Goal: Task Accomplishment & Management: Manage account settings

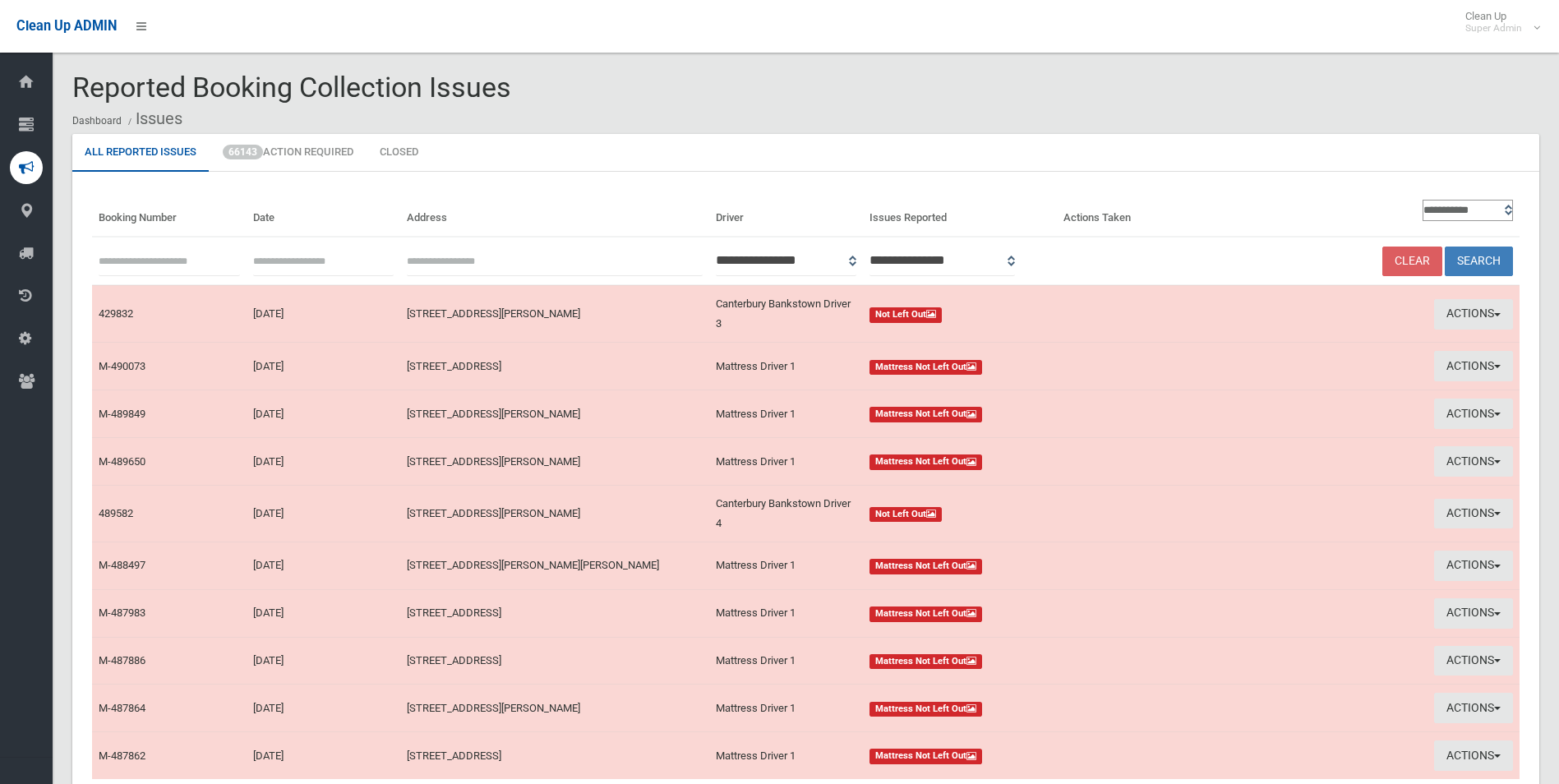
scroll to position [149, 0]
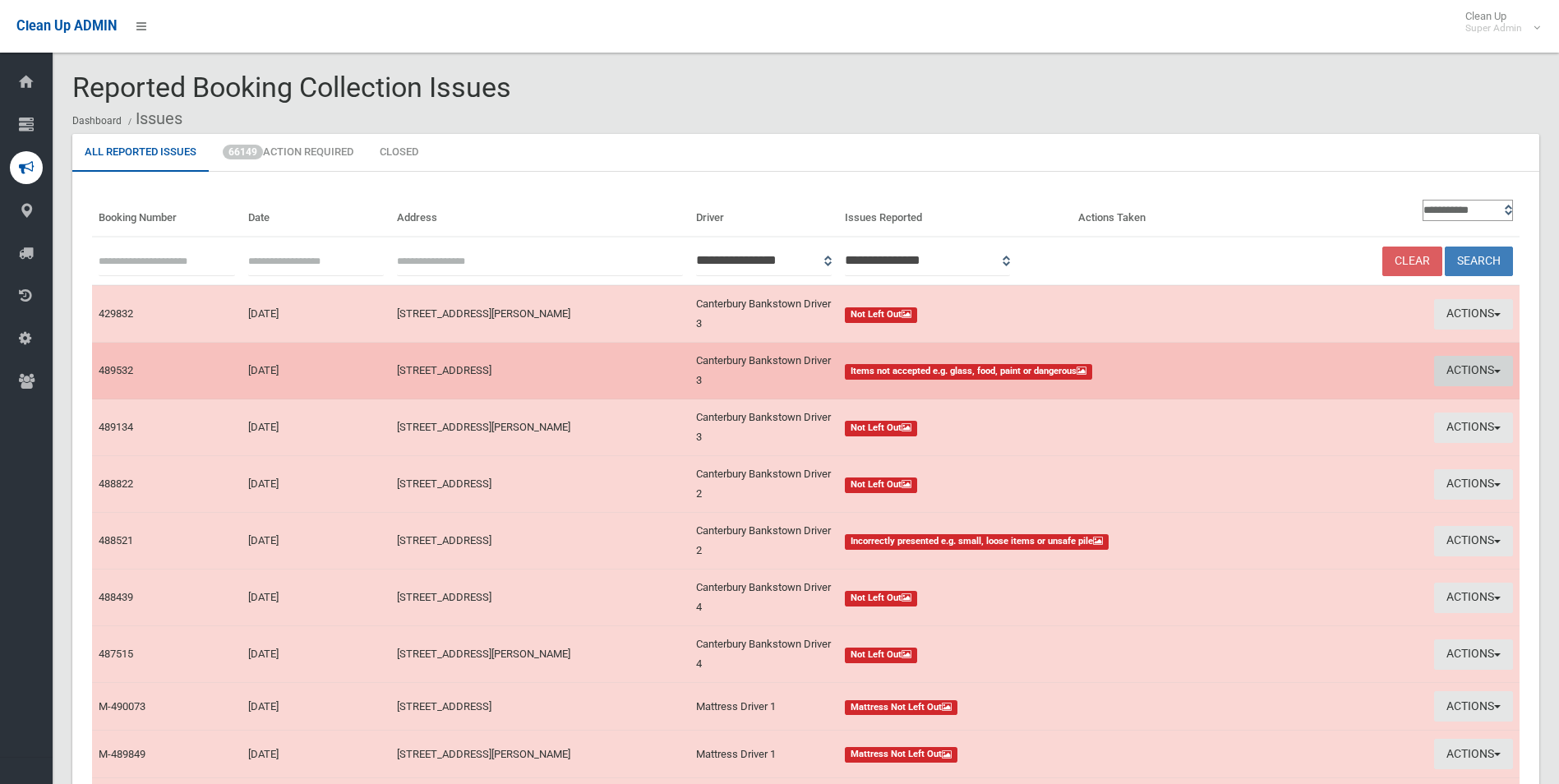
click at [1461, 368] on button "Actions" at bounding box center [1474, 371] width 79 height 31
click at [1461, 368] on td "Actions View Booking Take Action" at bounding box center [1370, 371] width 298 height 57
click at [1456, 367] on button "Actions" at bounding box center [1474, 371] width 79 height 31
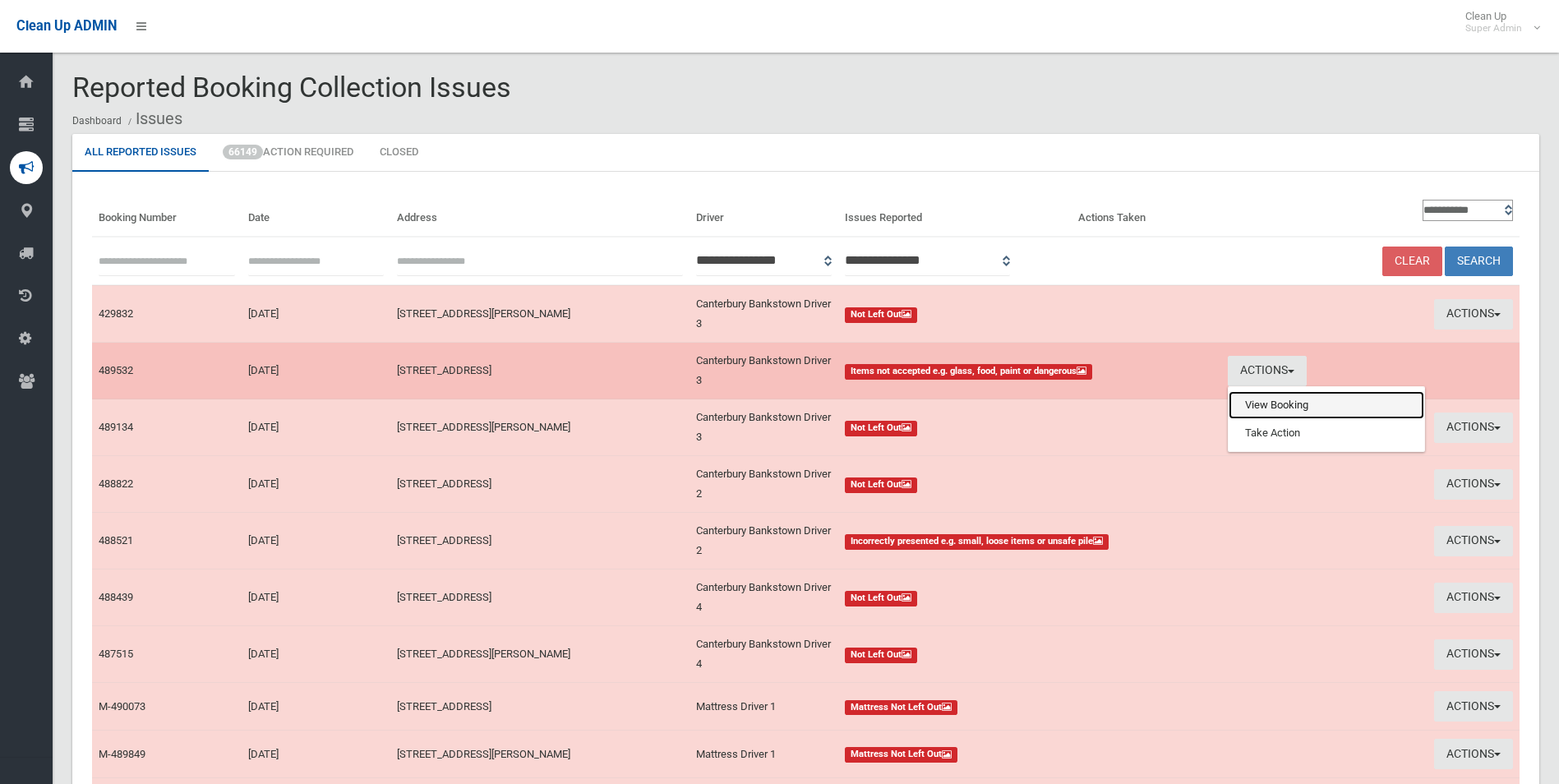
click at [1278, 404] on link "View Booking" at bounding box center [1327, 405] width 195 height 28
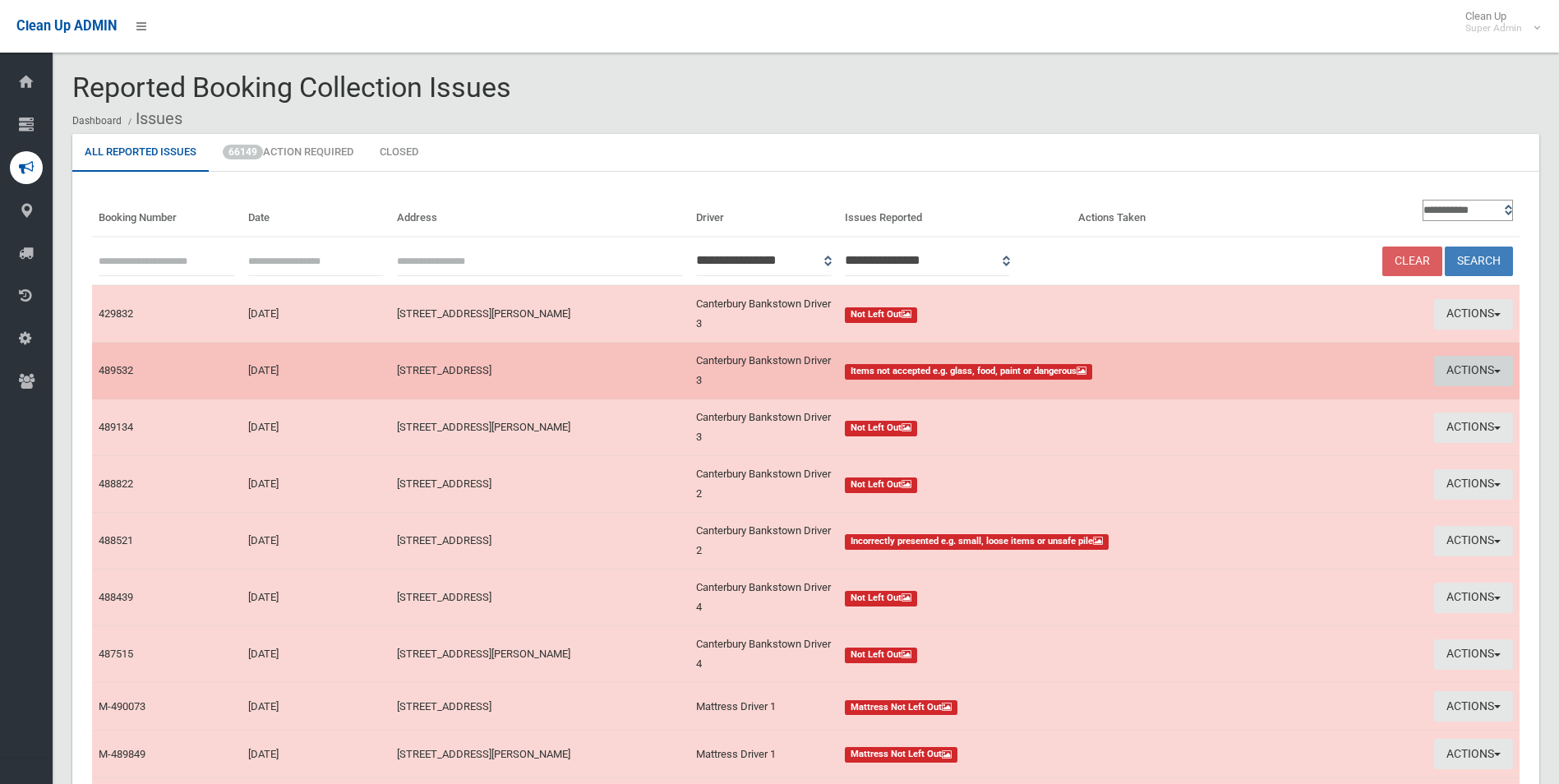
click at [1469, 369] on button "Actions" at bounding box center [1474, 371] width 79 height 31
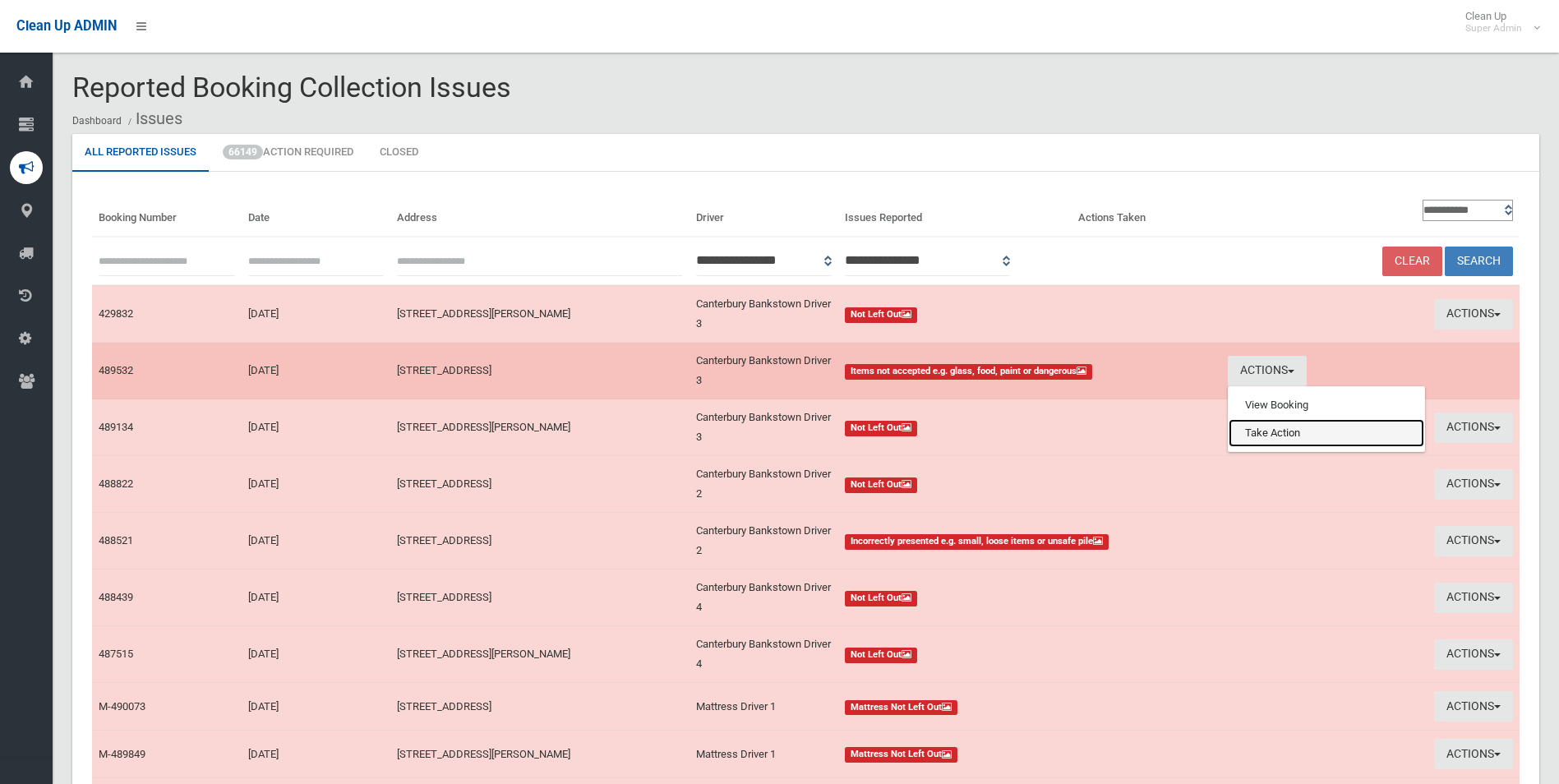
click at [1273, 434] on link "Take Action" at bounding box center [1327, 433] width 195 height 28
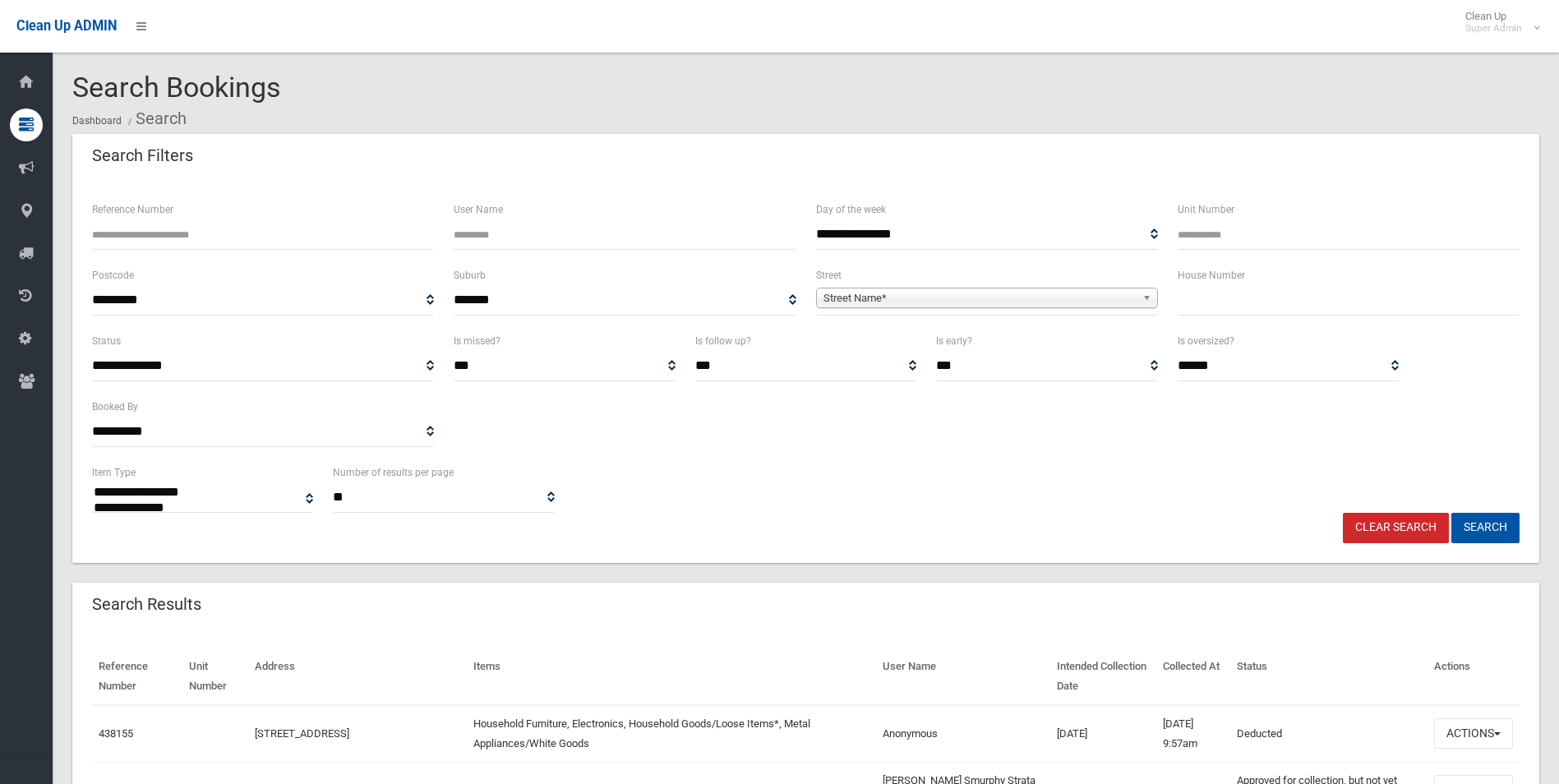
select select
click at [178, 220] on input "Reference Number" at bounding box center [263, 235] width 342 height 31
type input "******"
click at [1452, 512] on button "Search" at bounding box center [1486, 527] width 69 height 31
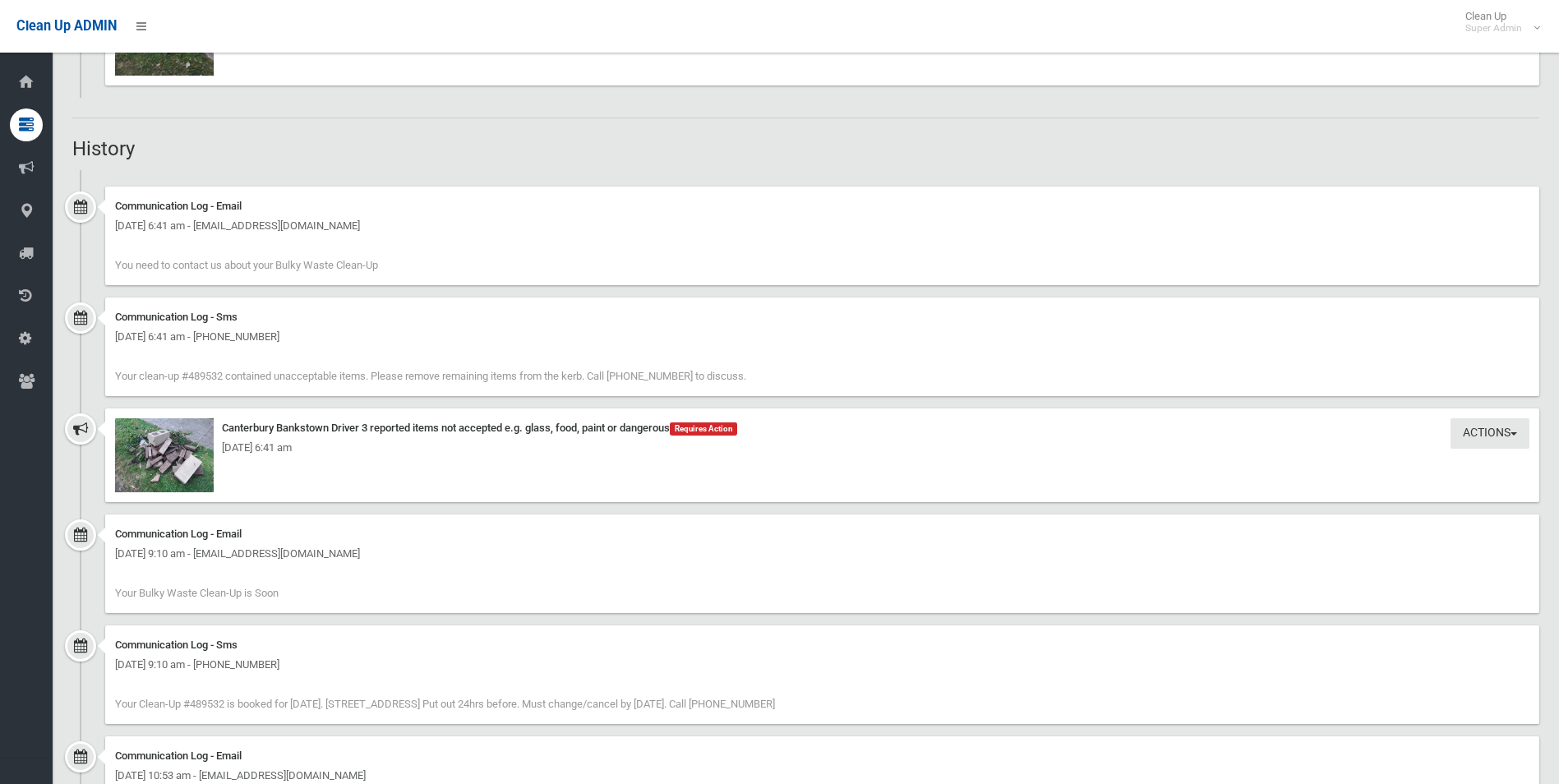
scroll to position [1397, 0]
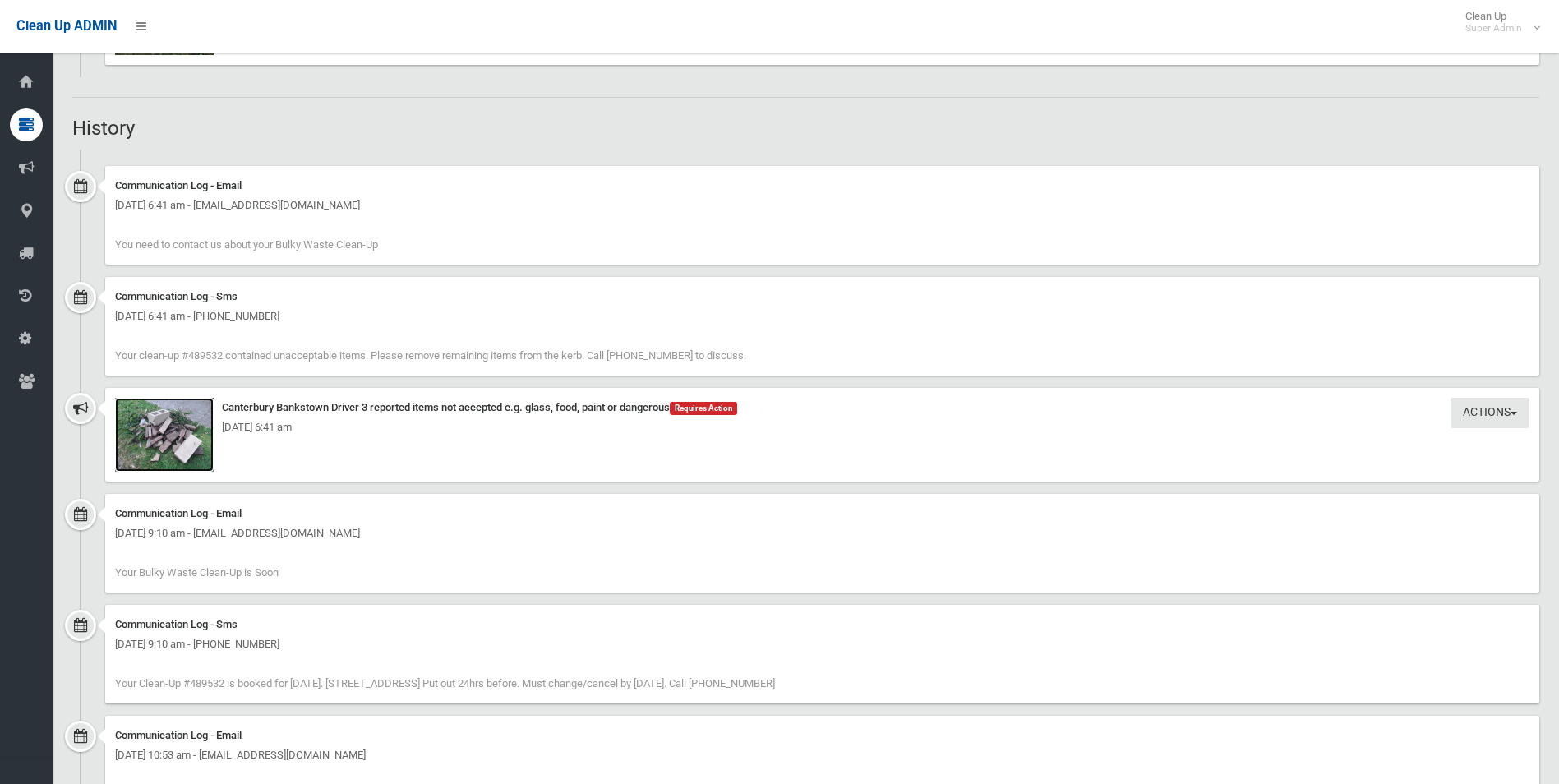
click at [178, 442] on img at bounding box center [164, 434] width 98 height 74
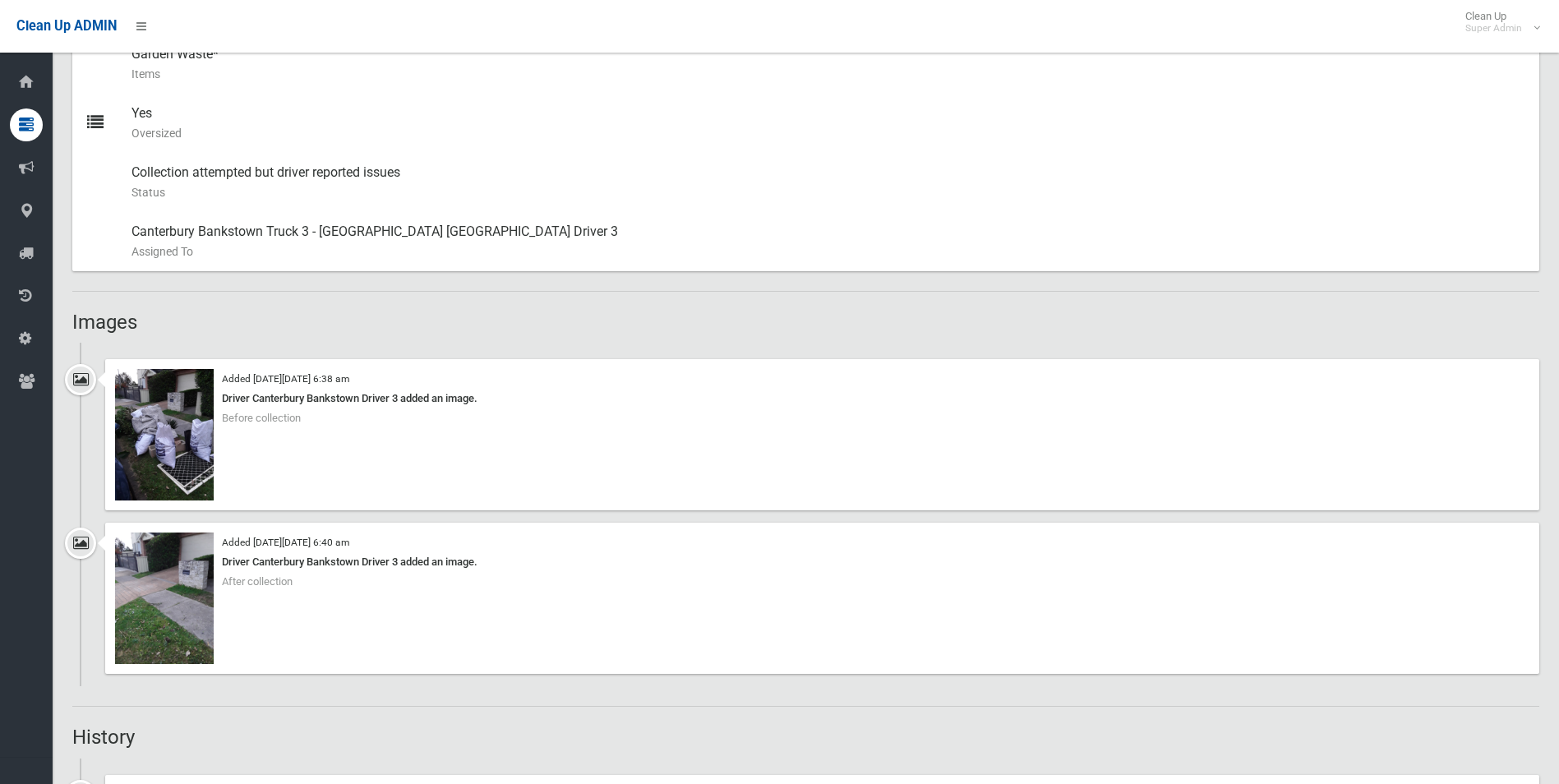
scroll to position [739, 0]
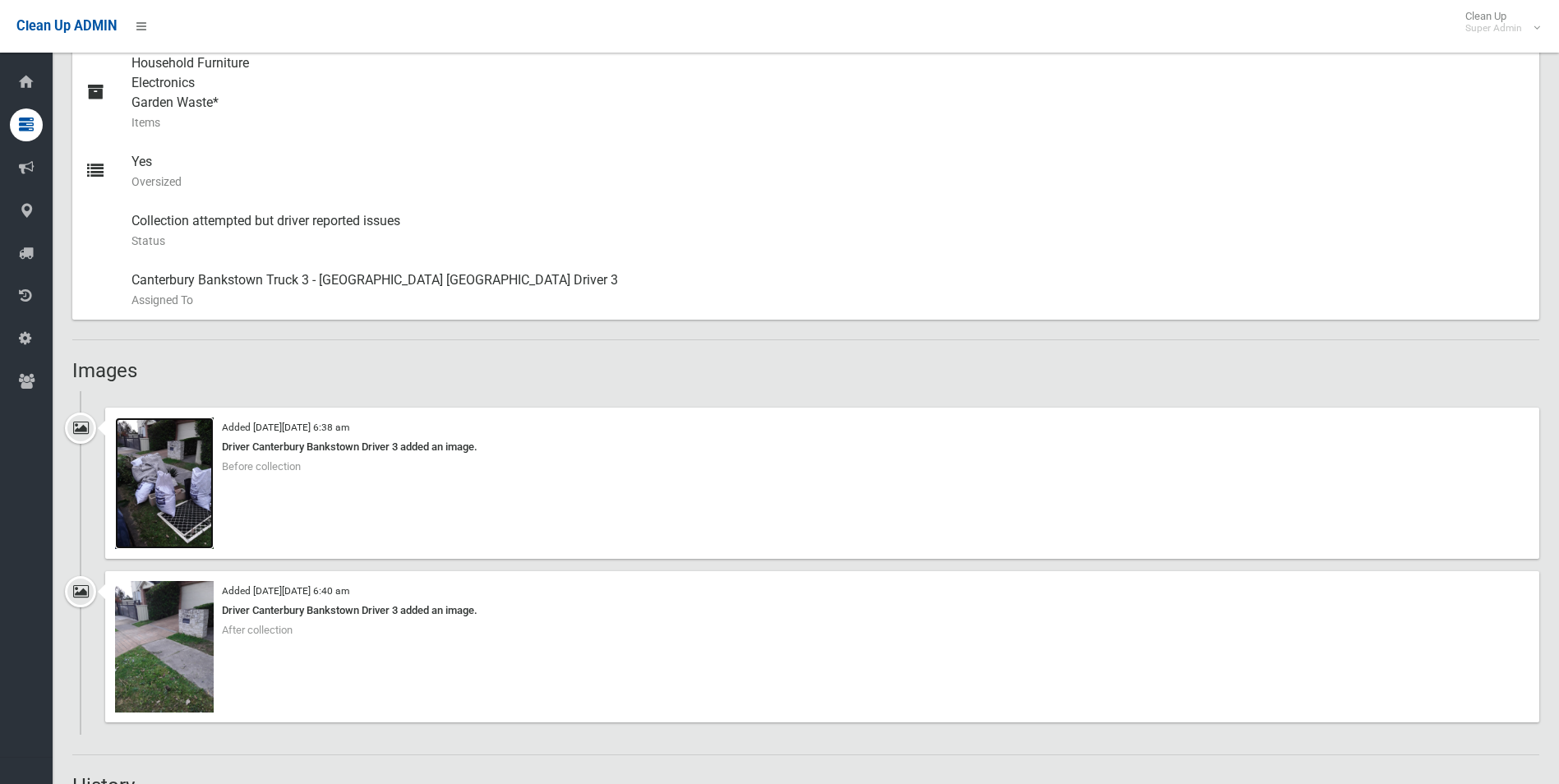
click at [186, 496] on img at bounding box center [164, 483] width 98 height 132
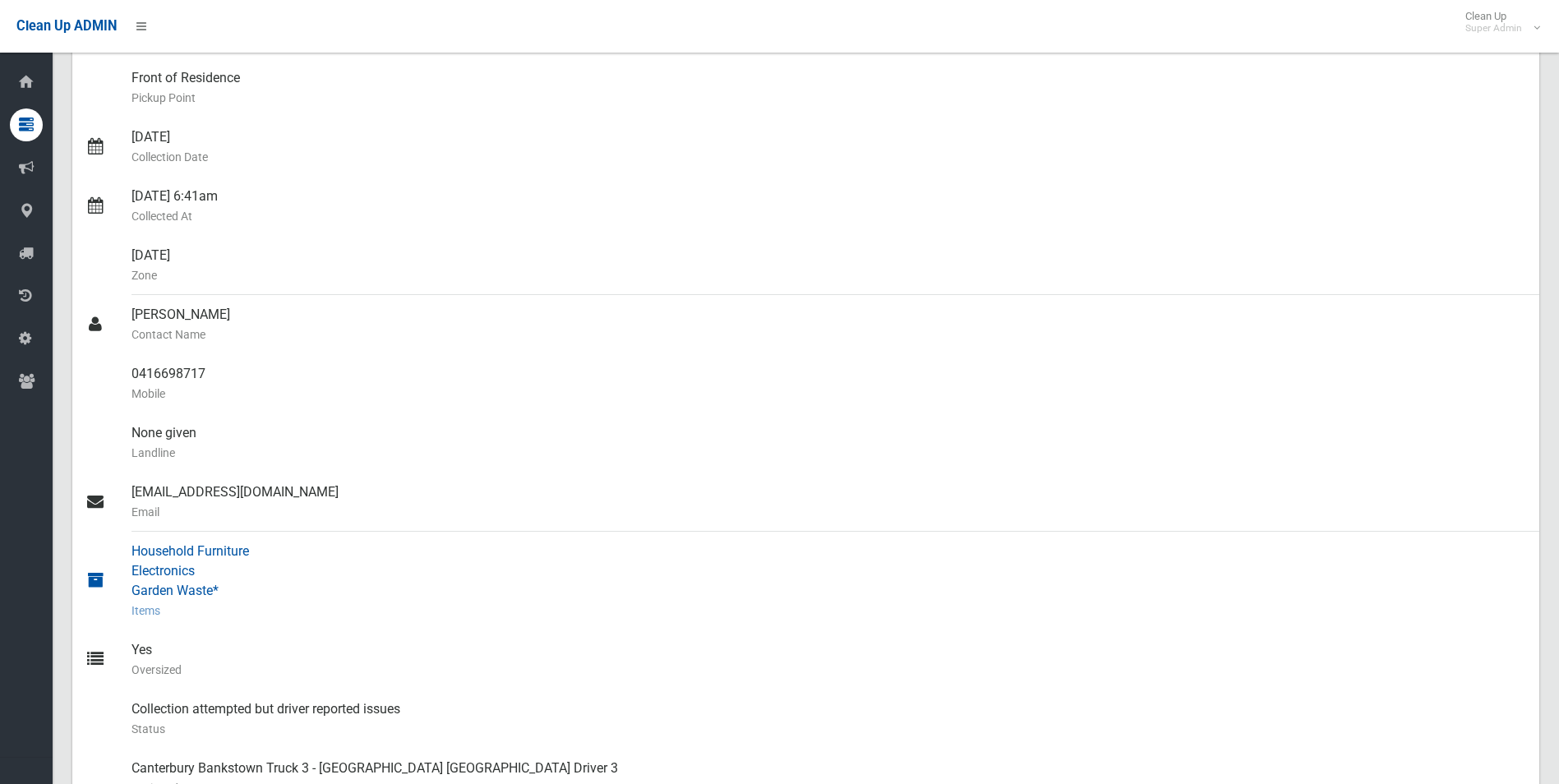
scroll to position [246, 0]
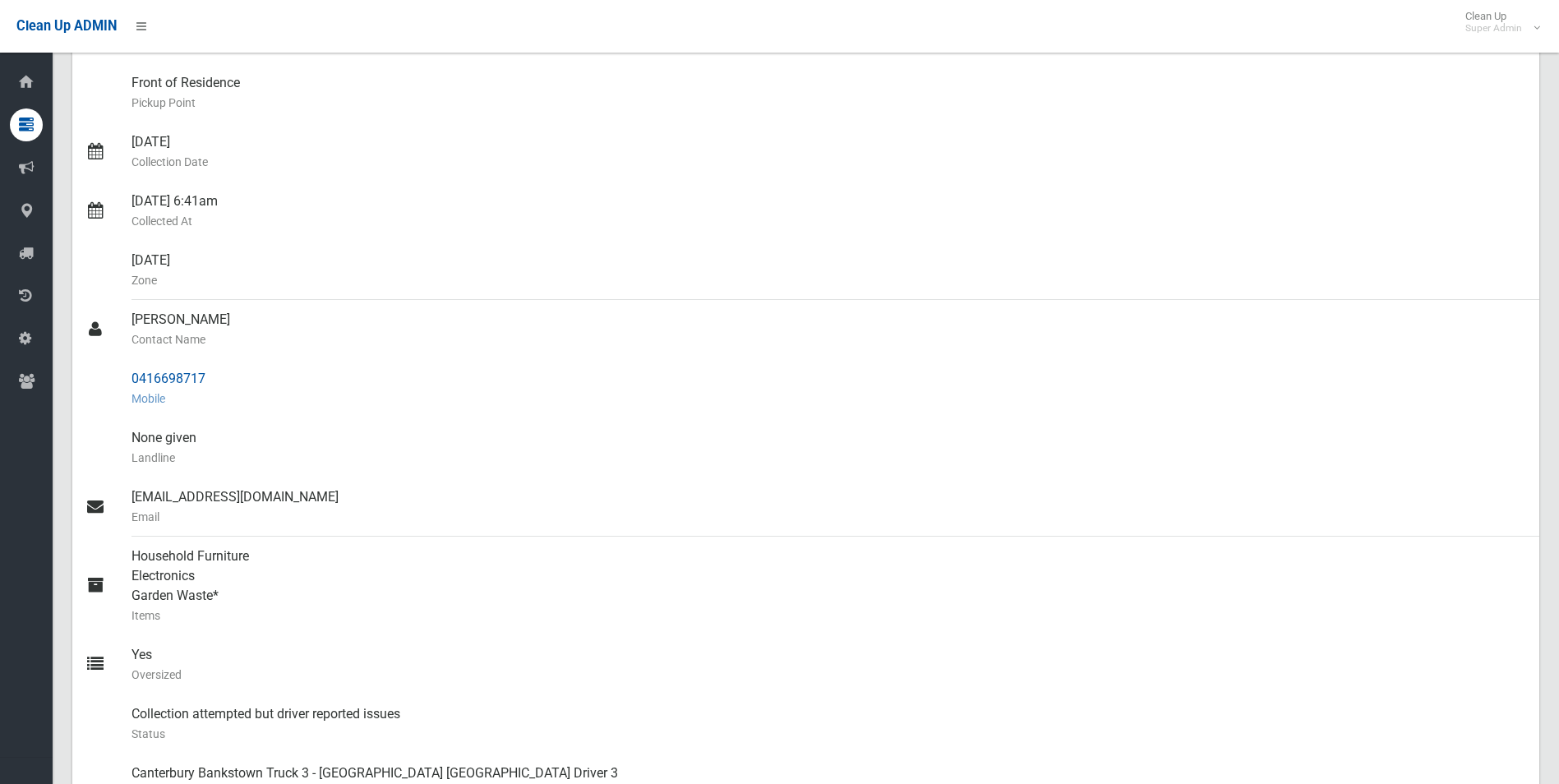
drag, startPoint x: 132, startPoint y: 374, endPoint x: 216, endPoint y: 374, distance: 84.0
click at [216, 374] on div "0416698717 Mobile" at bounding box center [829, 388] width 1395 height 59
drag, startPoint x: 216, startPoint y: 374, endPoint x: 157, endPoint y: 372, distance: 59.0
copy div "0416698717"
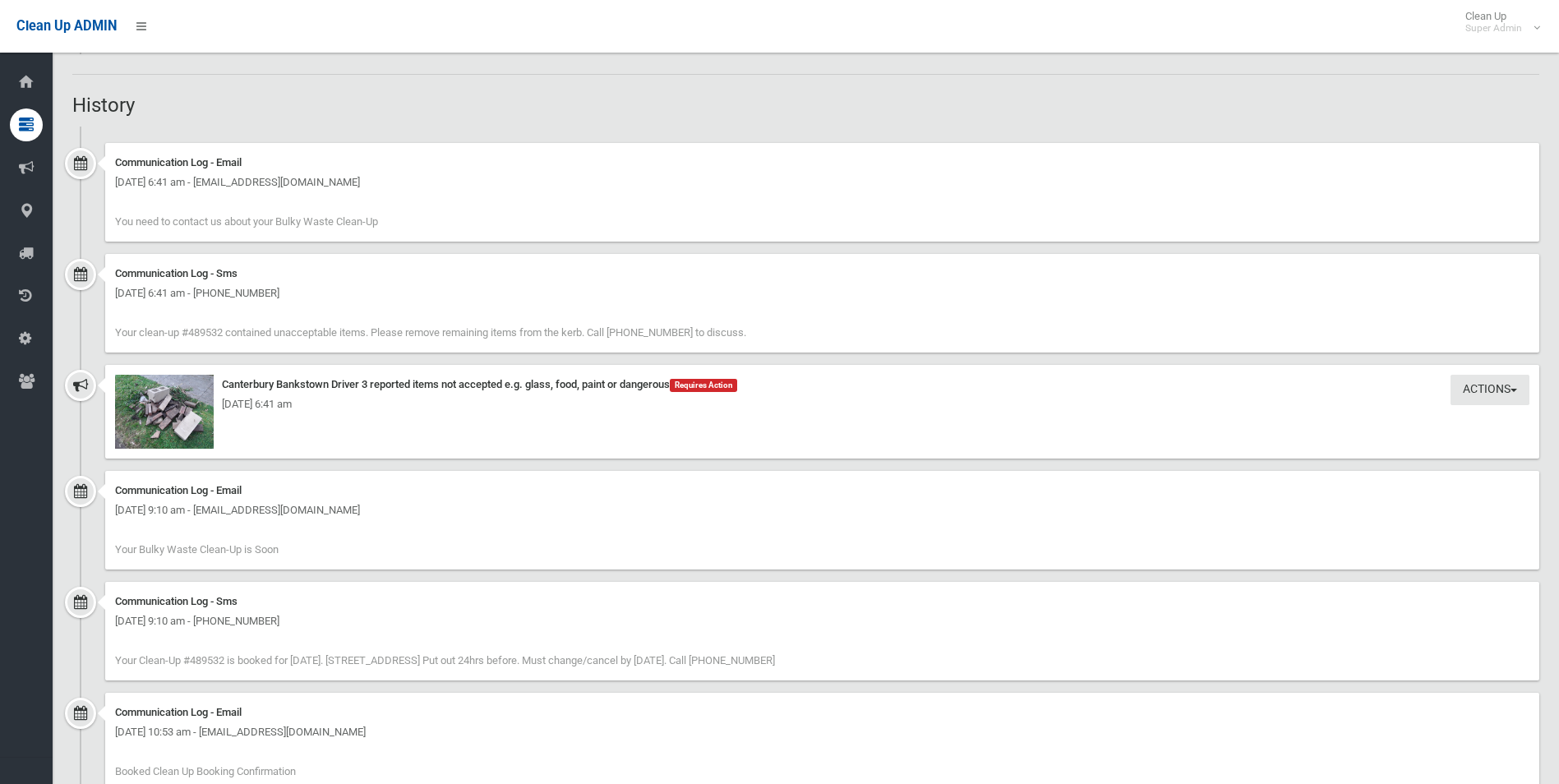
scroll to position [1416, 0]
click at [185, 428] on img at bounding box center [164, 416] width 98 height 74
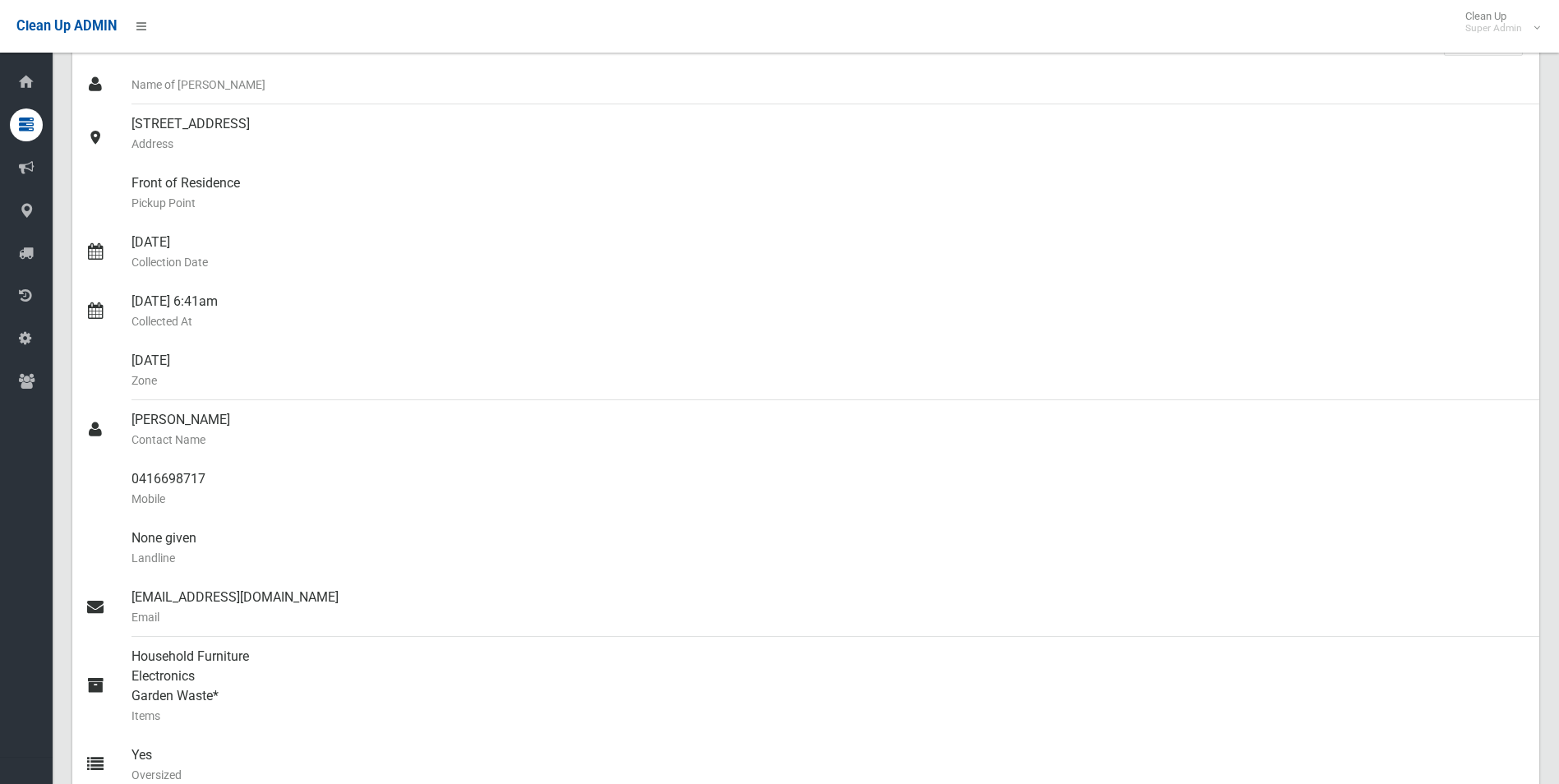
scroll to position [0, 0]
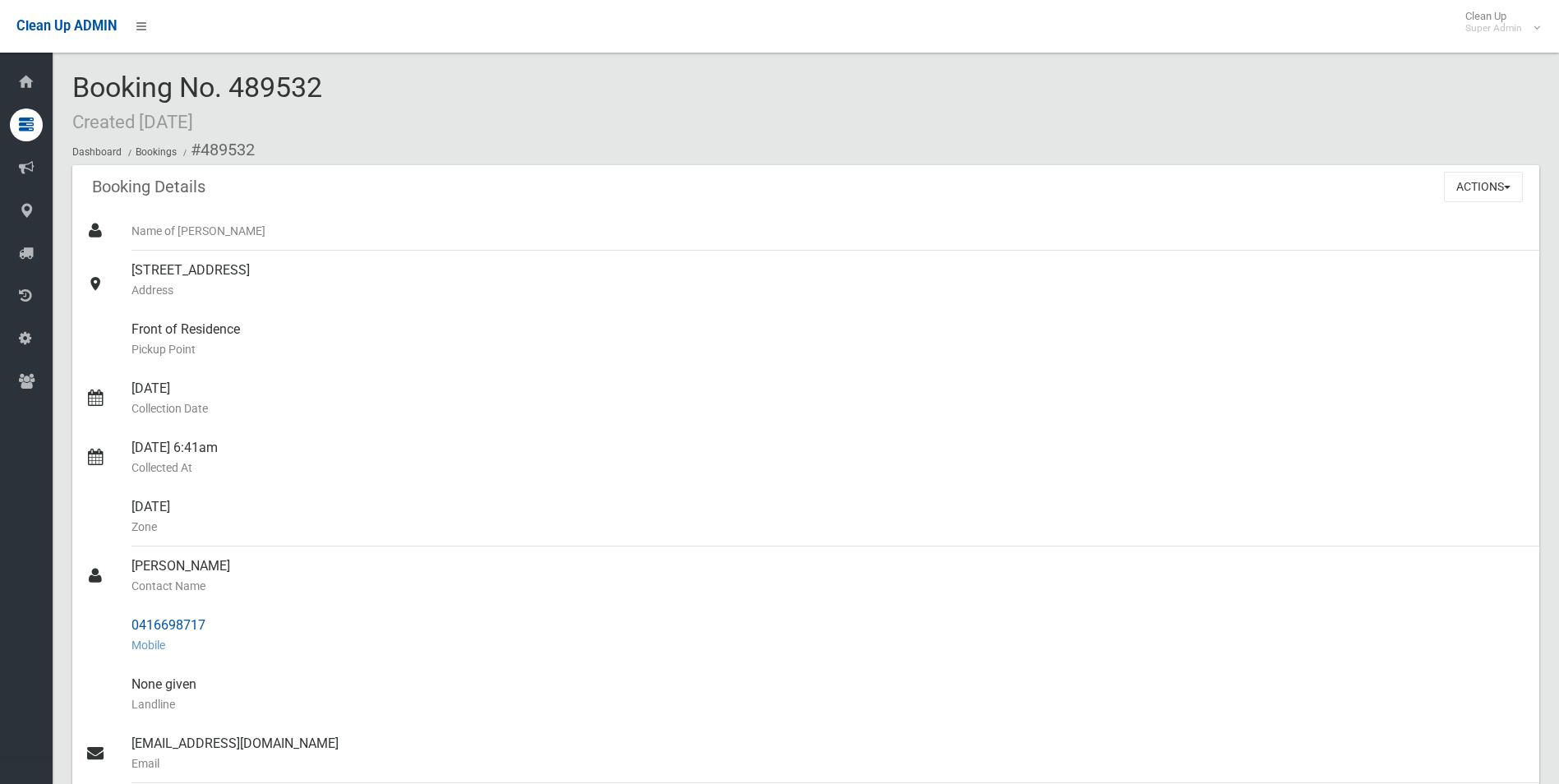
drag, startPoint x: 200, startPoint y: 148, endPoint x: 220, endPoint y: 615, distance: 467.4
copy section "489532 Booking Details Actions View Booking Edit Booking Clone Booking Add Book…"
click at [577, 350] on small "Pickup Point" at bounding box center [829, 349] width 1395 height 19
click at [1464, 183] on button "Actions" at bounding box center [1484, 186] width 79 height 31
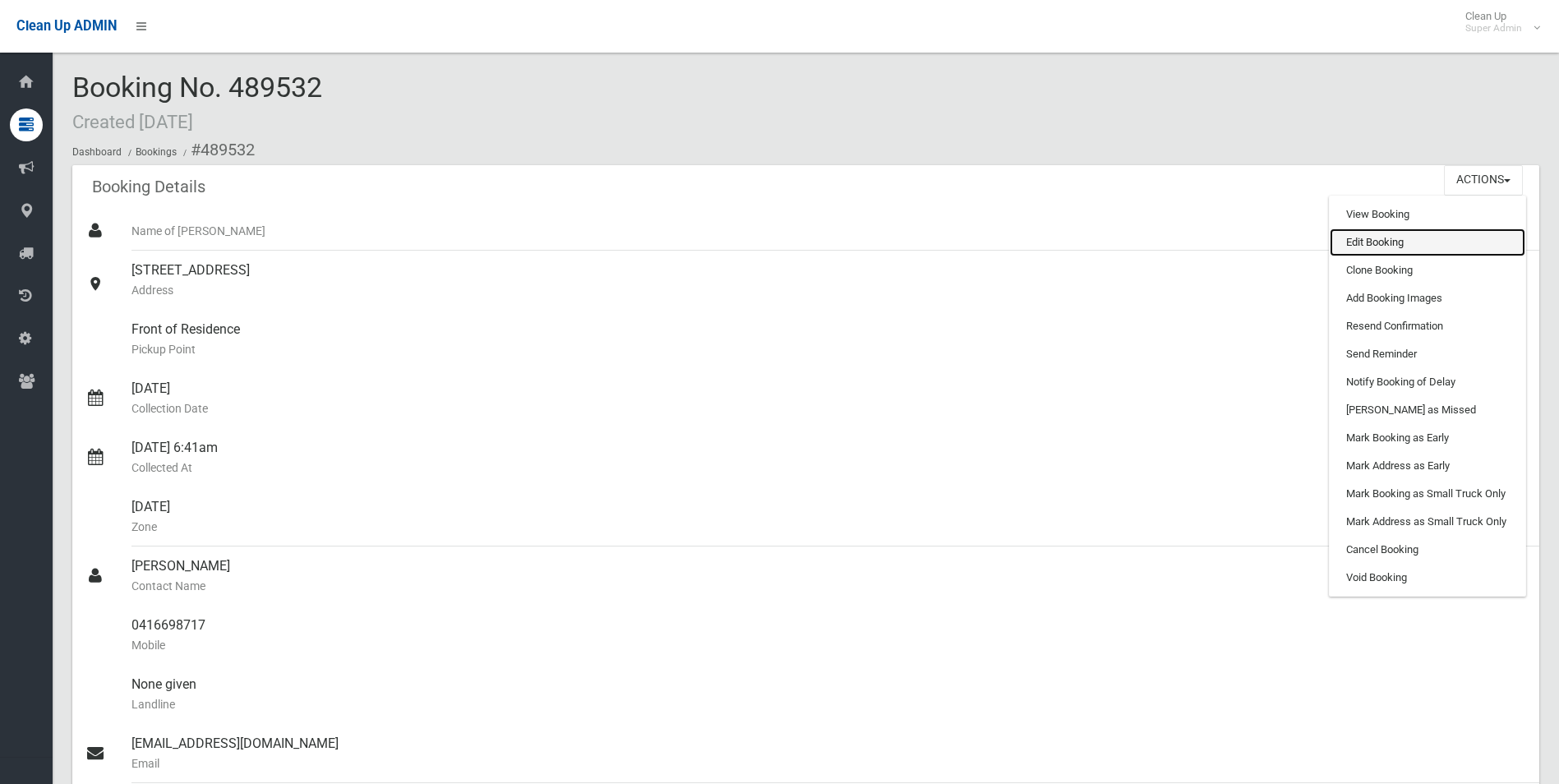
click at [1368, 240] on link "Edit Booking" at bounding box center [1428, 243] width 195 height 28
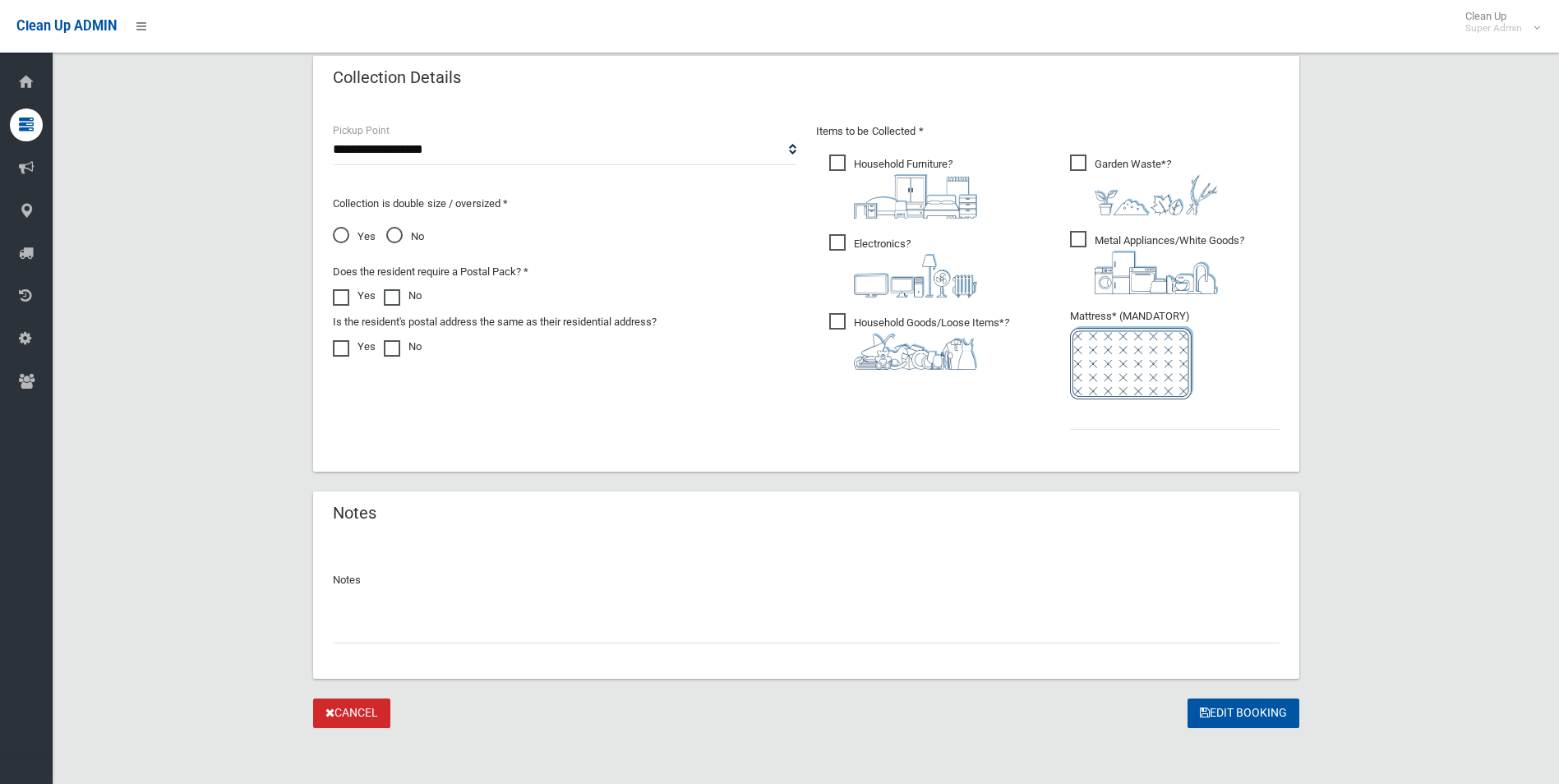
scroll to position [834, 0]
click at [340, 630] on input "text" at bounding box center [806, 625] width 947 height 31
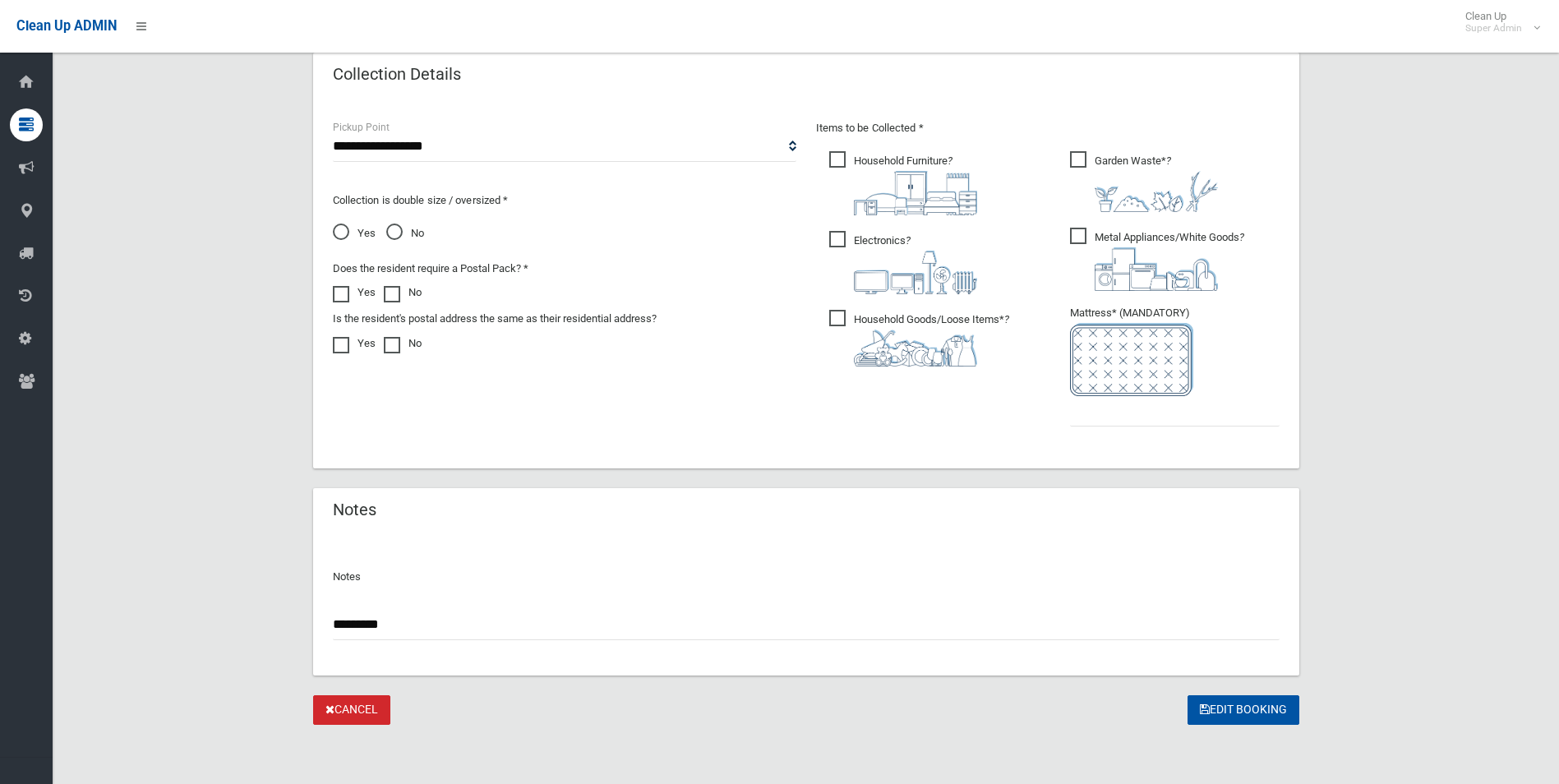
paste input "********"
type input "**********"
click at [1147, 414] on input "text" at bounding box center [1175, 411] width 209 height 31
type input "*"
click at [1258, 713] on button "Edit Booking" at bounding box center [1243, 710] width 112 height 31
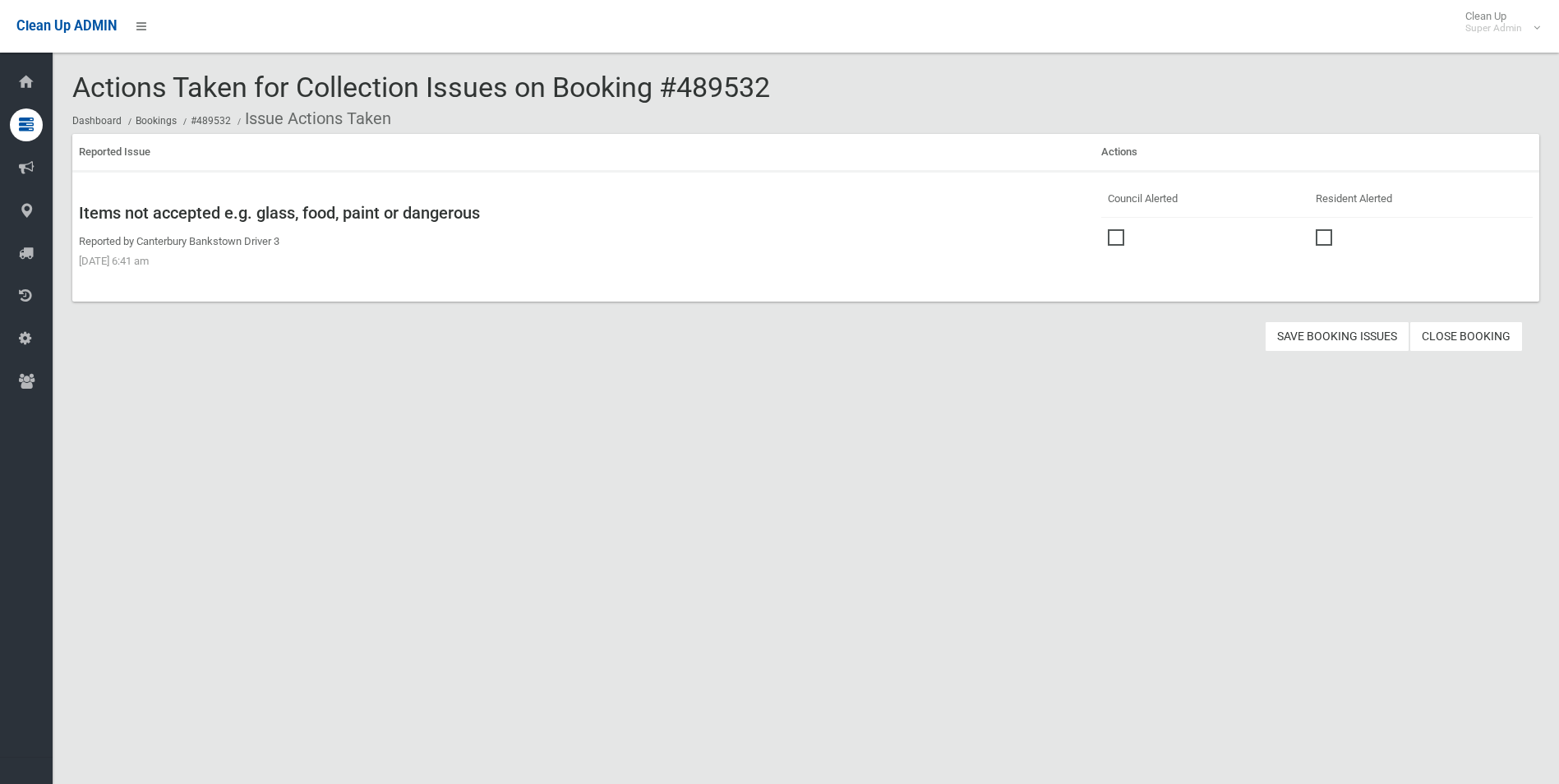
click at [1112, 229] on span at bounding box center [1120, 229] width 25 height 0
click at [1337, 331] on button "Save Booking Issues" at bounding box center [1337, 337] width 145 height 31
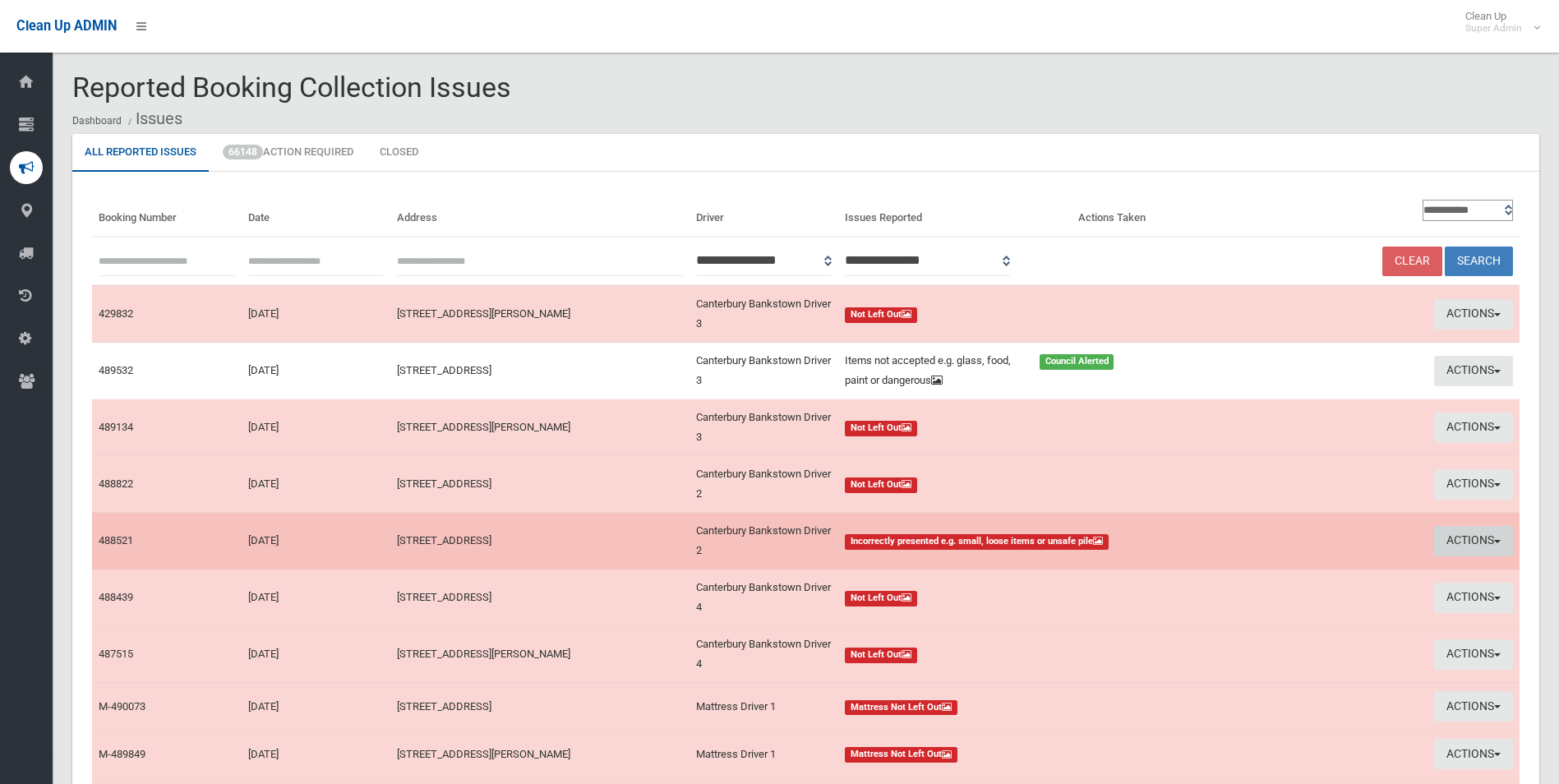
drag, startPoint x: 1467, startPoint y: 536, endPoint x: 1457, endPoint y: 536, distance: 10.0
click at [1467, 536] on button "Actions" at bounding box center [1474, 541] width 79 height 31
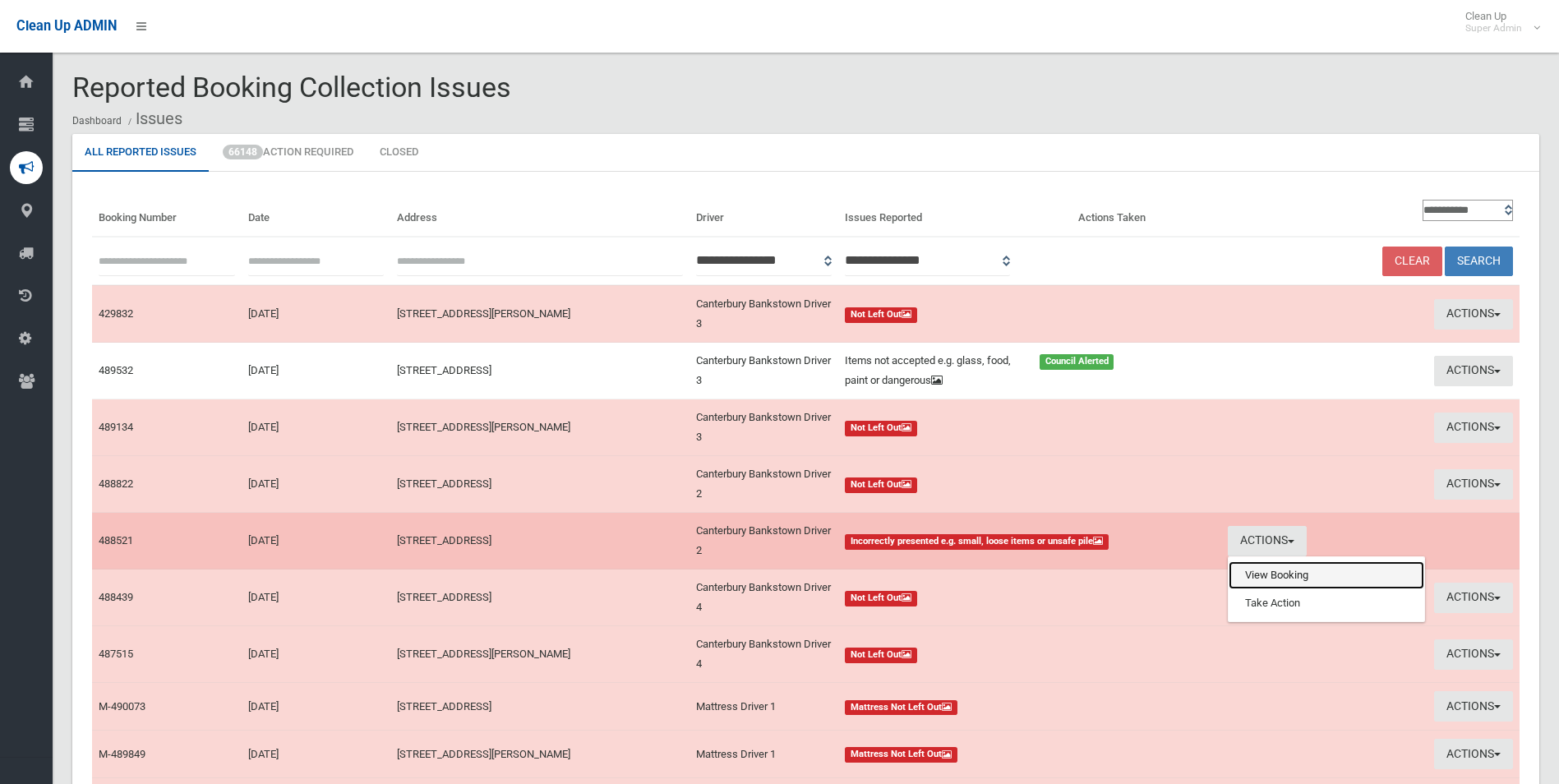
click at [1261, 577] on link "View Booking" at bounding box center [1327, 575] width 195 height 28
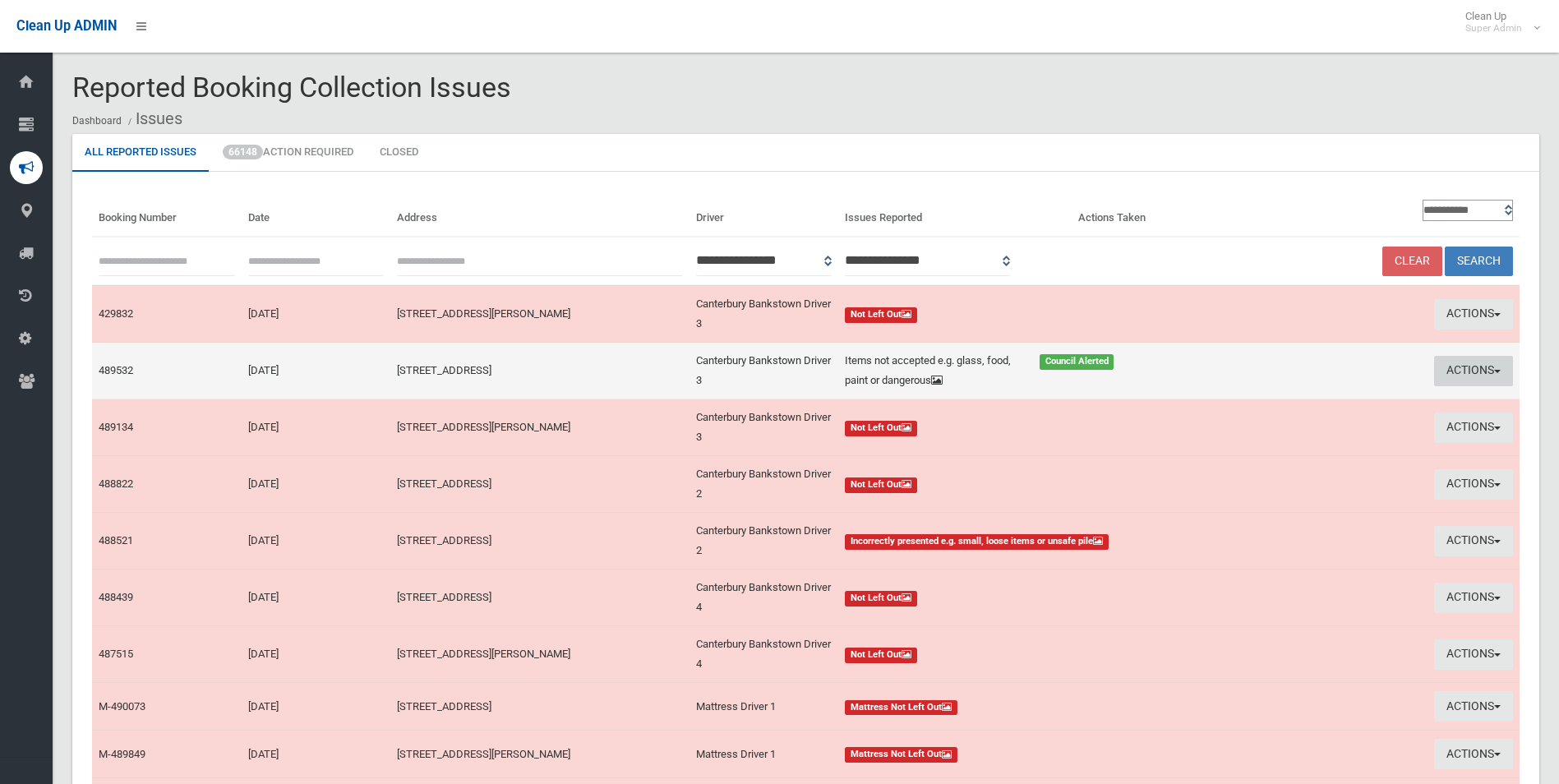
click at [1461, 365] on button "Actions" at bounding box center [1474, 371] width 79 height 31
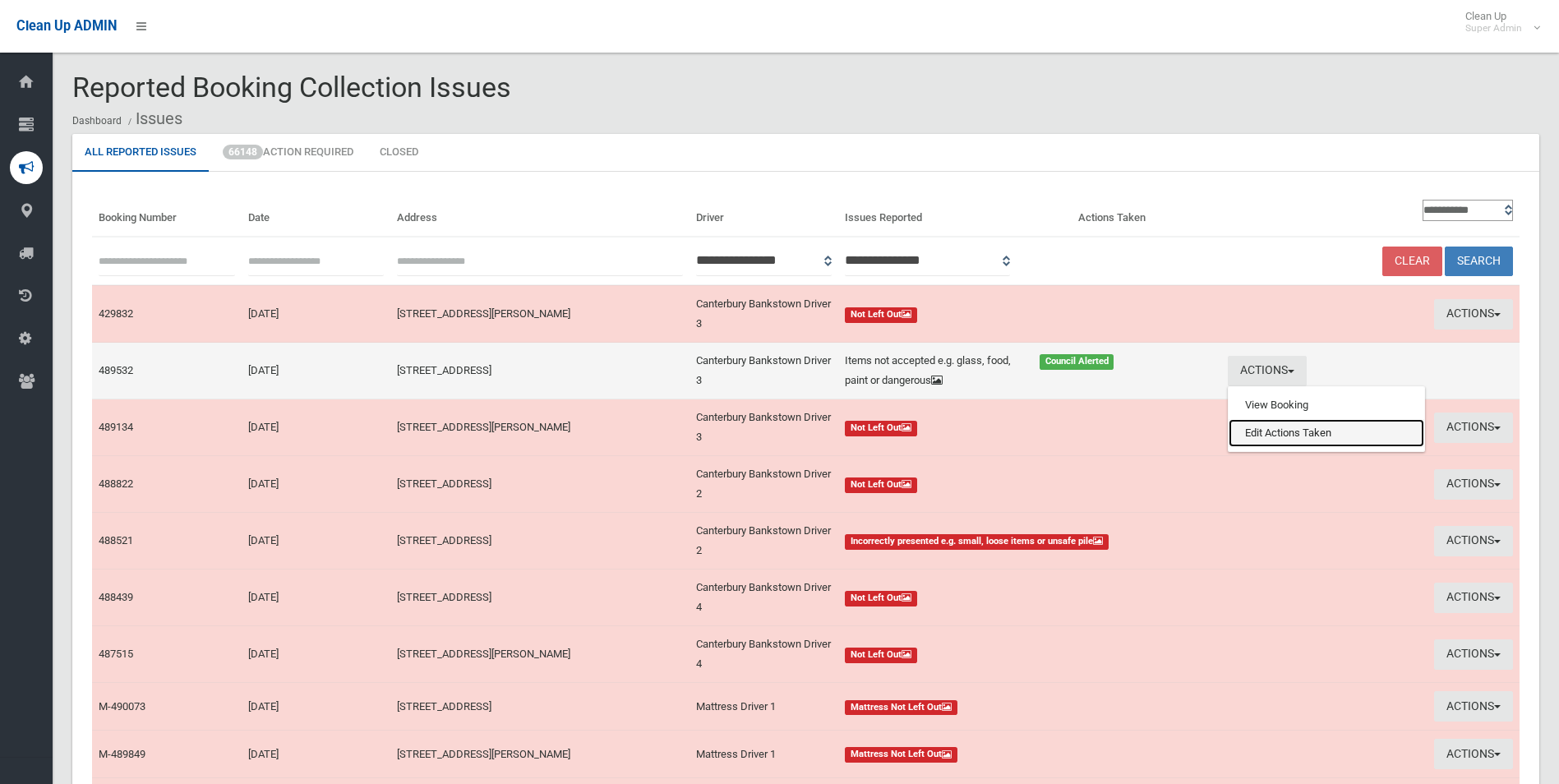
click at [1241, 435] on link "Edit Actions Taken" at bounding box center [1327, 433] width 195 height 28
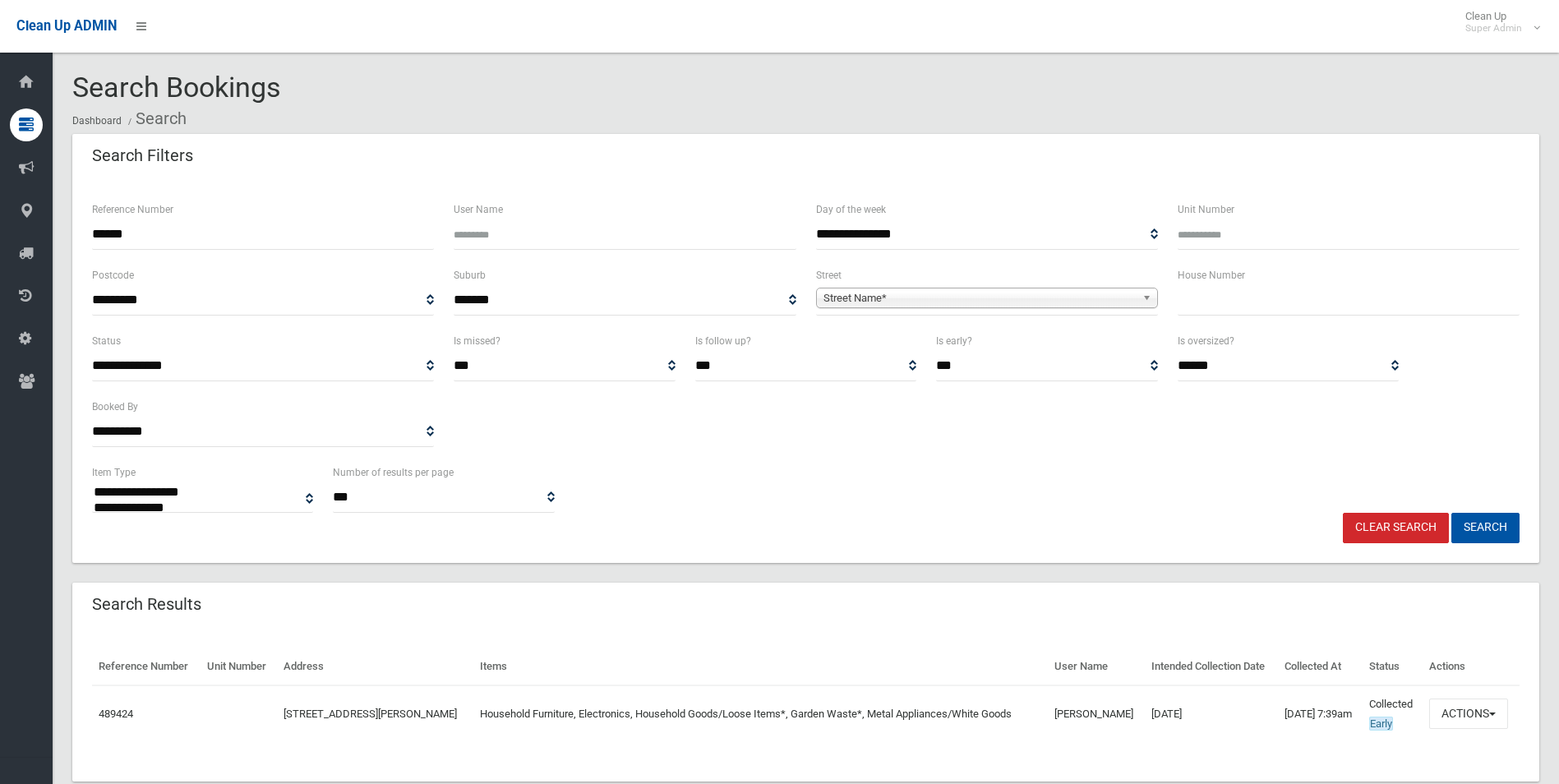
select select
click at [1465, 714] on button "Actions" at bounding box center [1469, 714] width 79 height 31
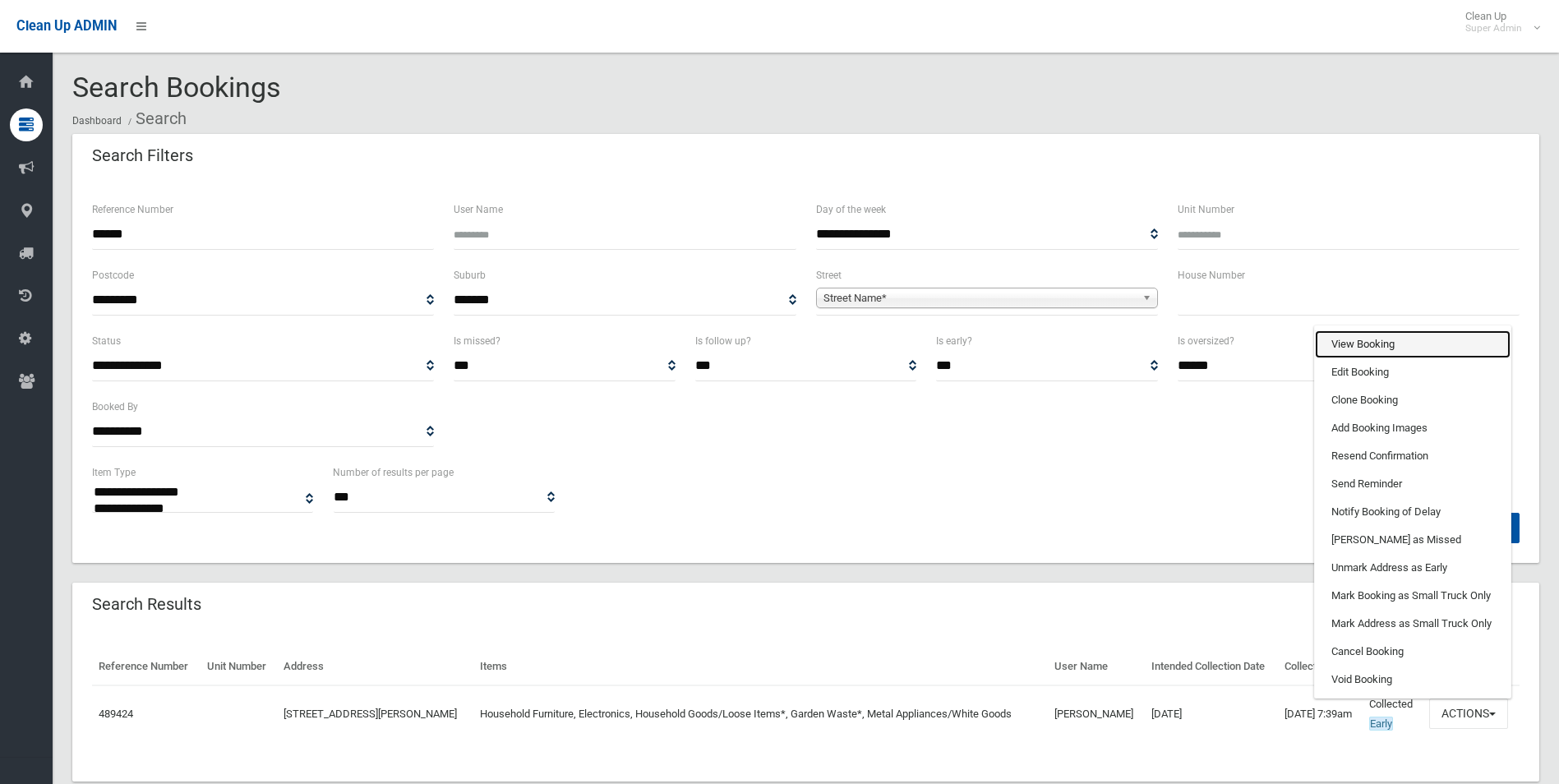
click at [1359, 342] on link "View Booking" at bounding box center [1413, 345] width 195 height 28
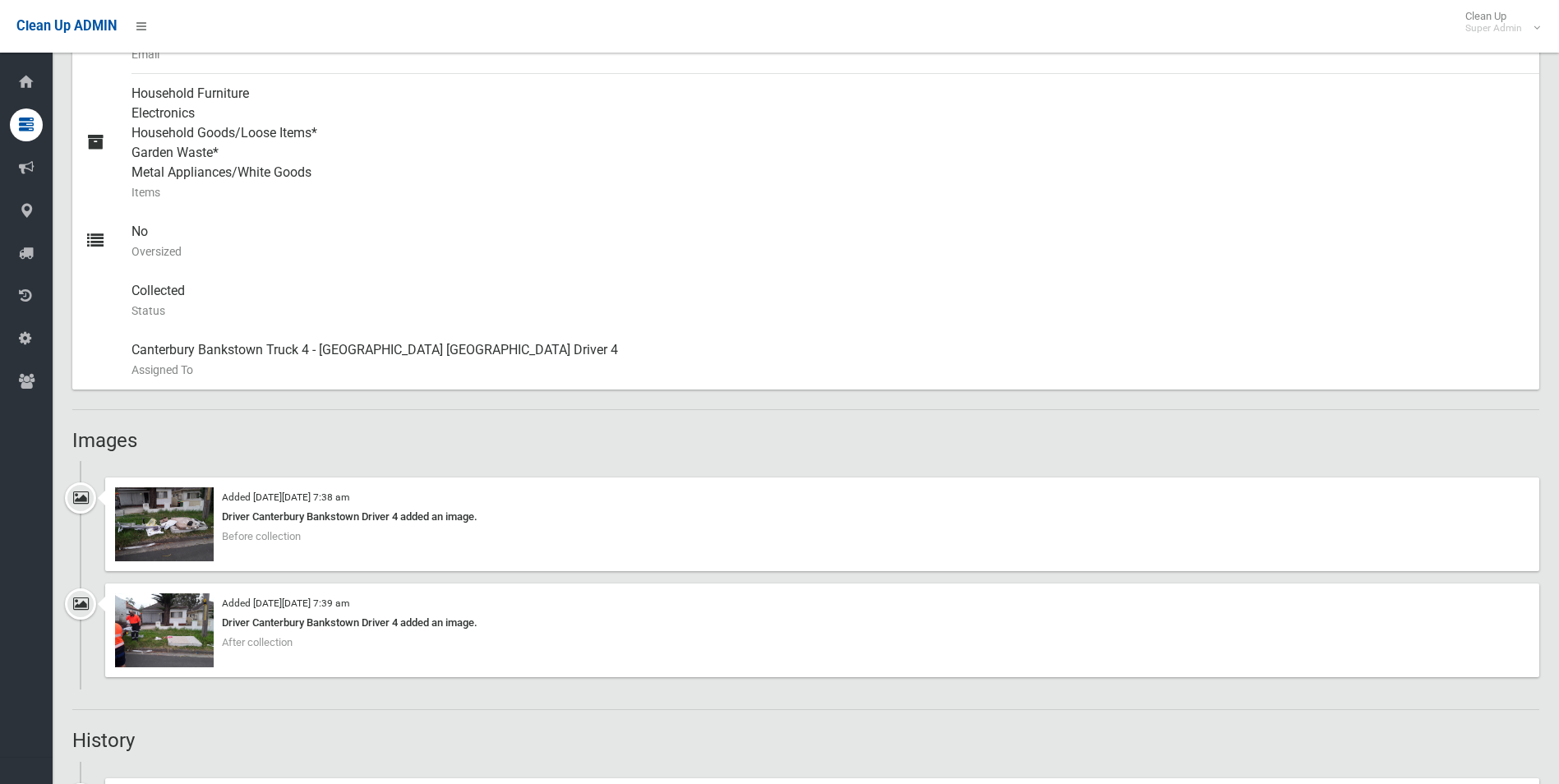
scroll to position [904, 0]
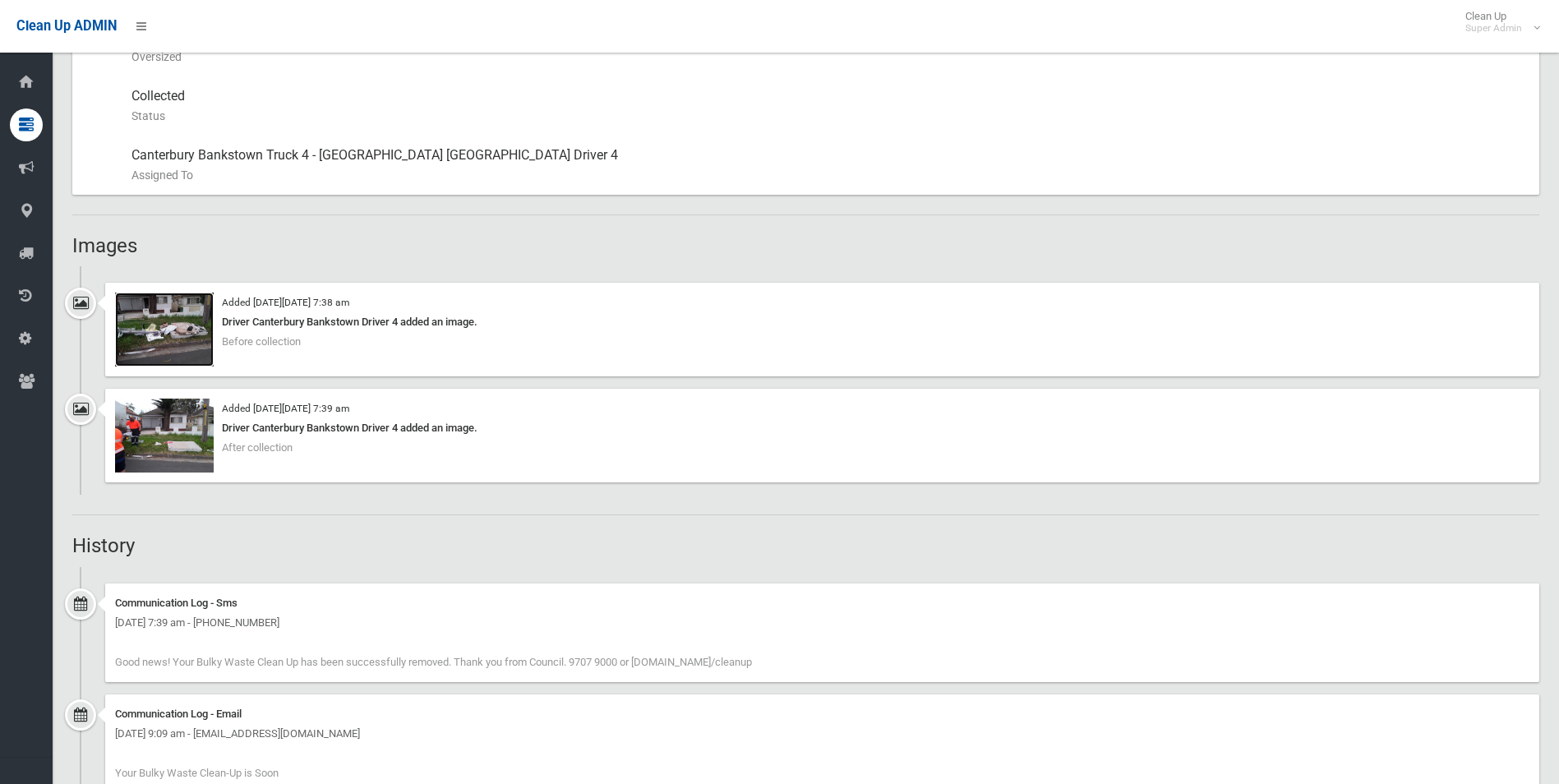
click at [195, 343] on img at bounding box center [164, 330] width 98 height 74
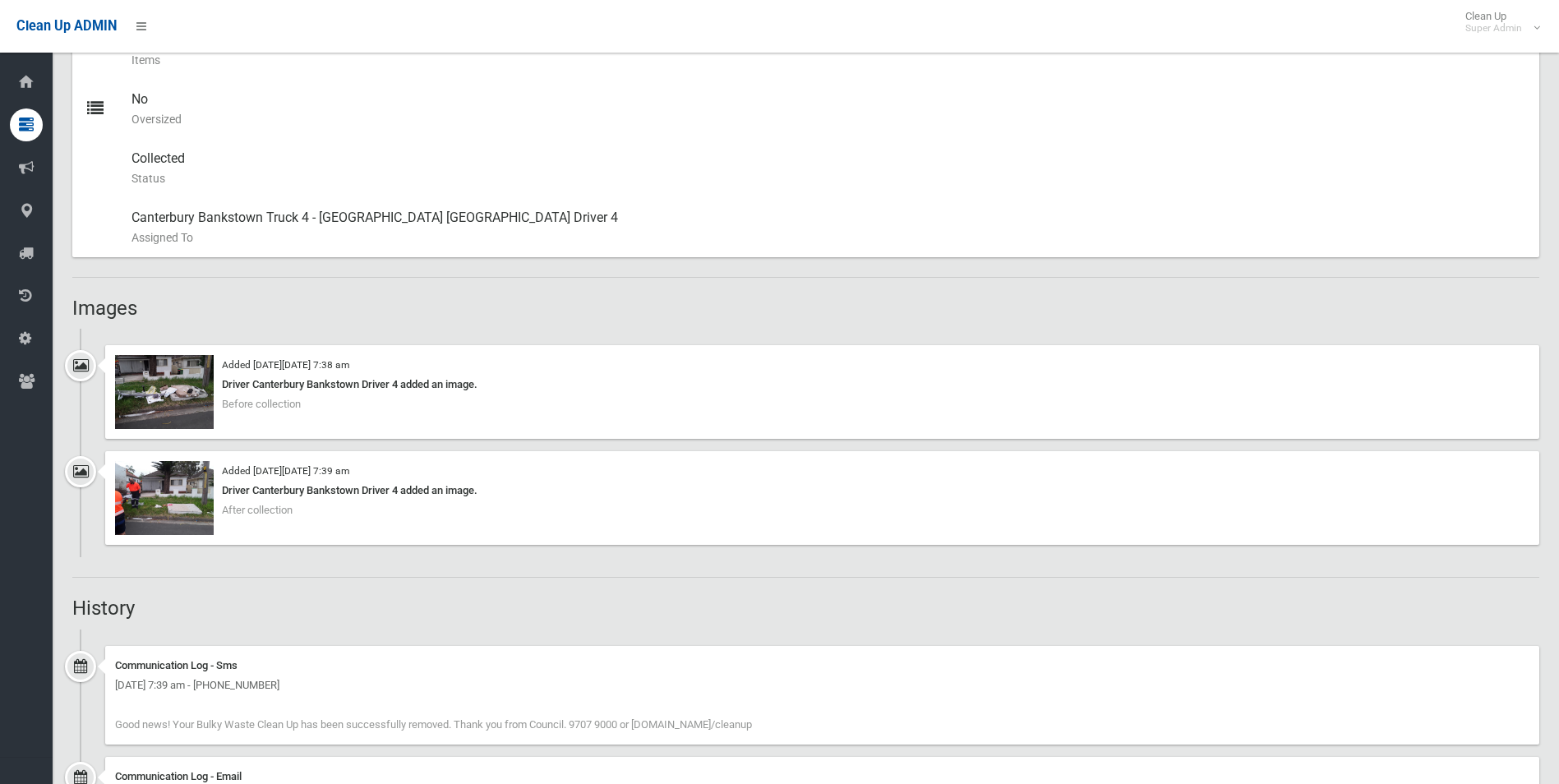
scroll to position [986, 0]
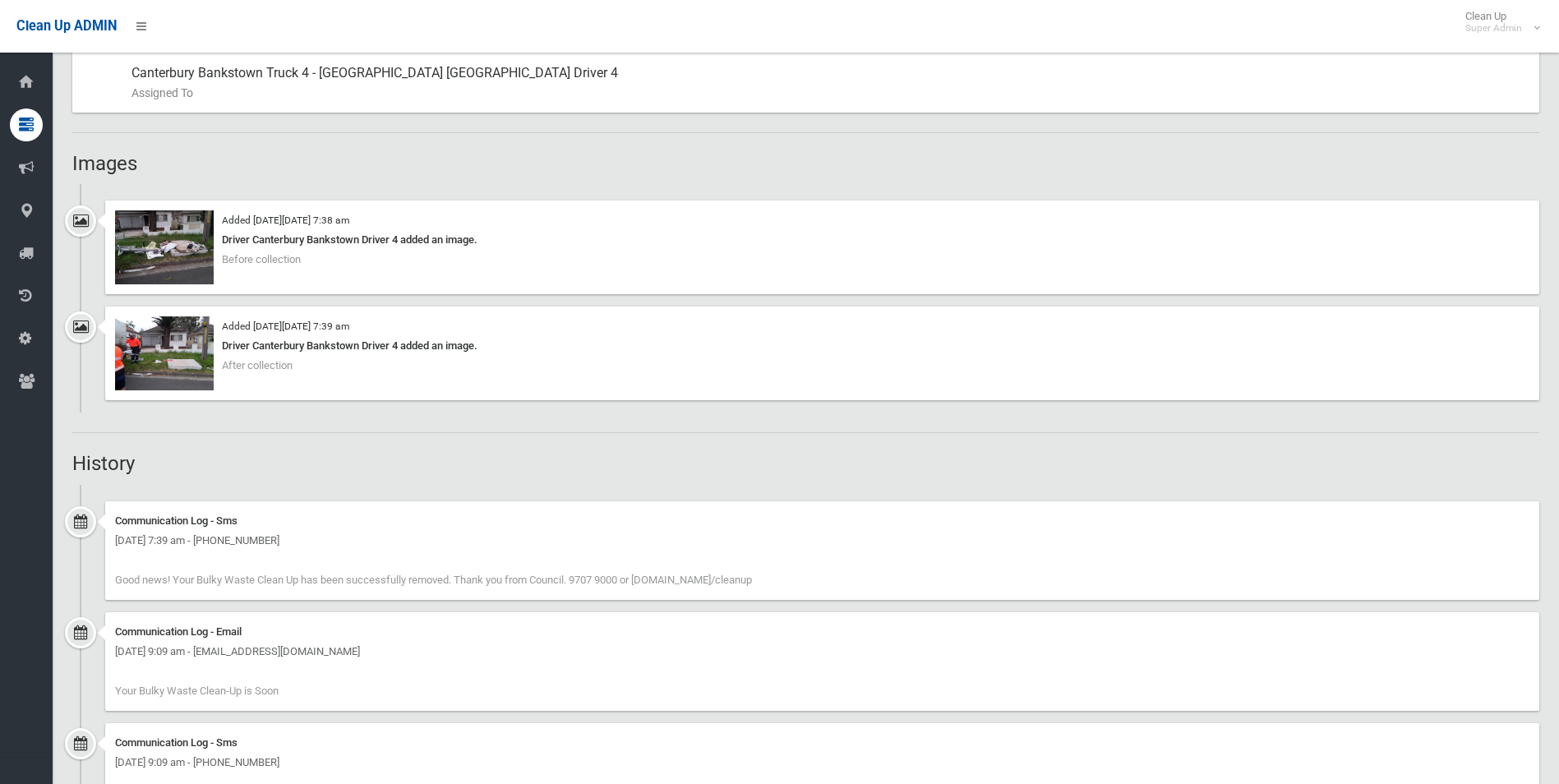
click at [386, 415] on div "Booking Details Actions View Booking Edit Booking Clone Booking Add Booking Ima…" at bounding box center [805, 117] width 1468 height 1877
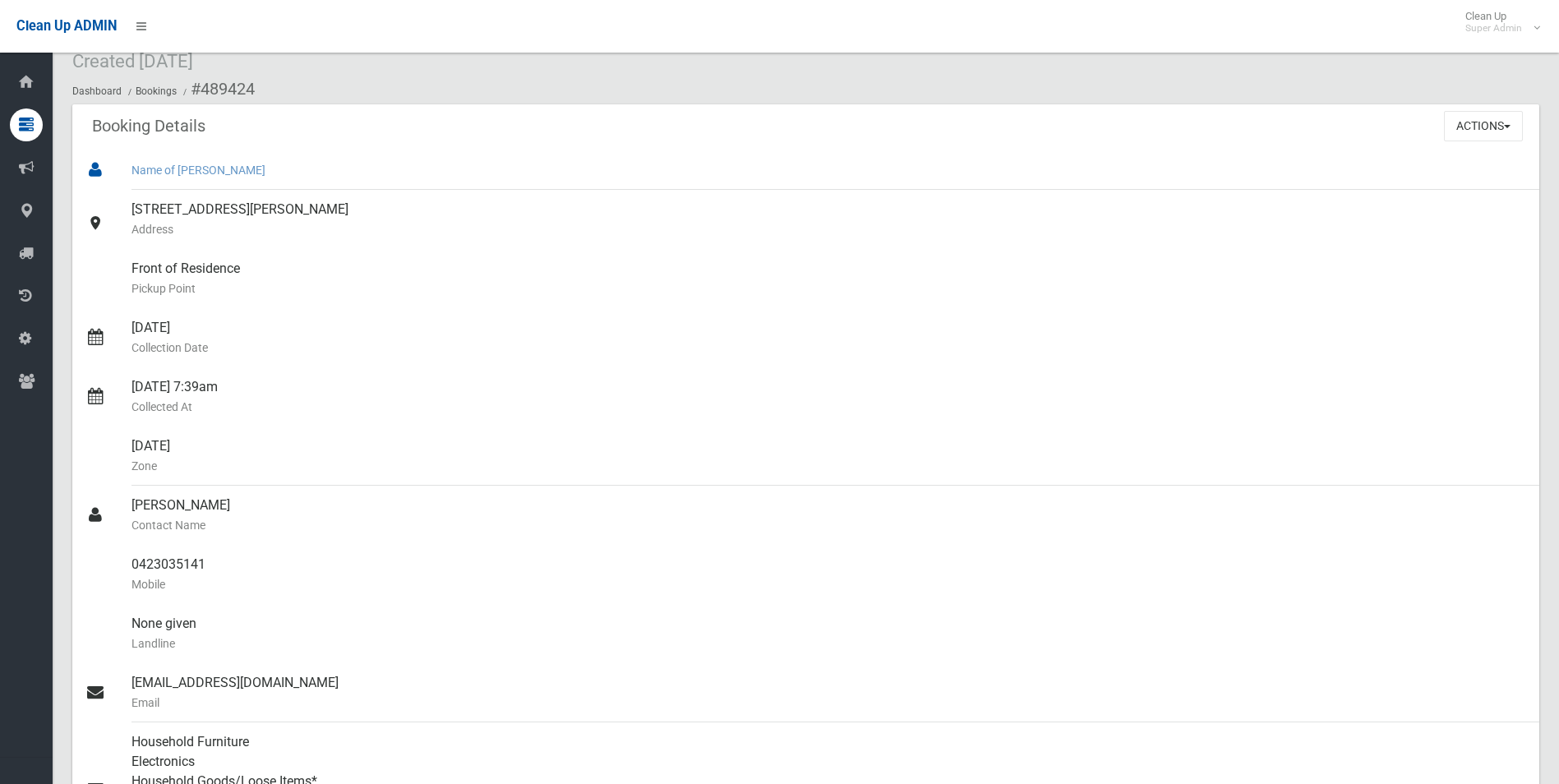
scroll to position [0, 0]
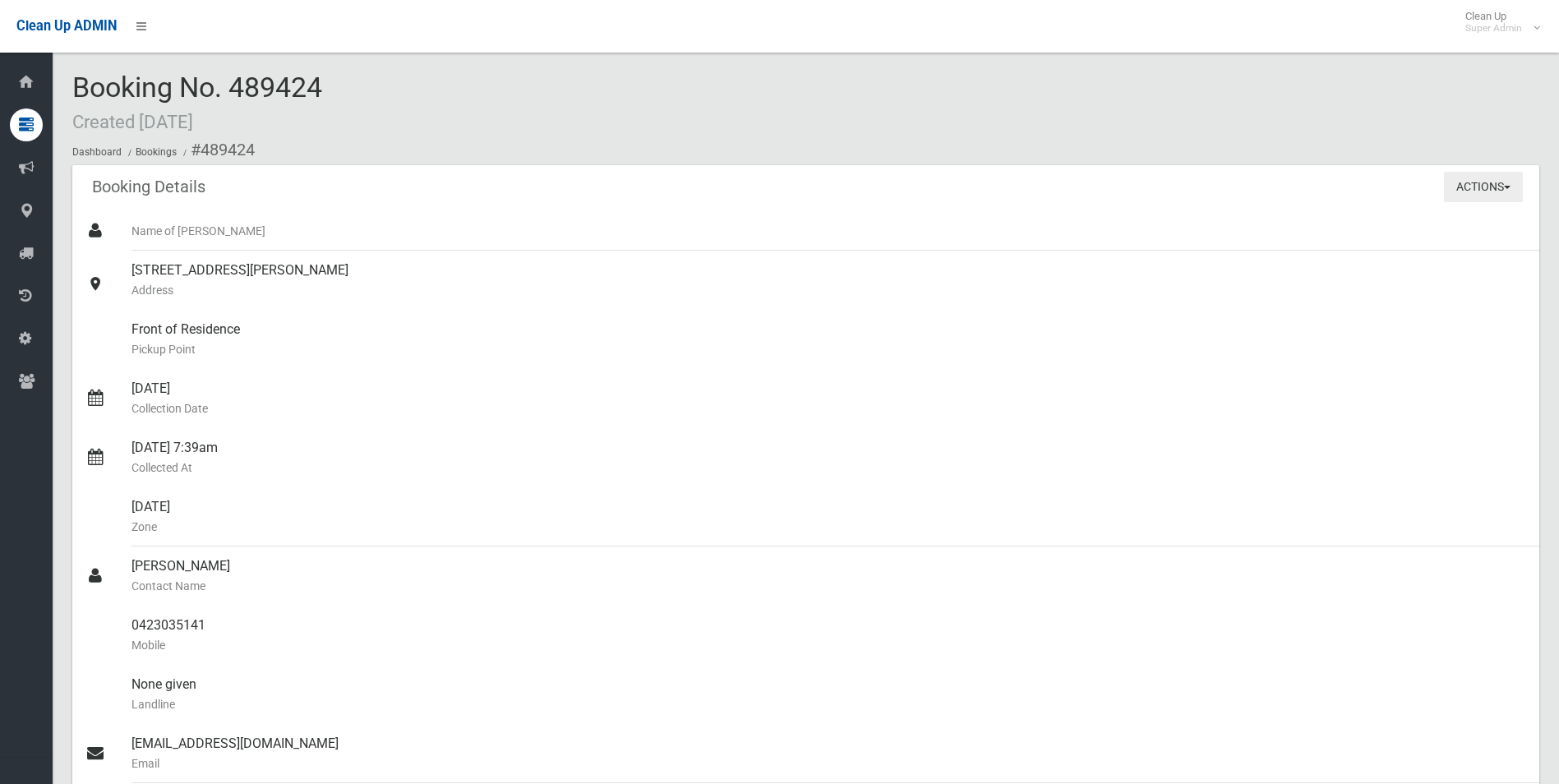
click at [1465, 187] on button "Actions" at bounding box center [1484, 186] width 79 height 31
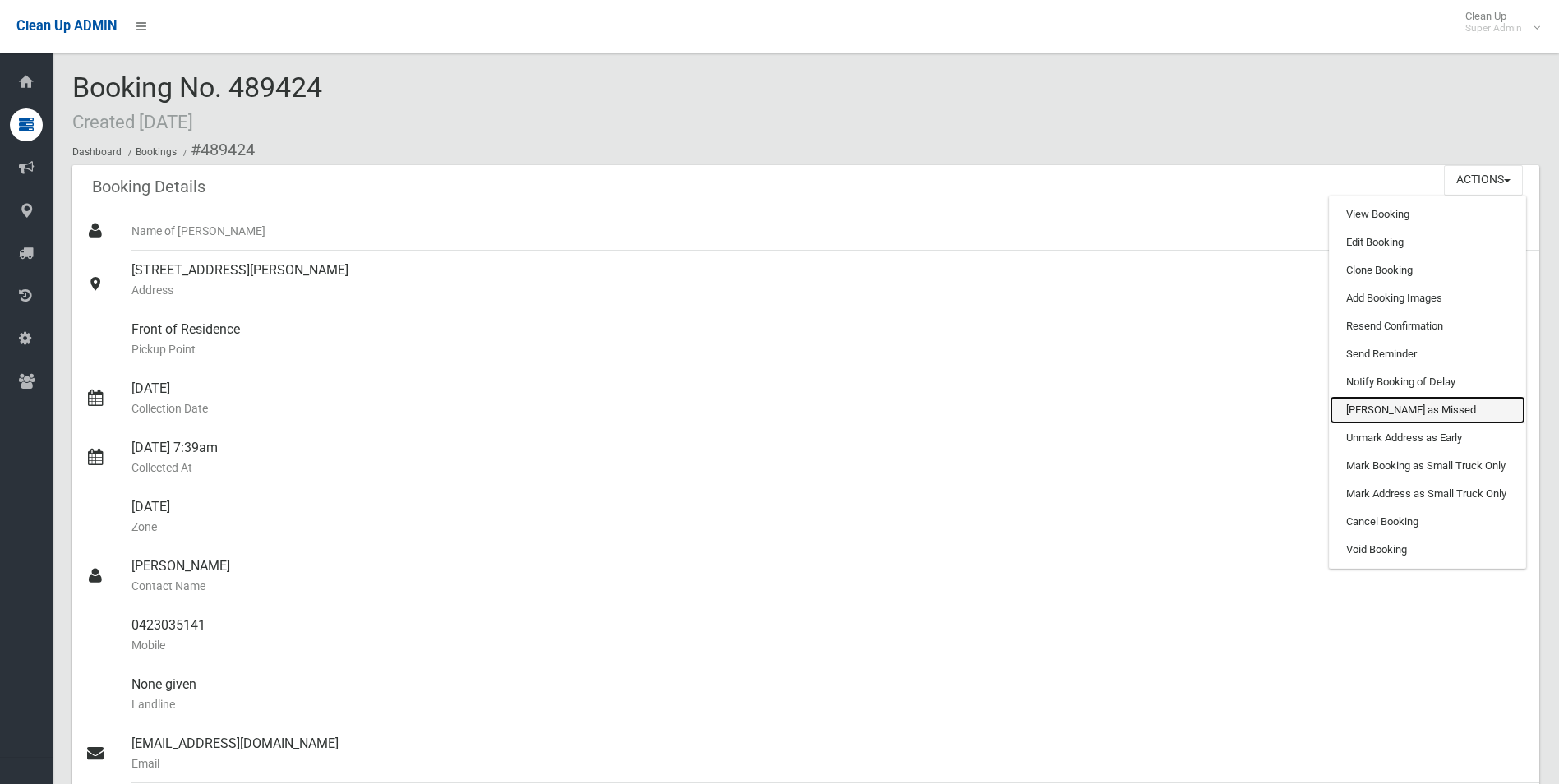
click at [1373, 410] on link "Mark as Missed" at bounding box center [1428, 410] width 195 height 28
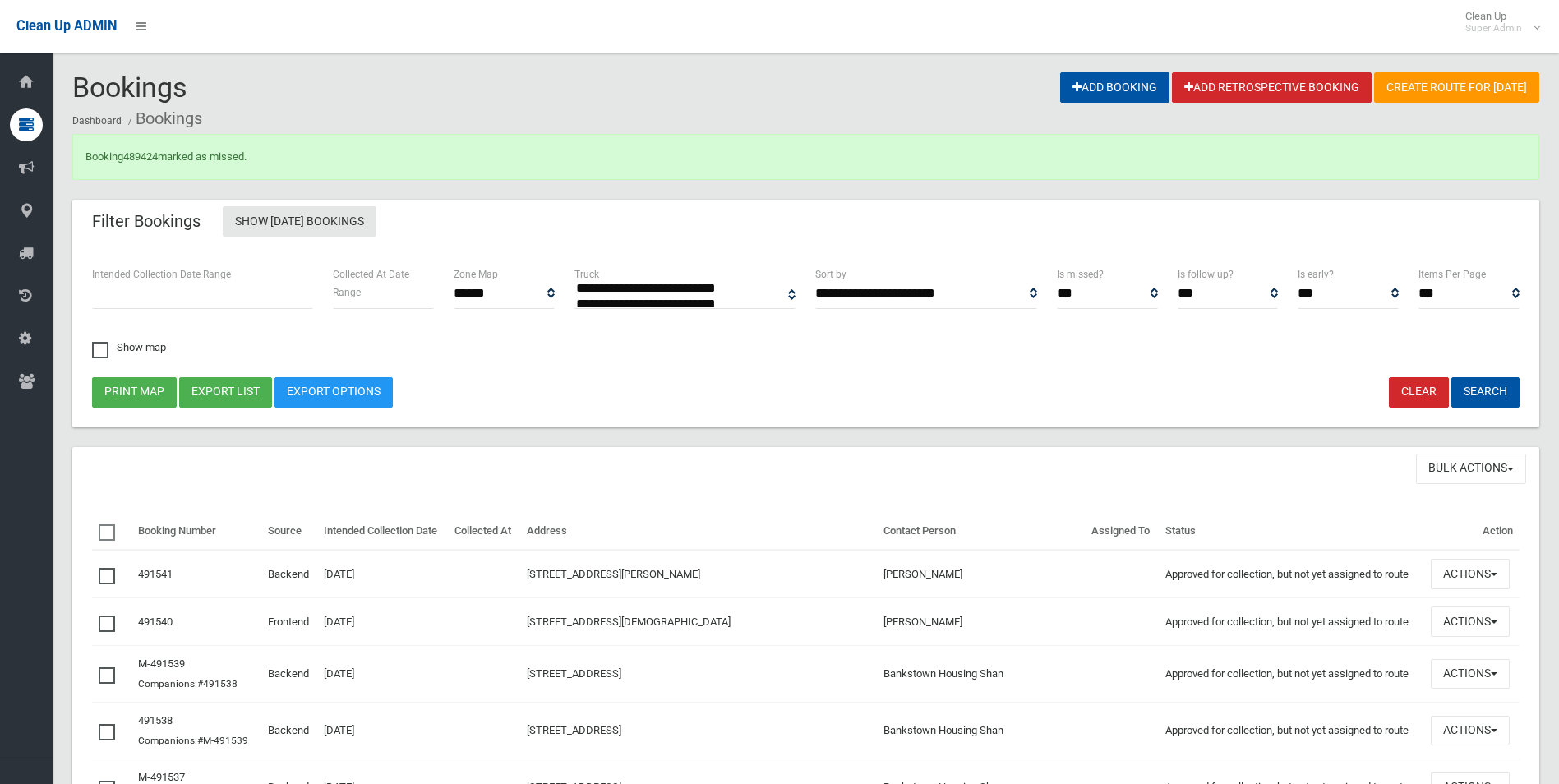
select select
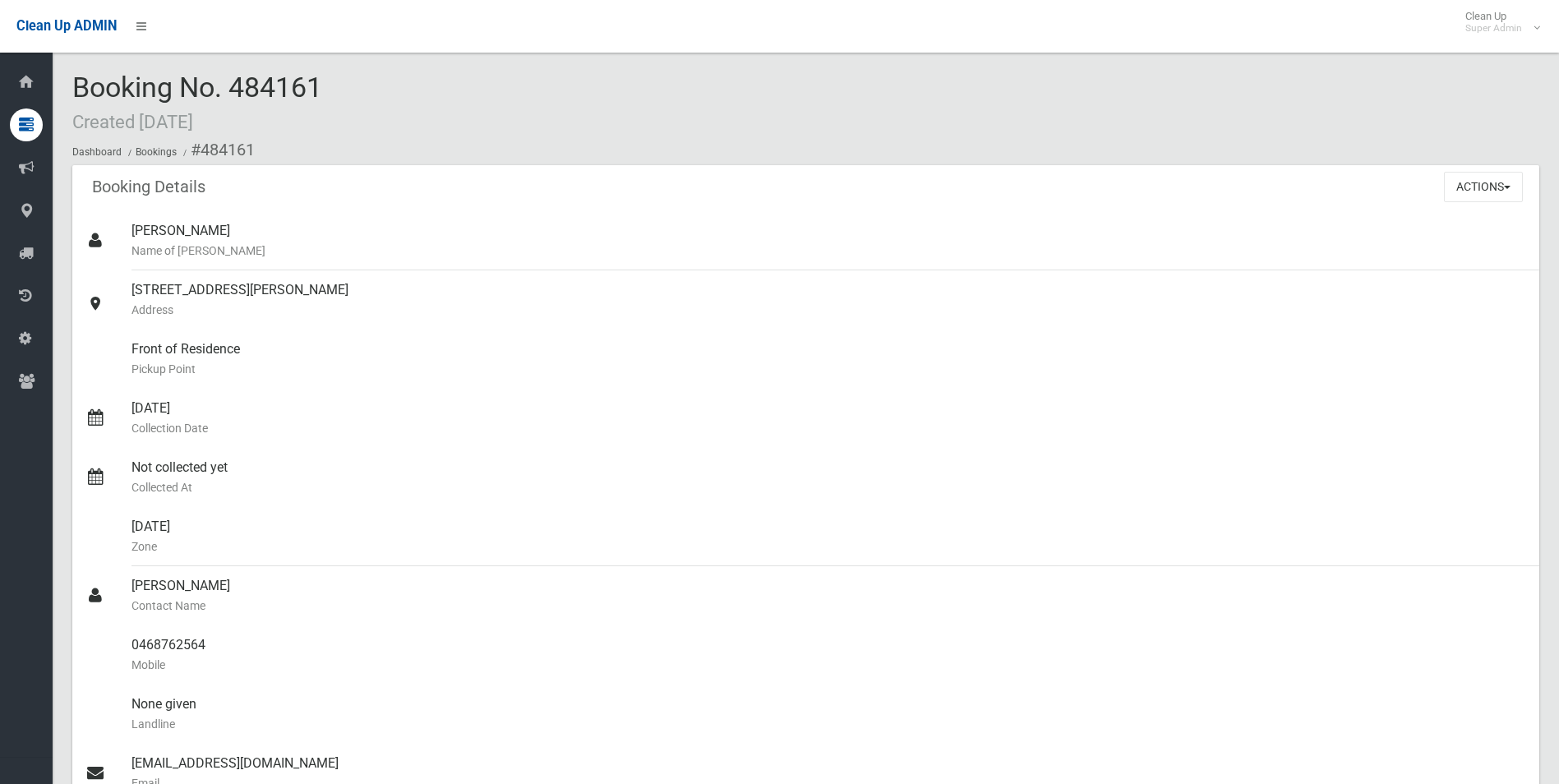
scroll to position [1890, 0]
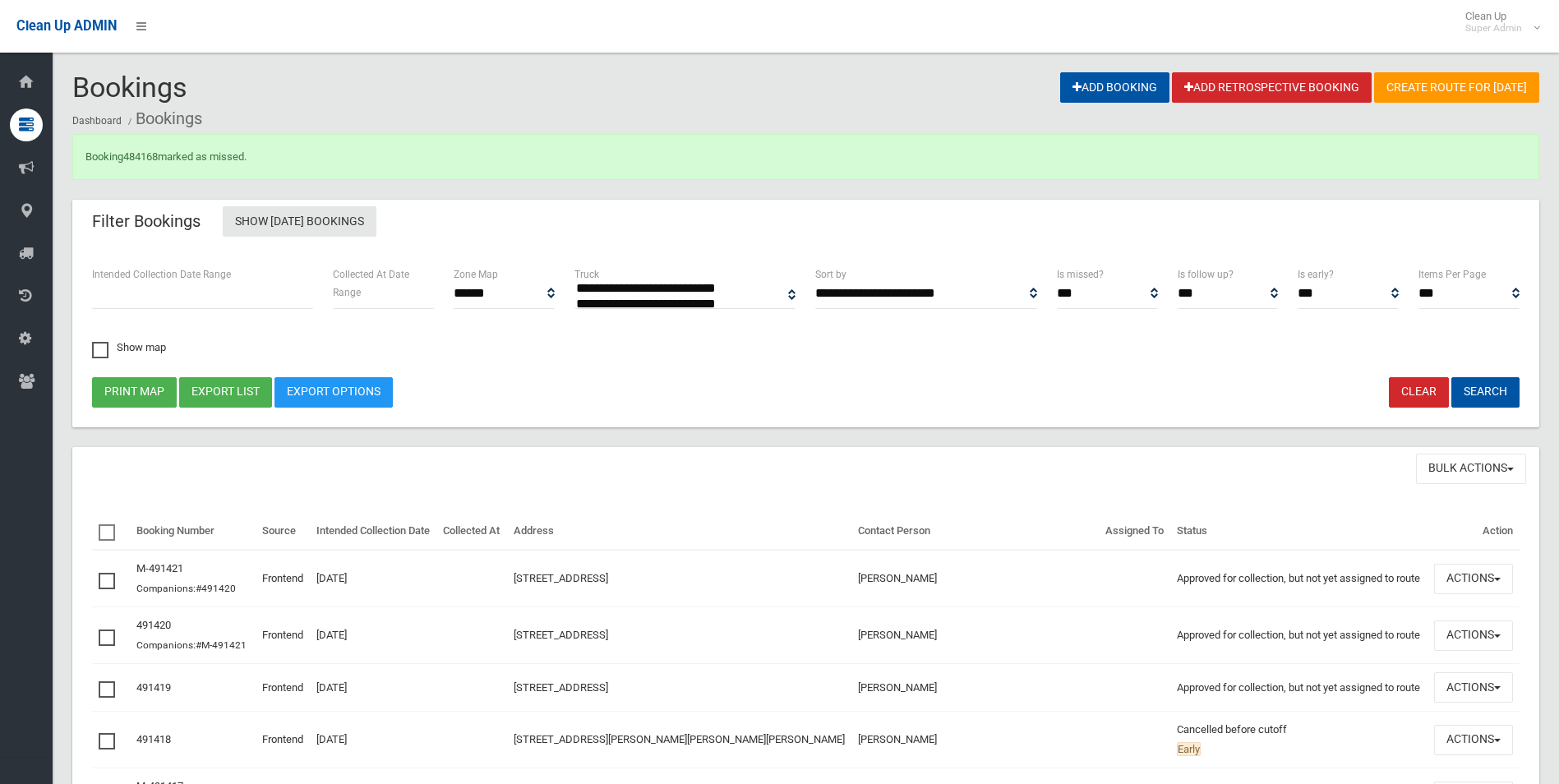
select select
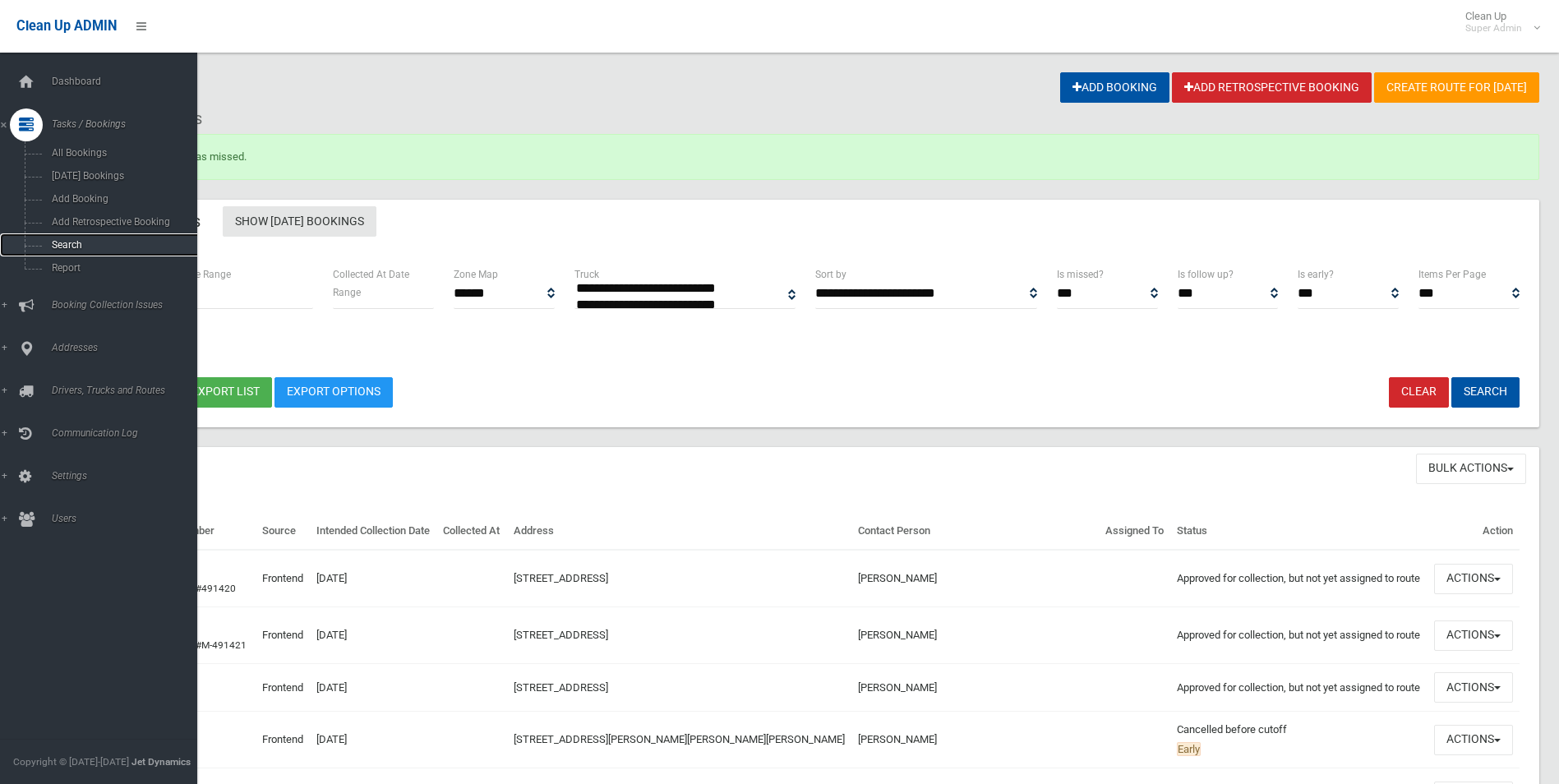
click at [69, 239] on span "Search" at bounding box center [120, 244] width 149 height 11
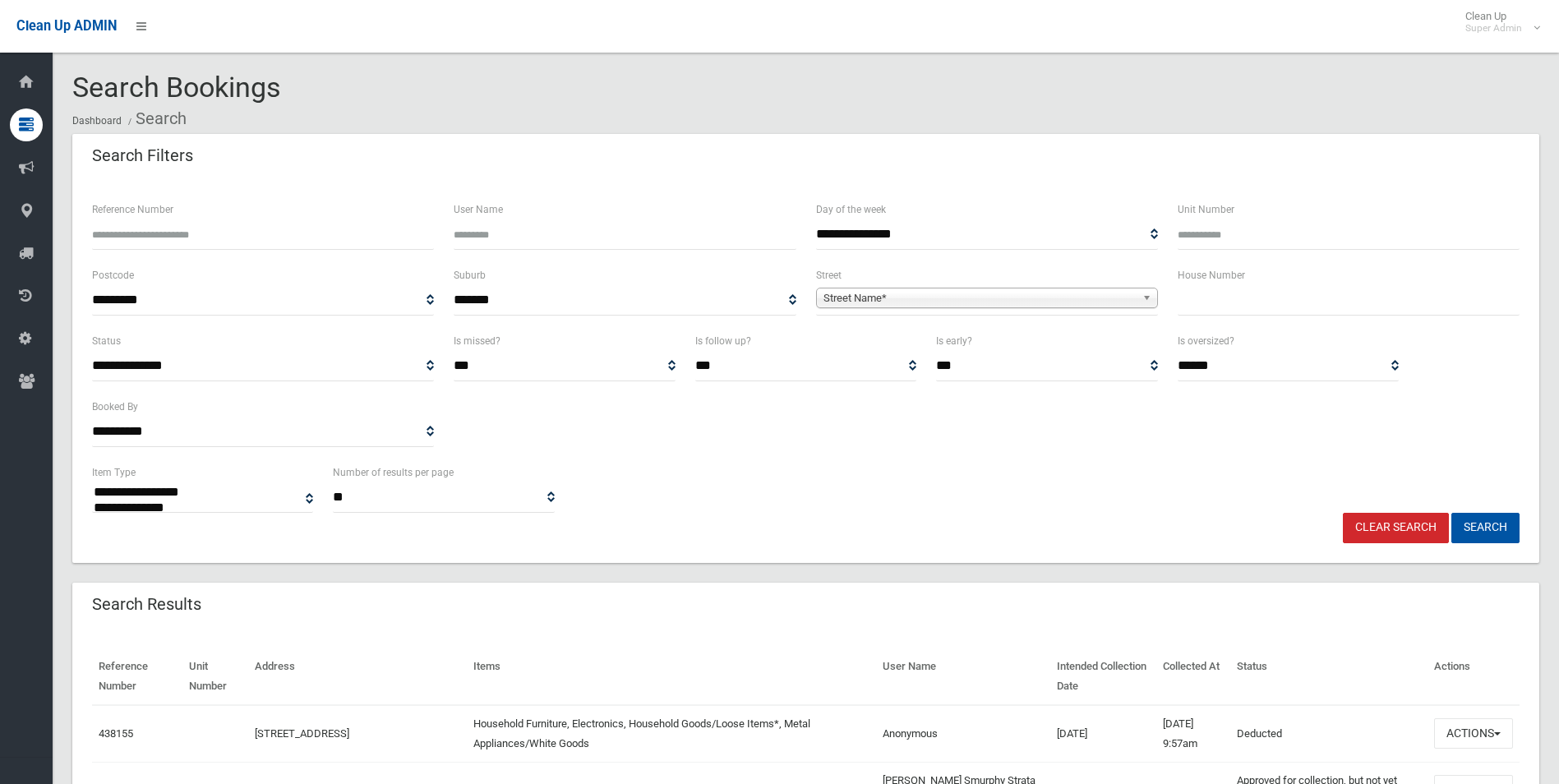
select select
click at [186, 228] on input "Reference Number" at bounding box center [263, 235] width 342 height 31
type input "******"
click at [1452, 512] on button "Search" at bounding box center [1486, 527] width 69 height 31
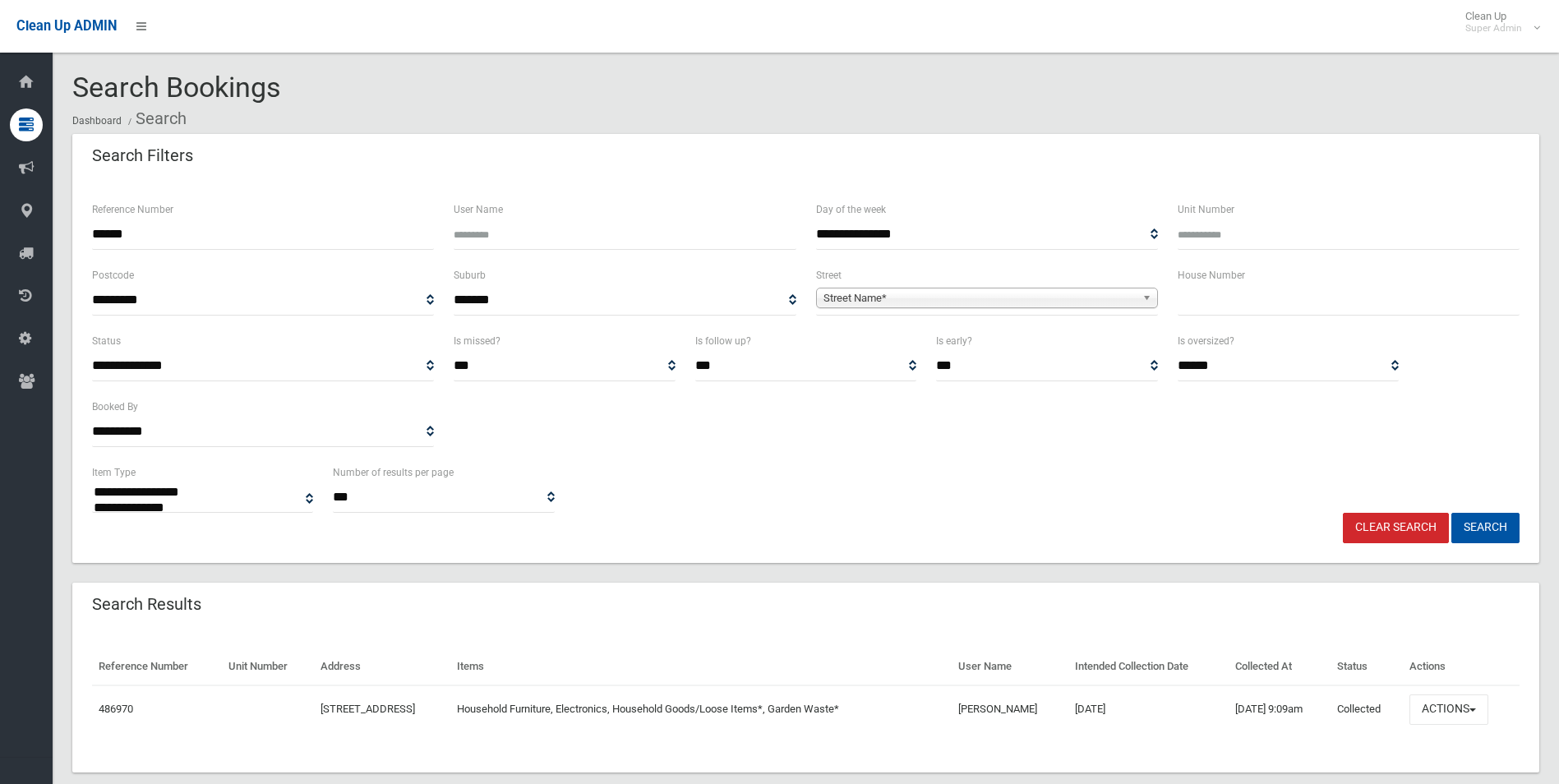
select select
click at [1457, 708] on button "Actions" at bounding box center [1449, 709] width 79 height 31
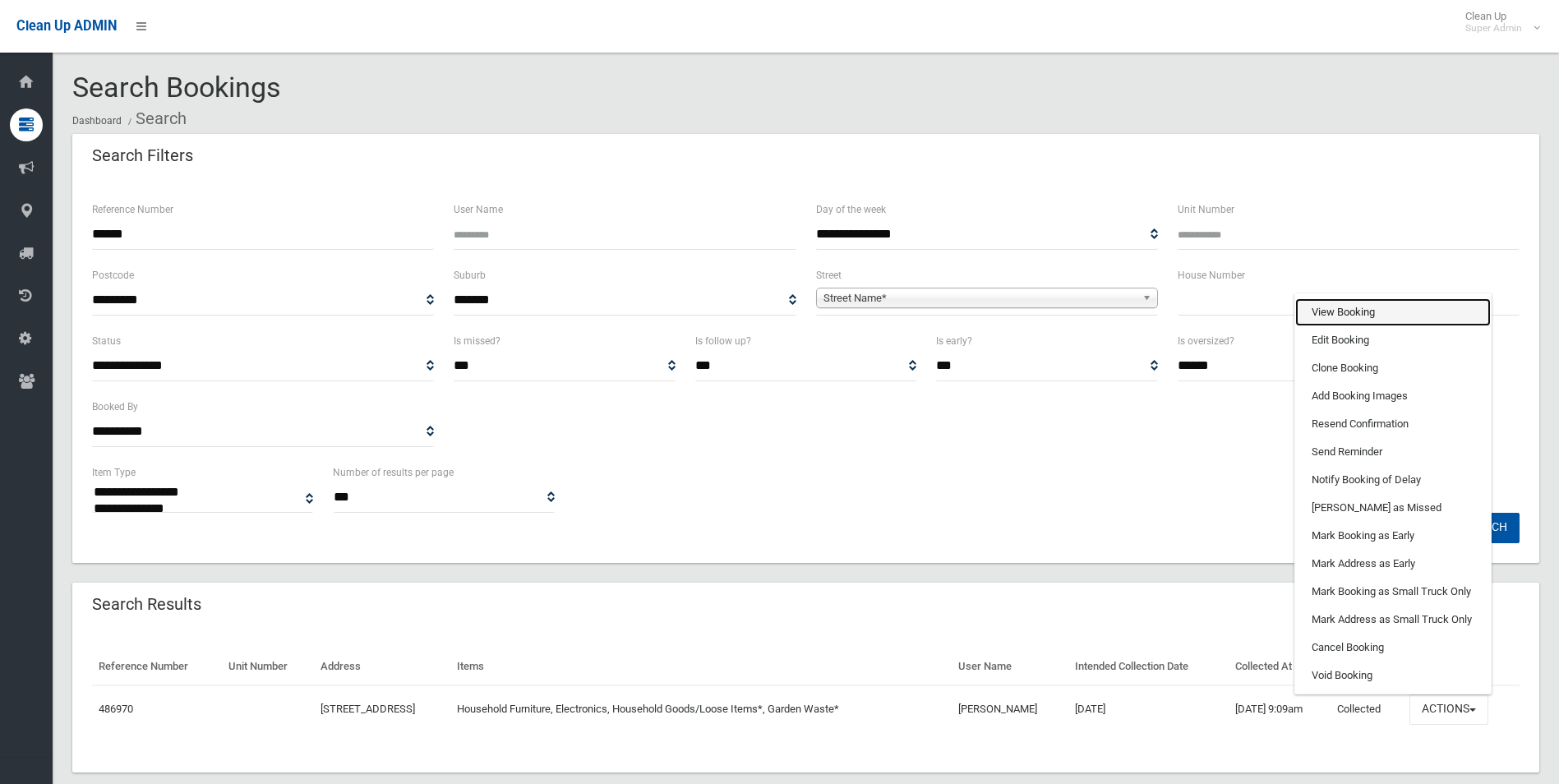
click at [1339, 309] on link "View Booking" at bounding box center [1393, 312] width 195 height 28
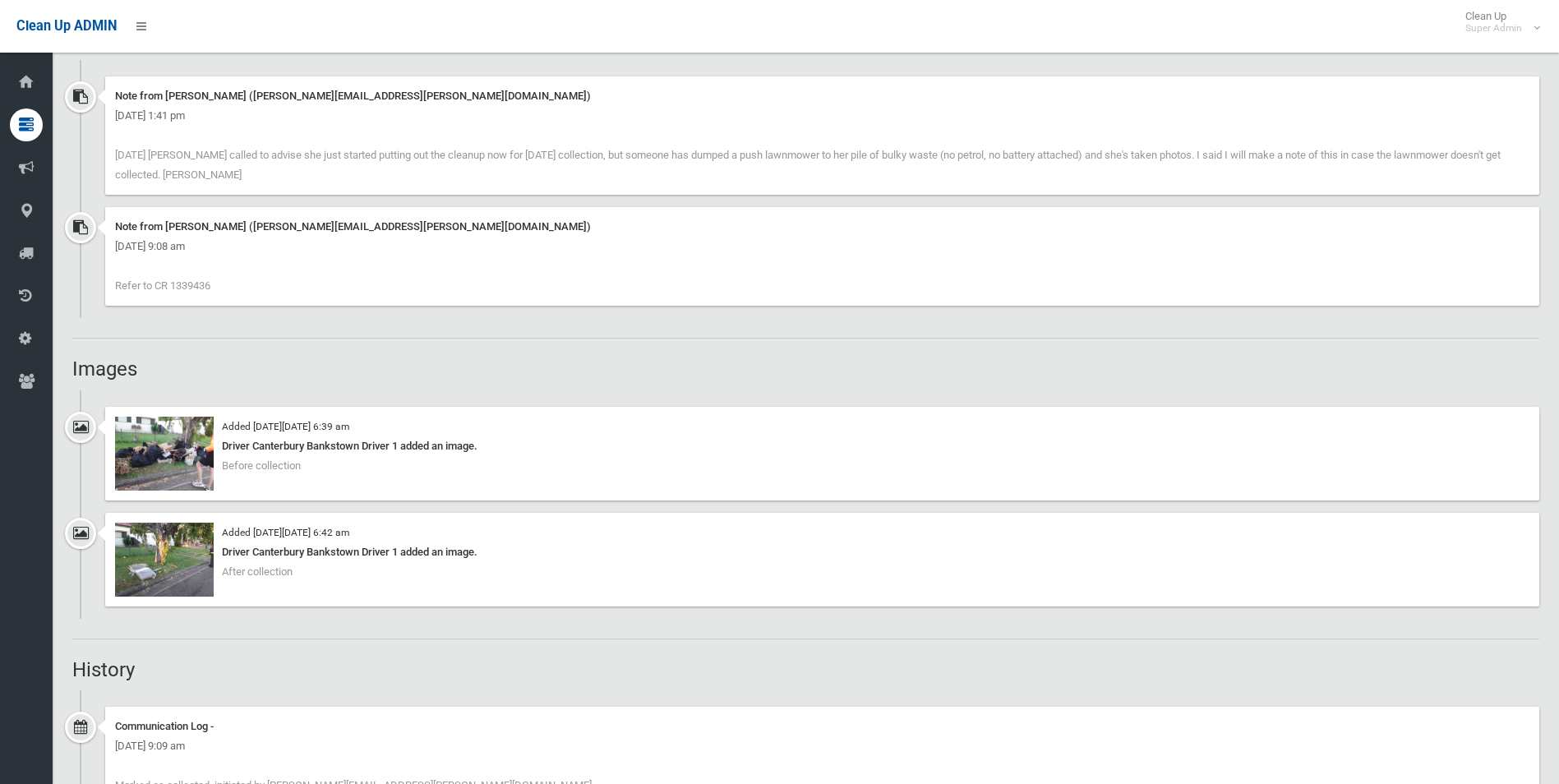
scroll to position [1232, 0]
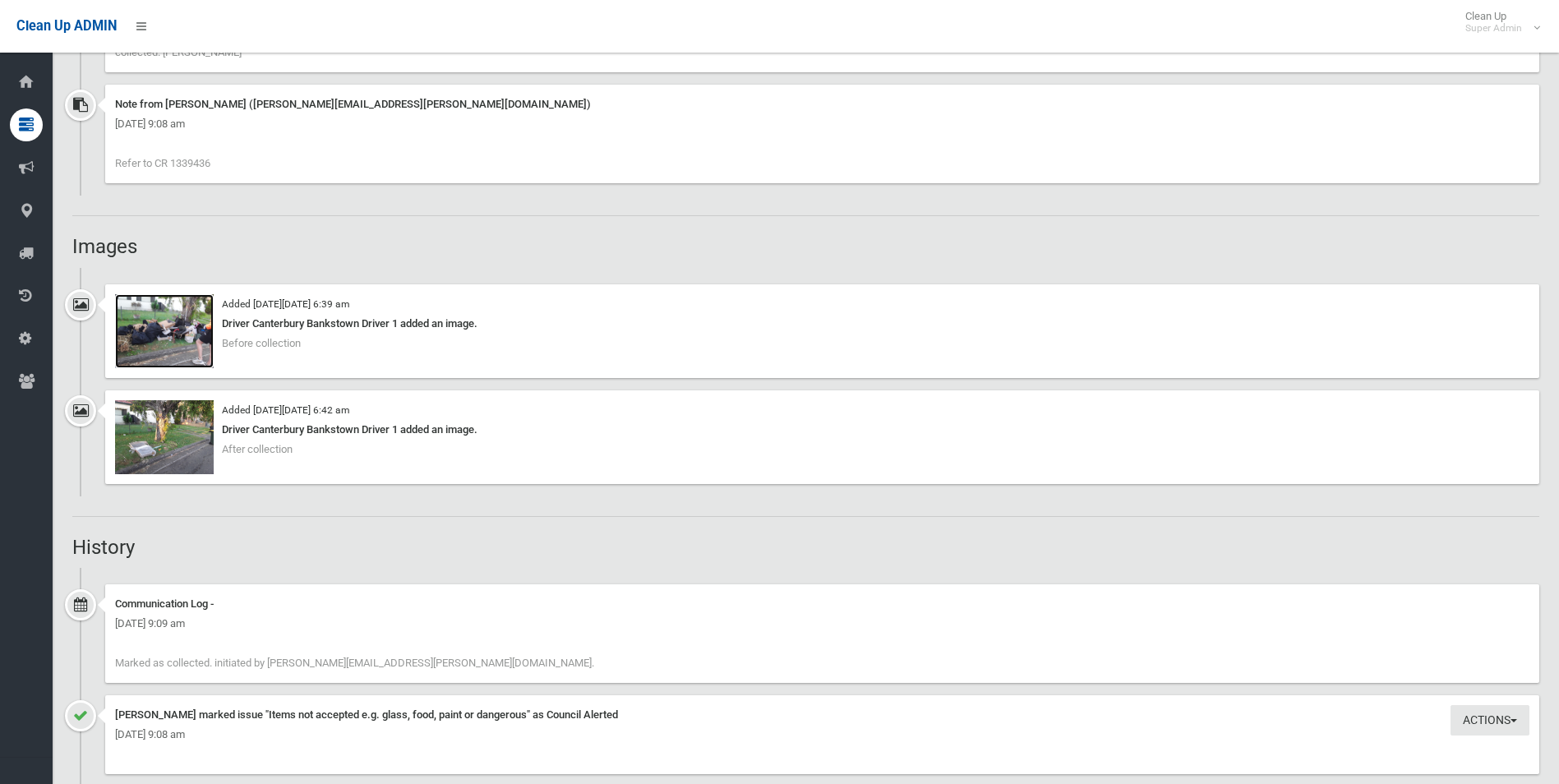
click at [164, 338] on img at bounding box center [164, 331] width 98 height 74
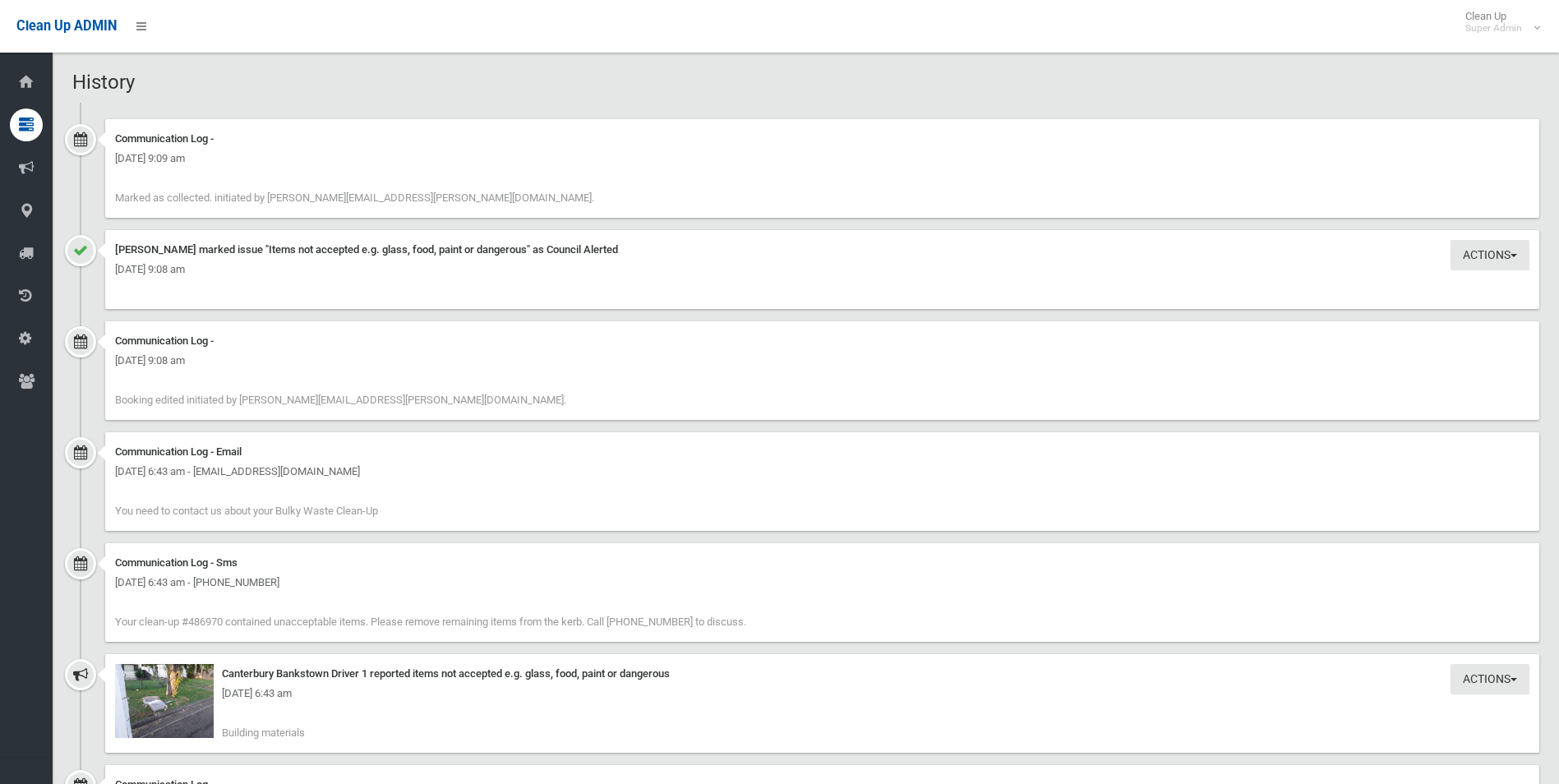
scroll to position [1725, 0]
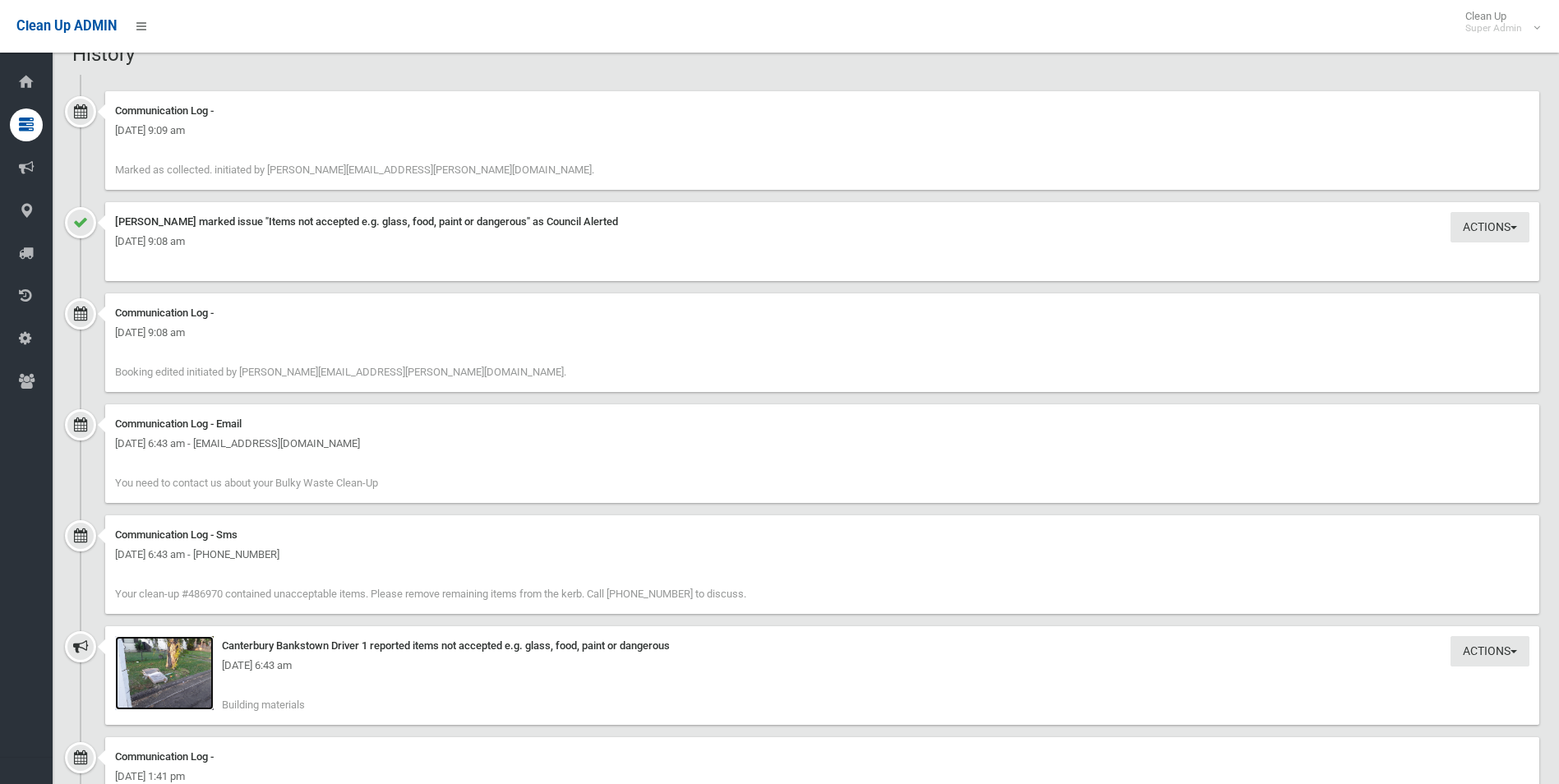
click at [183, 692] on img at bounding box center [164, 673] width 98 height 74
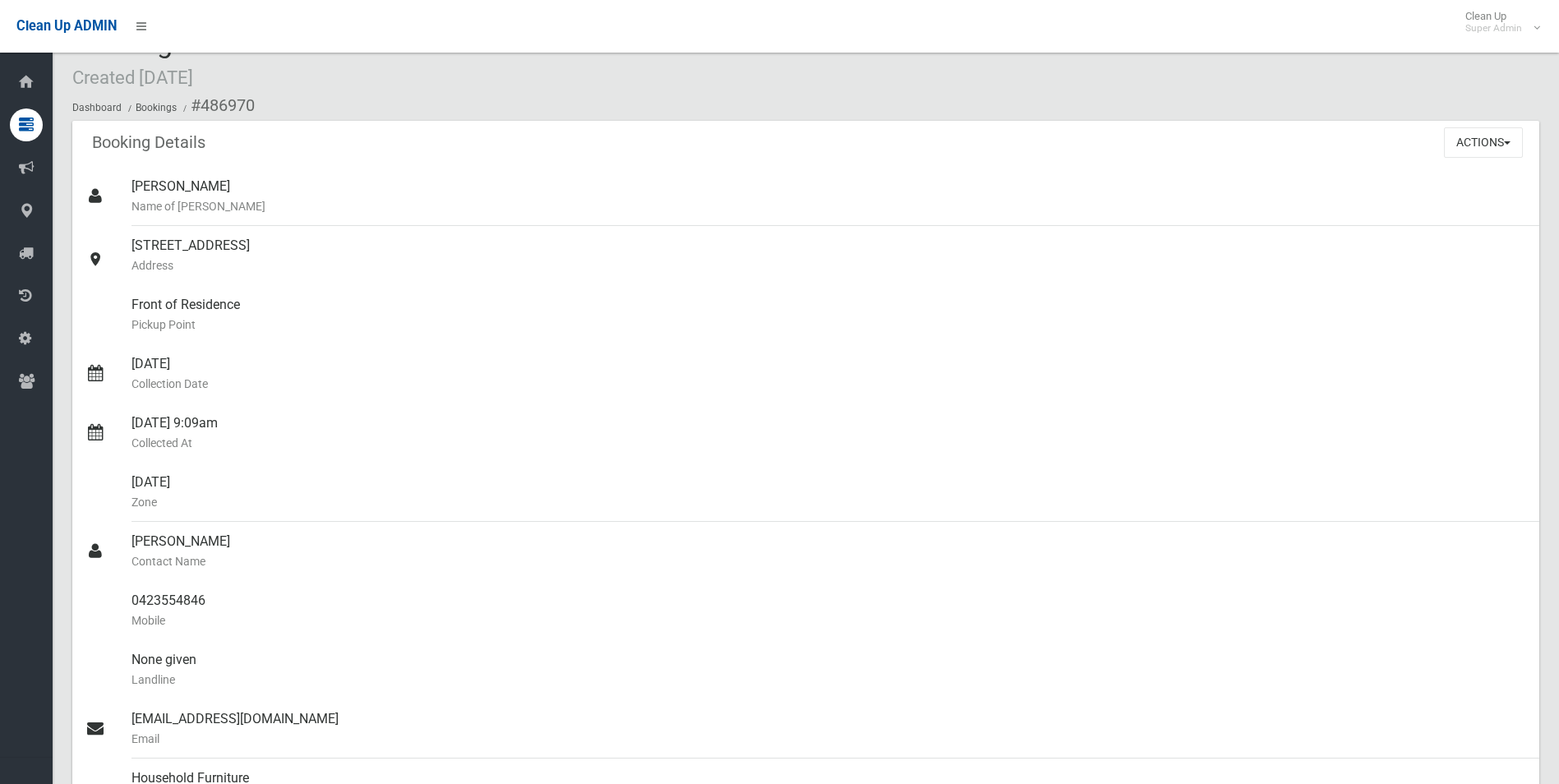
scroll to position [0, 0]
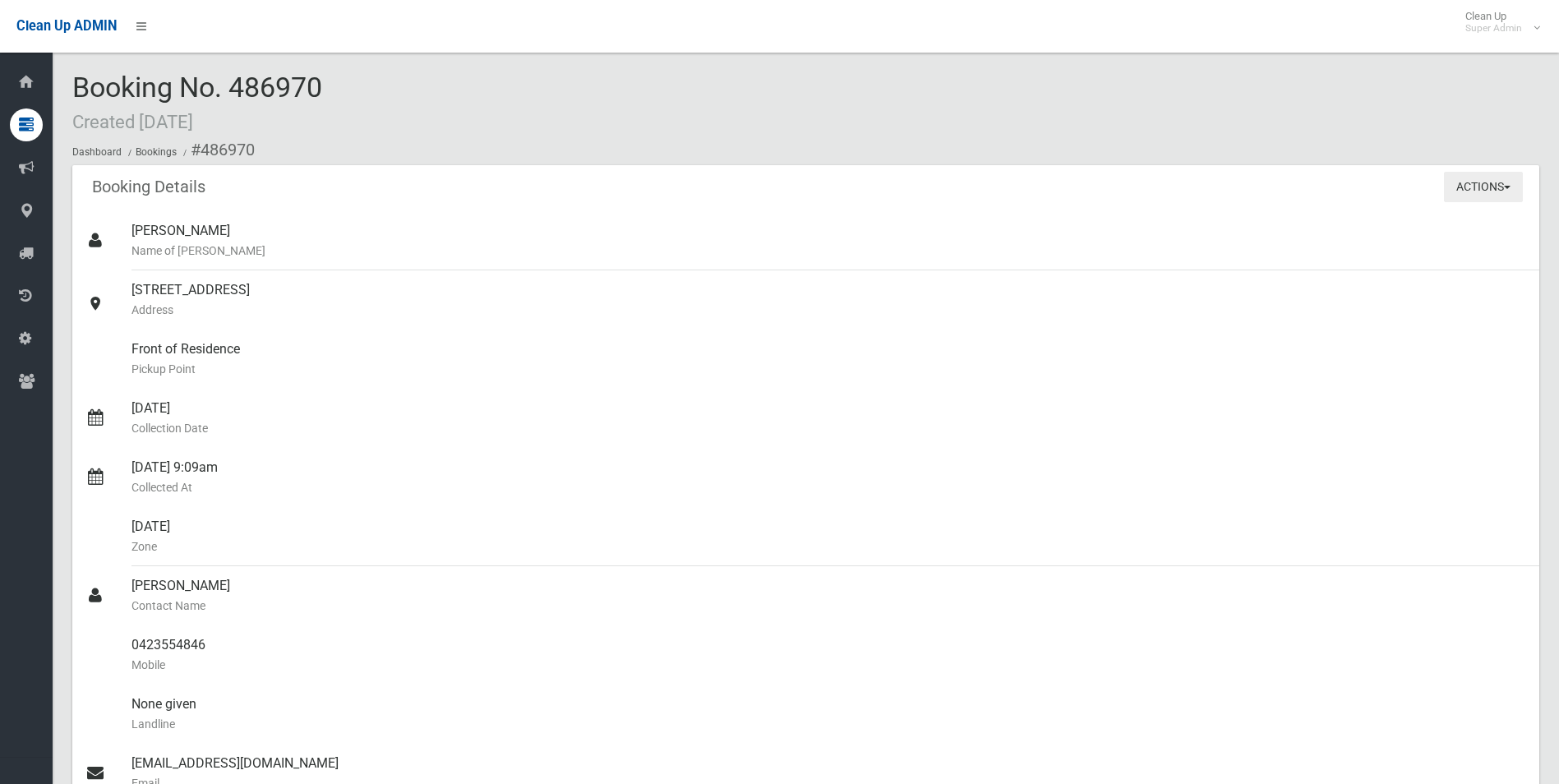
click at [1468, 191] on button "Actions" at bounding box center [1484, 186] width 79 height 31
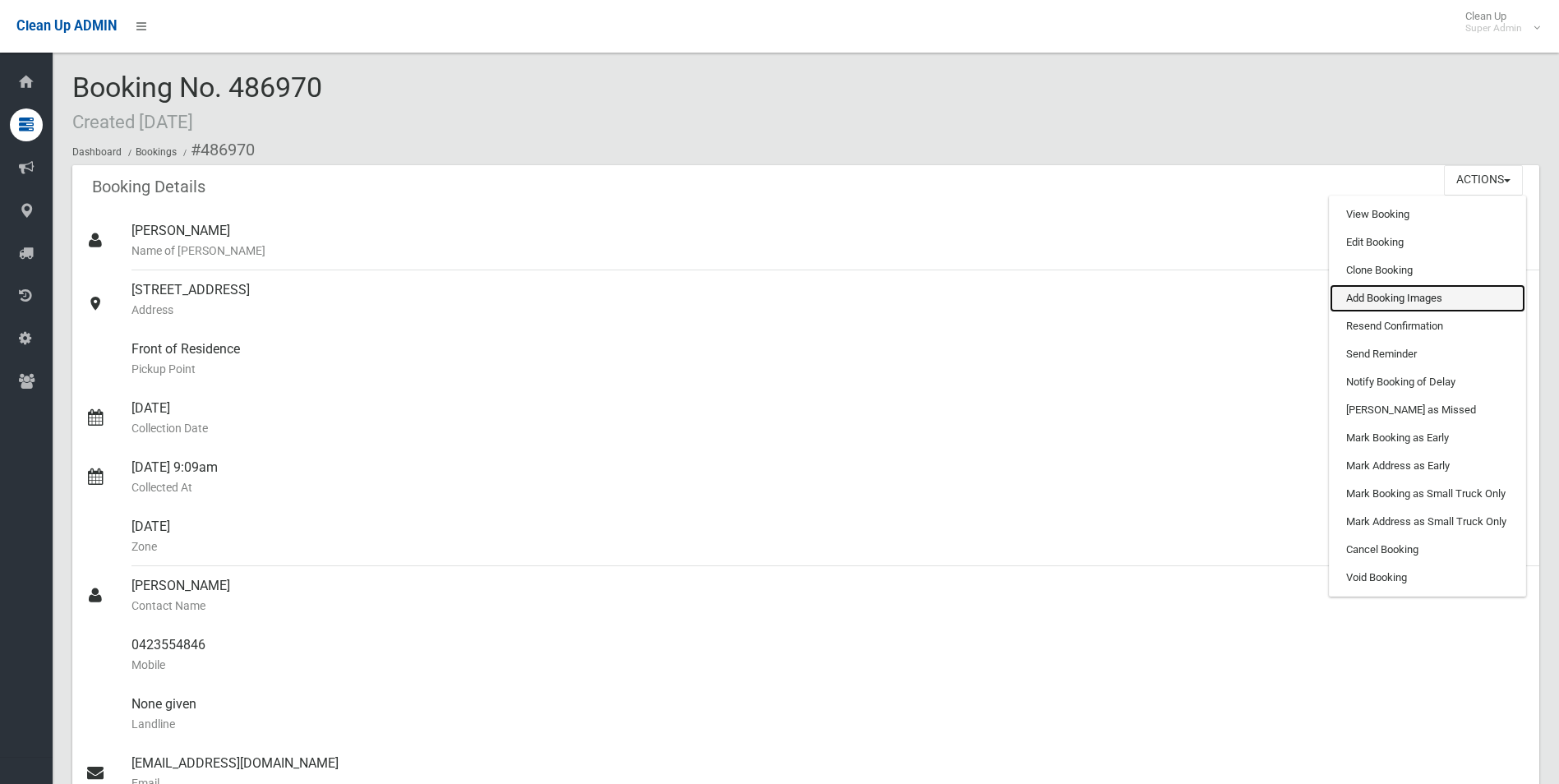
click at [1388, 299] on link "Add Booking Images" at bounding box center [1428, 298] width 195 height 28
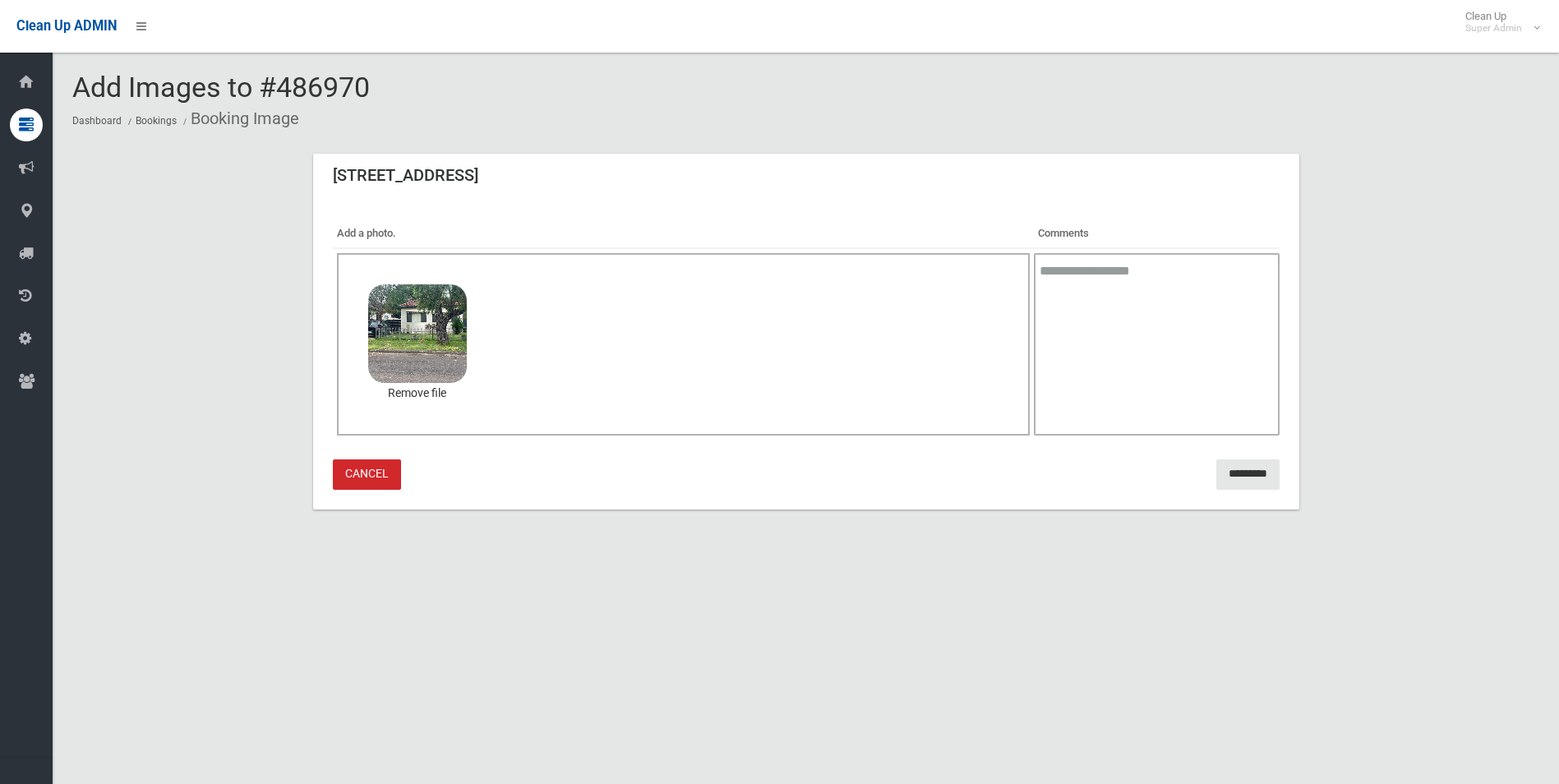
click at [1071, 298] on textarea at bounding box center [1156, 345] width 245 height 183
type textarea "**********"
click at [1222, 473] on input "*********" at bounding box center [1249, 475] width 63 height 31
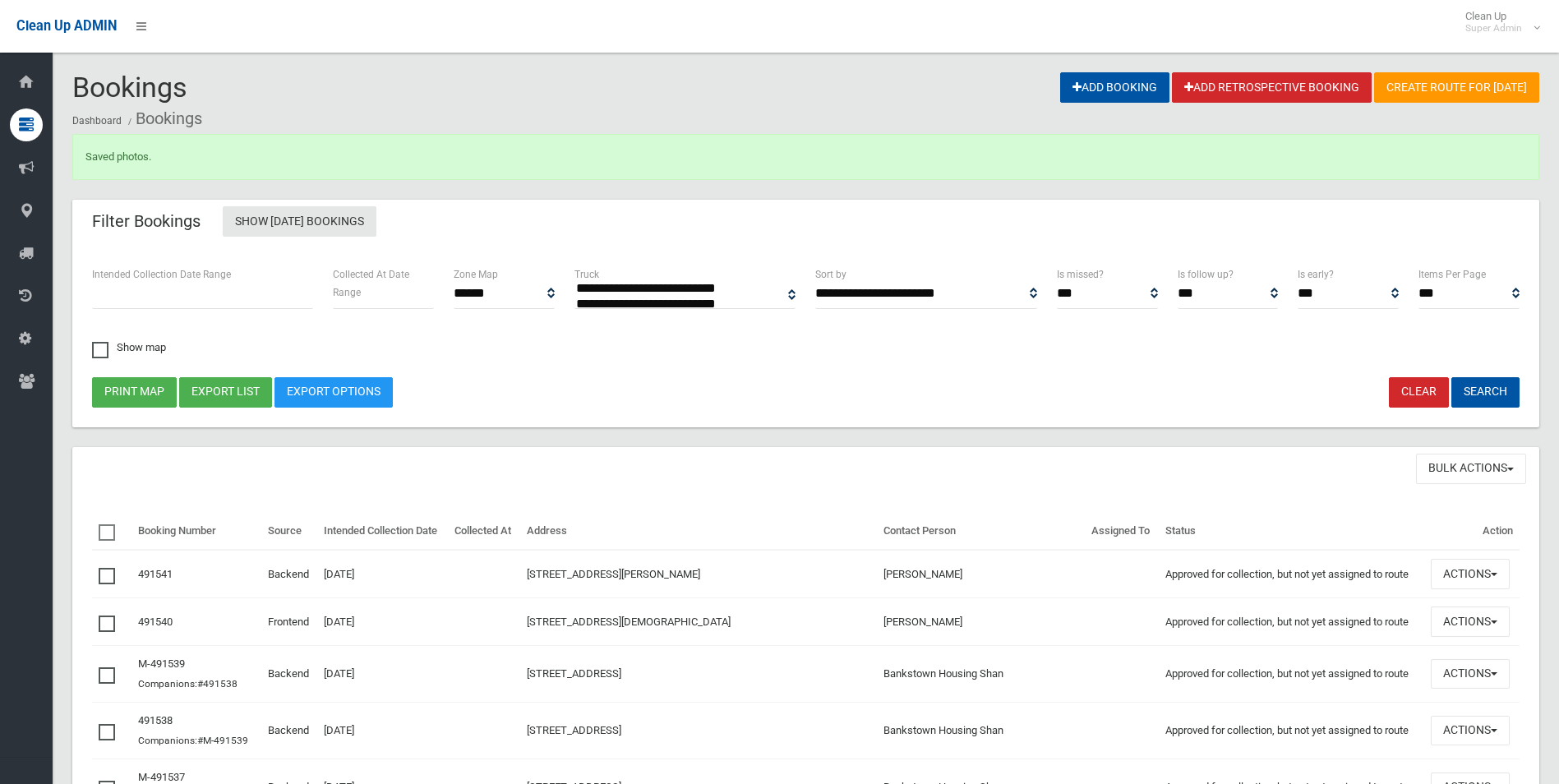
select select
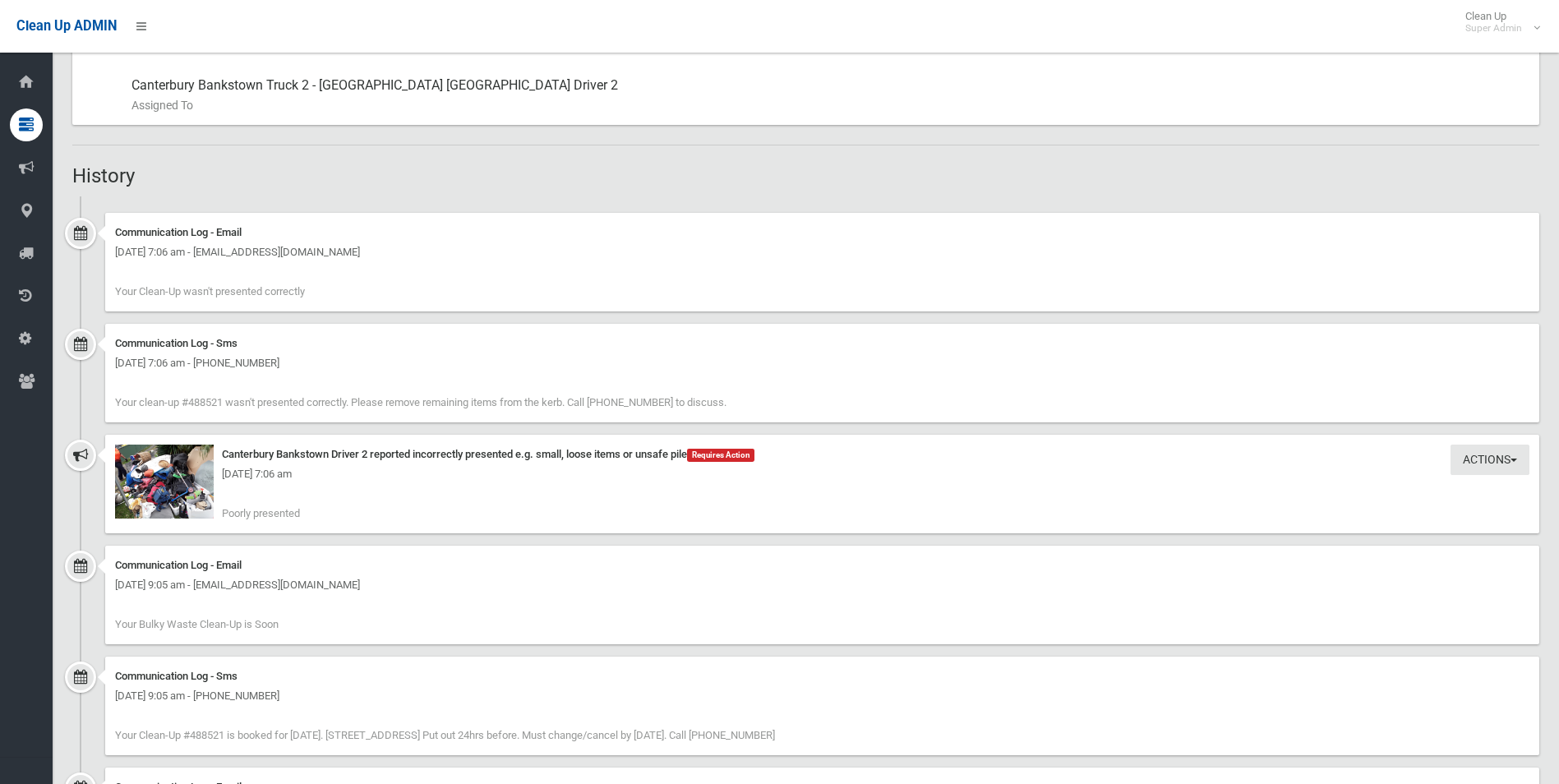
scroll to position [986, 0]
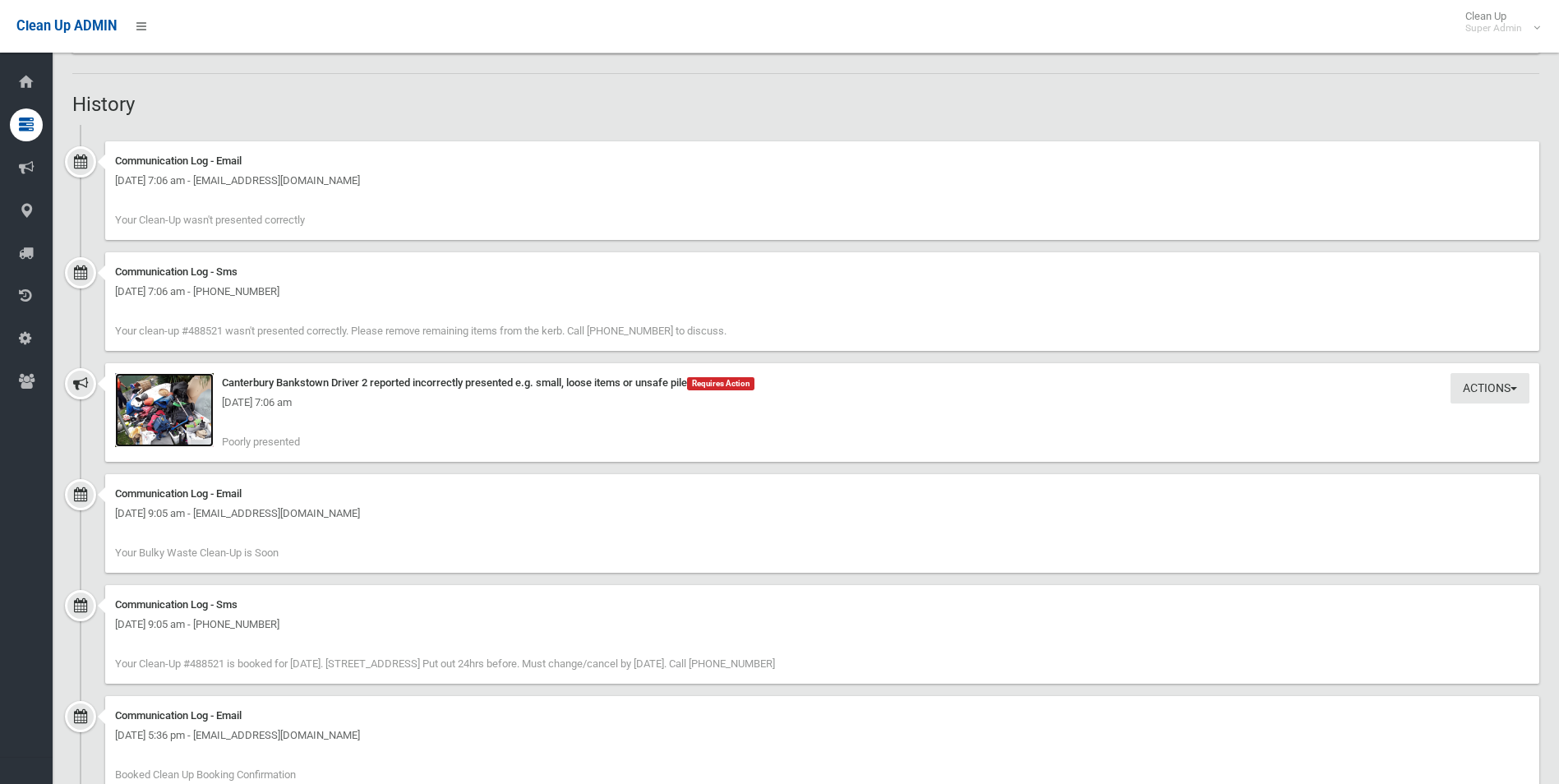
click at [172, 420] on img at bounding box center [164, 410] width 98 height 74
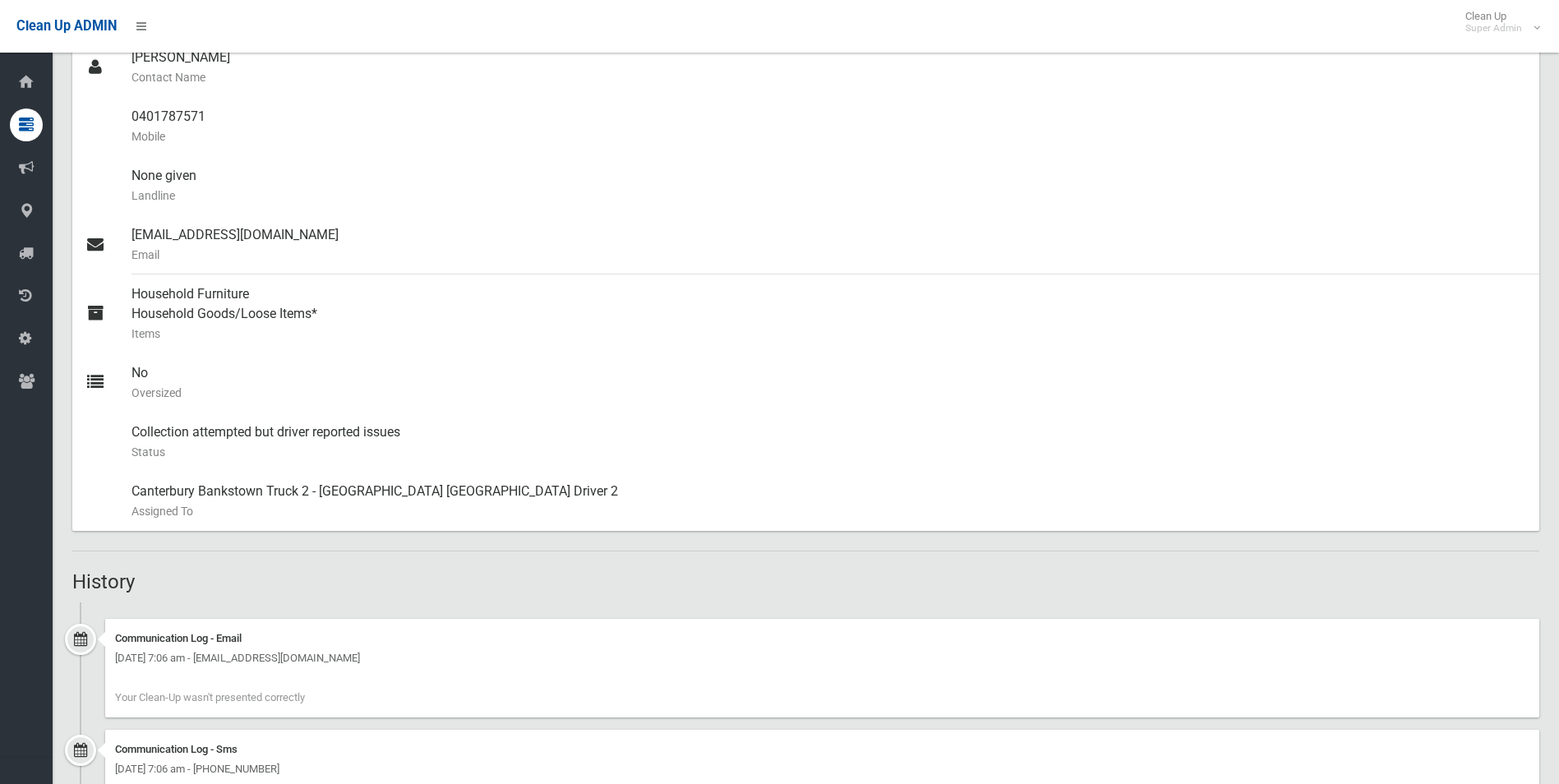
scroll to position [410, 0]
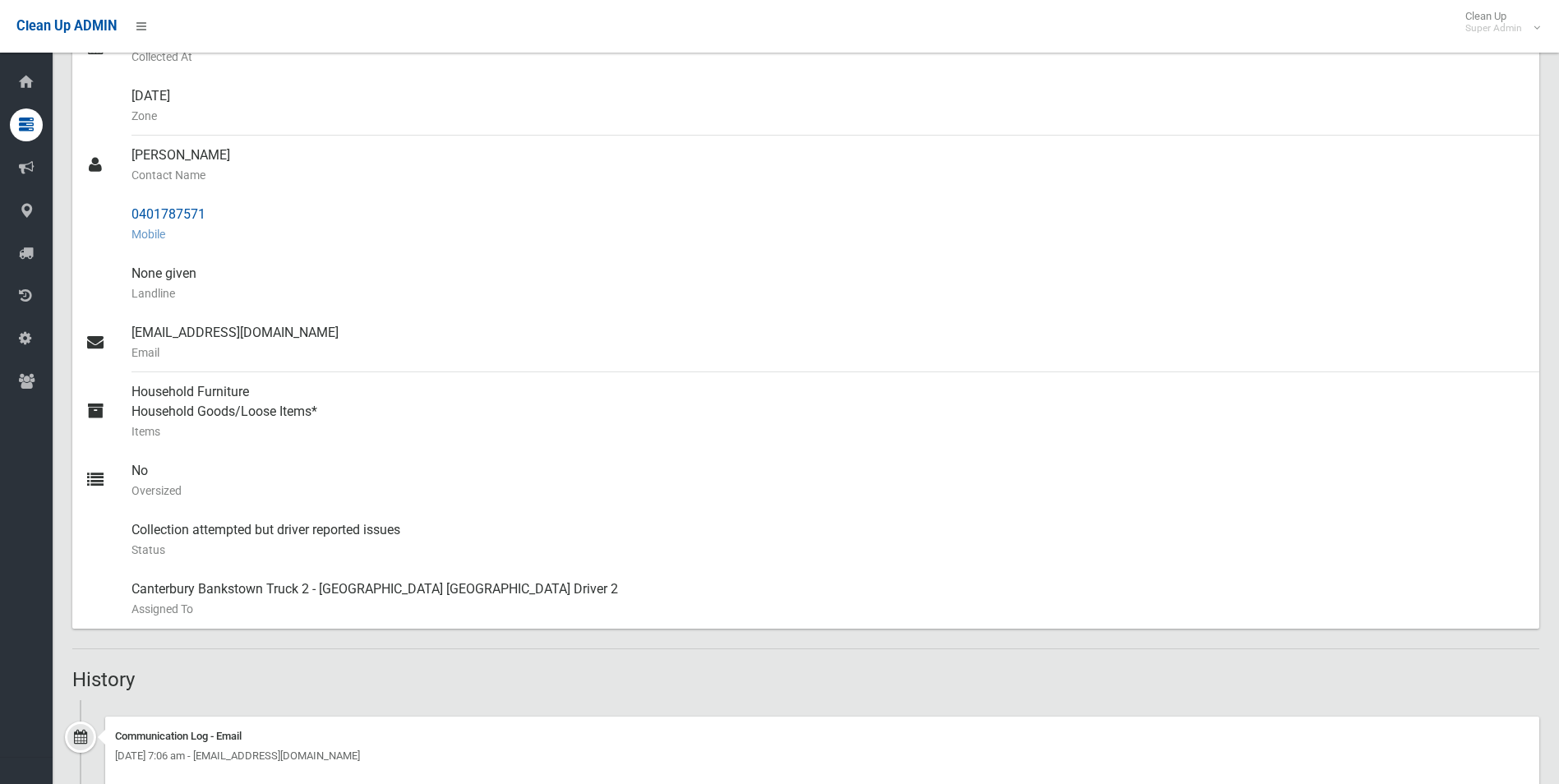
drag, startPoint x: 133, startPoint y: 214, endPoint x: 215, endPoint y: 214, distance: 82.0
click at [215, 214] on div "0401787571 Mobile" at bounding box center [829, 224] width 1395 height 59
drag, startPoint x: 215, startPoint y: 214, endPoint x: 187, endPoint y: 218, distance: 28.3
copy div "0401787571"
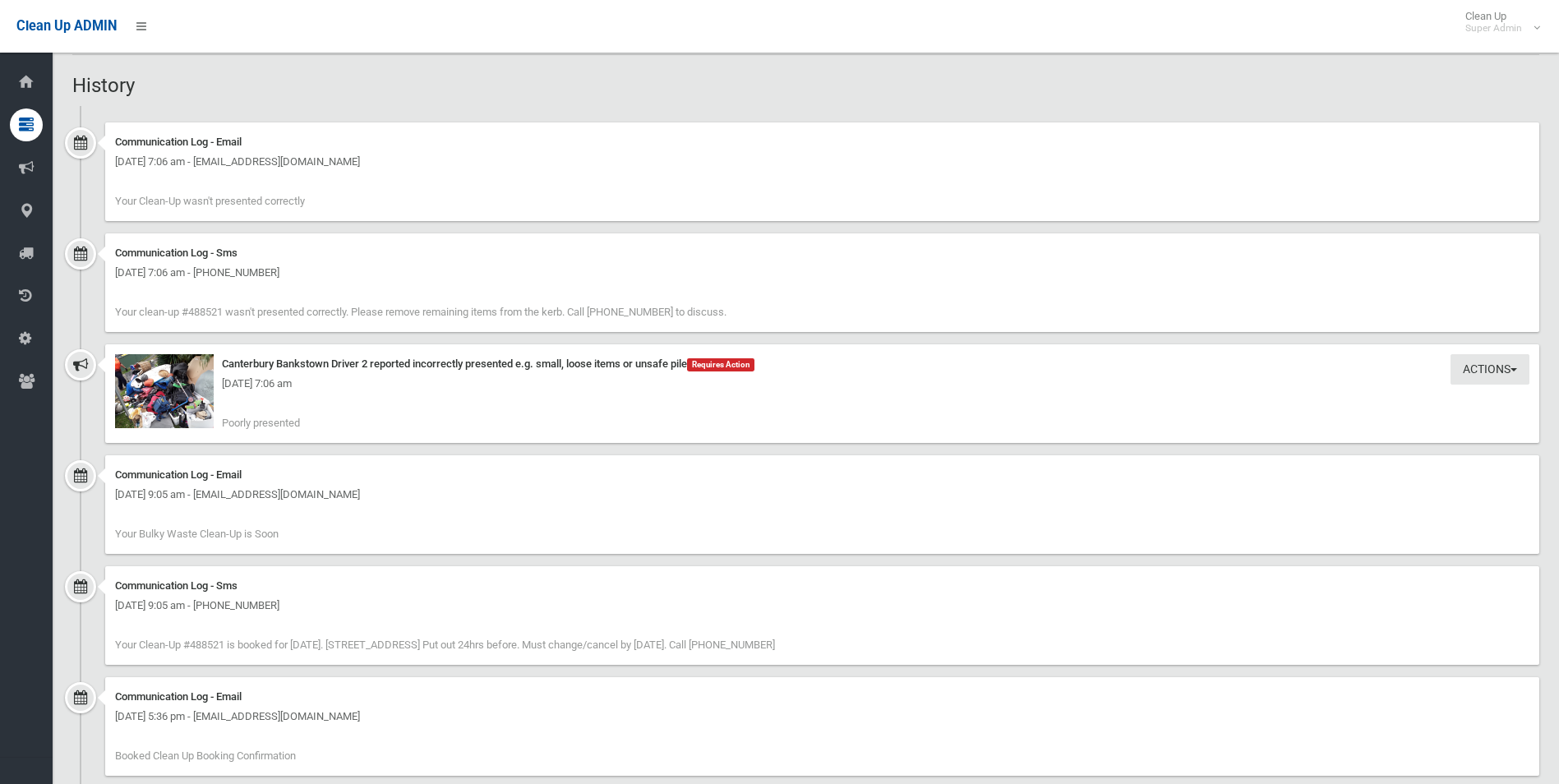
scroll to position [1068, 0]
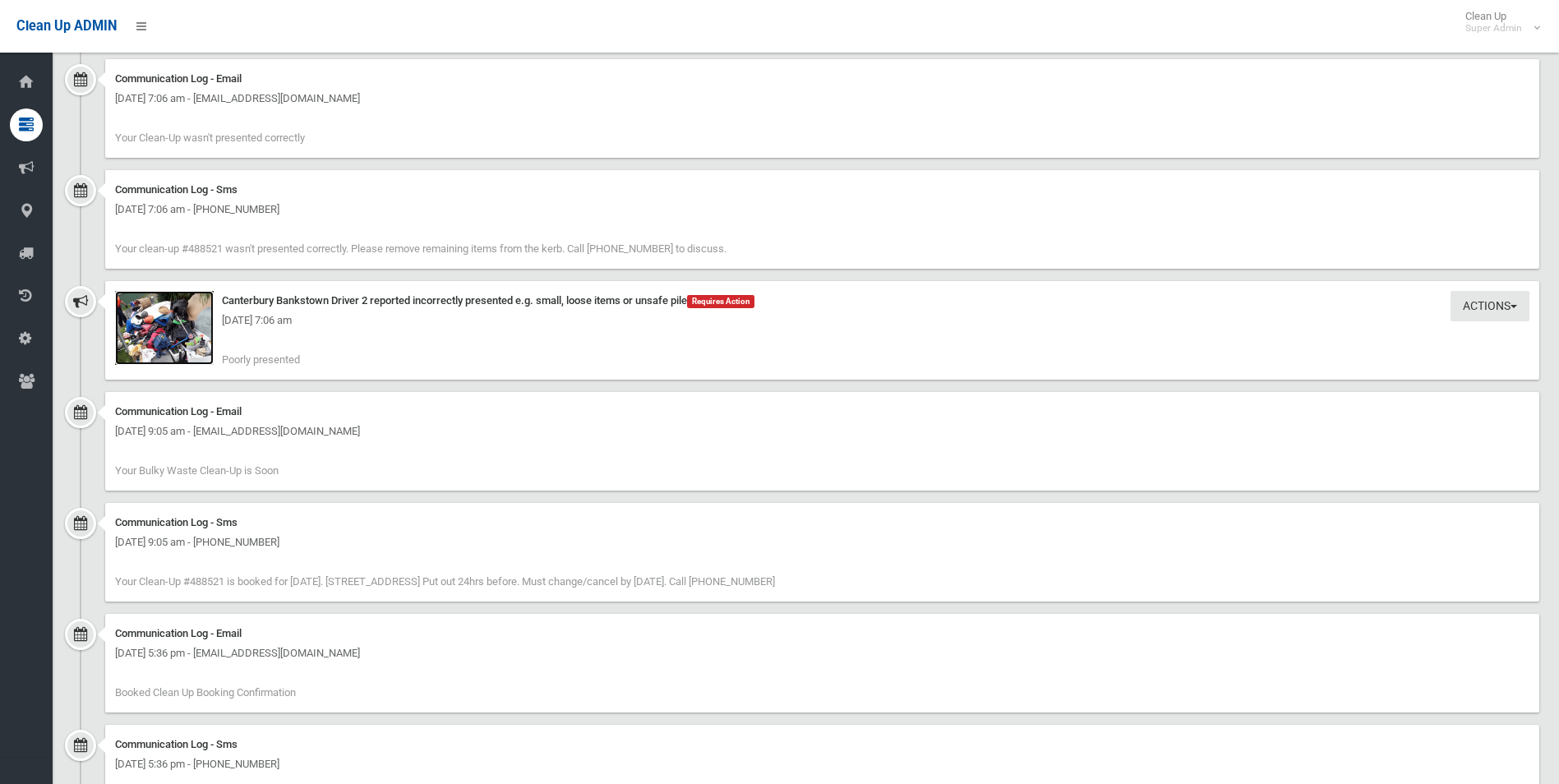
click at [164, 338] on img at bounding box center [164, 328] width 98 height 74
click at [194, 336] on img at bounding box center [164, 328] width 98 height 74
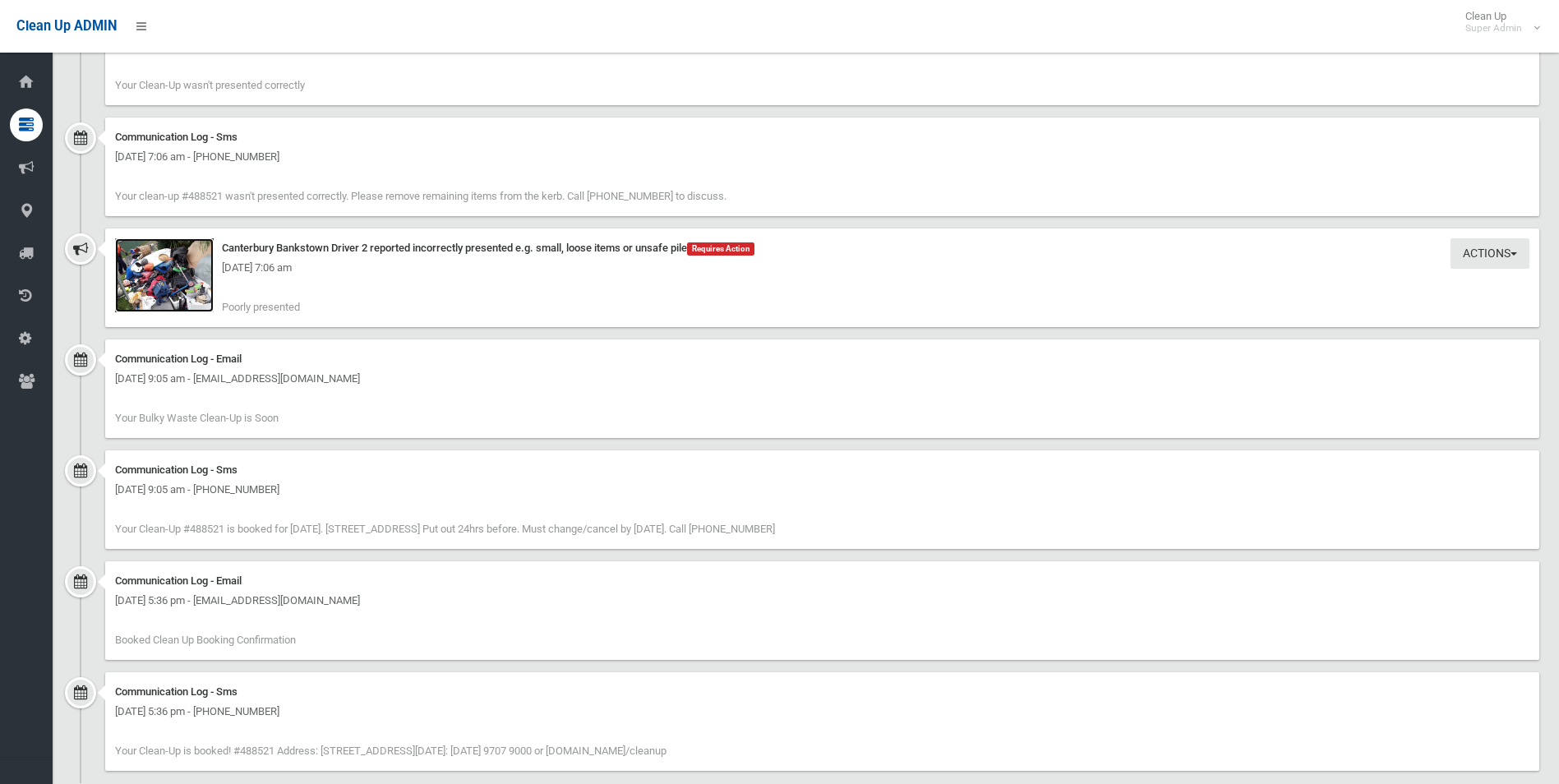
scroll to position [1150, 0]
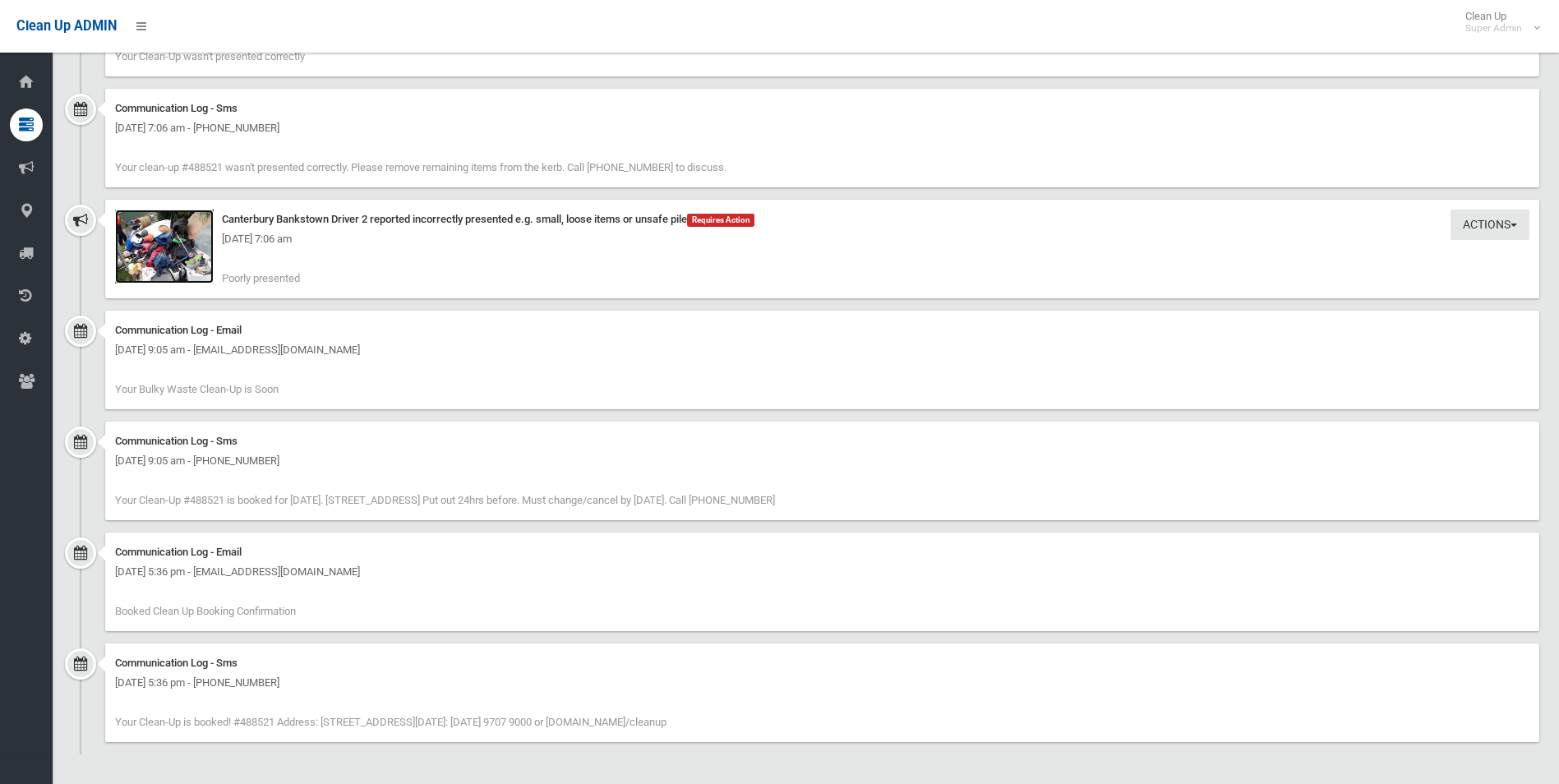
click at [164, 257] on img at bounding box center [164, 246] width 98 height 74
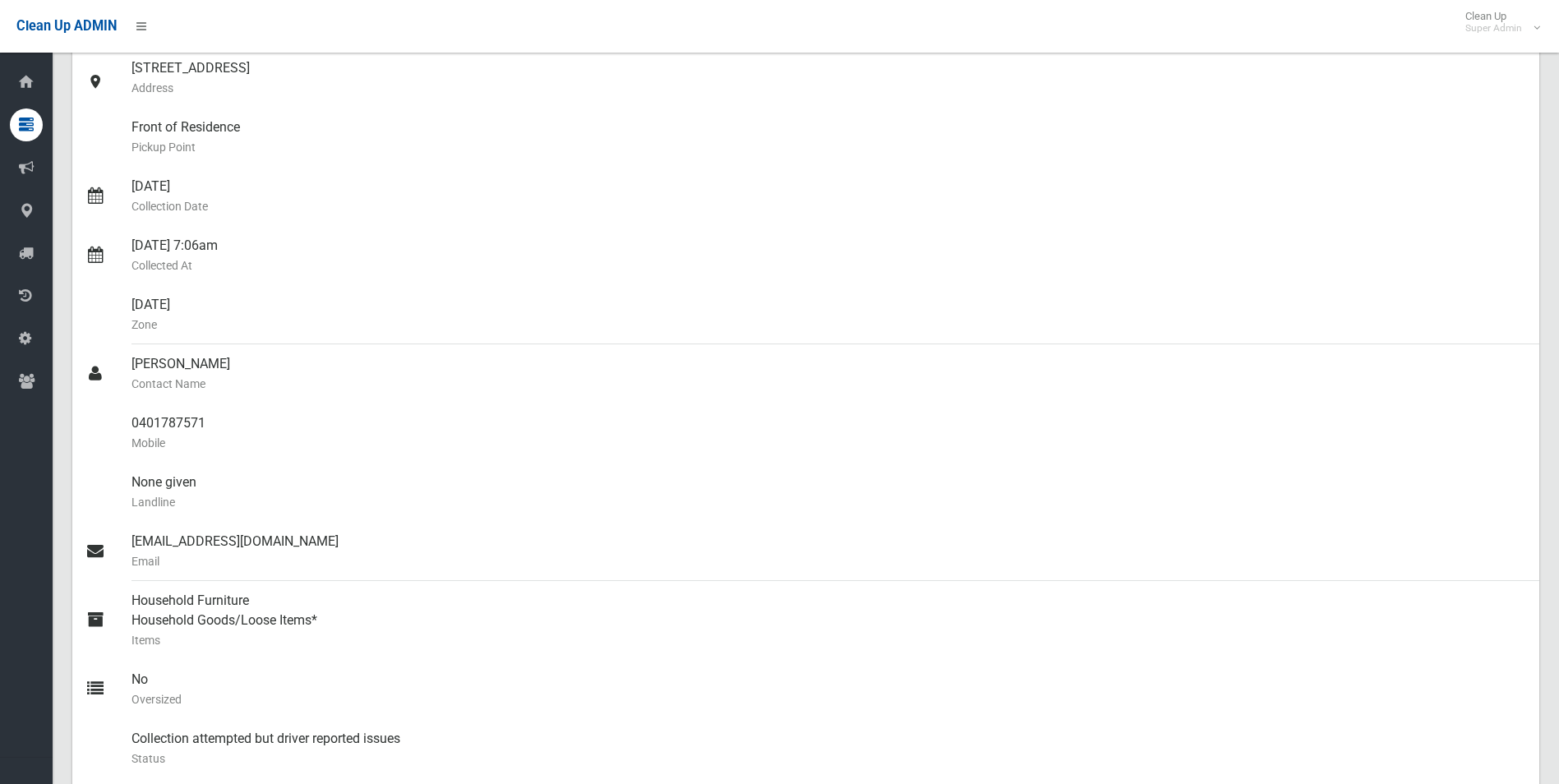
scroll to position [0, 0]
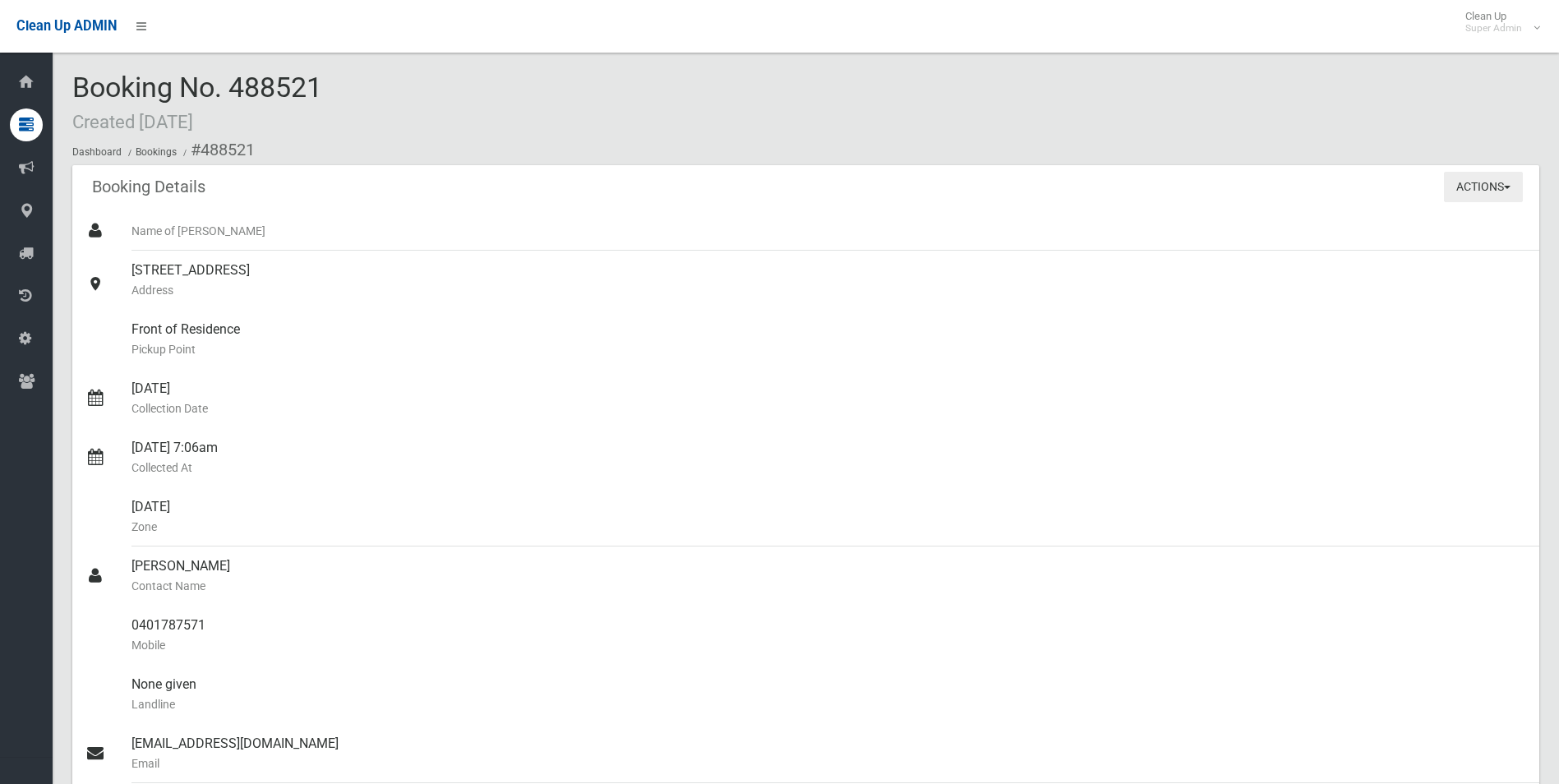
click at [1479, 183] on button "Actions" at bounding box center [1484, 186] width 79 height 31
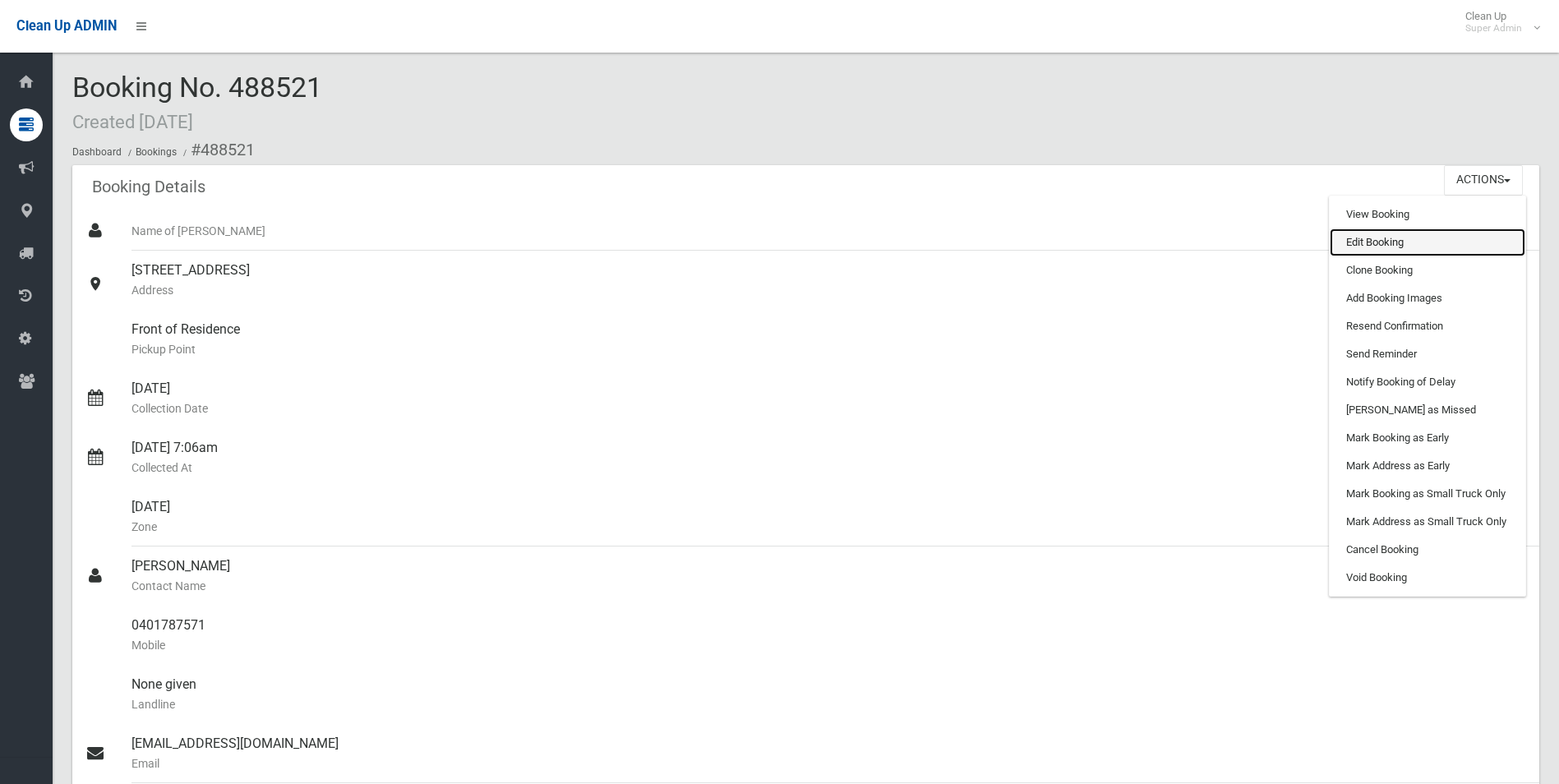
click at [1344, 246] on link "Edit Booking" at bounding box center [1428, 243] width 195 height 28
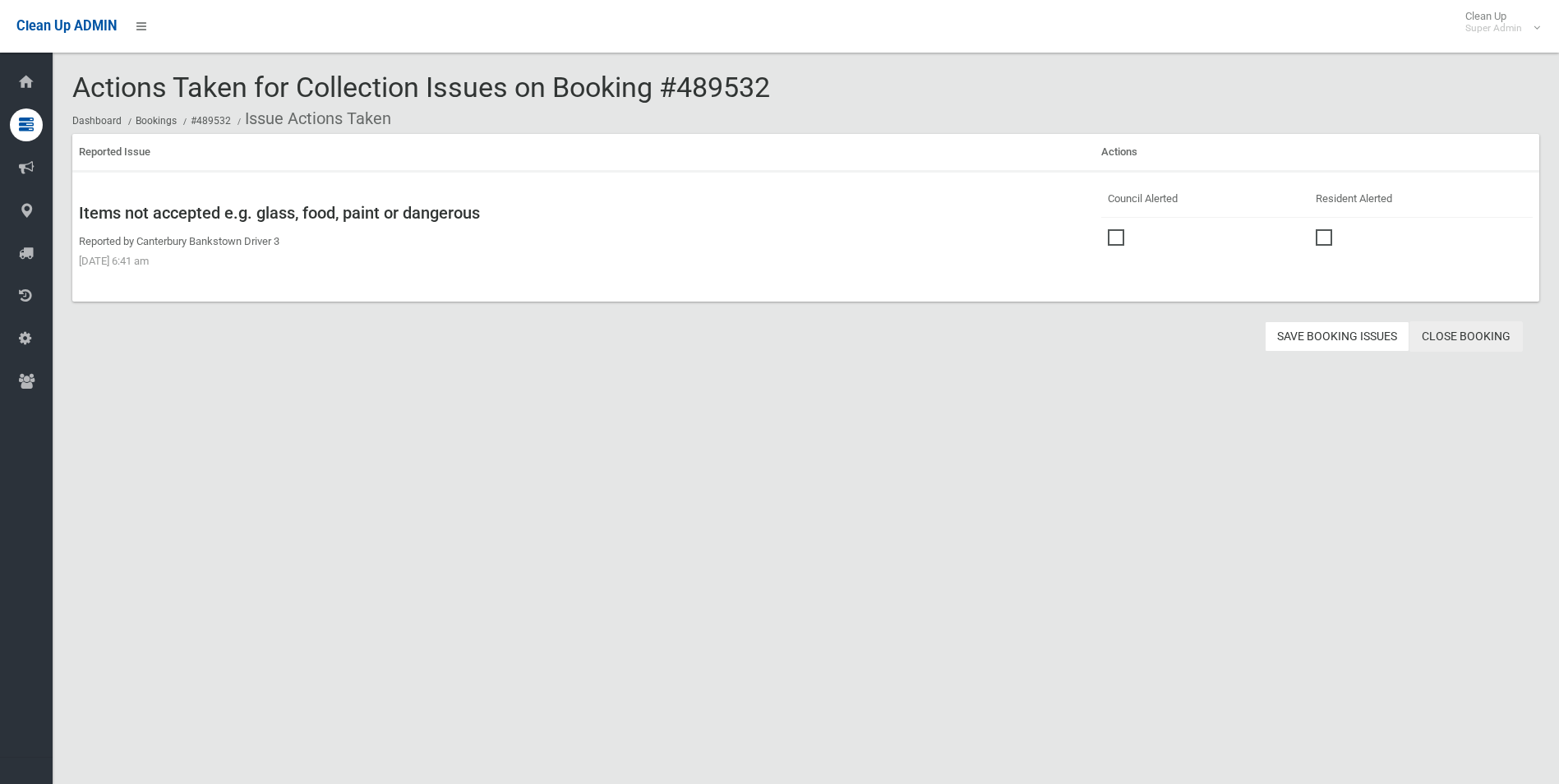
click at [1445, 332] on link "Close Booking" at bounding box center [1466, 337] width 113 height 31
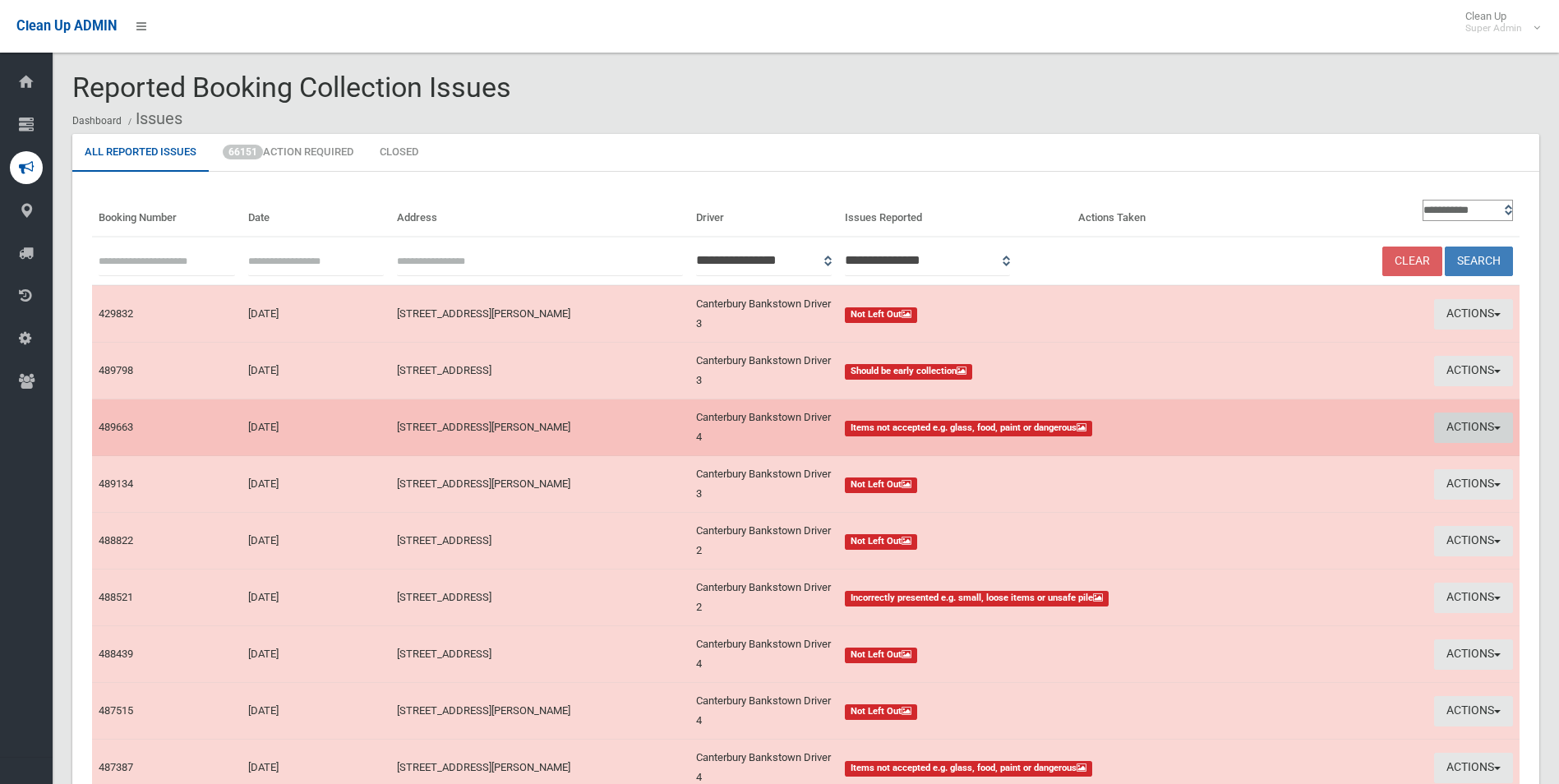
click at [1480, 427] on button "Actions" at bounding box center [1474, 427] width 79 height 31
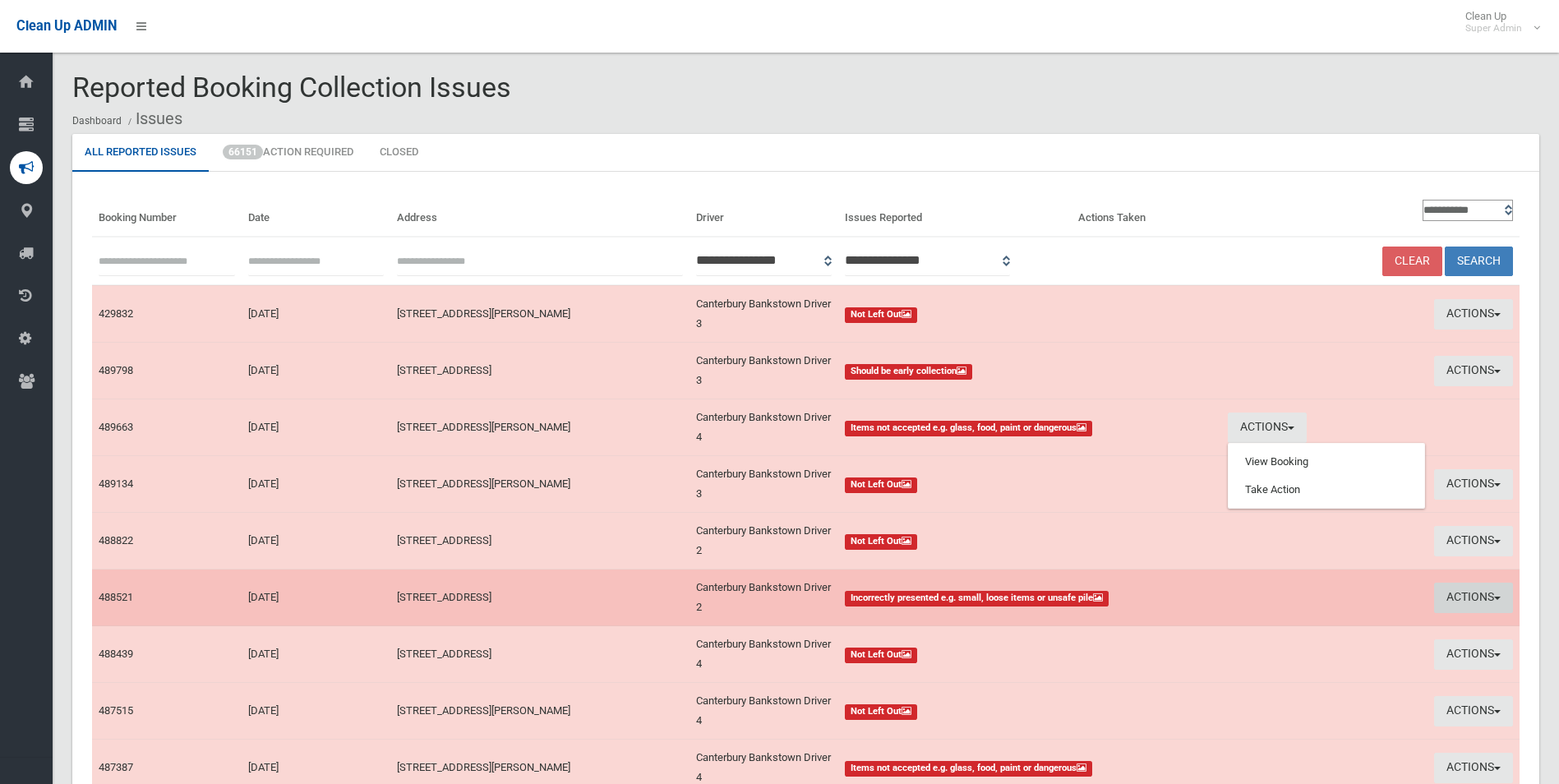
click at [1451, 590] on button "Actions" at bounding box center [1474, 598] width 79 height 31
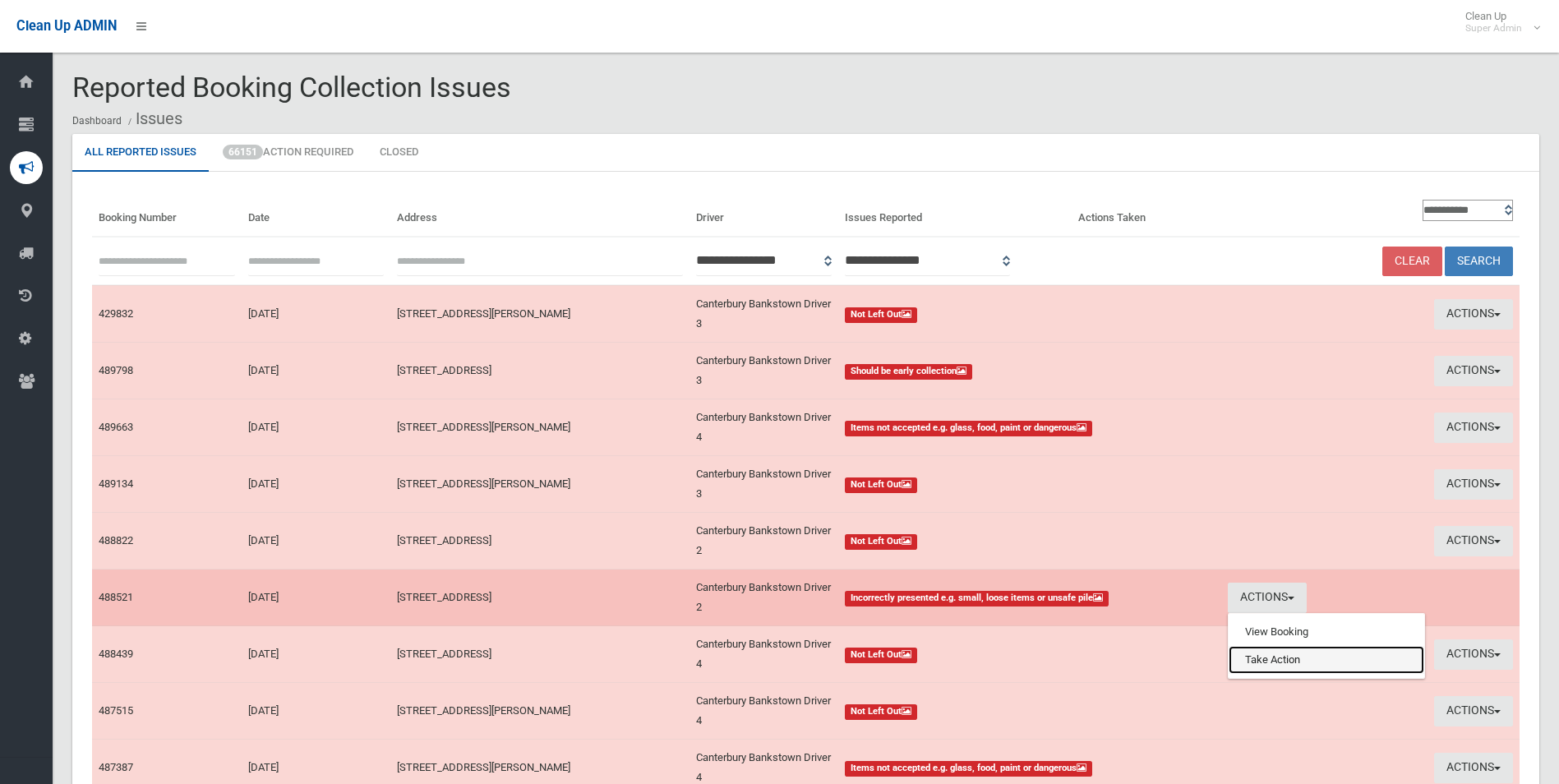
click at [1258, 669] on link "Take Action" at bounding box center [1327, 660] width 195 height 28
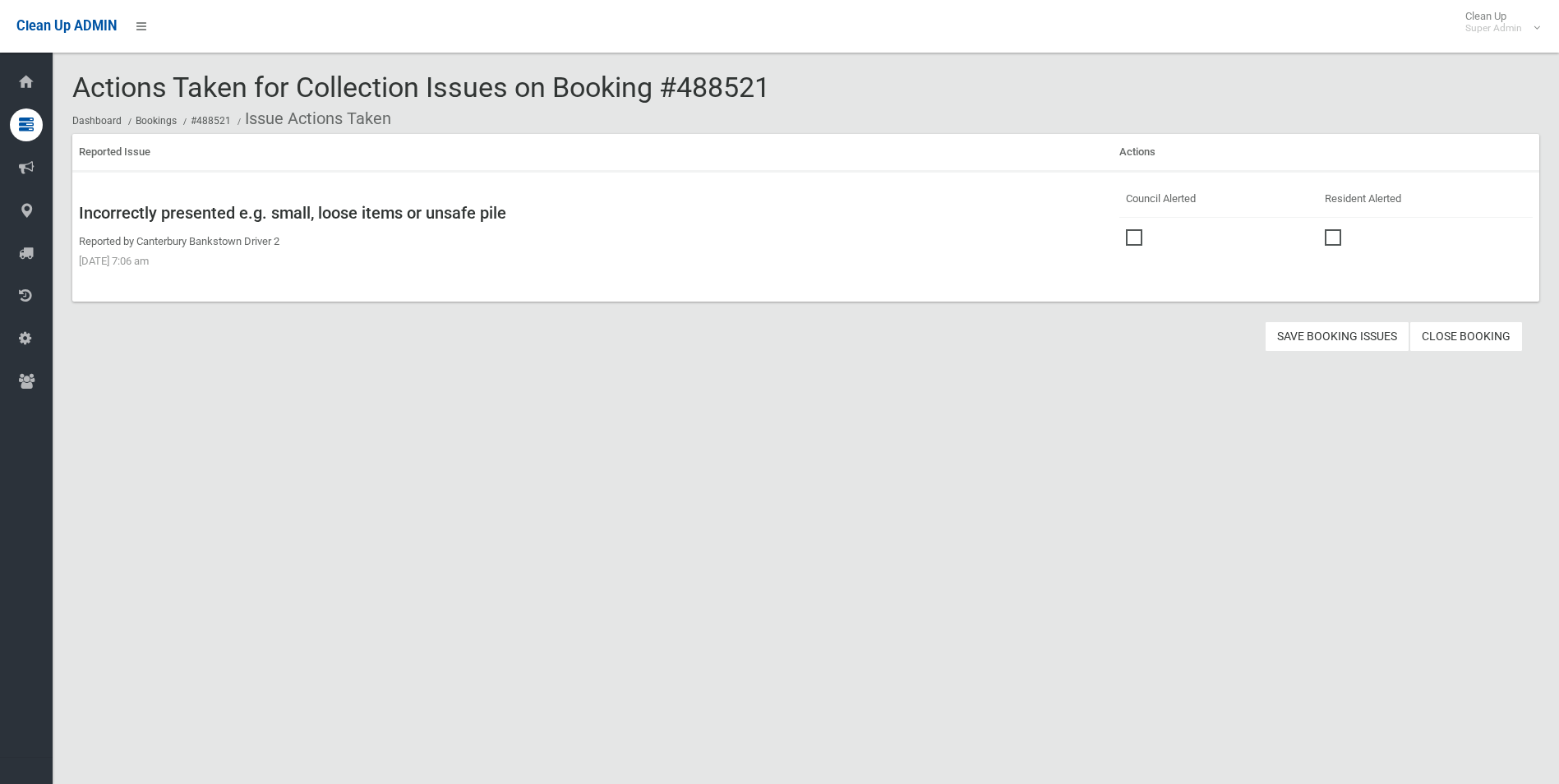
click at [1130, 229] on span at bounding box center [1139, 229] width 25 height 0
click at [1332, 334] on button "Save Booking Issues" at bounding box center [1337, 337] width 145 height 31
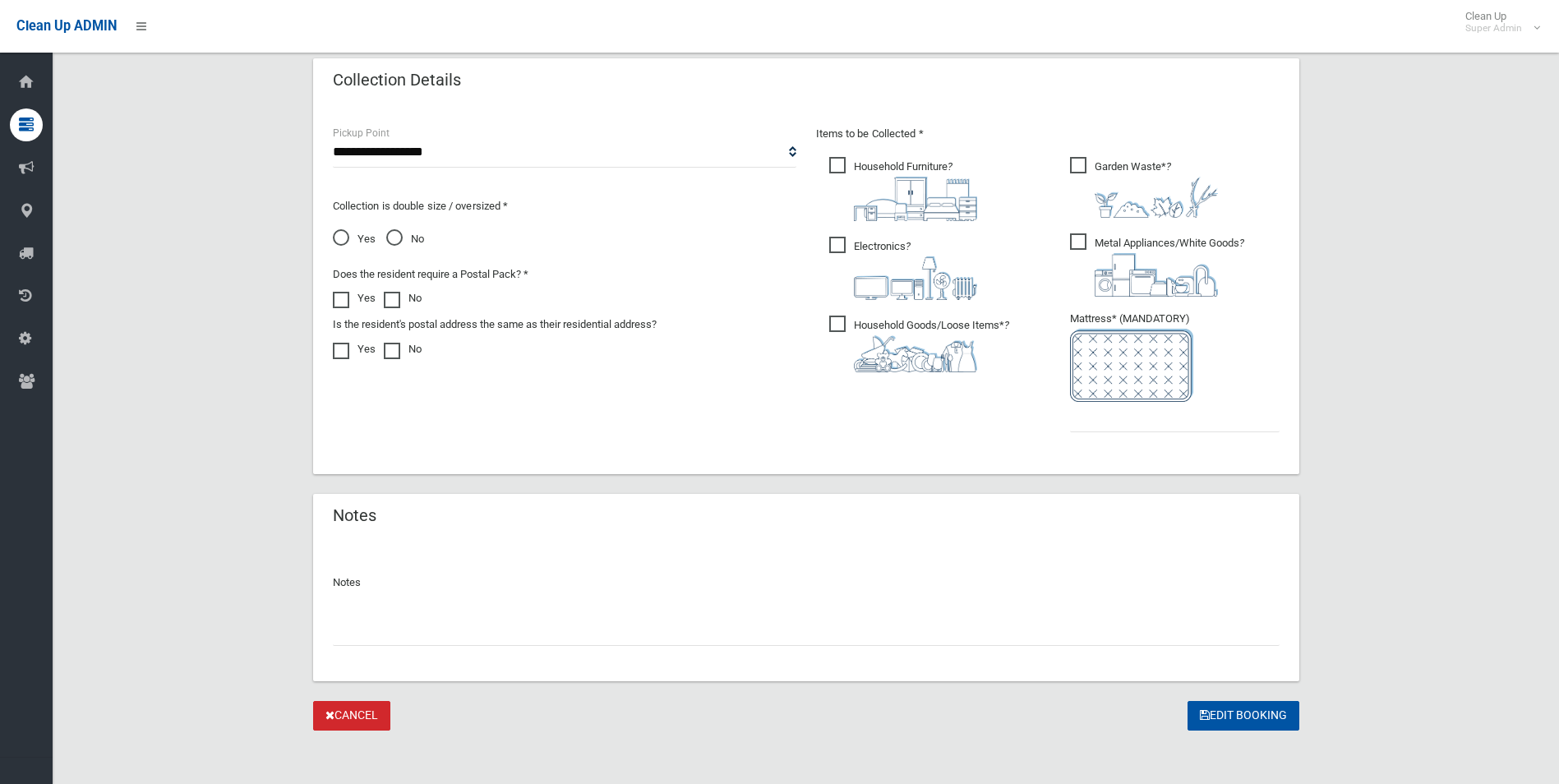
scroll to position [834, 0]
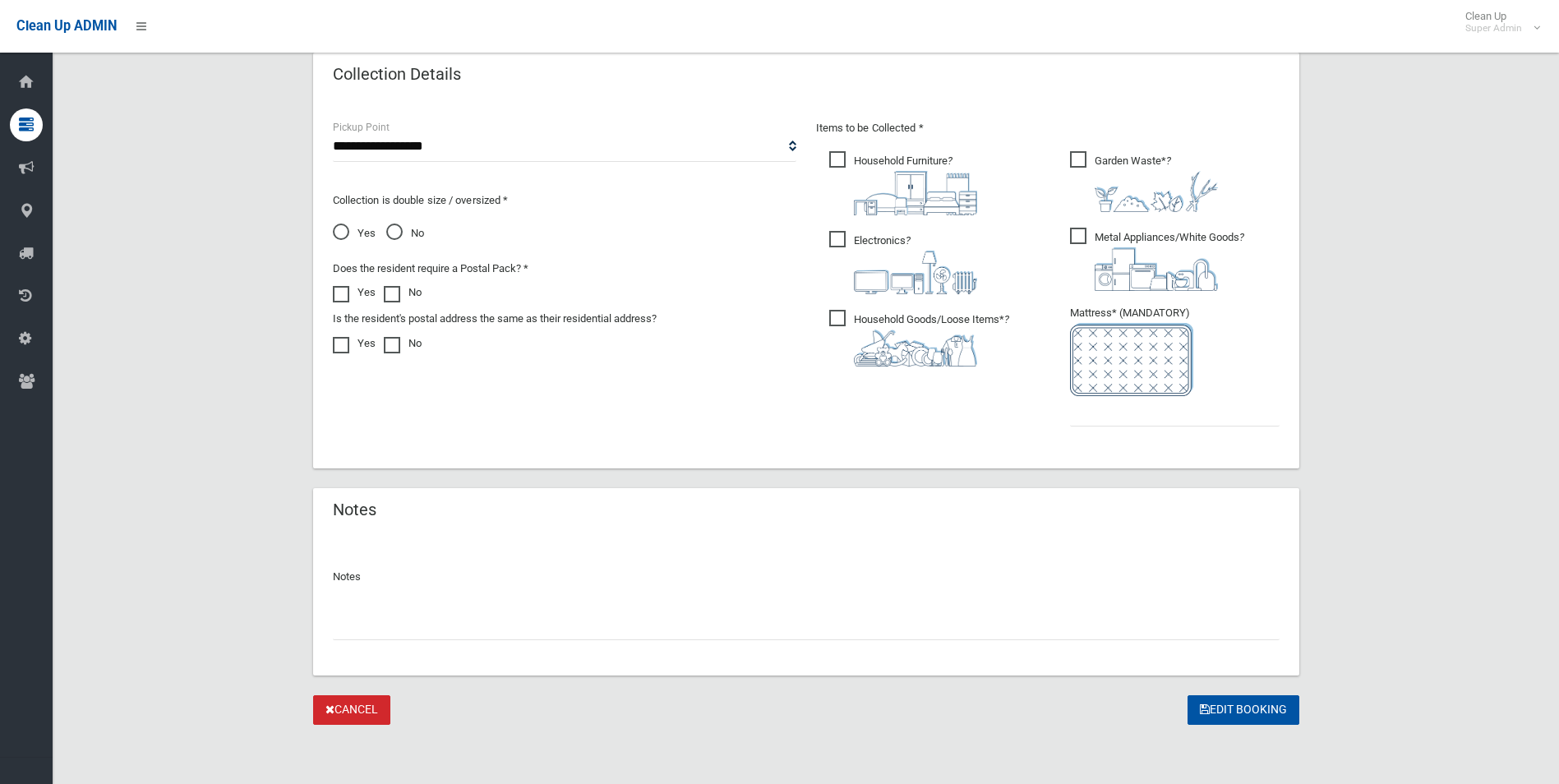
click at [591, 624] on input "text" at bounding box center [806, 625] width 947 height 31
drag, startPoint x: 387, startPoint y: 625, endPoint x: 454, endPoint y: 606, distance: 69.6
click at [388, 625] on input "**********" at bounding box center [806, 625] width 947 height 31
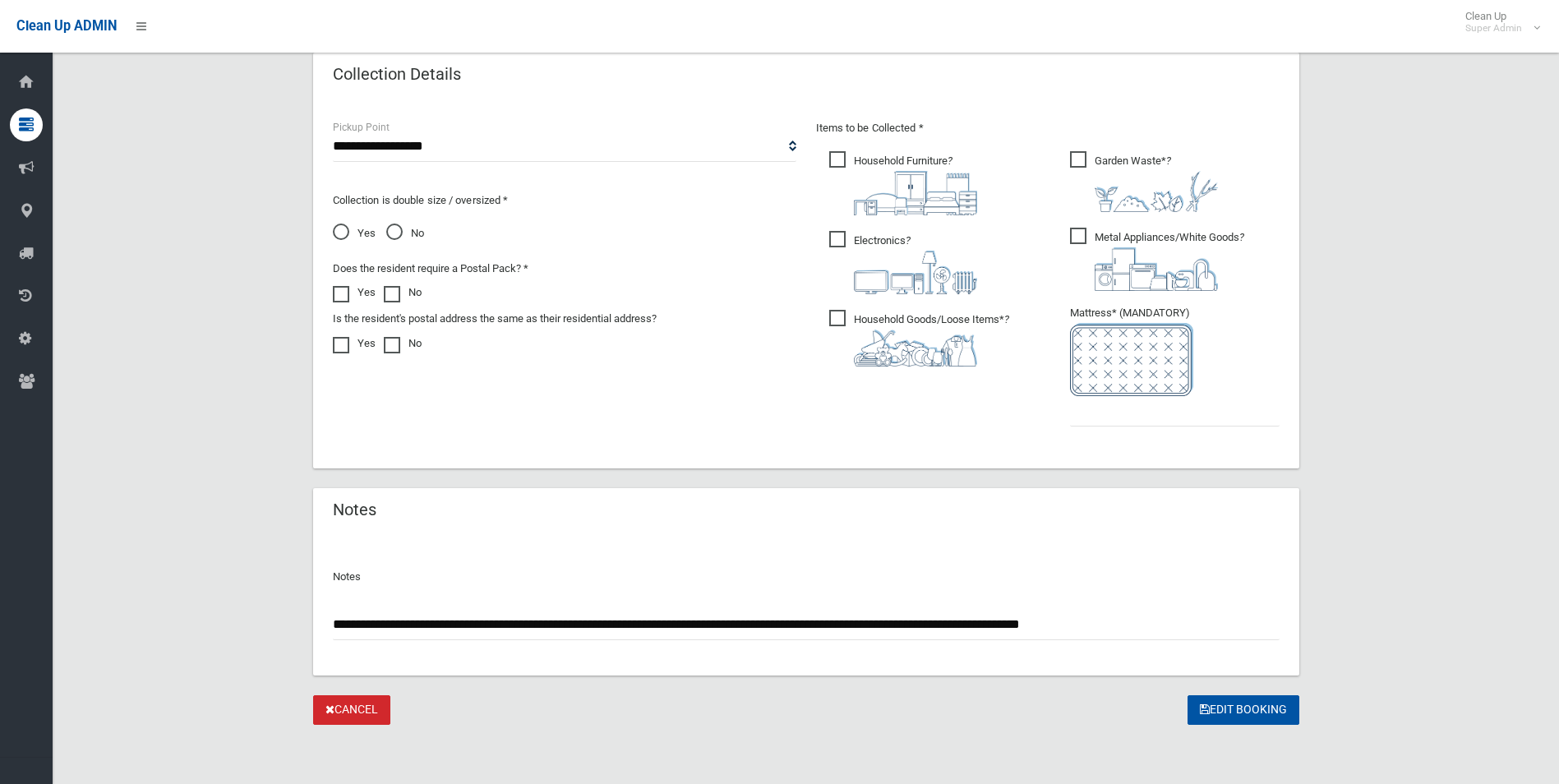
click at [1176, 620] on input "**********" at bounding box center [806, 625] width 947 height 31
type input "**********"
click at [1132, 416] on input "text" at bounding box center [1175, 411] width 209 height 31
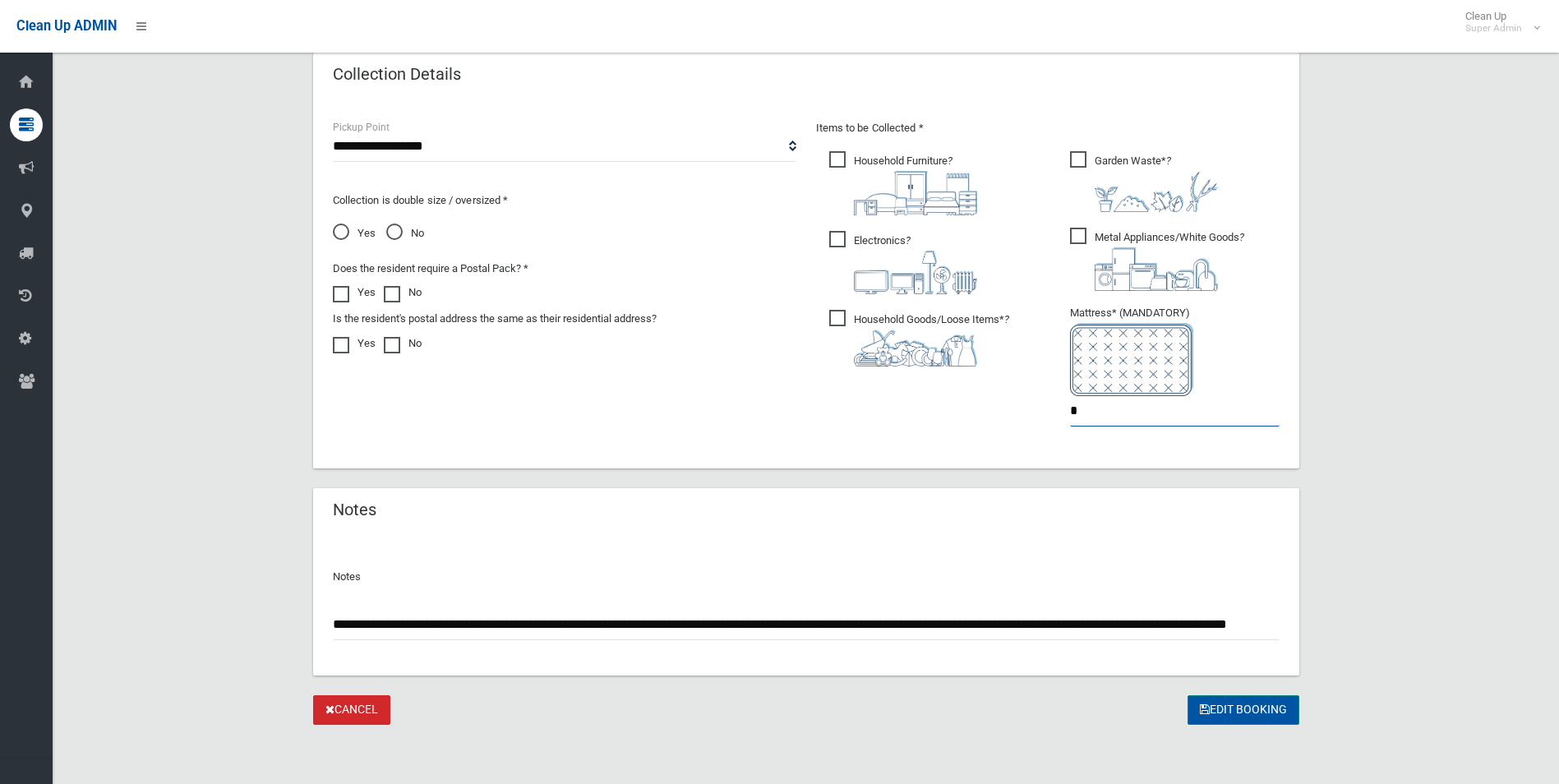
type input "*"
click at [1235, 708] on button "Edit Booking" at bounding box center [1243, 710] width 112 height 31
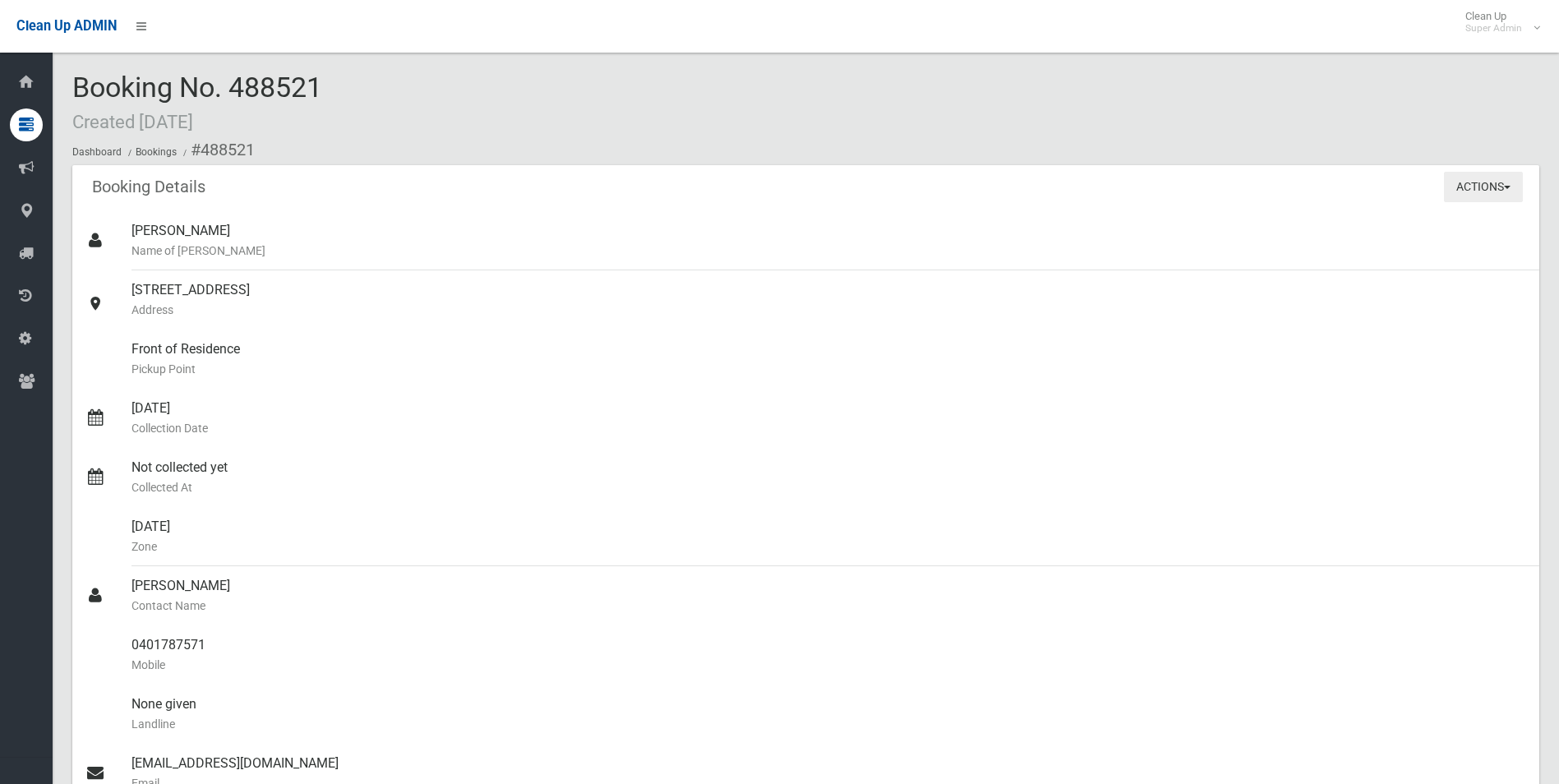
click at [1474, 187] on button "Actions" at bounding box center [1484, 186] width 79 height 31
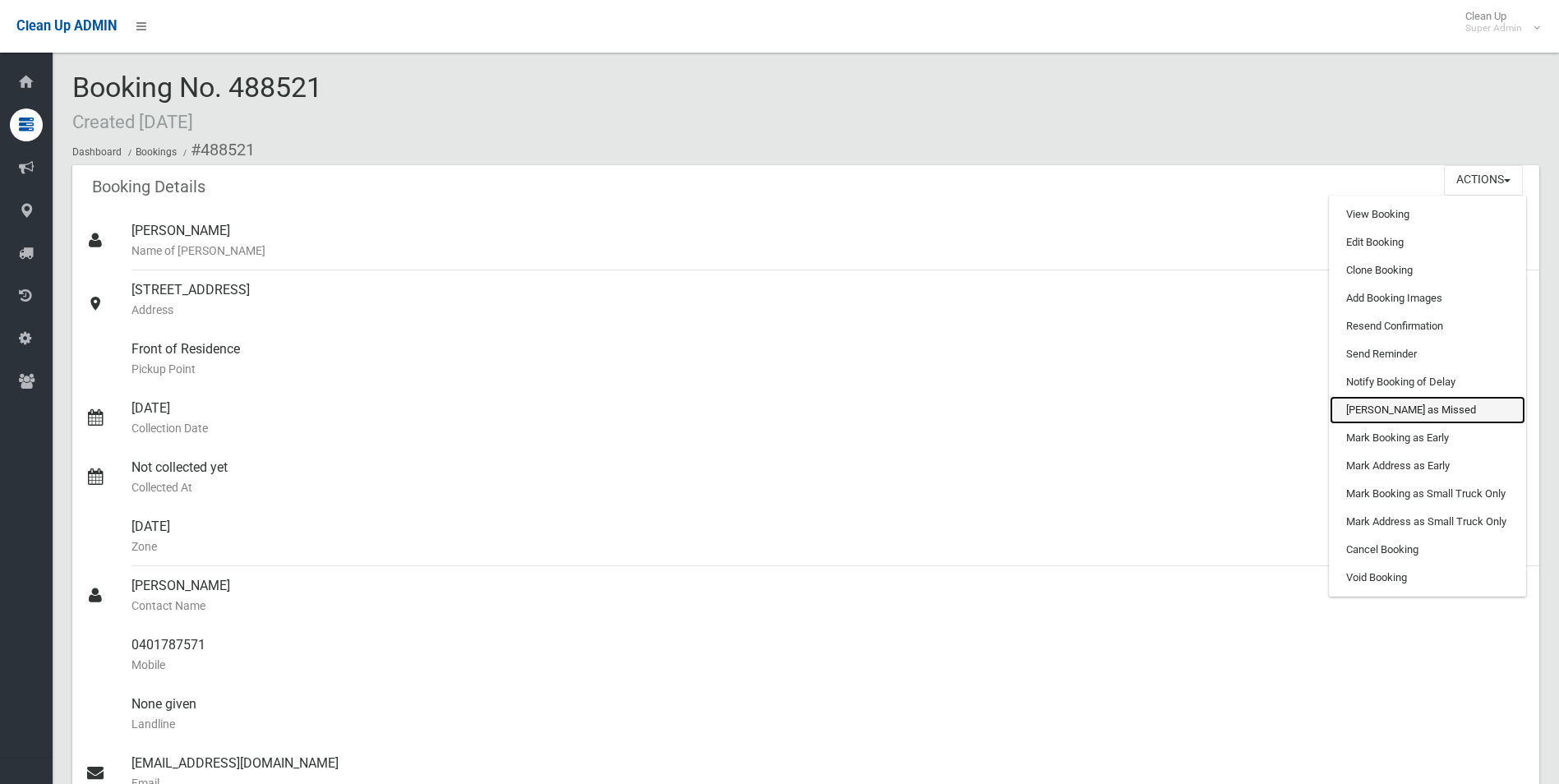
drag, startPoint x: 1389, startPoint y: 407, endPoint x: 864, endPoint y: 69, distance: 624.4
click at [1389, 407] on link "[PERSON_NAME] as Missed" at bounding box center [1428, 410] width 195 height 28
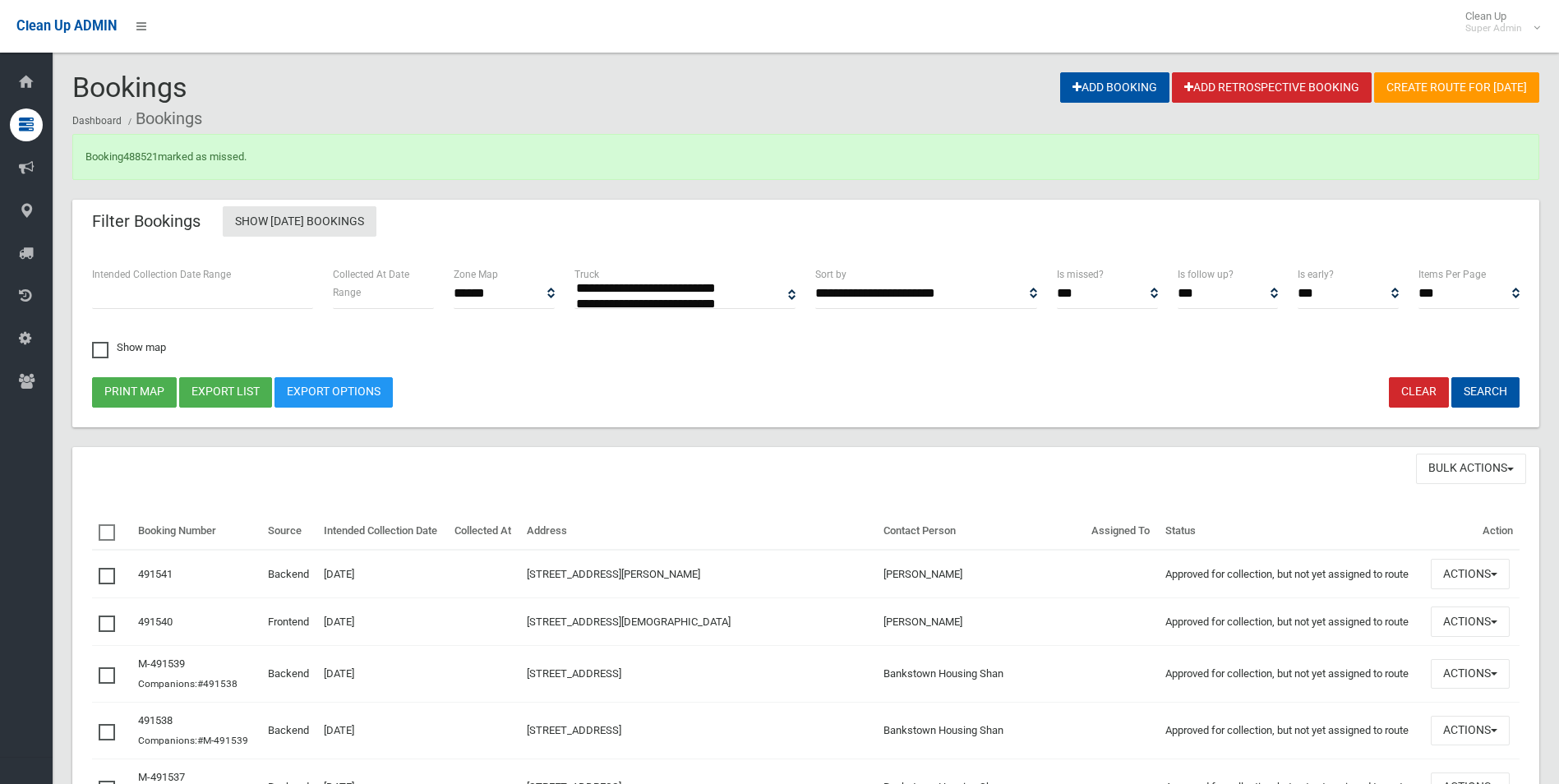
select select
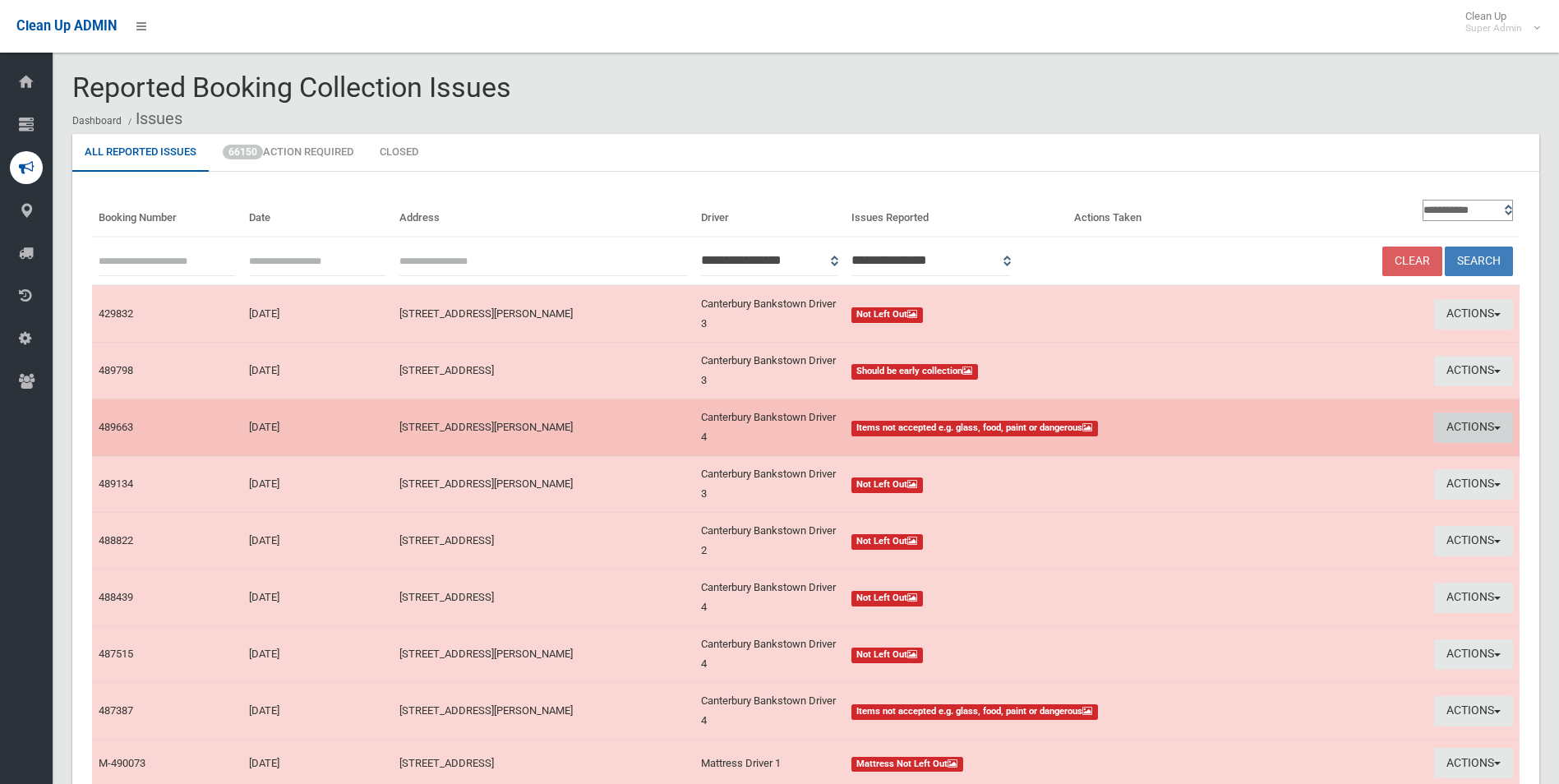
click at [1451, 429] on button "Actions" at bounding box center [1474, 427] width 79 height 31
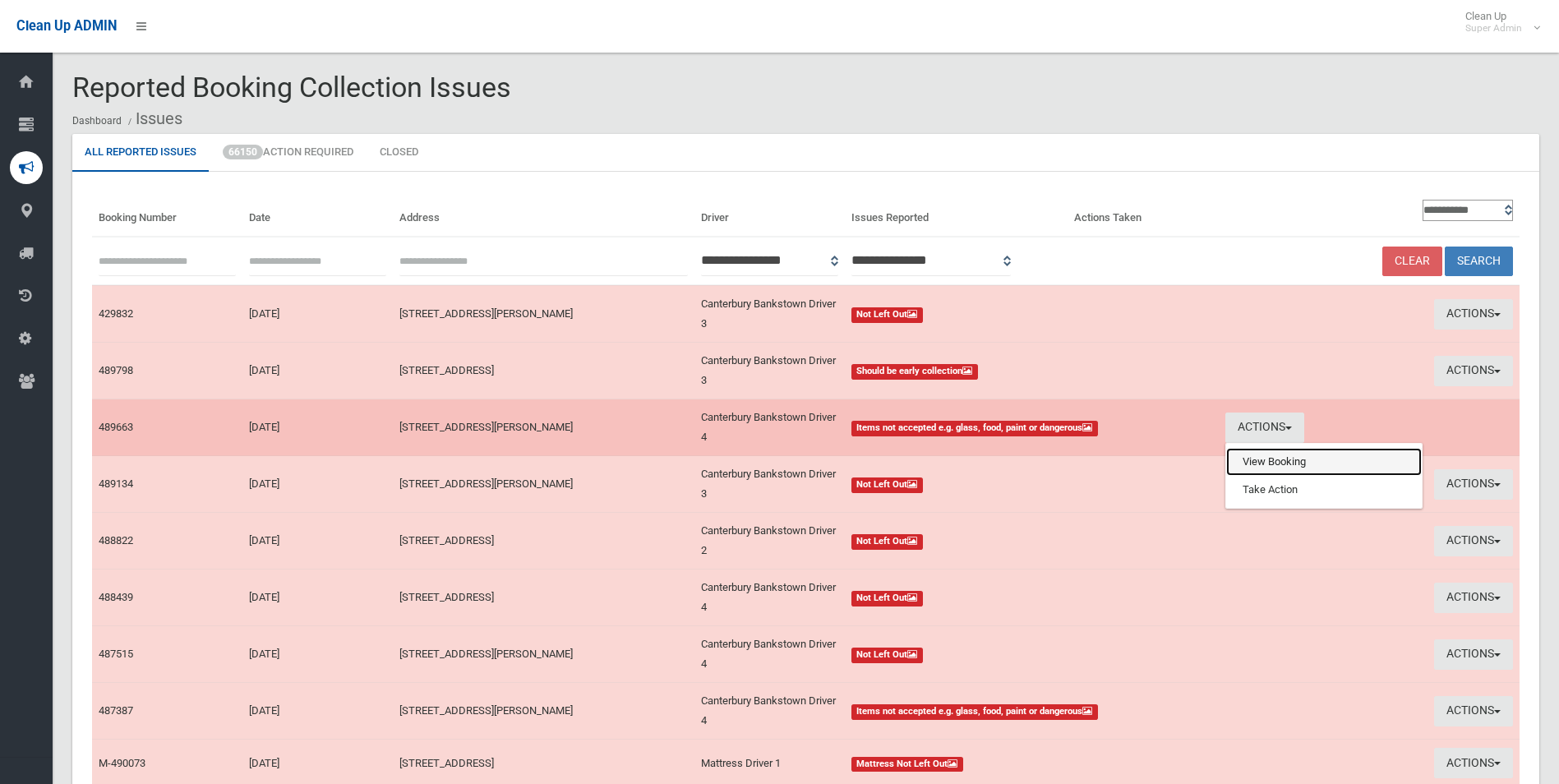
click at [1278, 459] on link "View Booking" at bounding box center [1324, 461] width 195 height 28
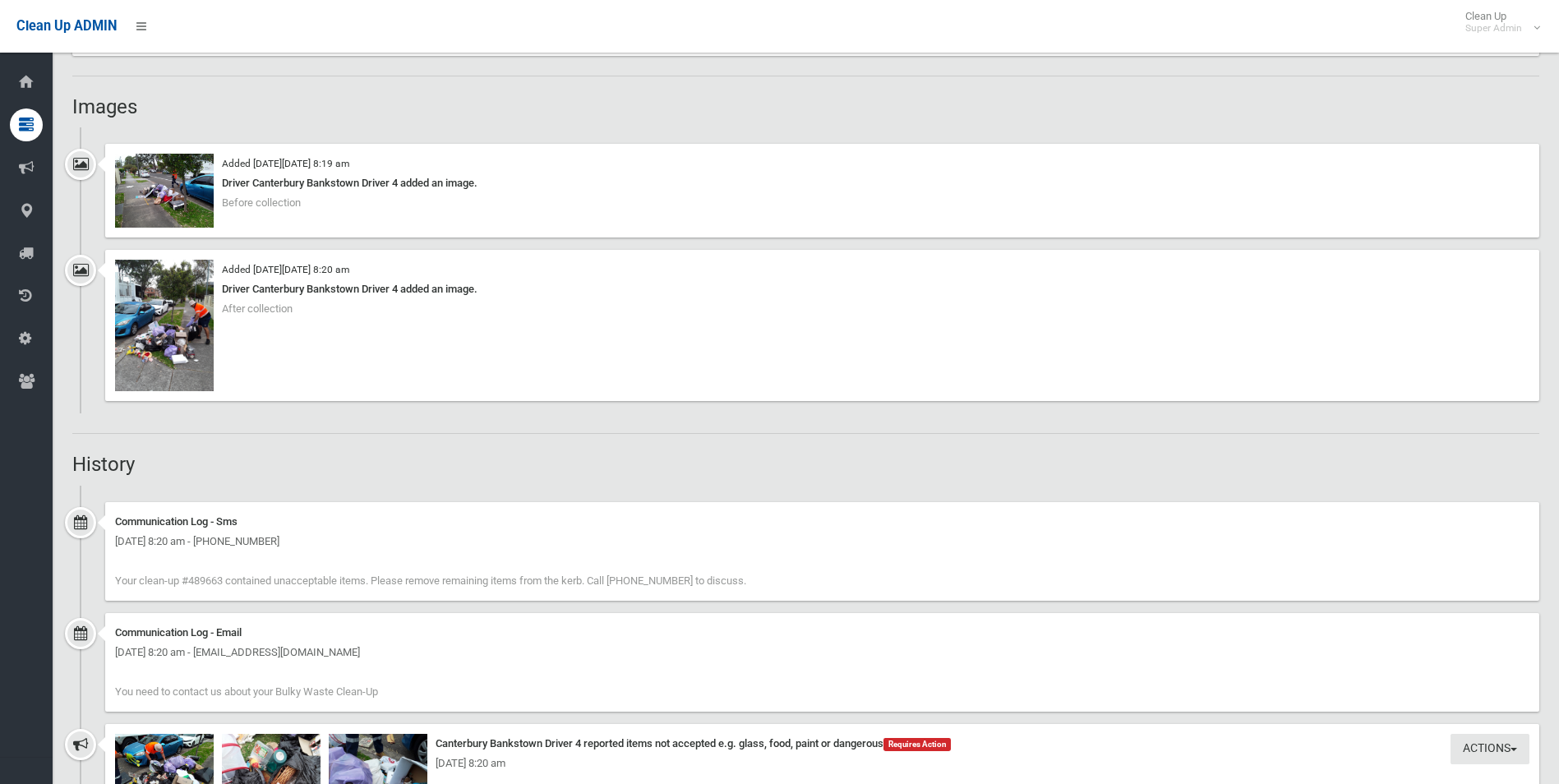
scroll to position [1068, 0]
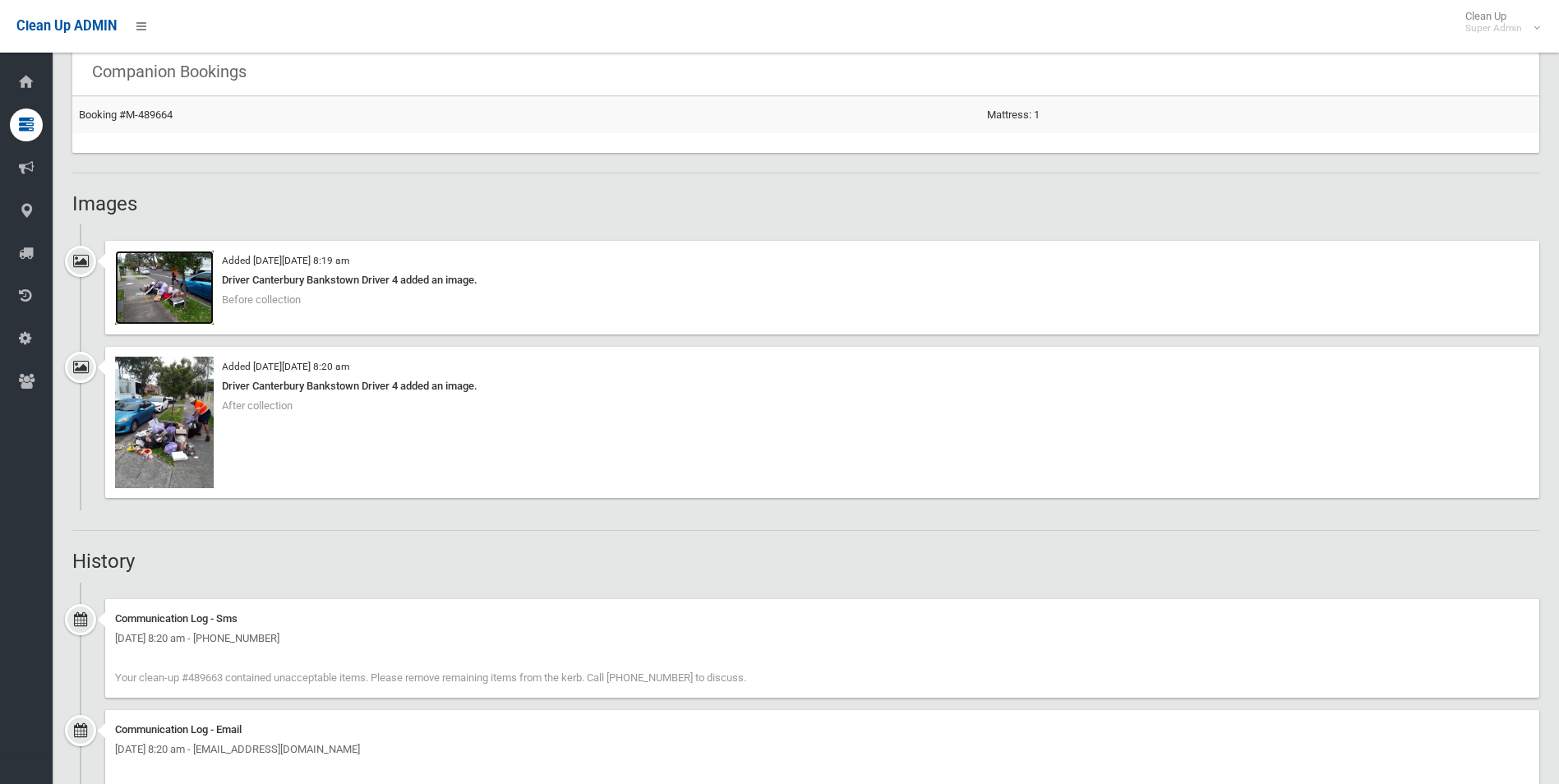
click at [174, 294] on img at bounding box center [164, 287] width 98 height 74
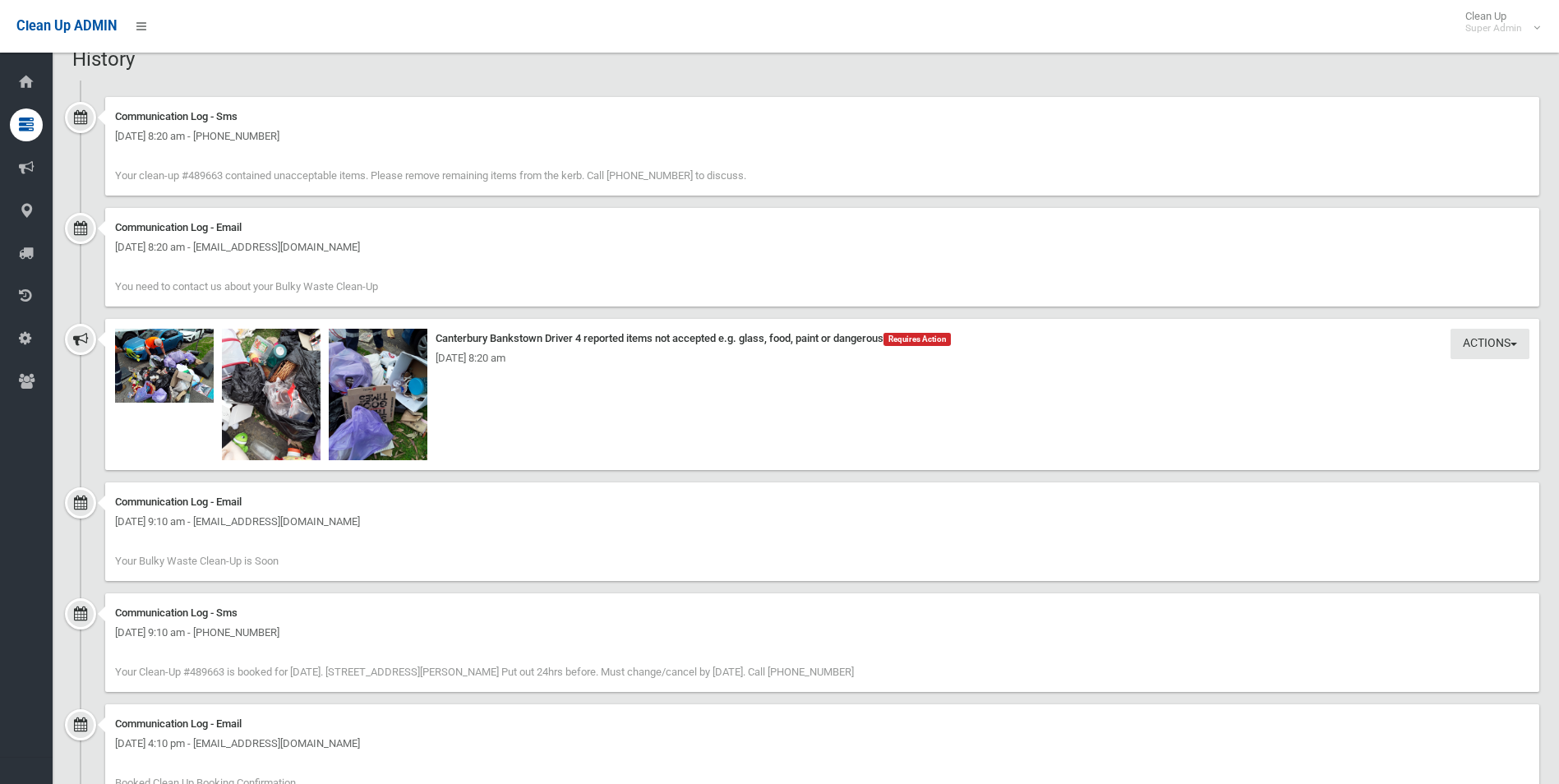
scroll to position [1561, 0]
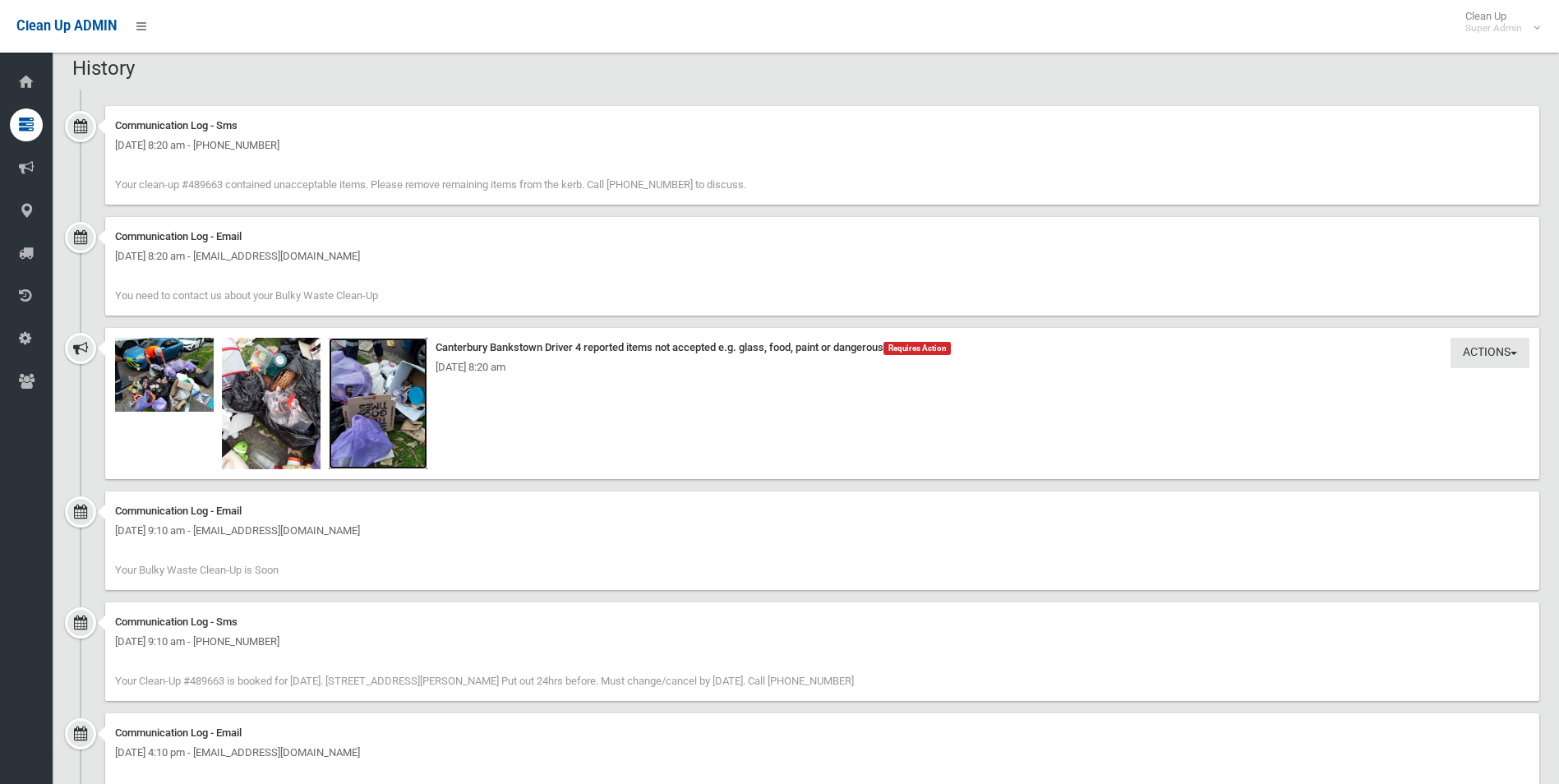
click at [375, 410] on img at bounding box center [378, 403] width 98 height 132
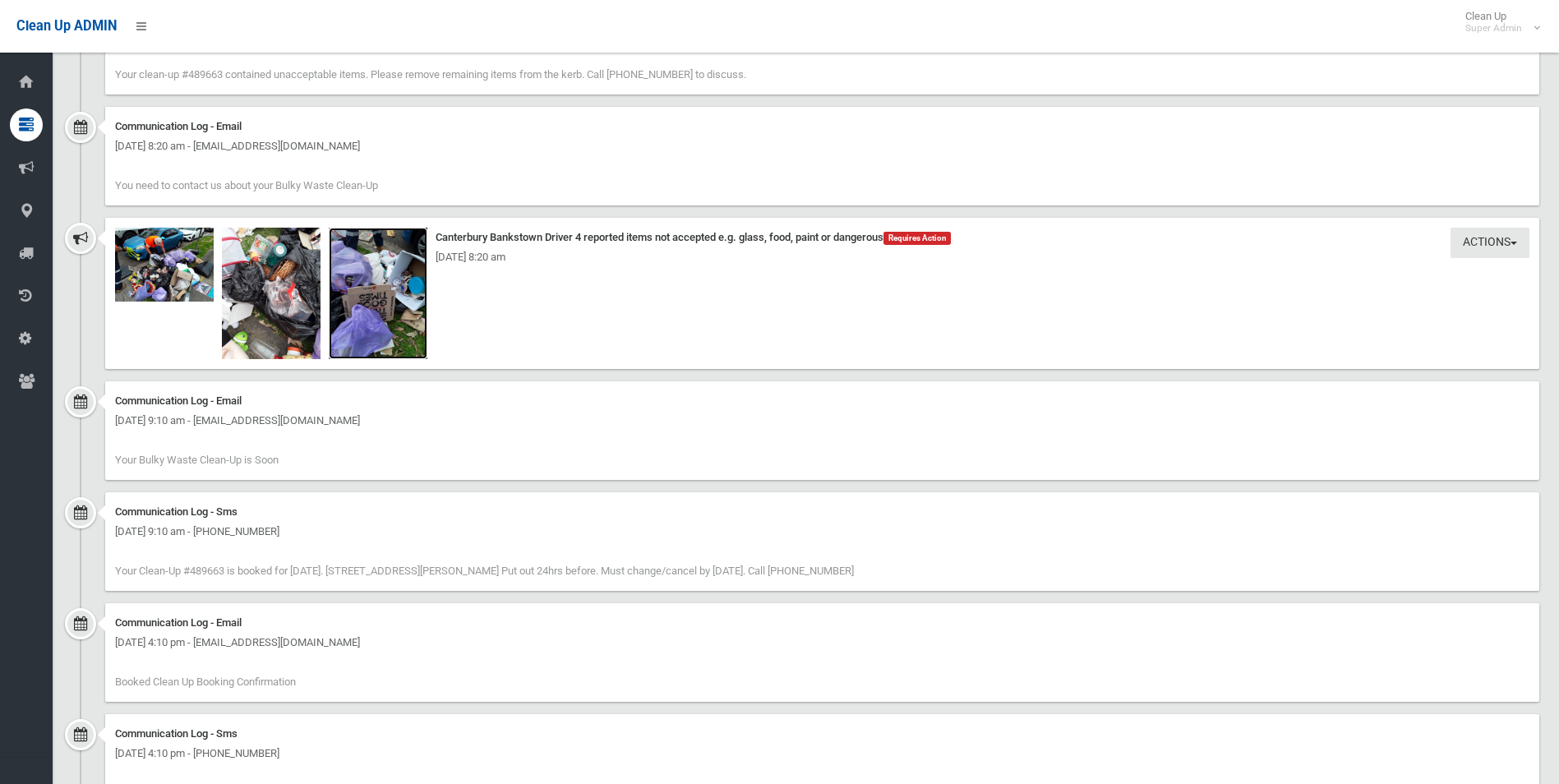
scroll to position [1495, 0]
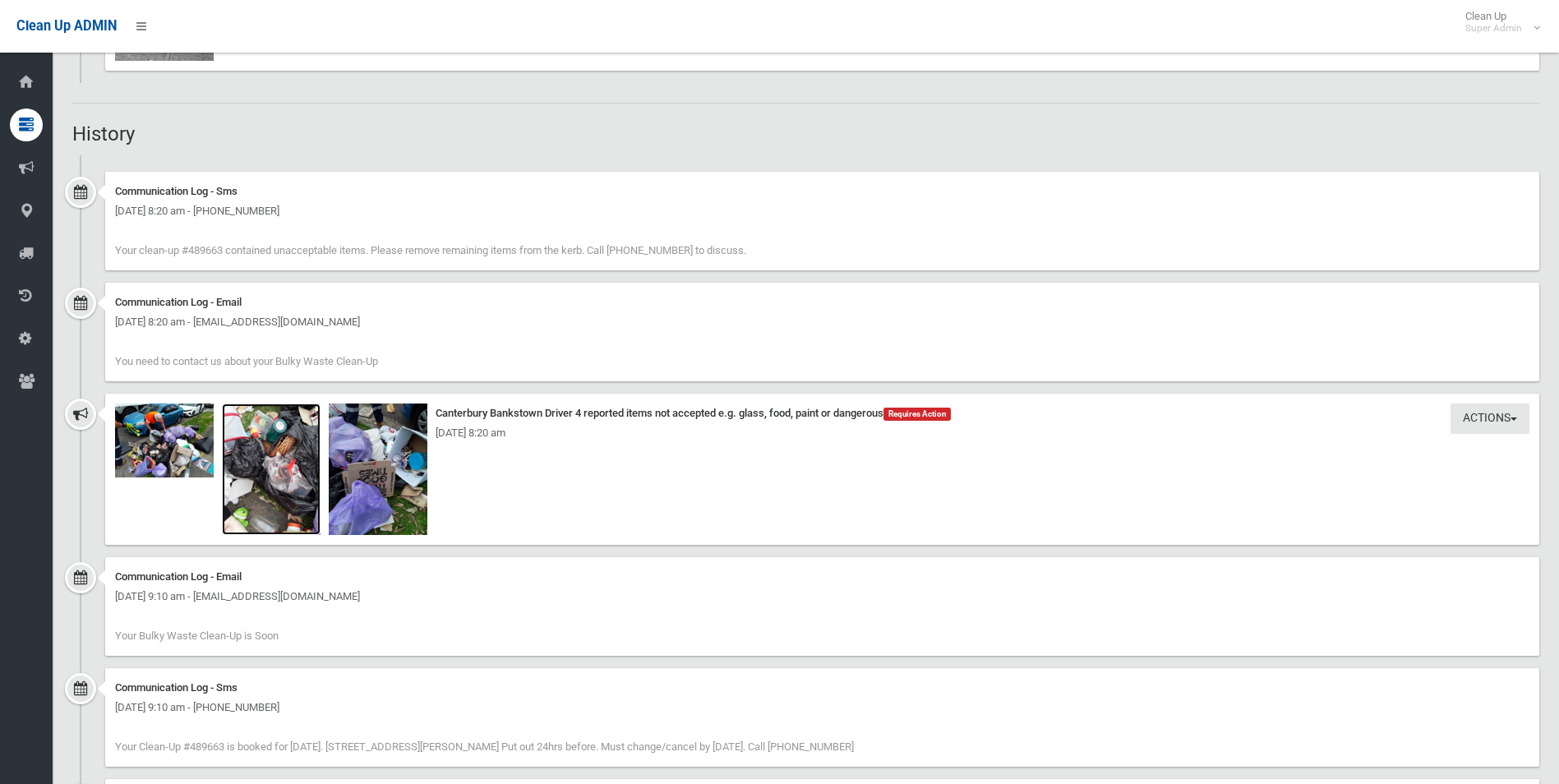
click at [278, 483] on img at bounding box center [271, 469] width 98 height 132
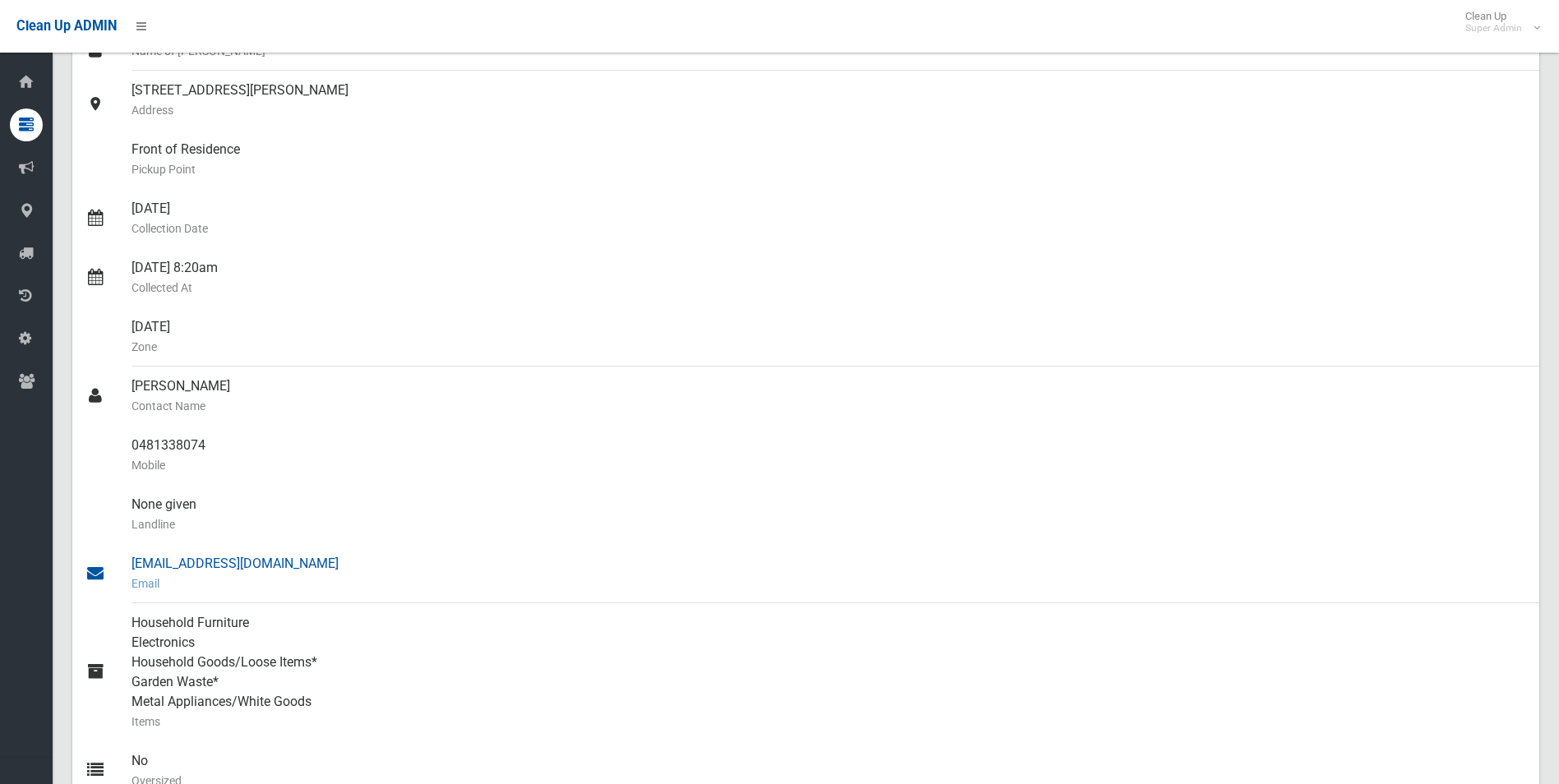
scroll to position [181, 0]
drag, startPoint x: 132, startPoint y: 446, endPoint x: 215, endPoint y: 446, distance: 83.0
click at [215, 446] on div "0481338074 Mobile" at bounding box center [829, 454] width 1395 height 59
drag, startPoint x: 215, startPoint y: 446, endPoint x: 183, endPoint y: 448, distance: 32.1
copy div "0481338074"
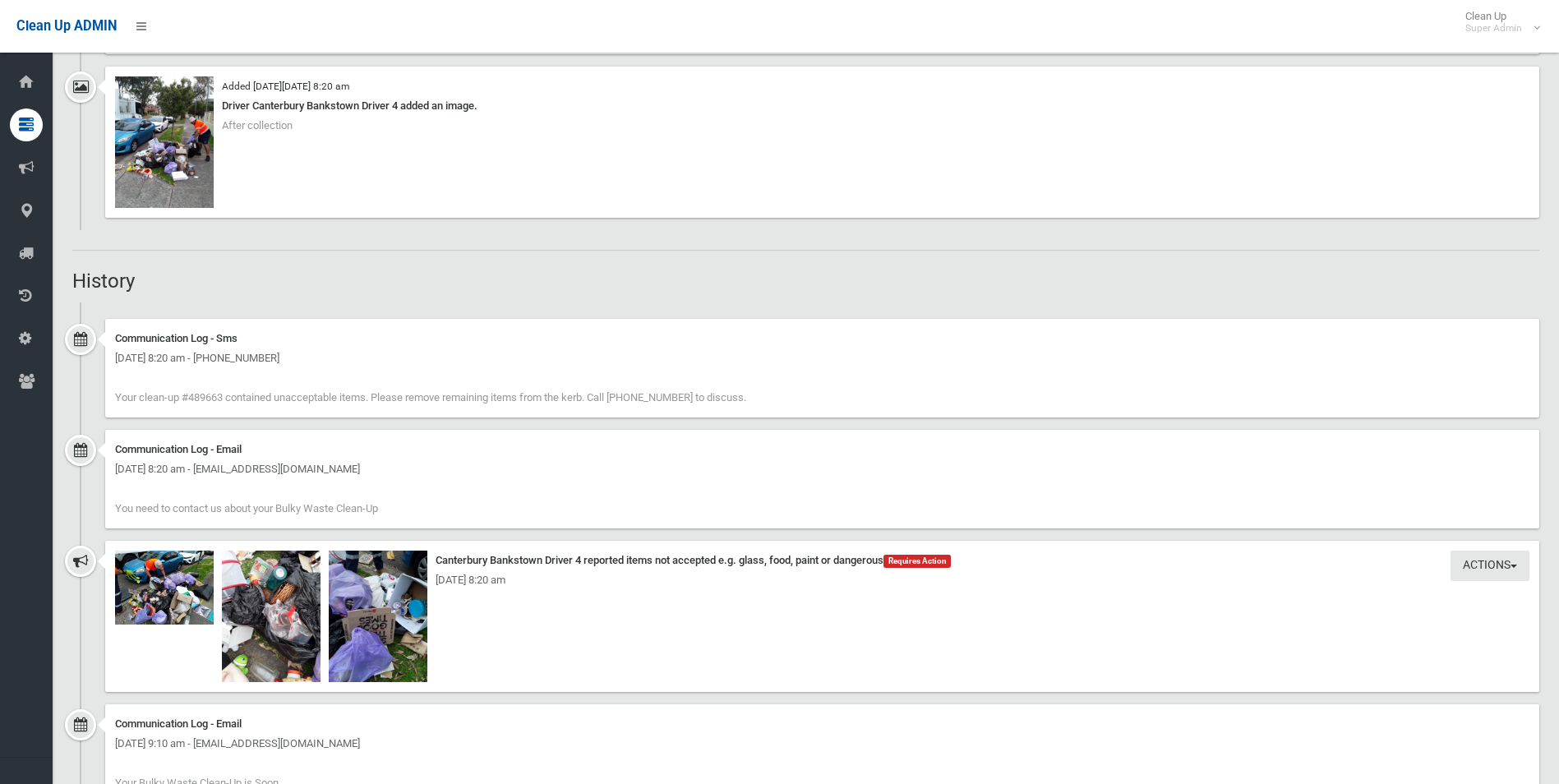
scroll to position [1397, 0]
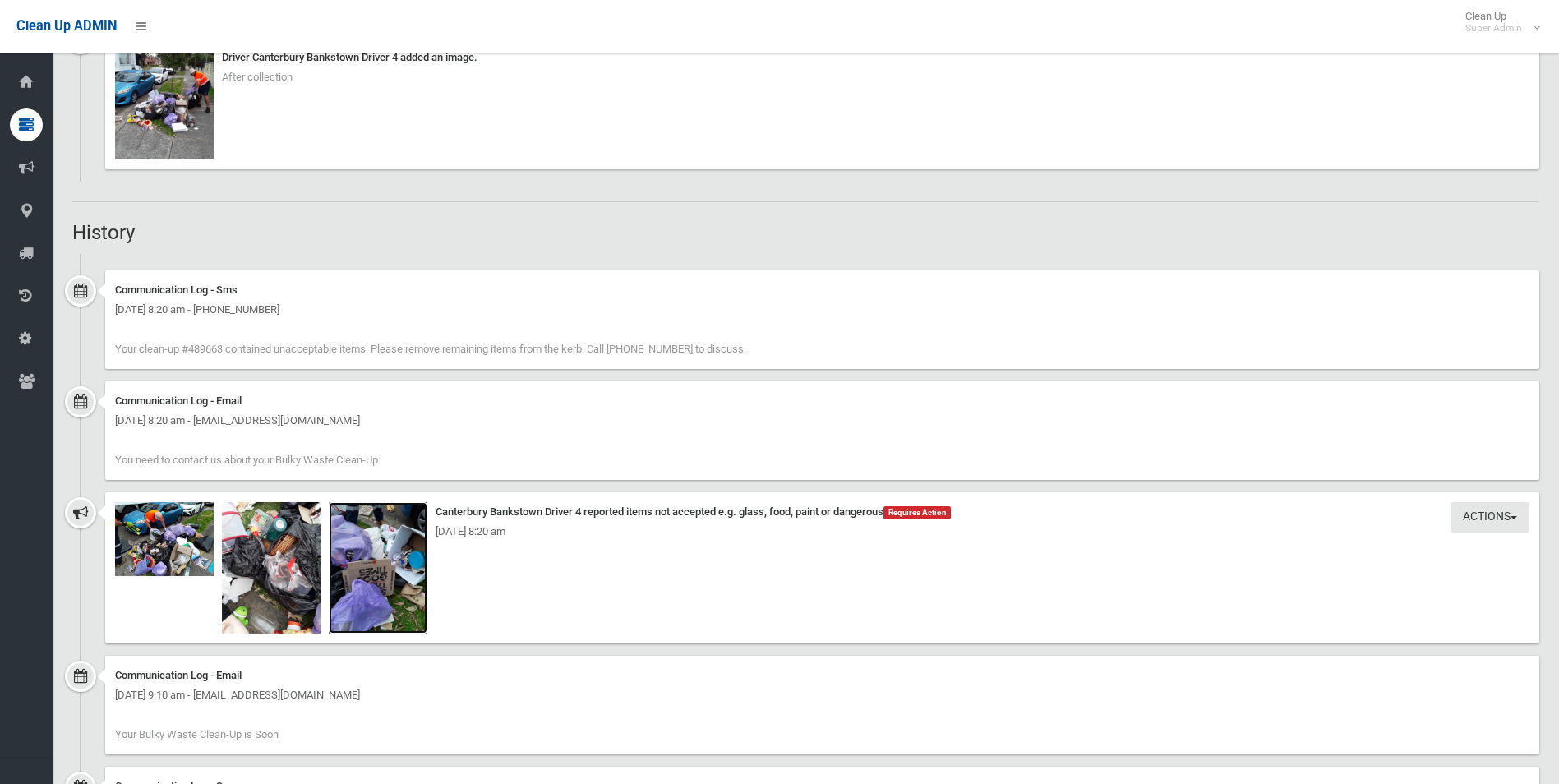
click at [393, 591] on img at bounding box center [378, 568] width 98 height 132
click at [163, 545] on img at bounding box center [164, 539] width 98 height 74
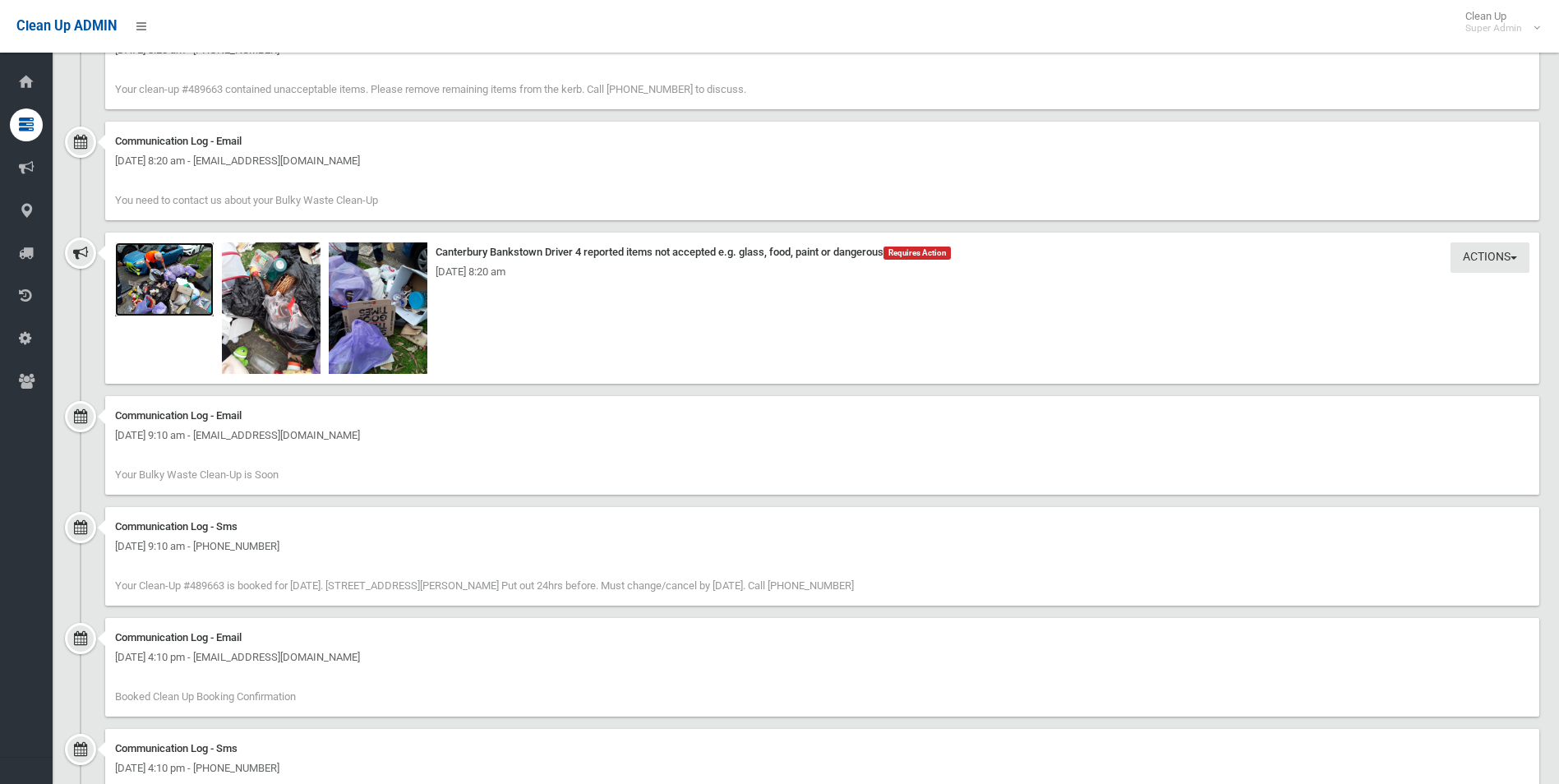
scroll to position [1742, 0]
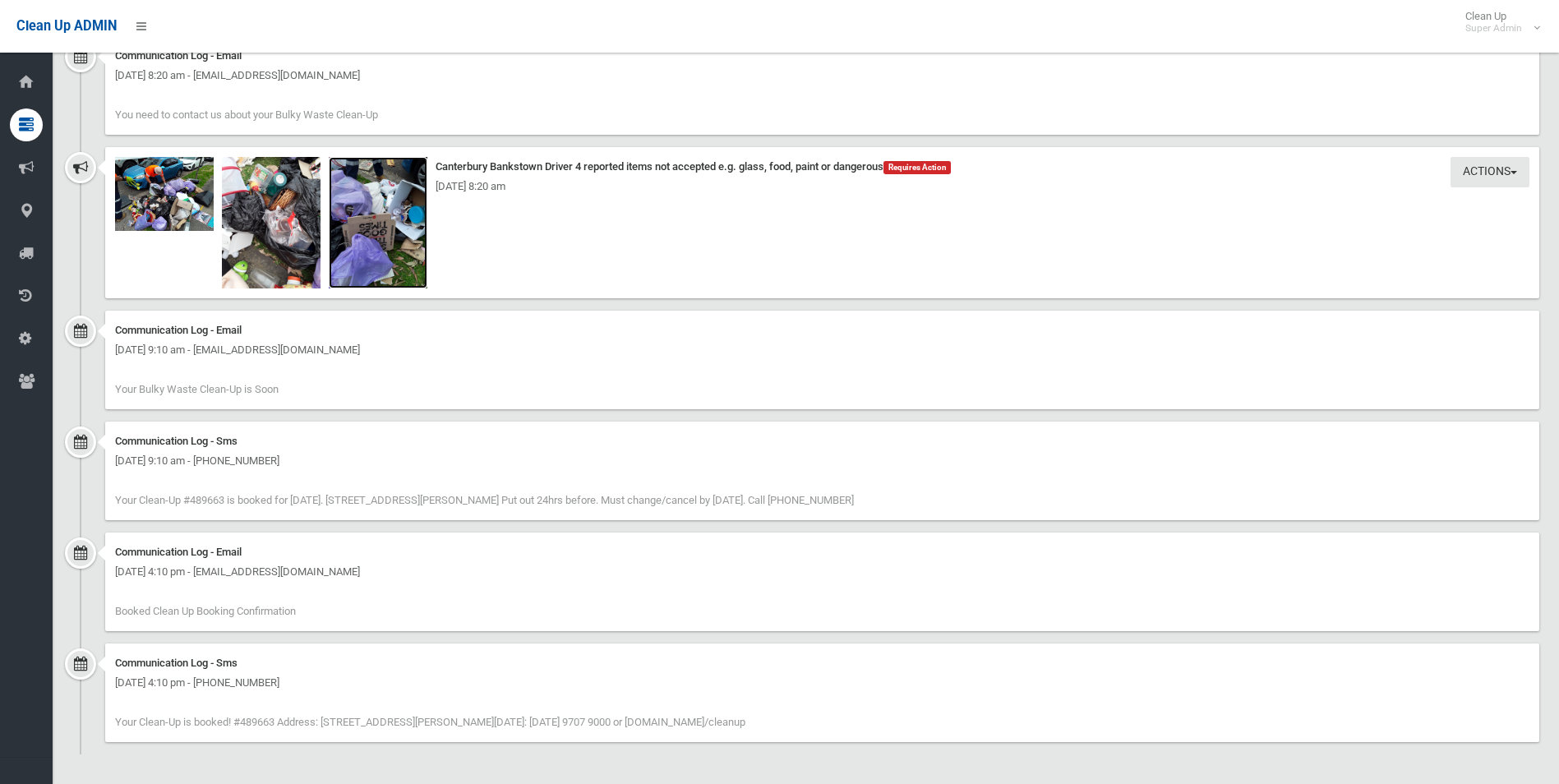
click at [390, 238] on img at bounding box center [378, 223] width 98 height 132
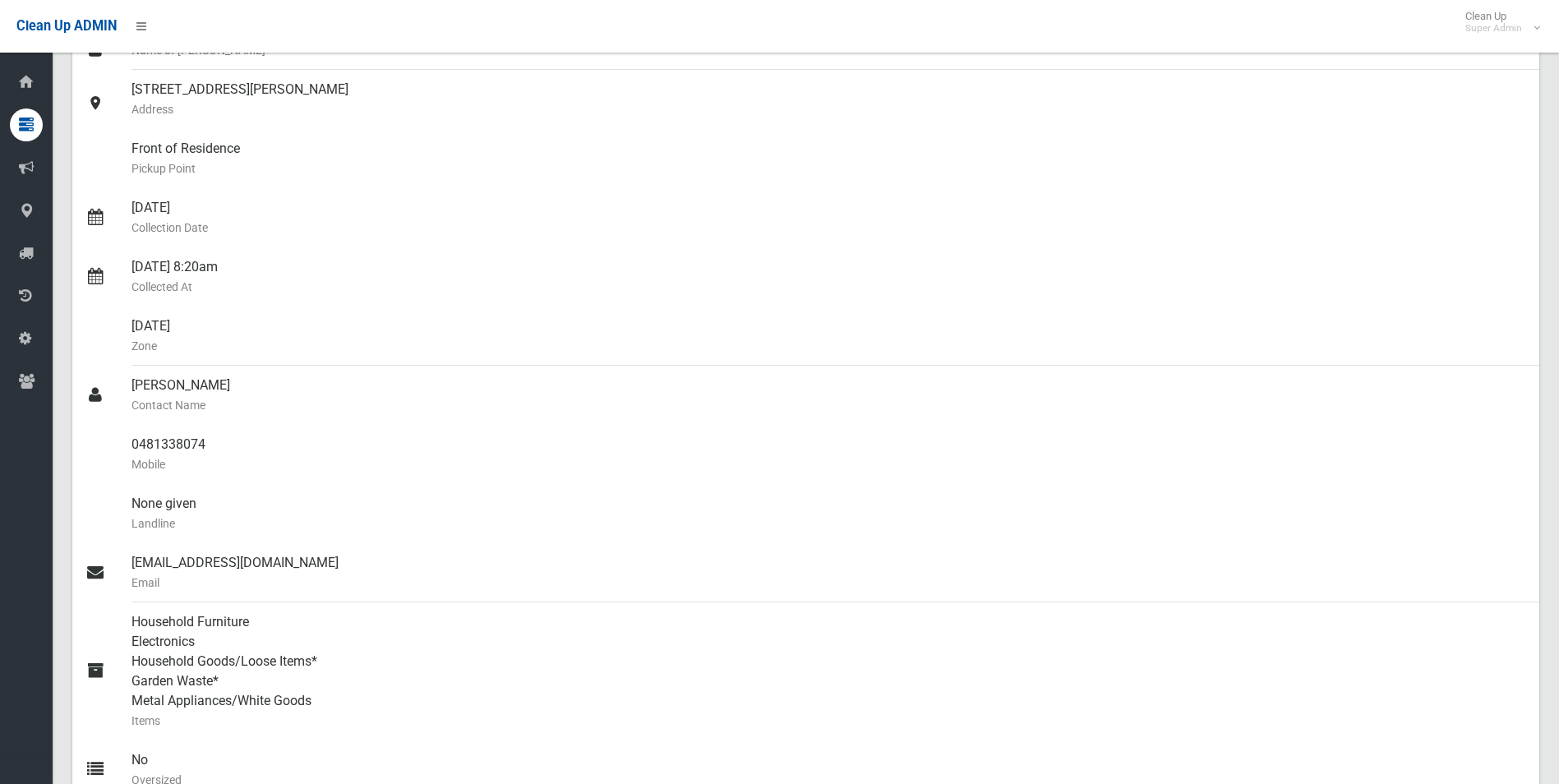
scroll to position [0, 0]
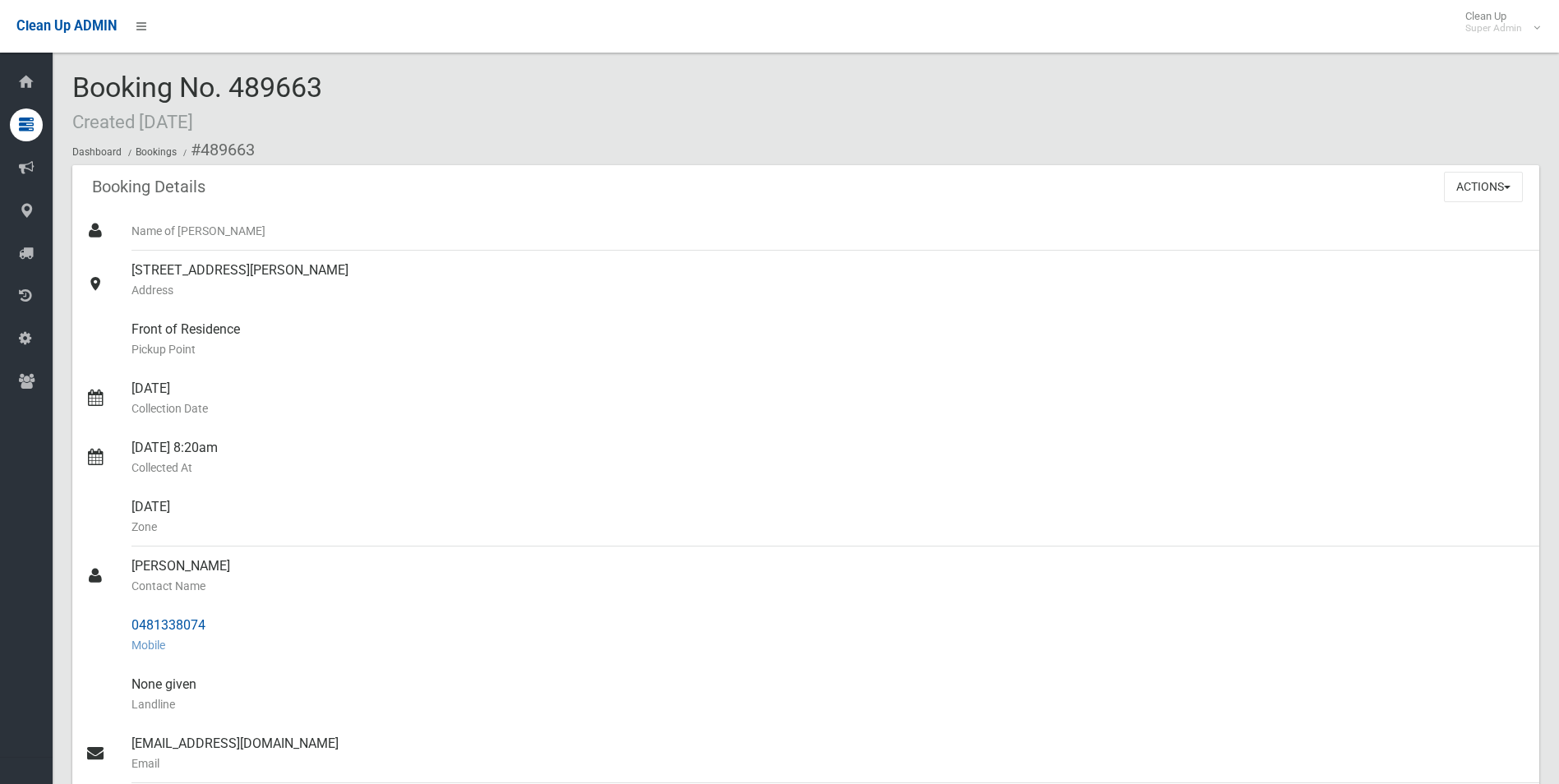
drag, startPoint x: 200, startPoint y: 144, endPoint x: 215, endPoint y: 614, distance: 470.2
copy section "489663 Booking Details Actions View Booking Edit Booking Clone Booking Add Book…"
click at [717, 309] on div "Front of Residence Pickup Point" at bounding box center [829, 338] width 1395 height 59
click at [1467, 183] on button "Actions" at bounding box center [1484, 186] width 79 height 31
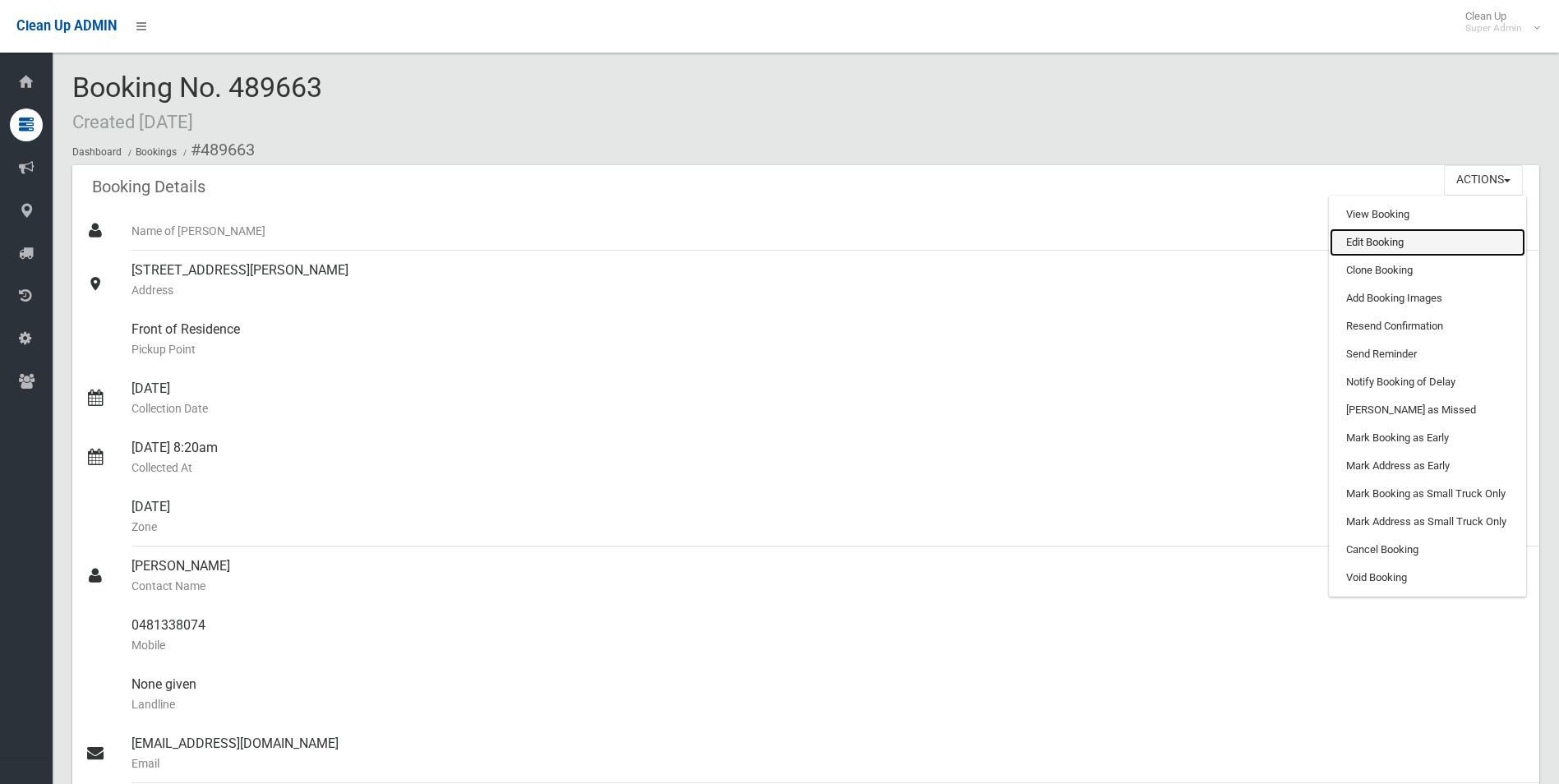
click at [1370, 242] on link "Edit Booking" at bounding box center [1428, 243] width 195 height 28
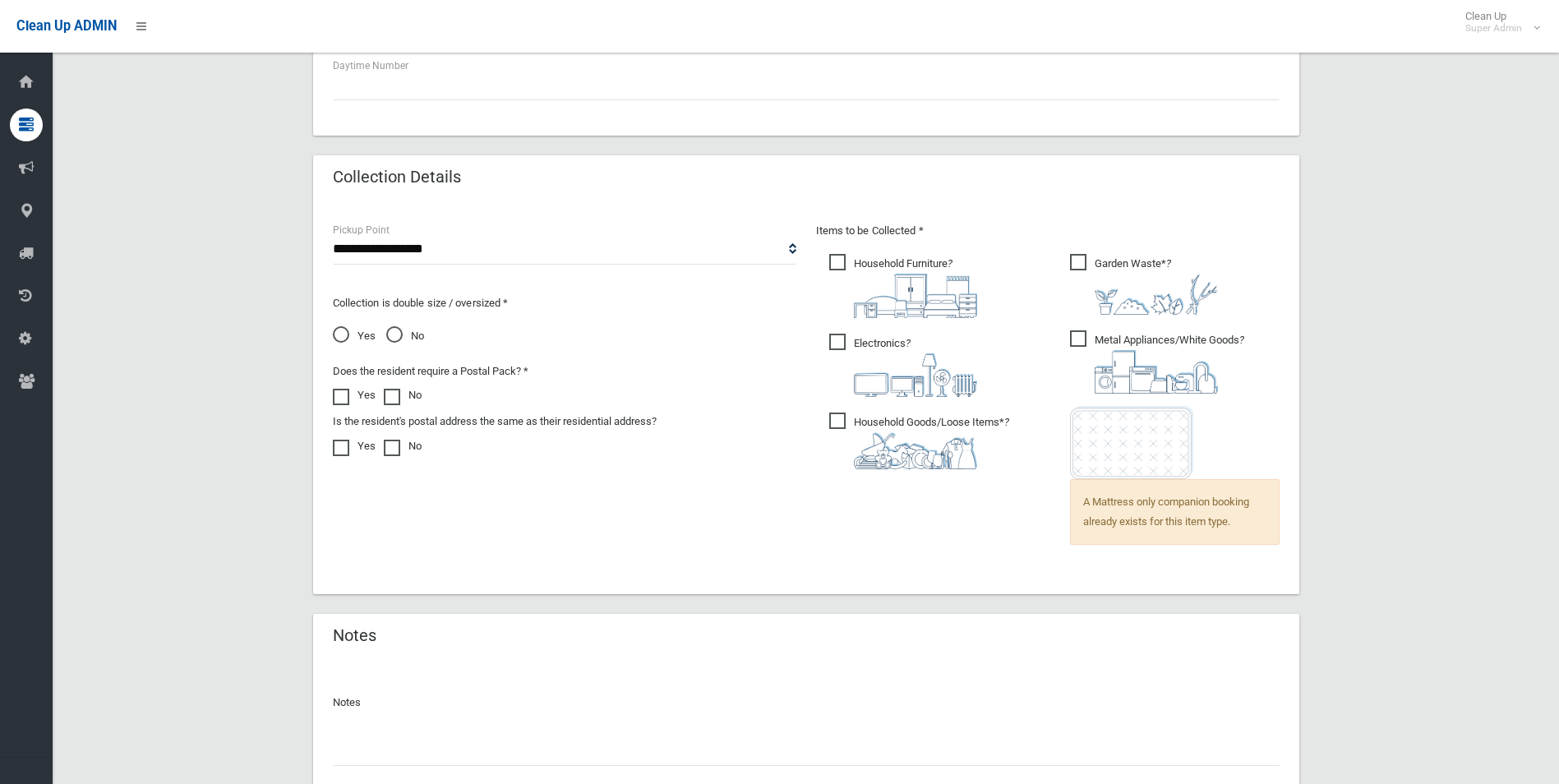
scroll to position [1107, 0]
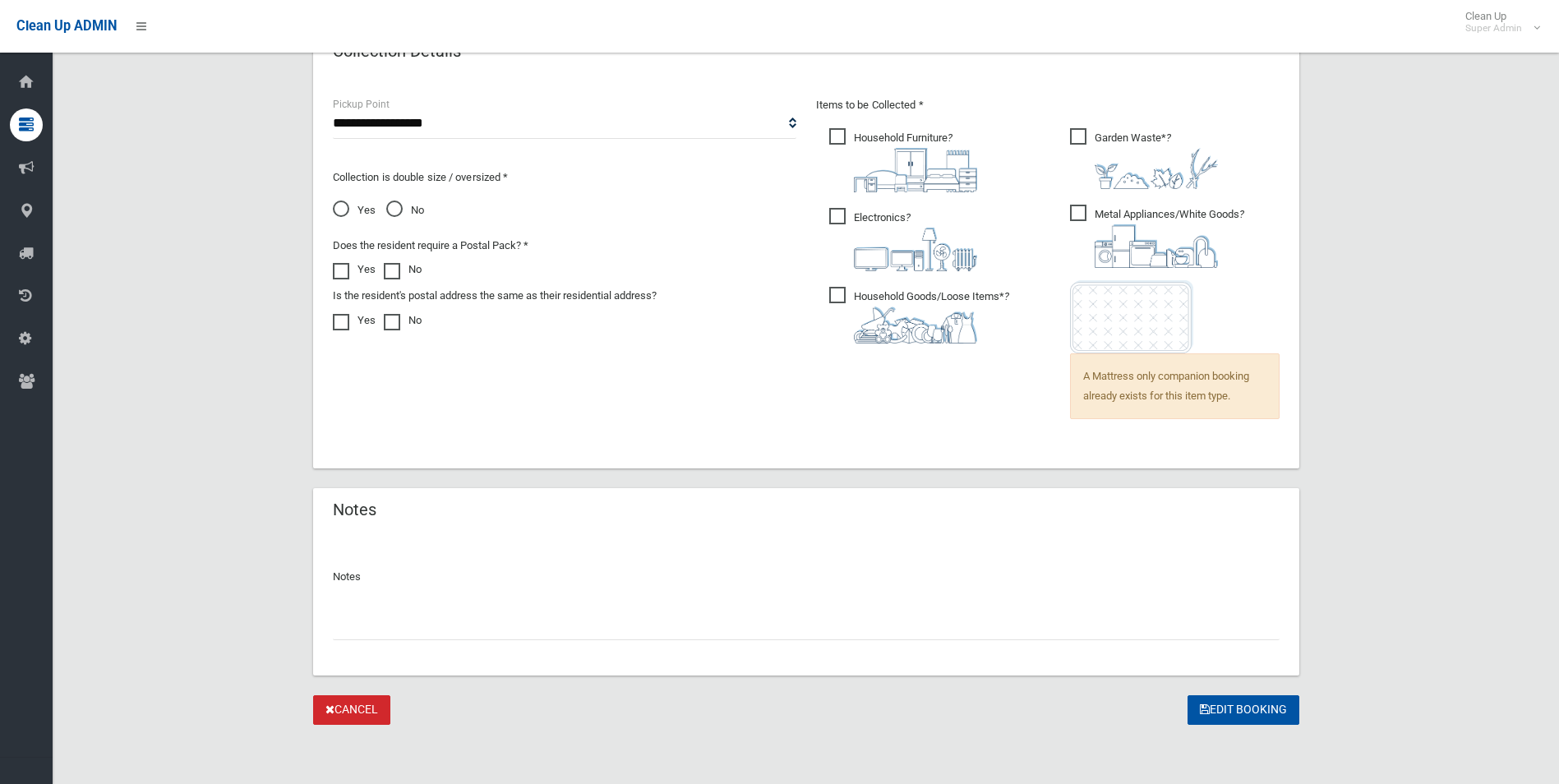
click at [433, 628] on input "text" at bounding box center [806, 625] width 947 height 31
paste input "********"
type input "**********"
click at [1211, 705] on button "Edit Booking" at bounding box center [1243, 710] width 112 height 31
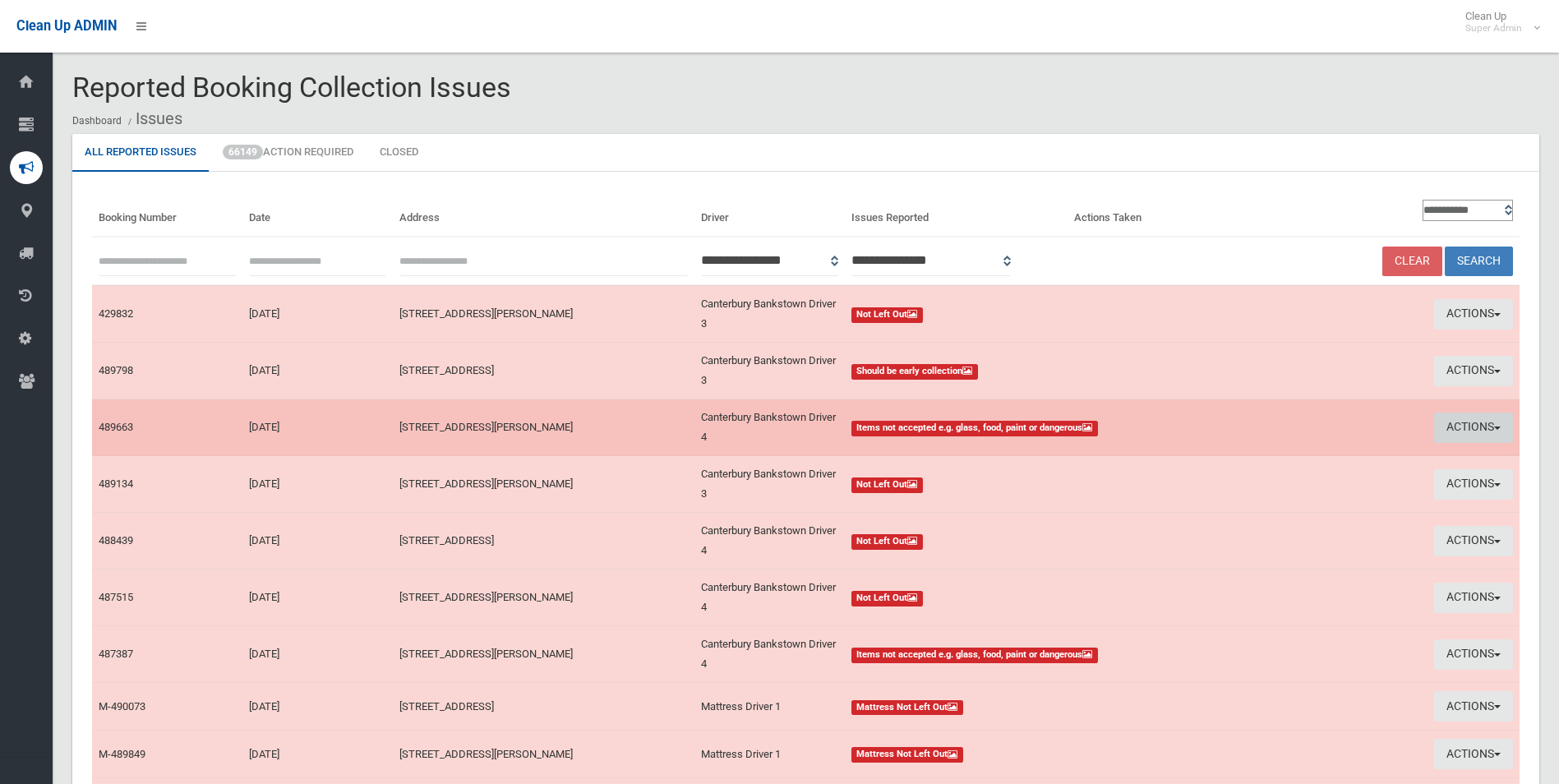
click at [1460, 425] on button "Actions" at bounding box center [1474, 427] width 79 height 31
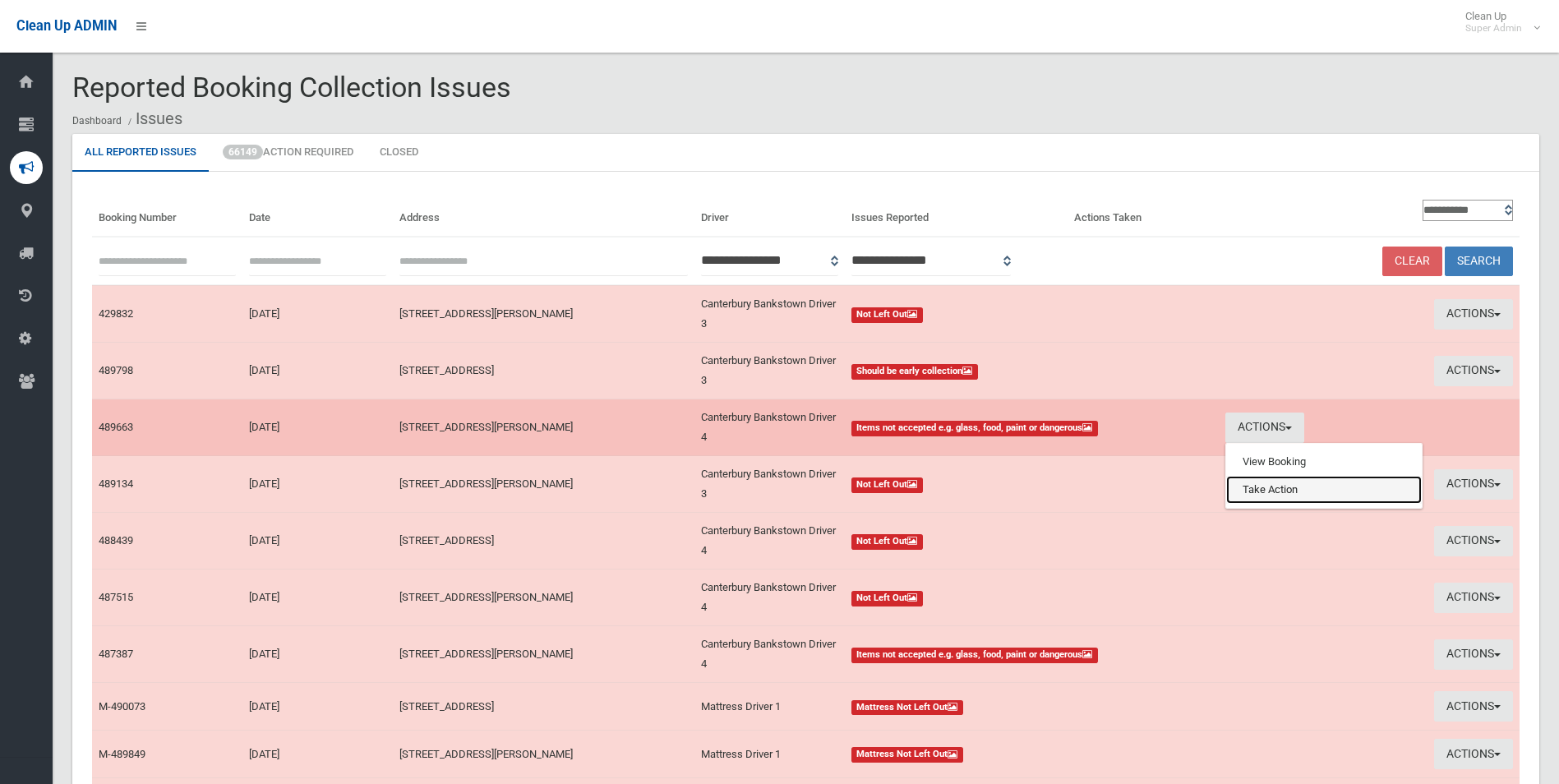
click at [1278, 490] on link "Take Action" at bounding box center [1324, 490] width 195 height 28
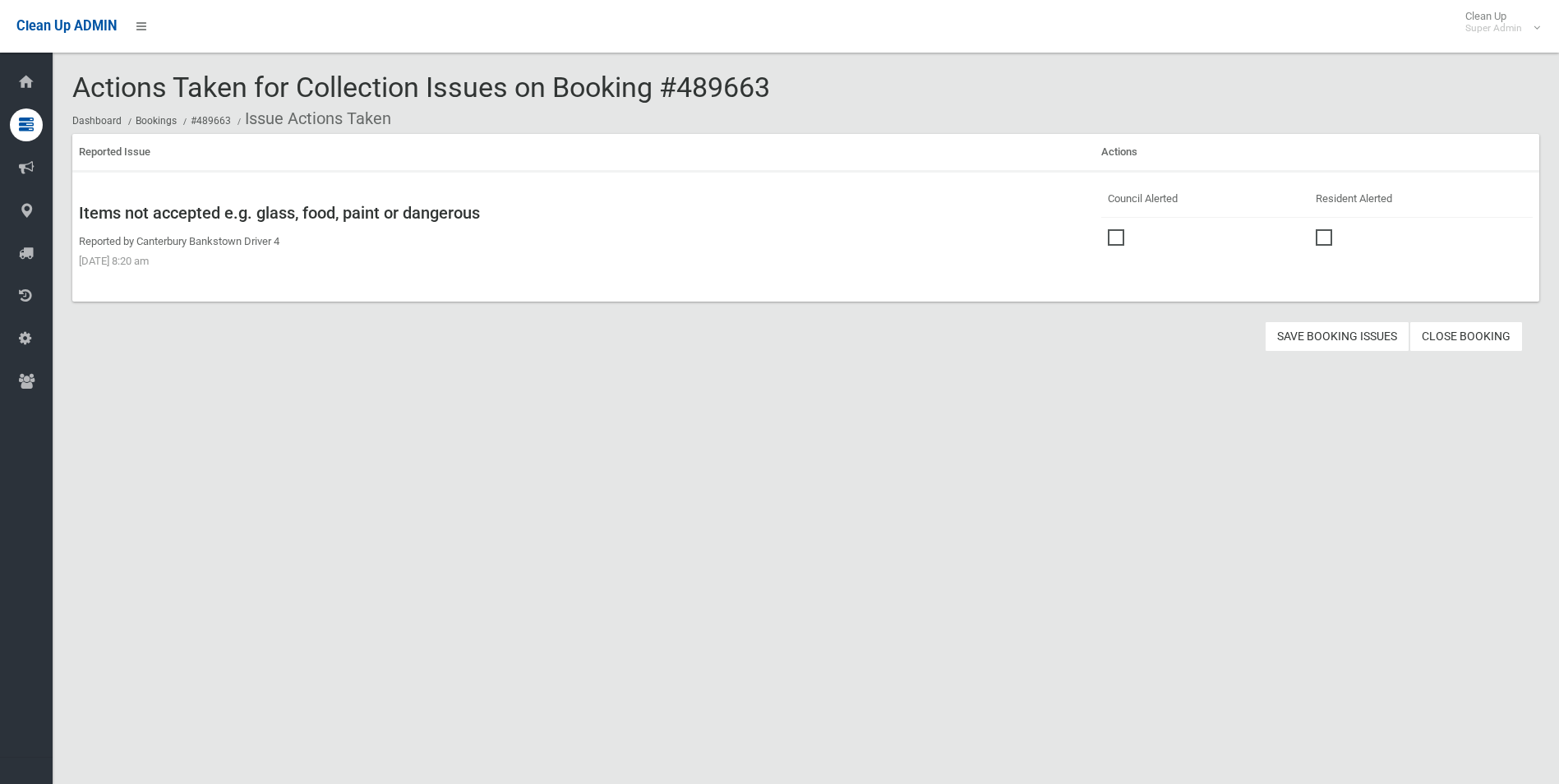
click at [1110, 229] on span at bounding box center [1120, 229] width 25 height 0
click at [1322, 335] on button "Save Booking Issues" at bounding box center [1337, 337] width 145 height 31
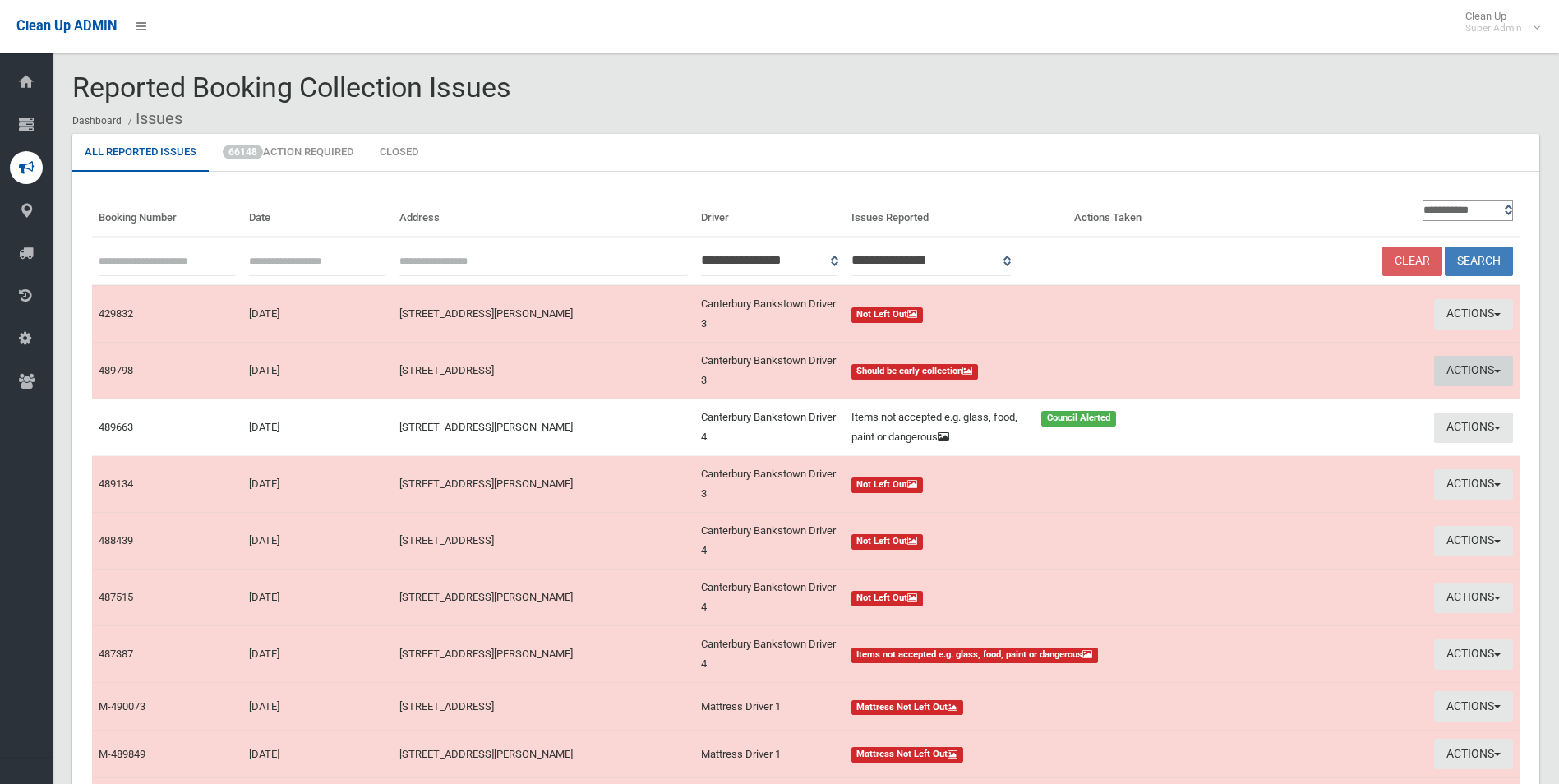
click at [1453, 367] on button "Actions" at bounding box center [1474, 371] width 79 height 31
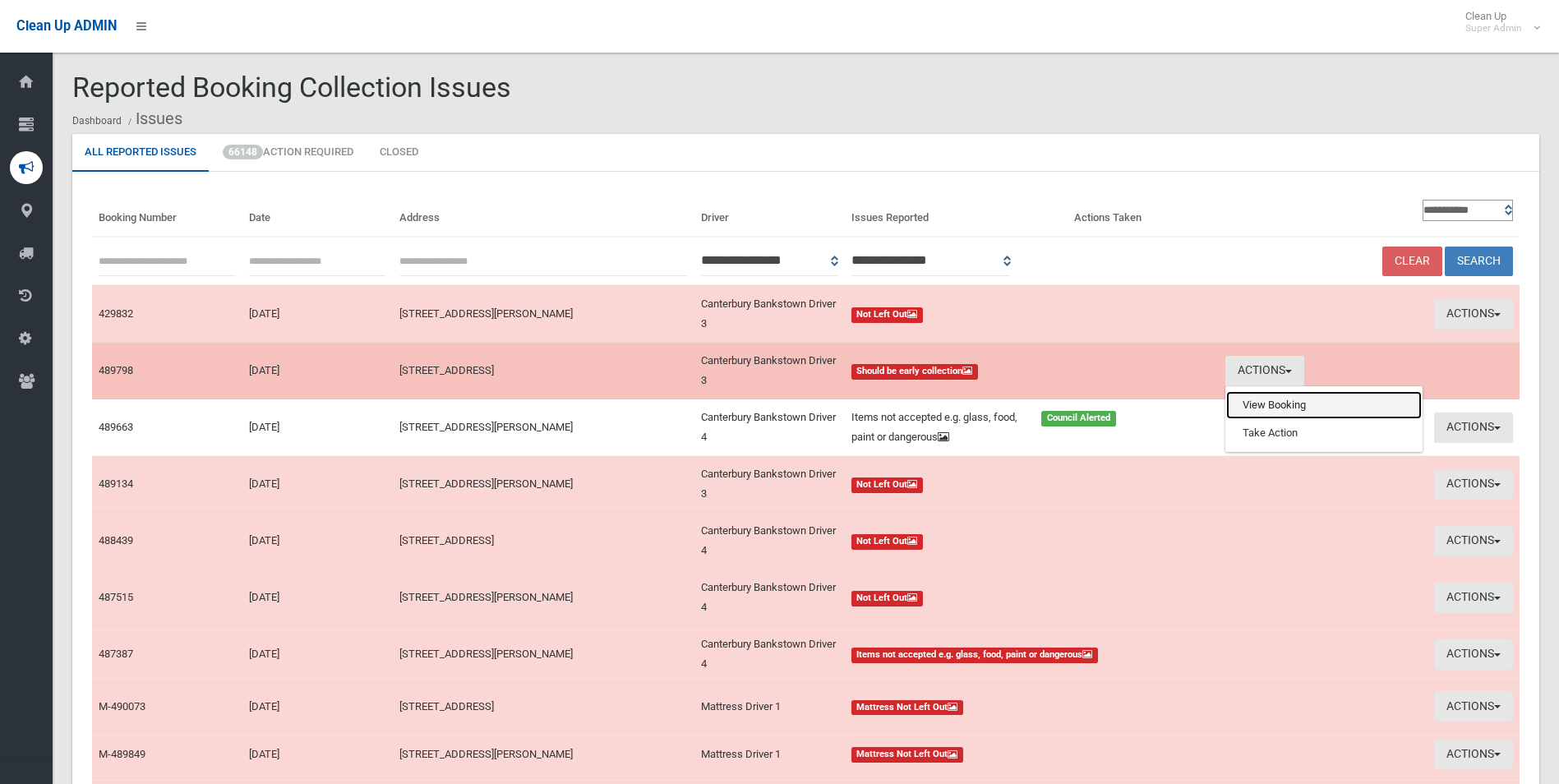
click at [1234, 410] on link "View Booking" at bounding box center [1324, 405] width 195 height 28
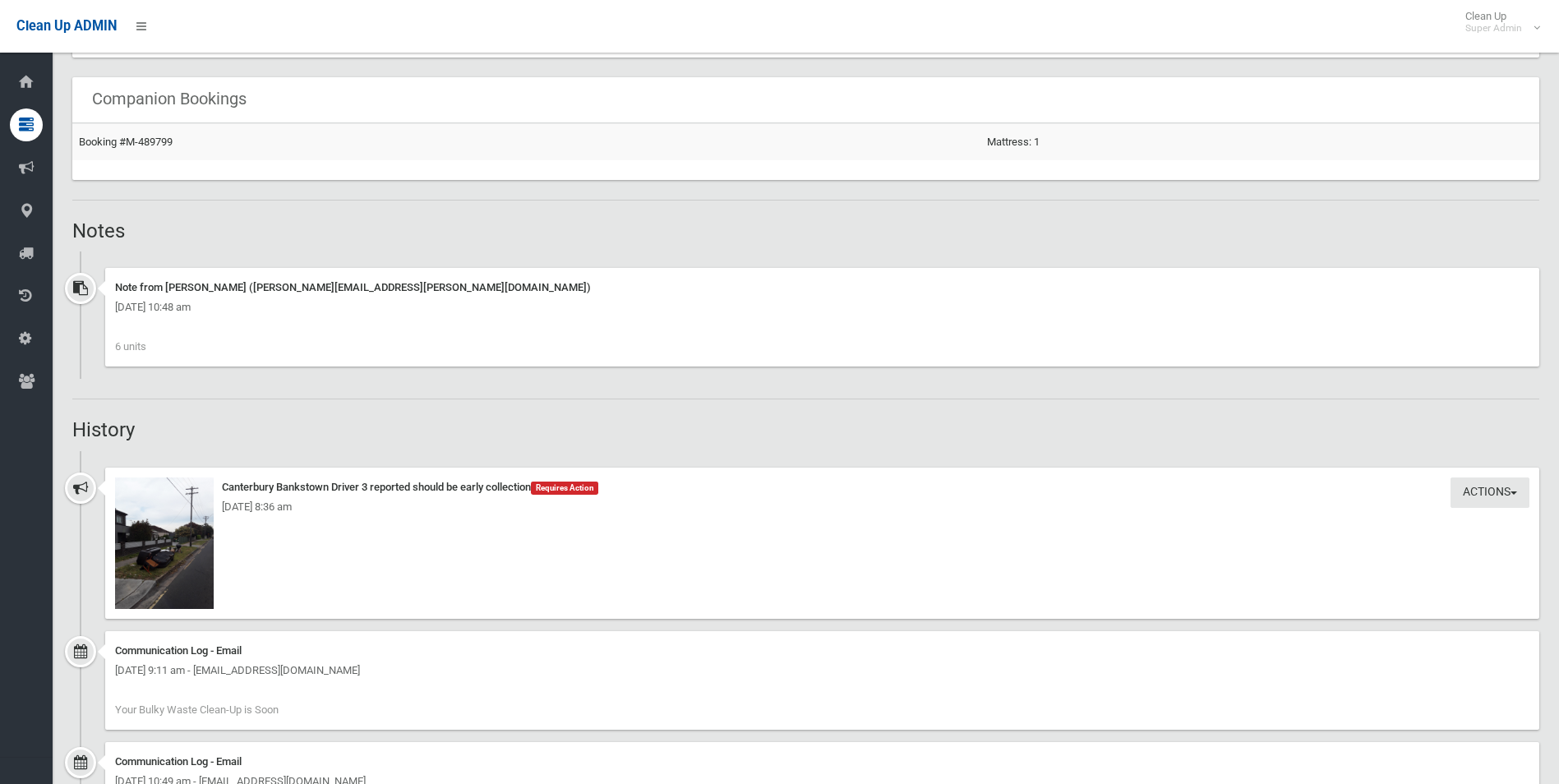
scroll to position [1151, 0]
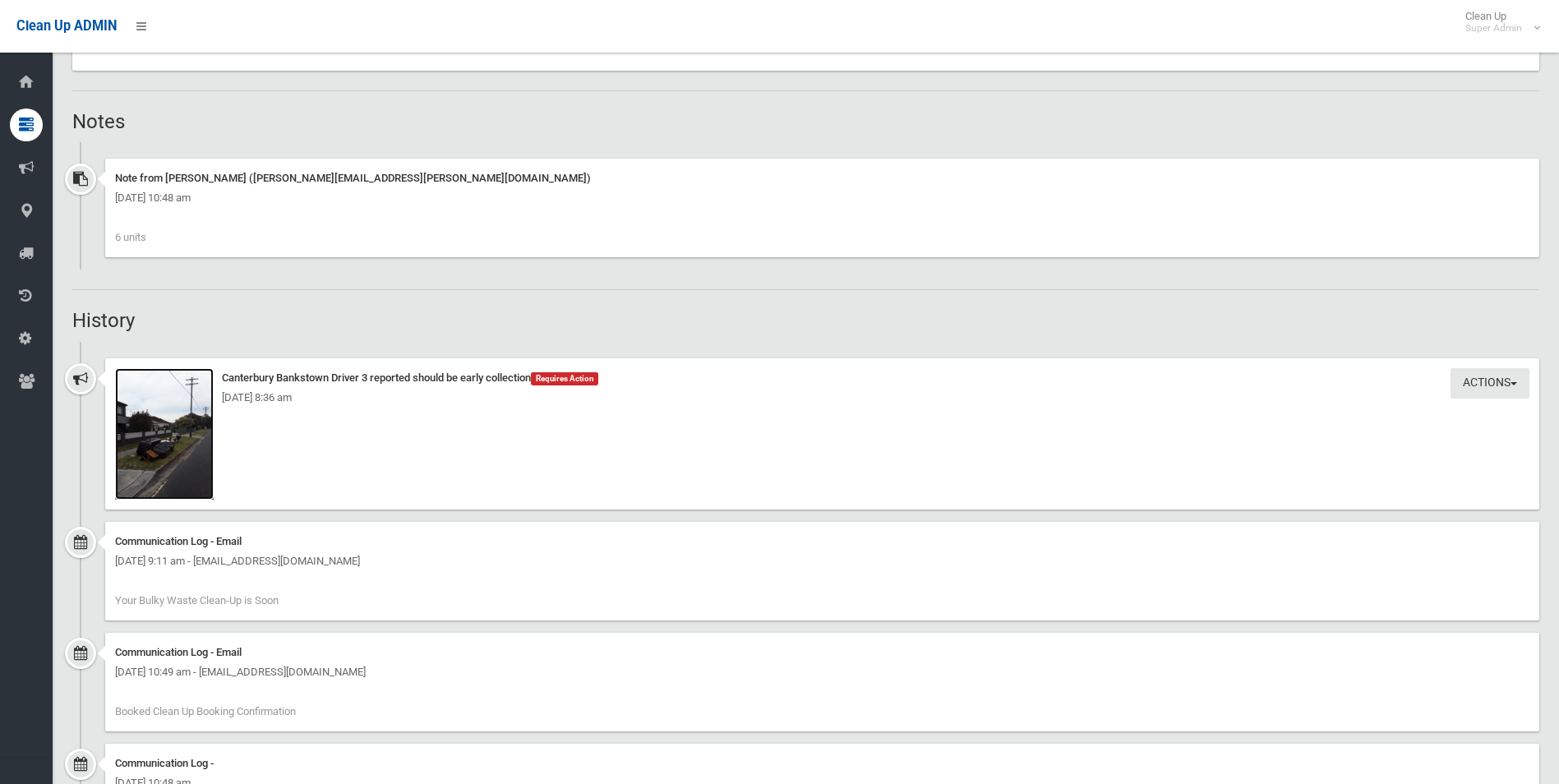
click at [200, 475] on img at bounding box center [164, 434] width 98 height 132
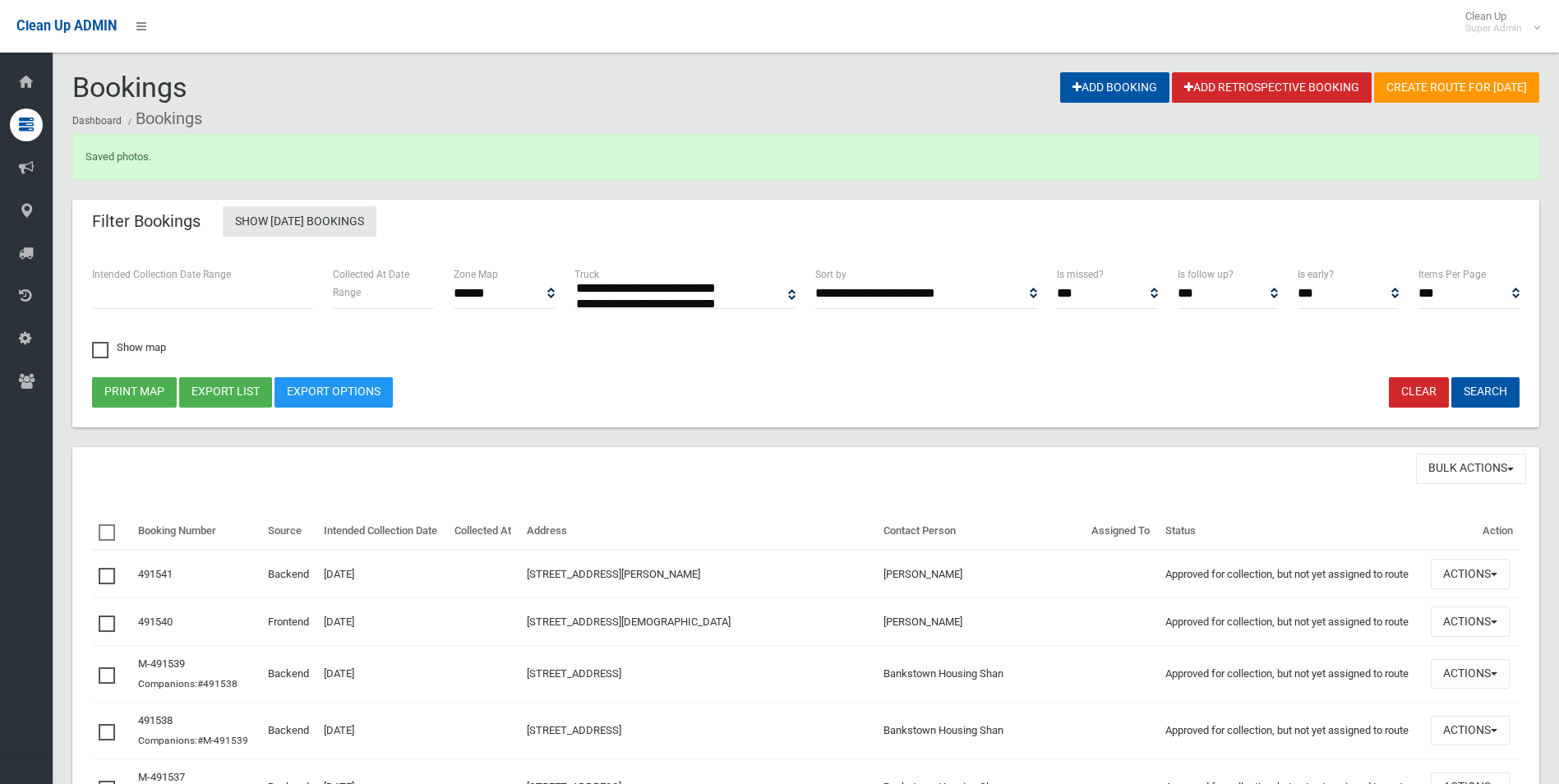
select select
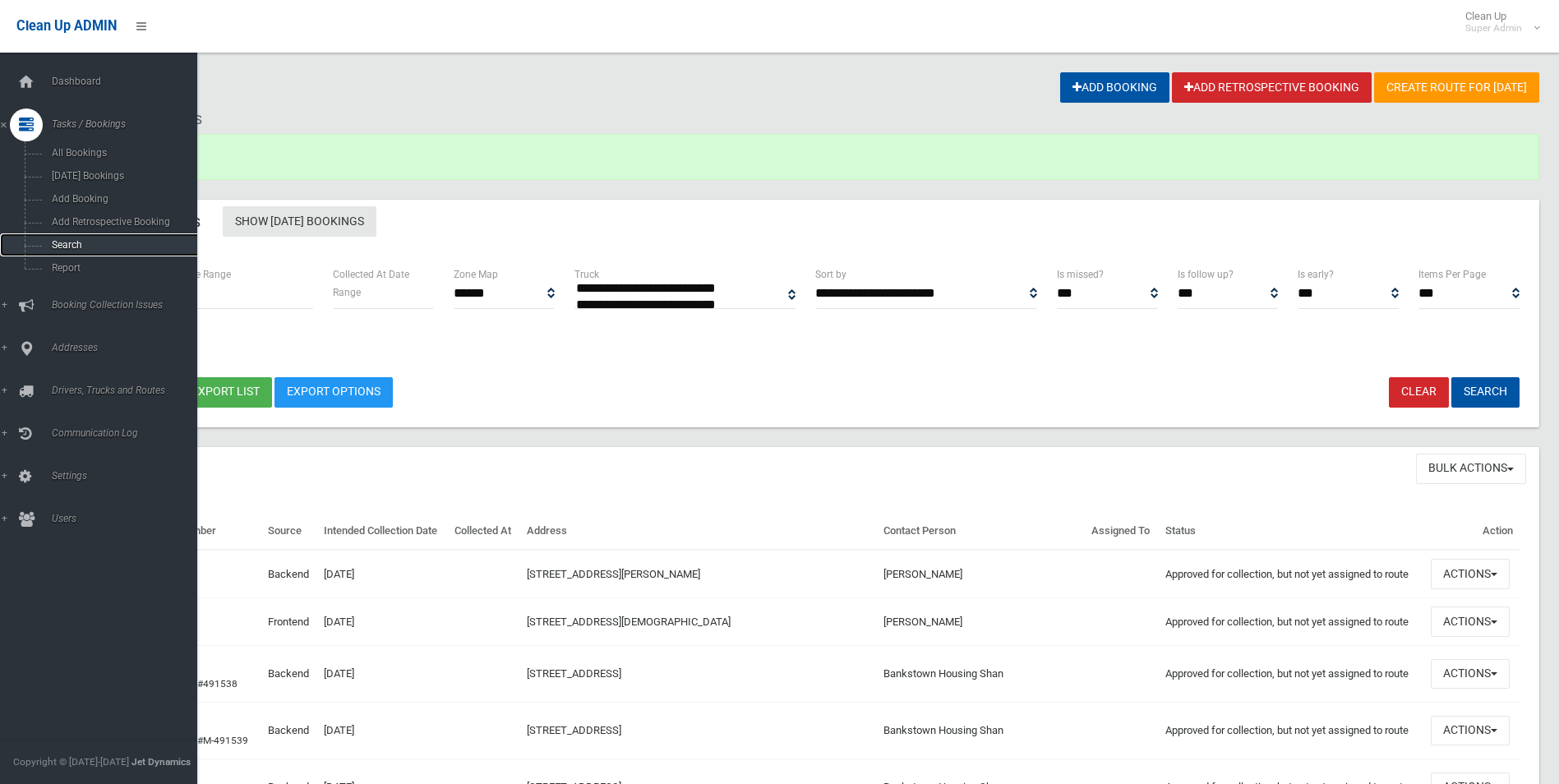
click at [74, 248] on span "Search" at bounding box center [120, 244] width 149 height 11
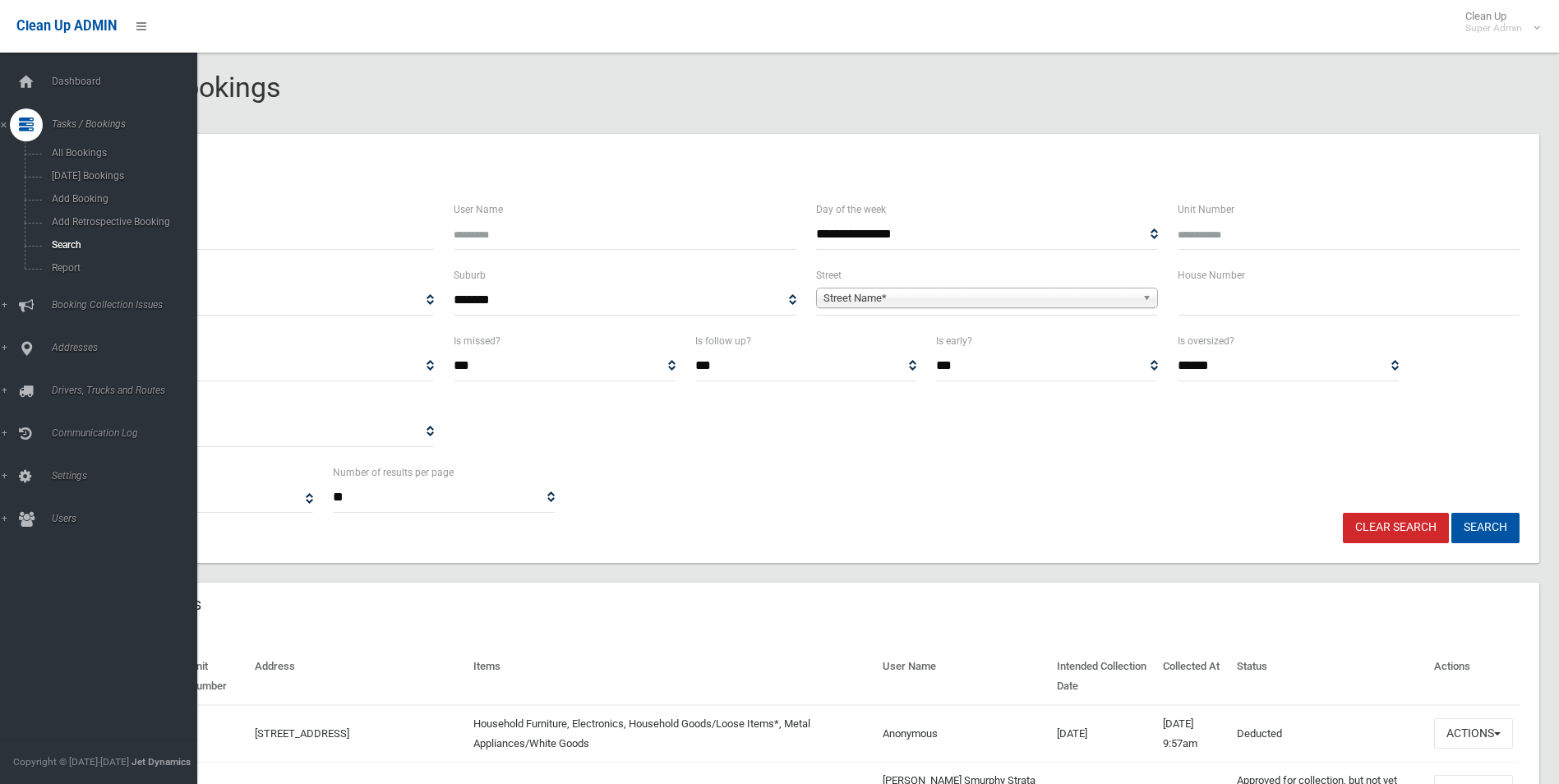
select select
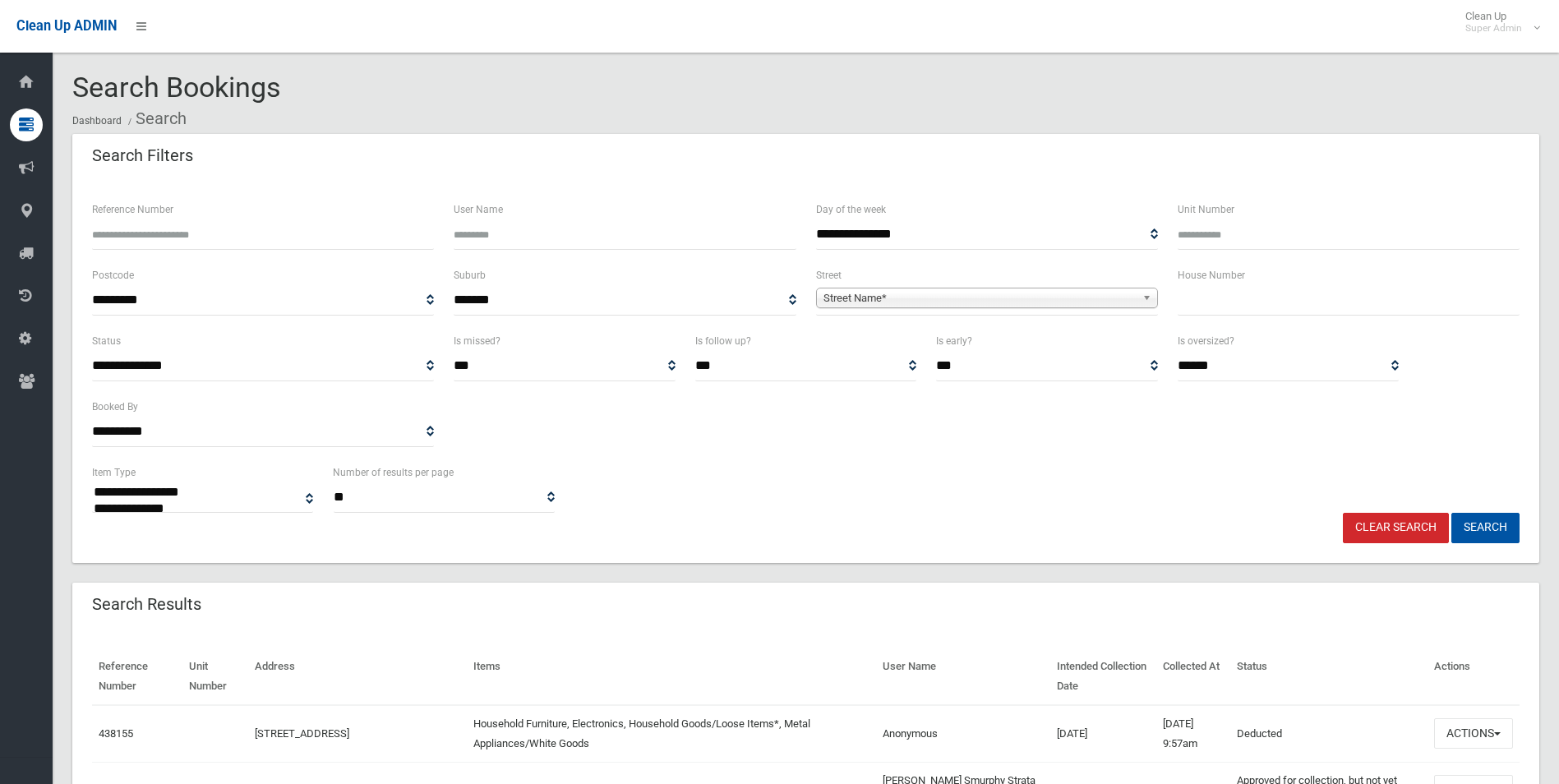
click at [239, 237] on input "Reference Number" at bounding box center [263, 235] width 342 height 31
type input "******"
click at [1452, 512] on button "Search" at bounding box center [1486, 527] width 69 height 31
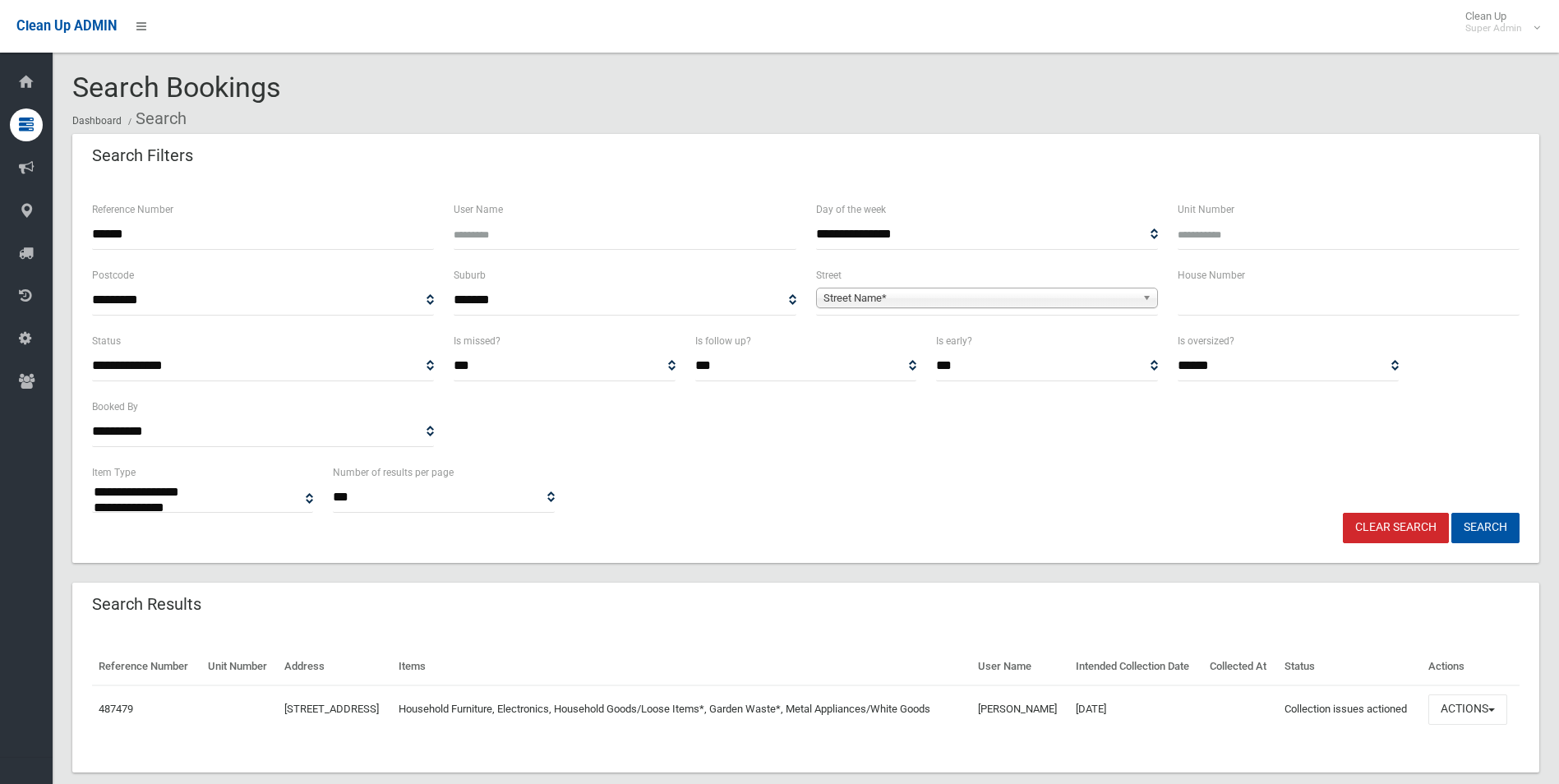
select select
click at [1453, 698] on button "Actions" at bounding box center [1468, 709] width 79 height 31
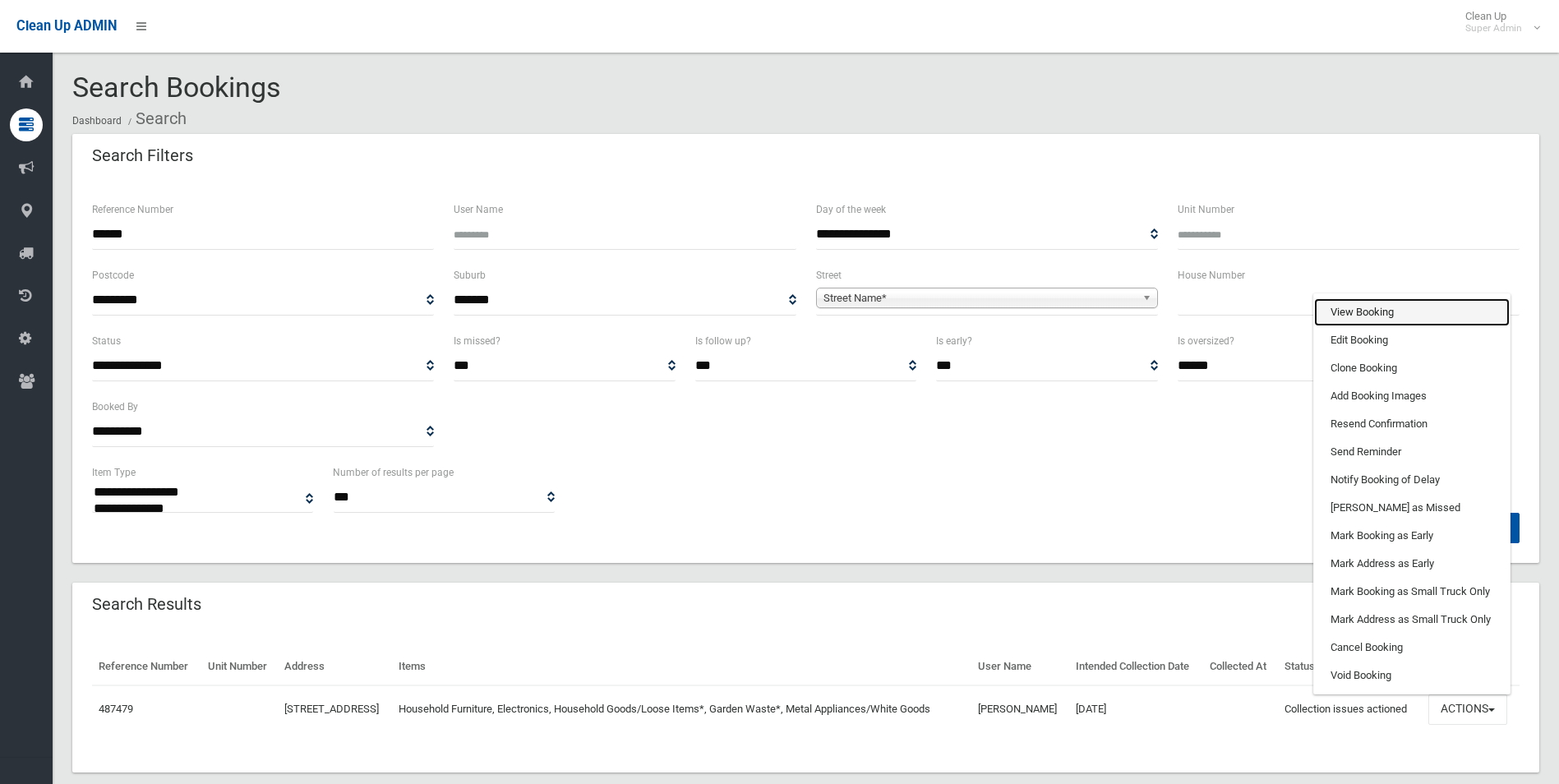
click at [1354, 315] on link "View Booking" at bounding box center [1412, 312] width 195 height 28
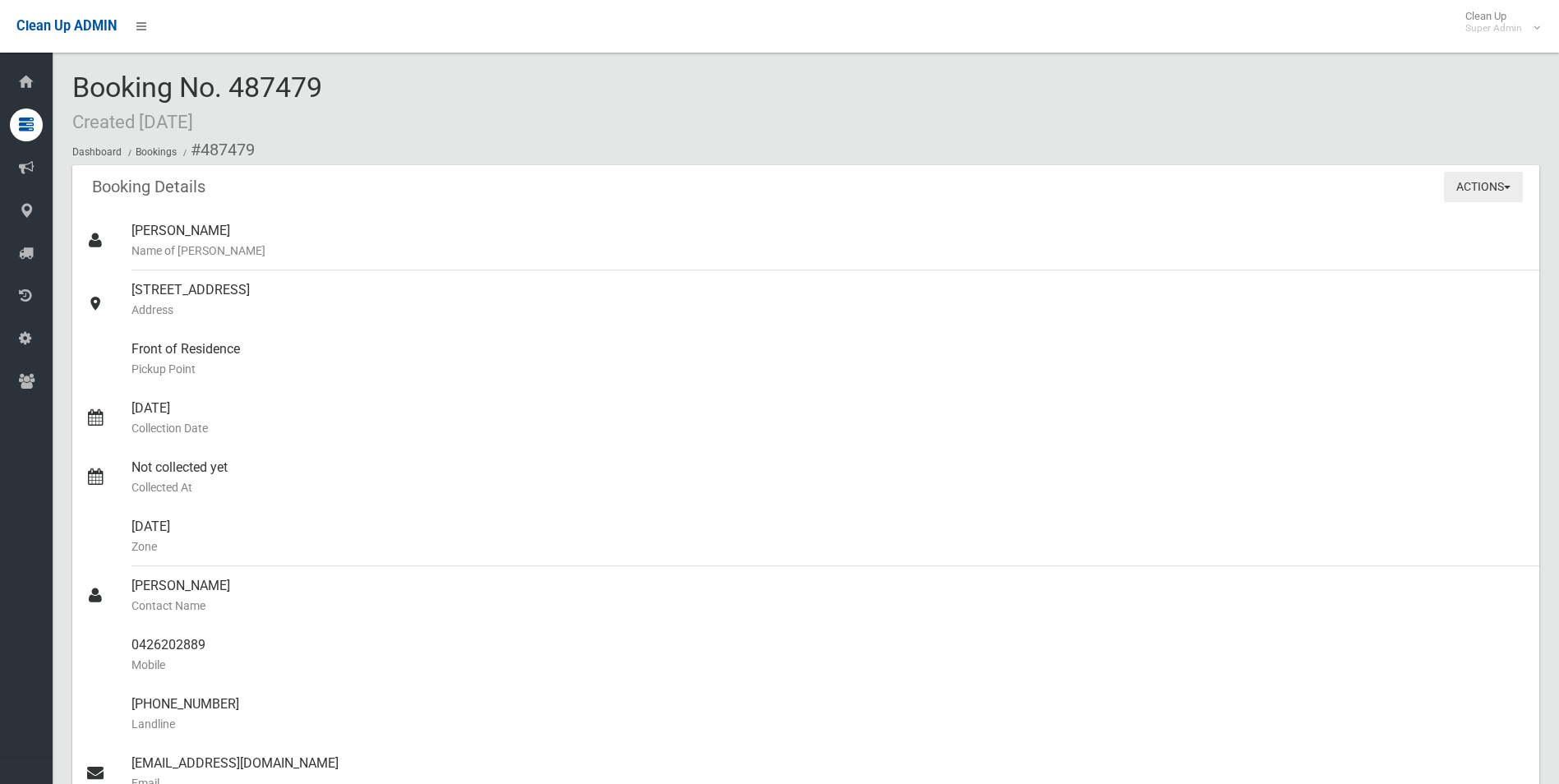
click at [1469, 186] on button "Actions" at bounding box center [1484, 186] width 79 height 31
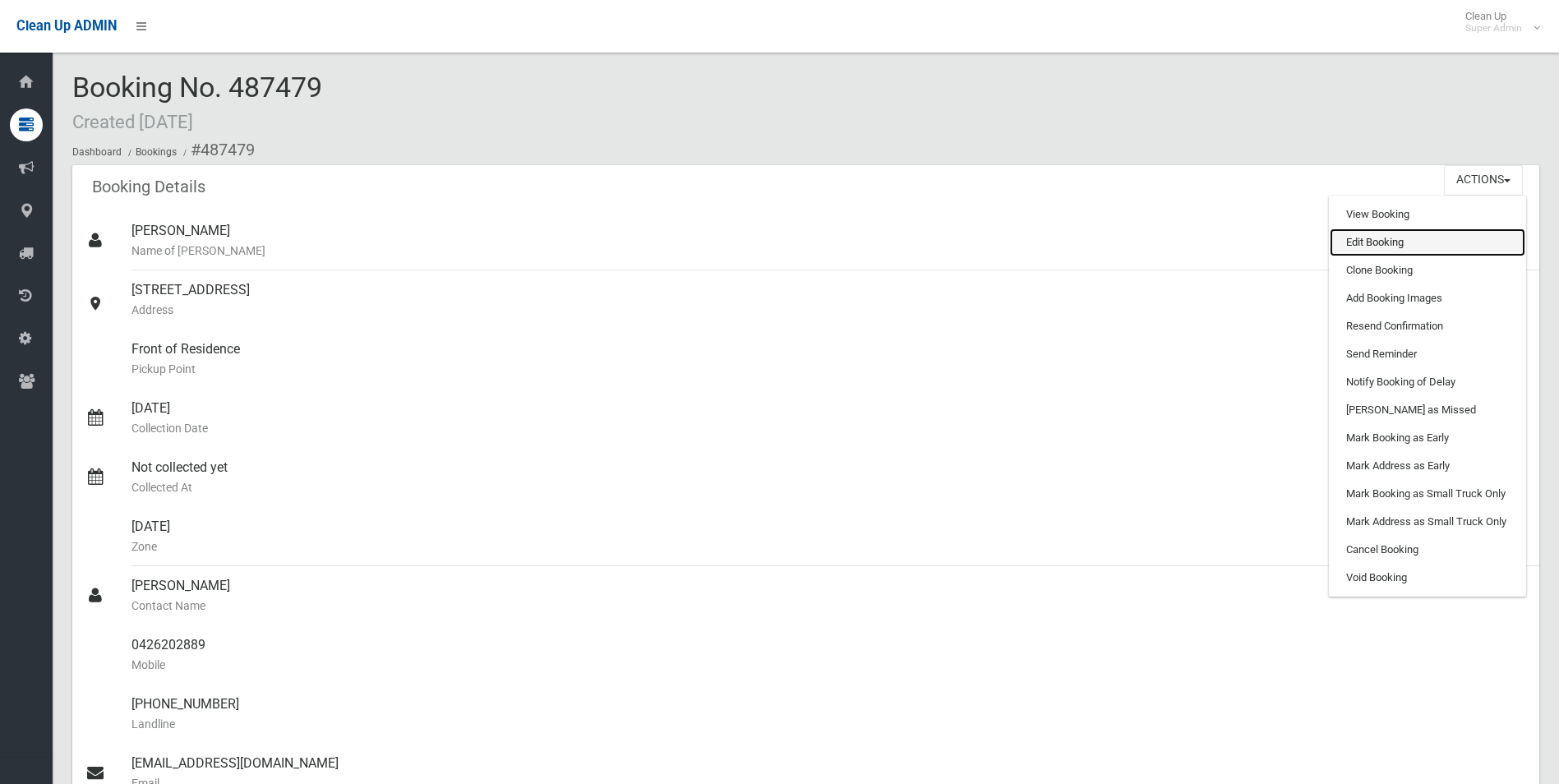
click at [1381, 246] on link "Edit Booking" at bounding box center [1428, 243] width 195 height 28
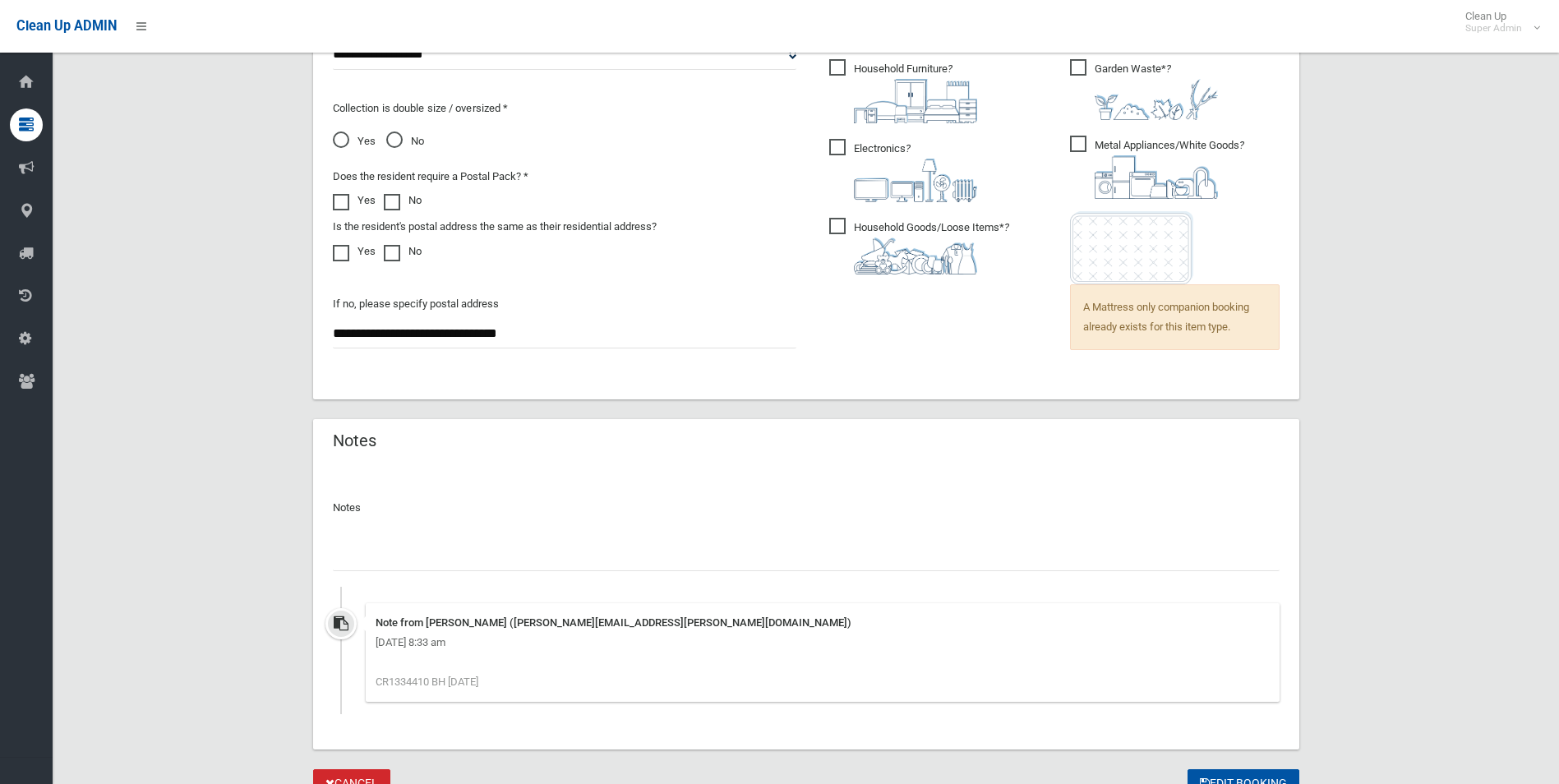
scroll to position [1251, 0]
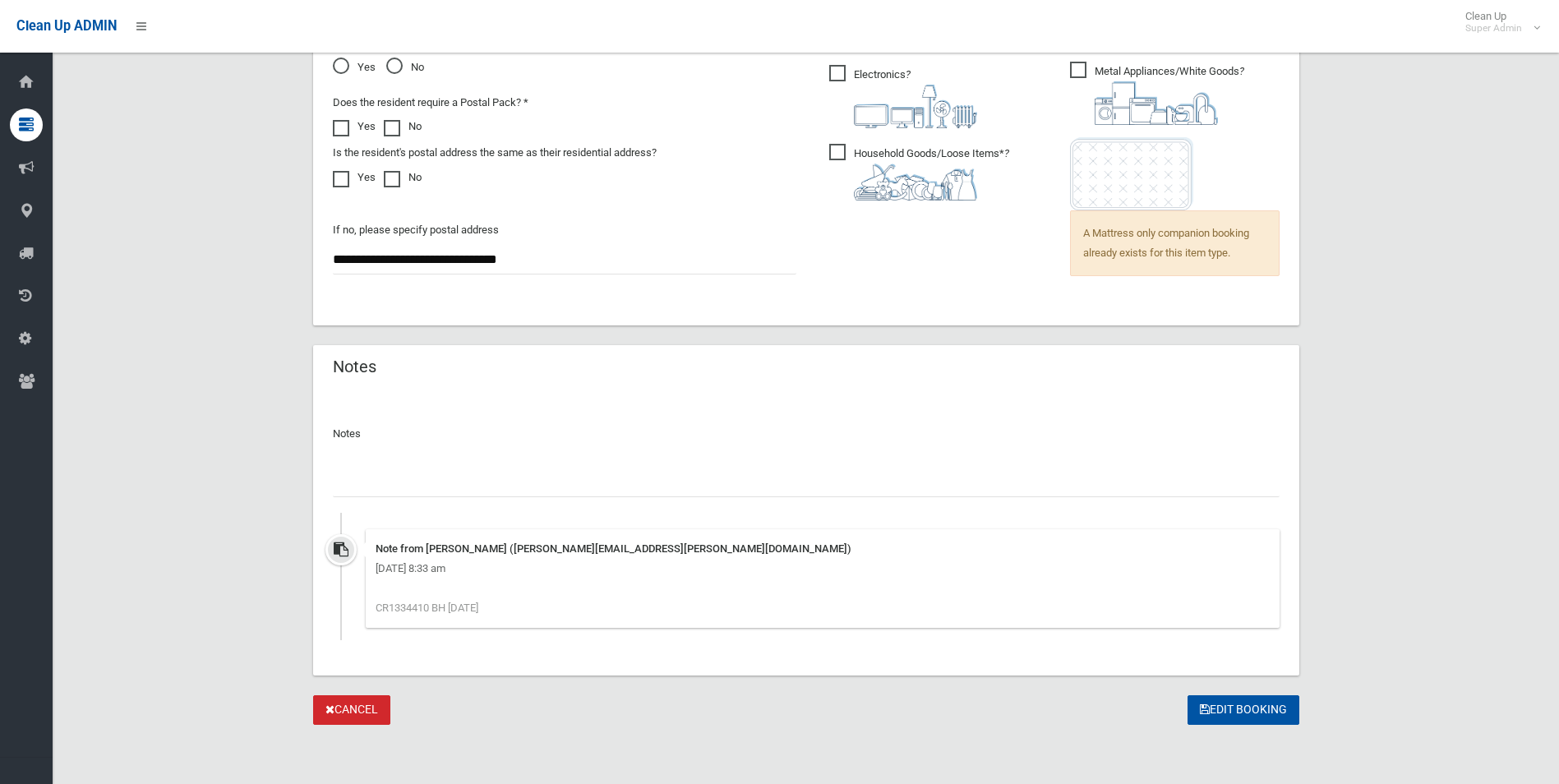
drag, startPoint x: 458, startPoint y: 485, endPoint x: 469, endPoint y: 476, distance: 14.2
click at [458, 482] on input "text" at bounding box center [806, 482] width 947 height 31
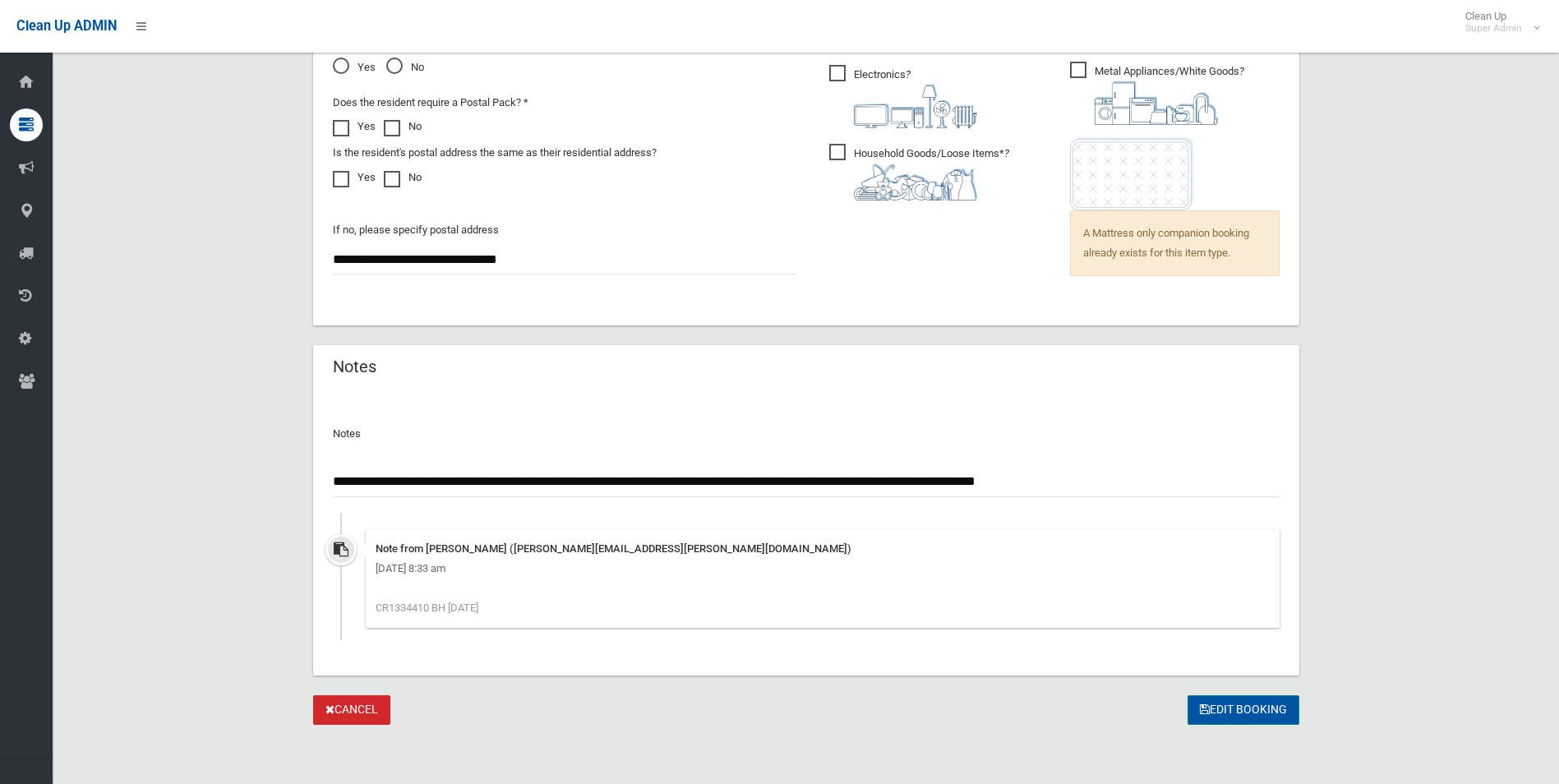
type input "**********"
click at [1230, 700] on button "Edit Booking" at bounding box center [1243, 710] width 112 height 31
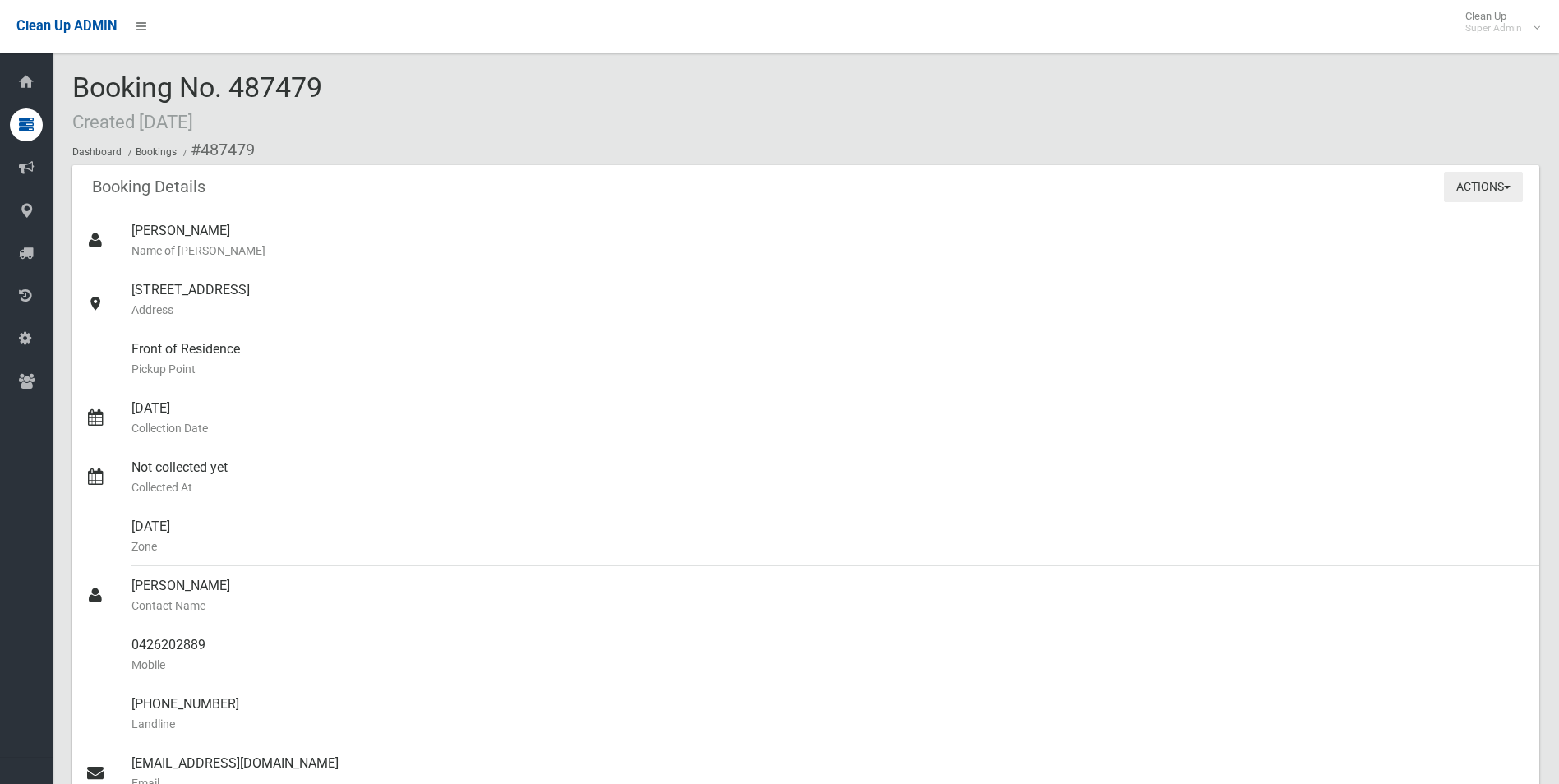
click at [1463, 182] on button "Actions" at bounding box center [1484, 186] width 79 height 31
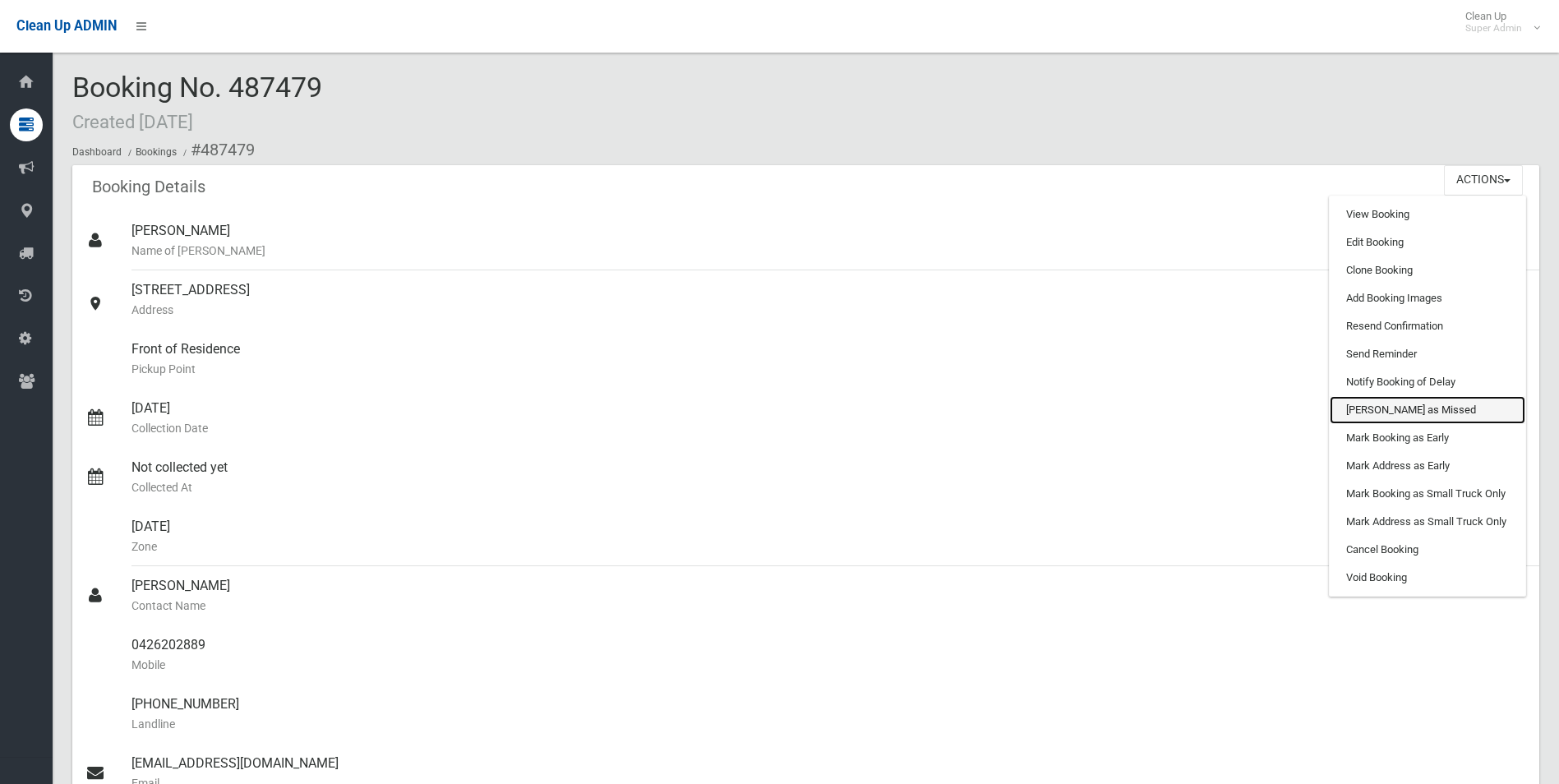
drag, startPoint x: 1392, startPoint y: 411, endPoint x: 868, endPoint y: 73, distance: 623.6
click at [1392, 411] on link "[PERSON_NAME] as Missed" at bounding box center [1428, 410] width 195 height 28
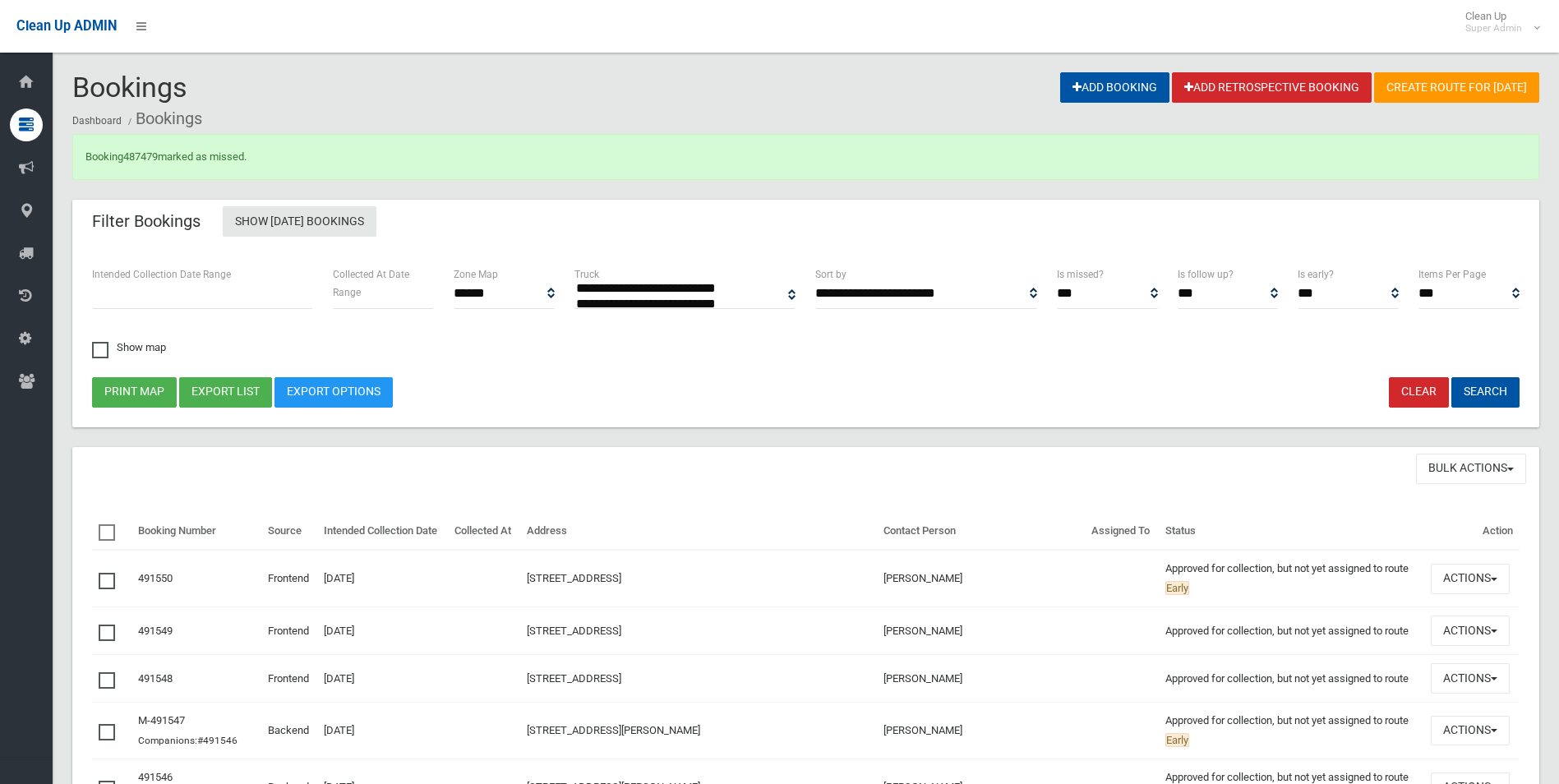
select select
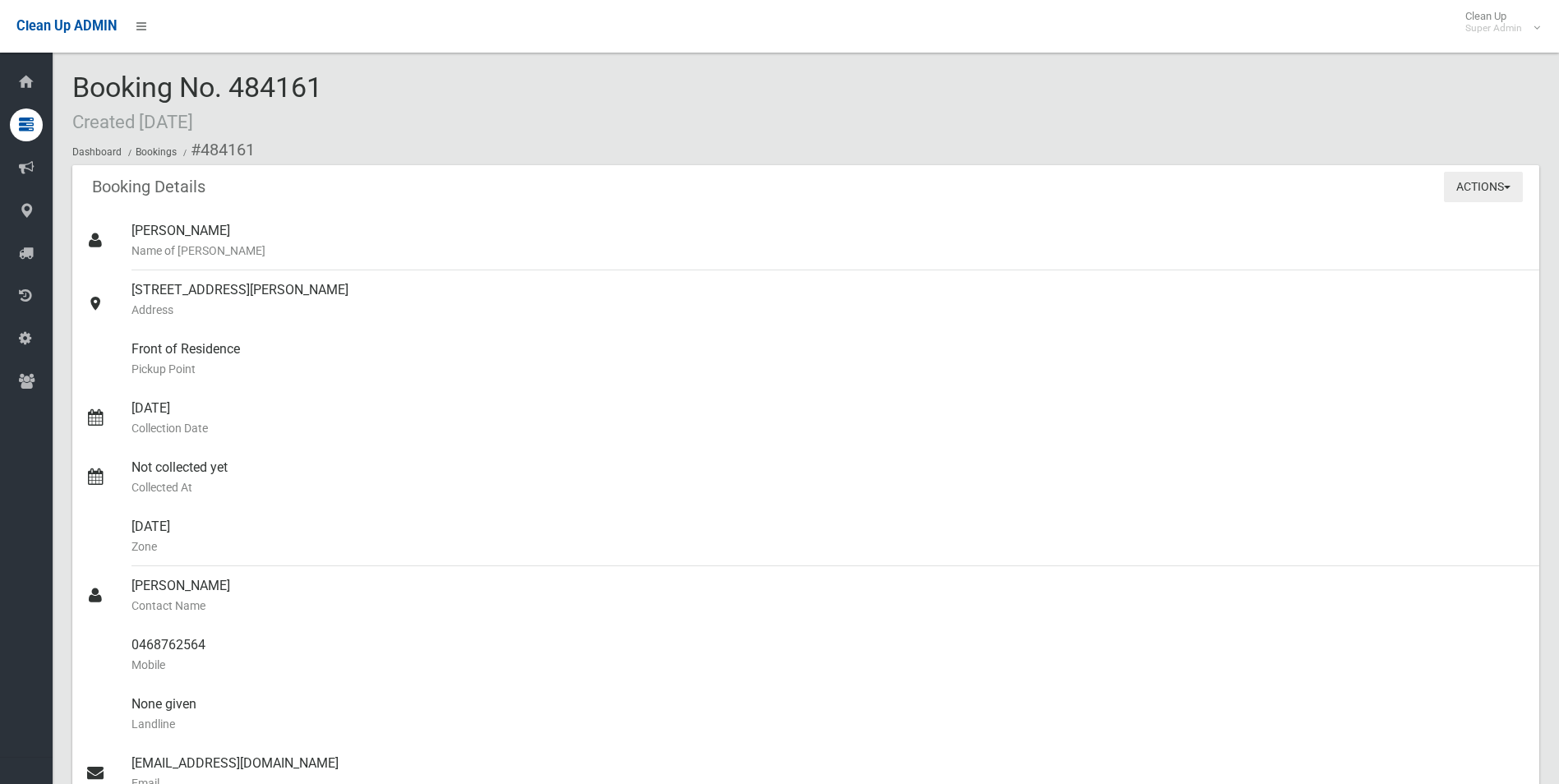
click at [1475, 187] on button "Actions" at bounding box center [1484, 186] width 79 height 31
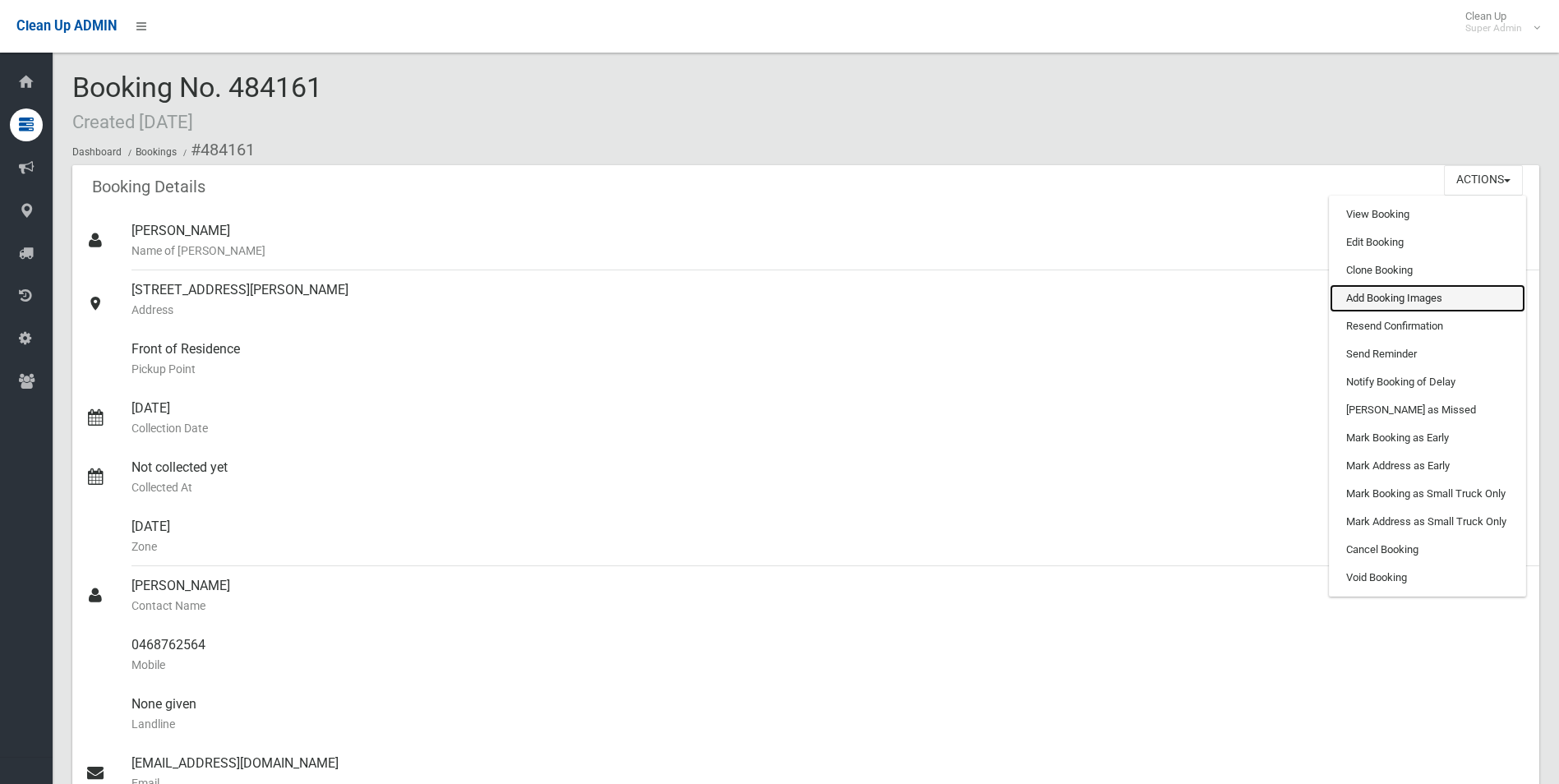
click at [1377, 296] on link "Add Booking Images" at bounding box center [1428, 298] width 195 height 28
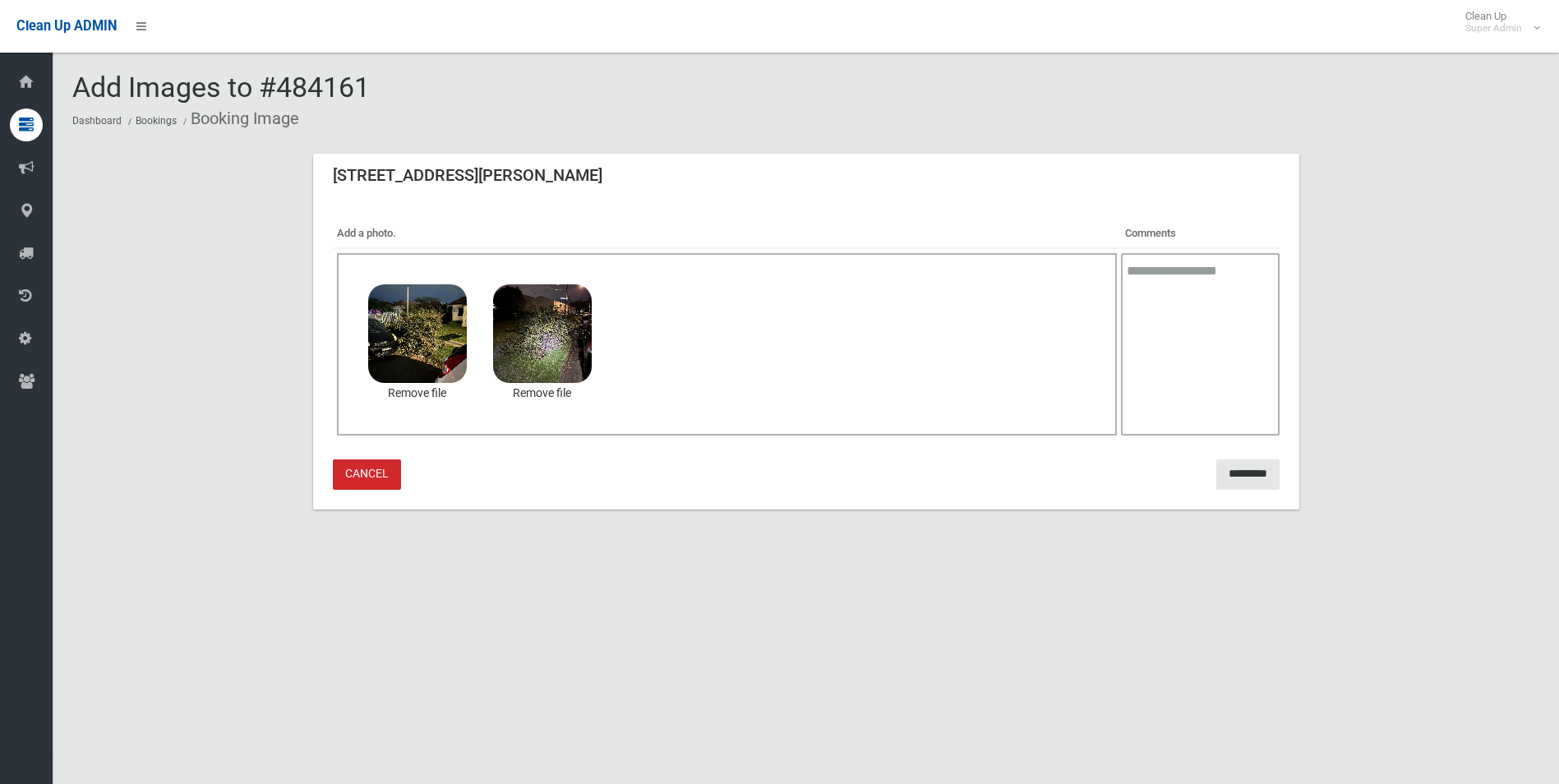
click at [1157, 359] on textarea at bounding box center [1200, 345] width 158 height 183
click at [1121, 291] on textarea "**********" at bounding box center [1200, 345] width 158 height 183
click at [1242, 295] on textarea "**********" at bounding box center [1200, 345] width 158 height 183
click at [1230, 316] on textarea "**********" at bounding box center [1200, 345] width 158 height 183
type textarea "**********"
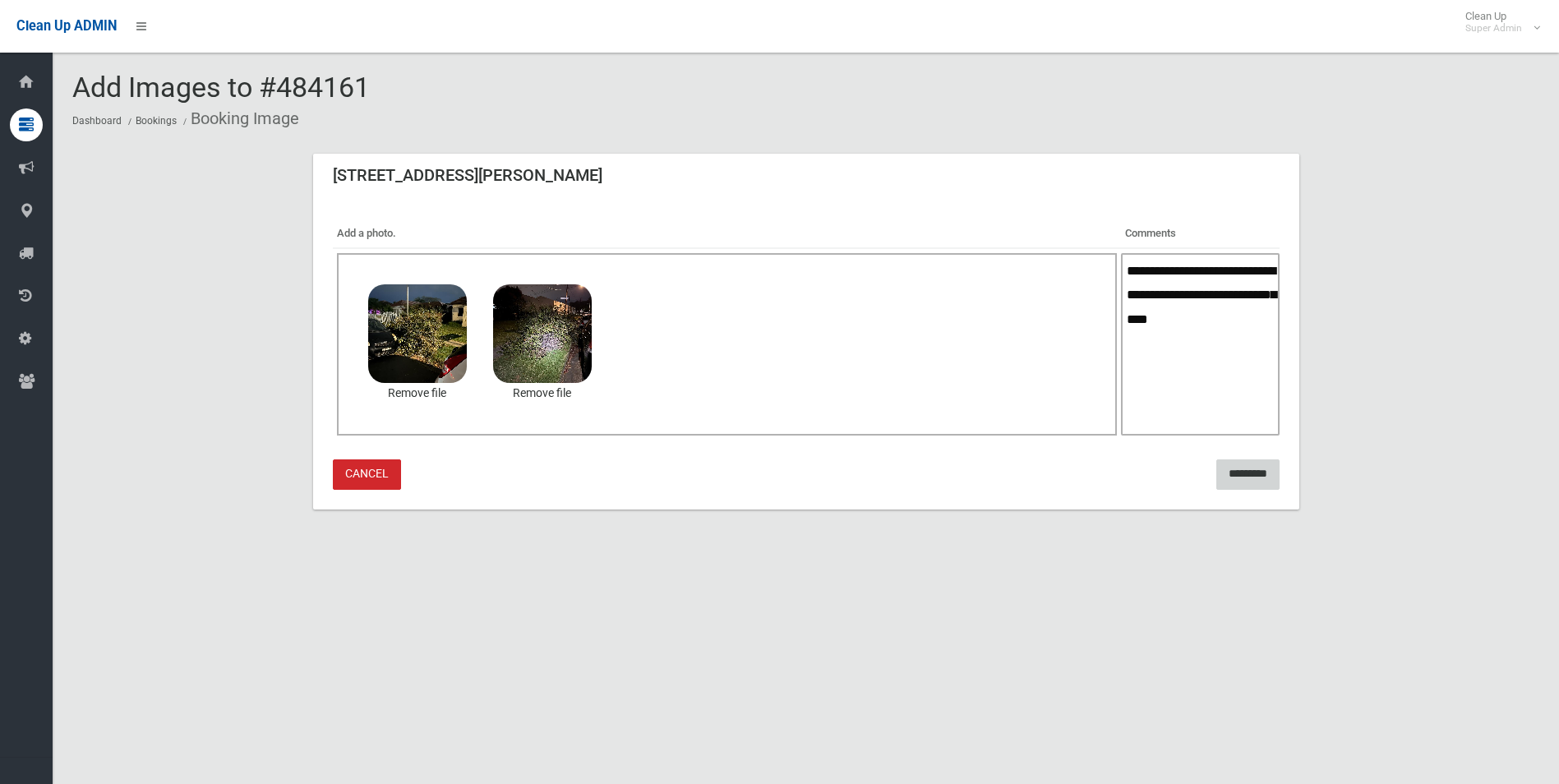
click at [1242, 482] on input "*********" at bounding box center [1249, 475] width 63 height 31
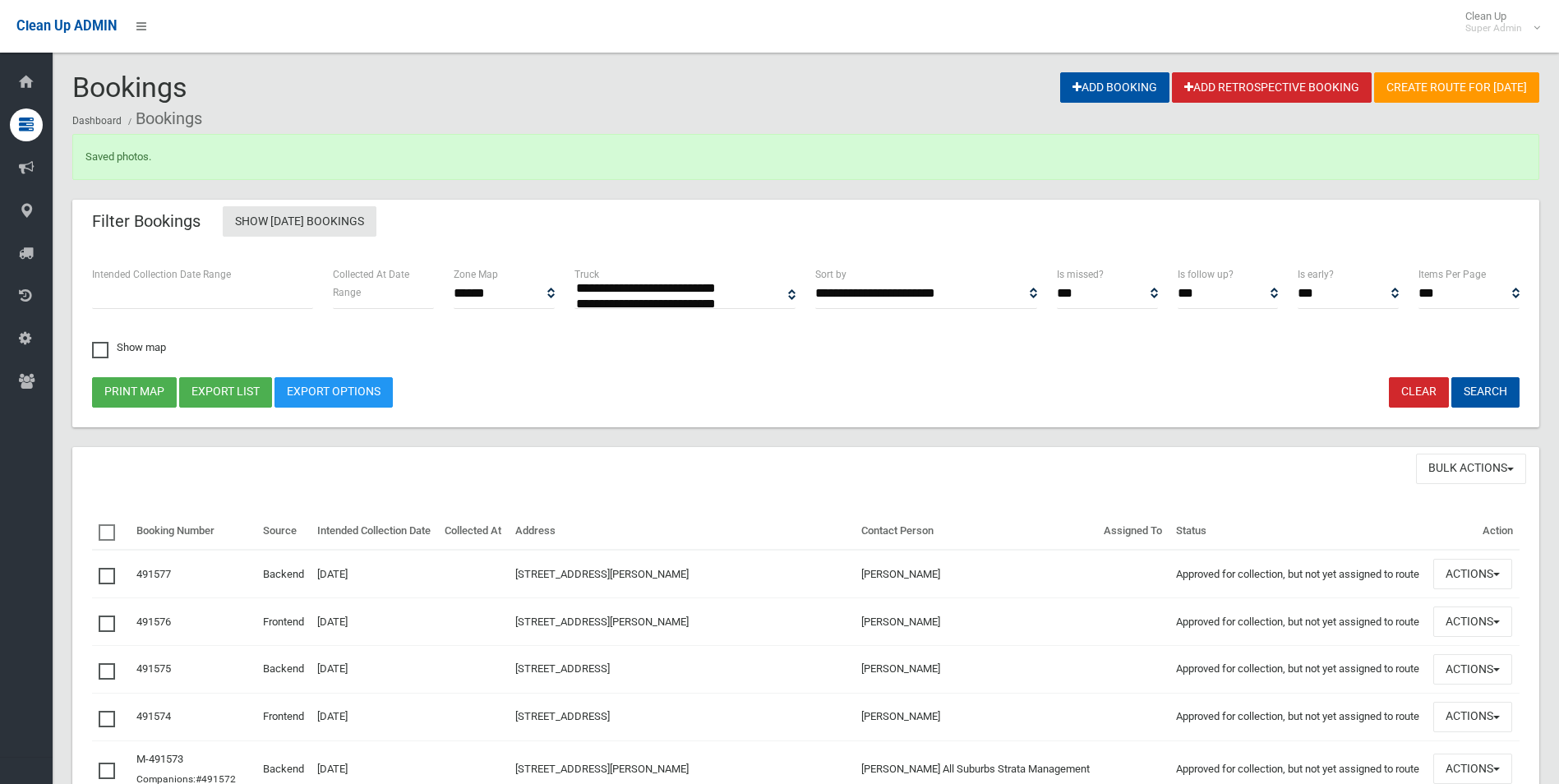
select select
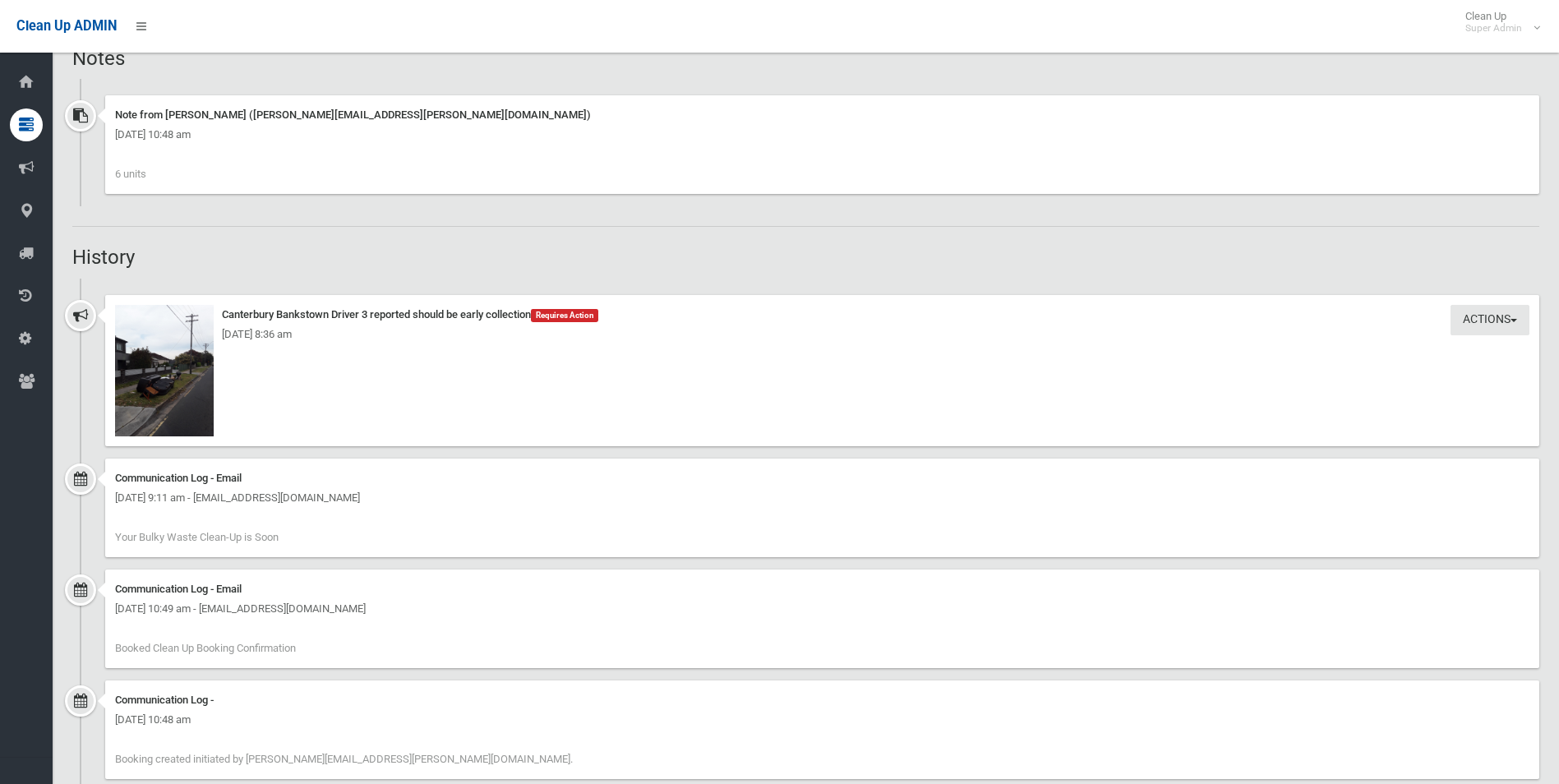
scroll to position [1251, 0]
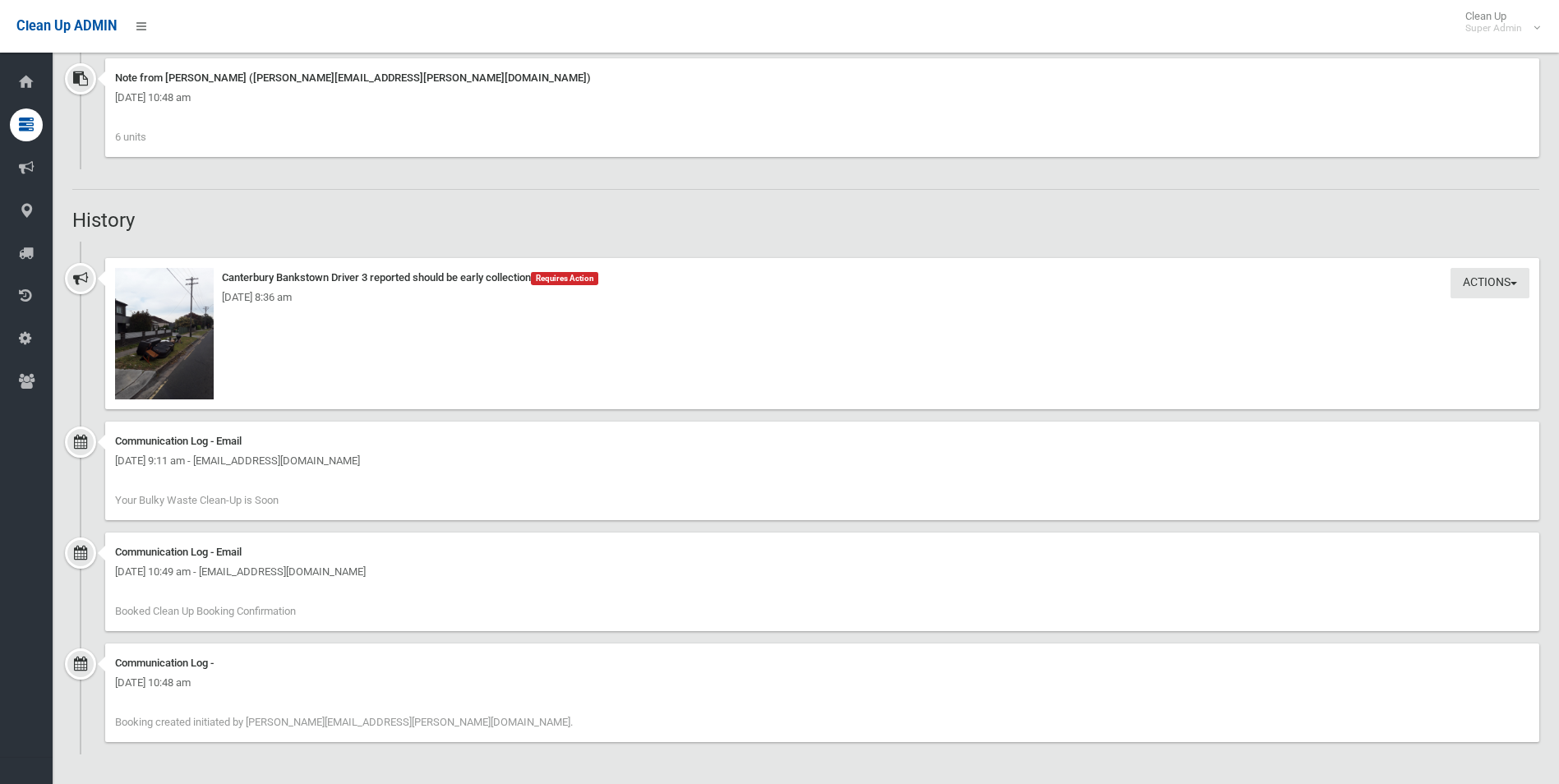
click at [195, 367] on img at bounding box center [164, 334] width 98 height 132
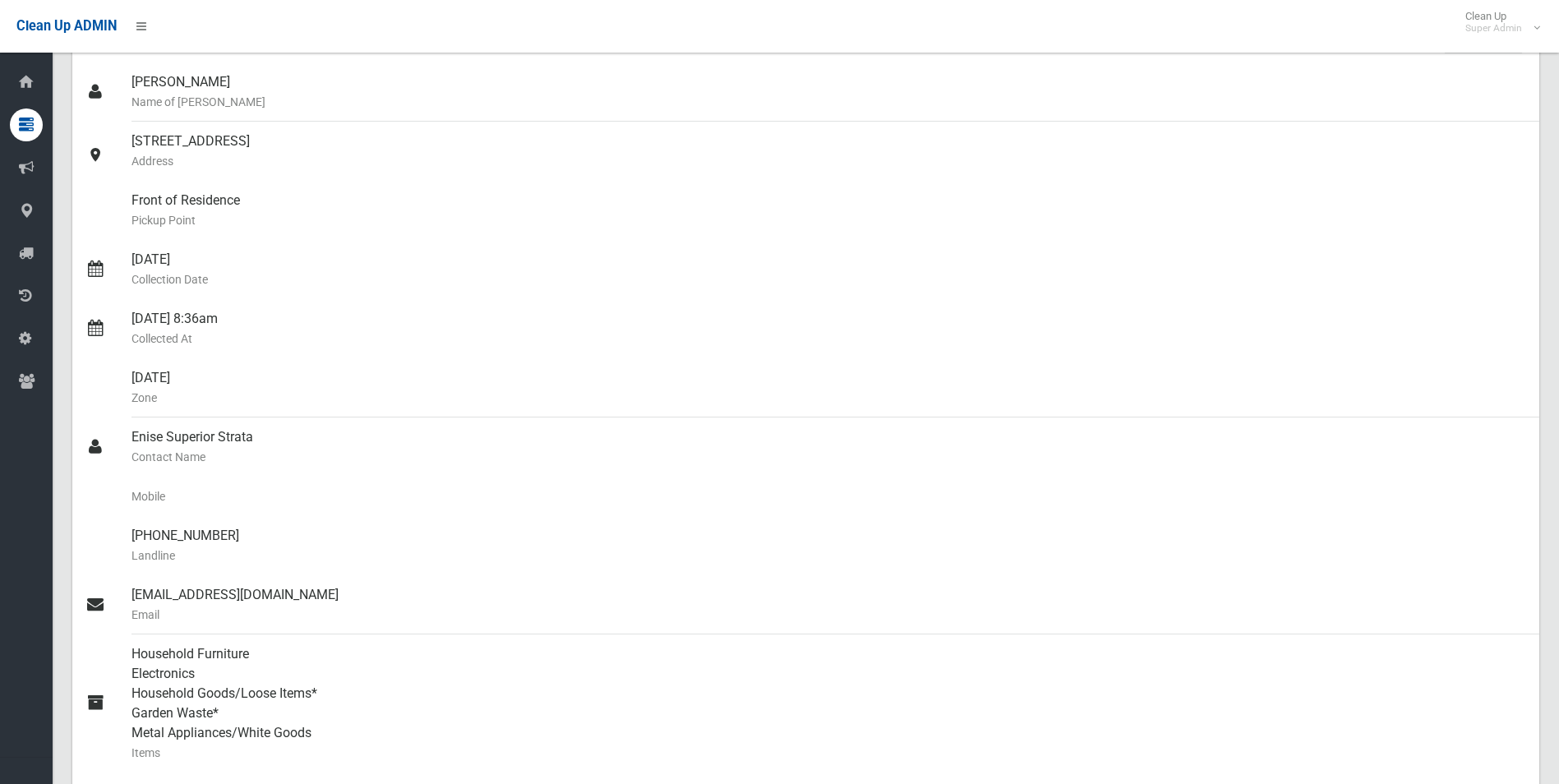
scroll to position [0, 0]
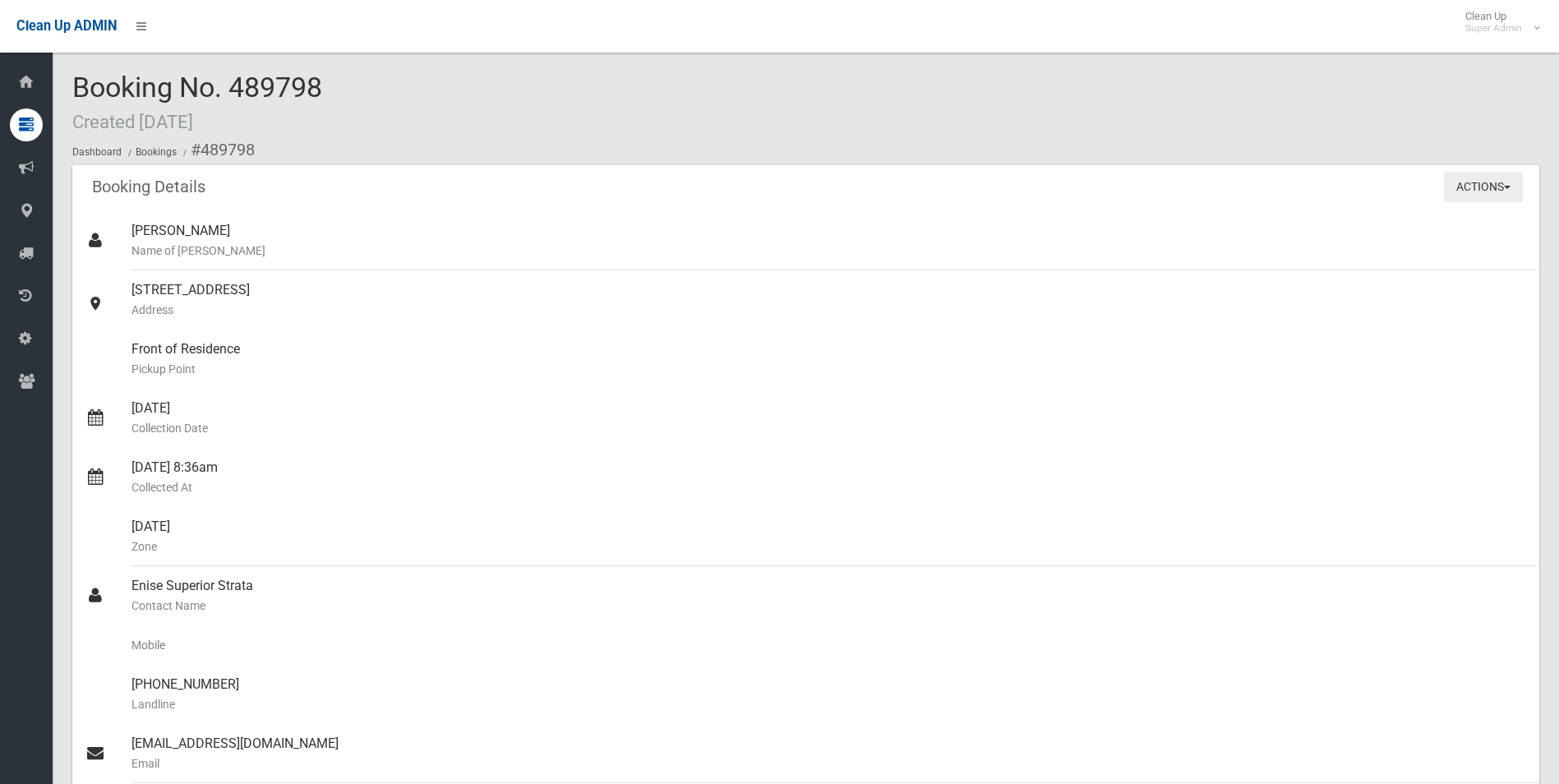
click at [1461, 181] on button "Actions" at bounding box center [1484, 186] width 79 height 31
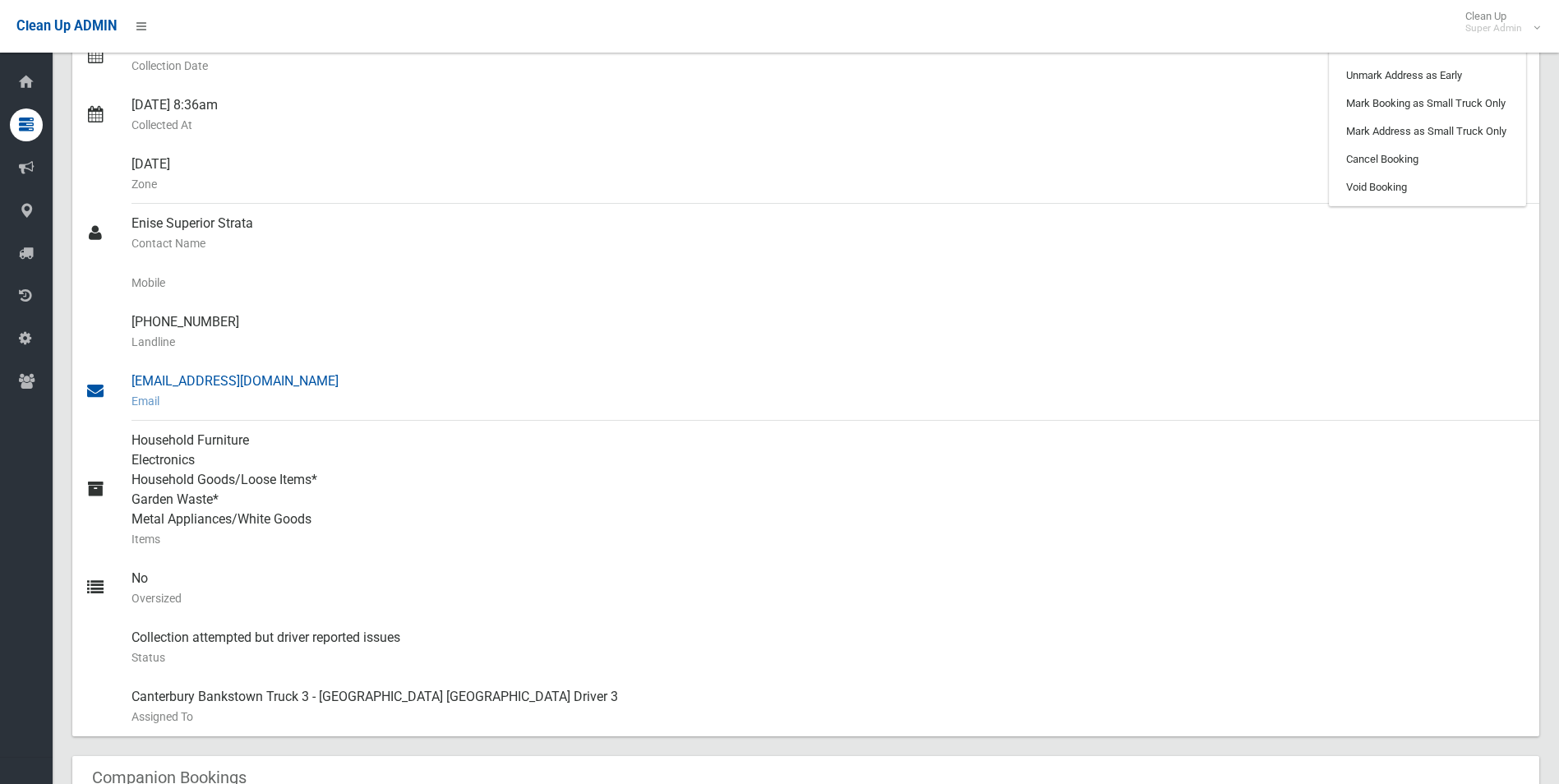
scroll to position [164, 0]
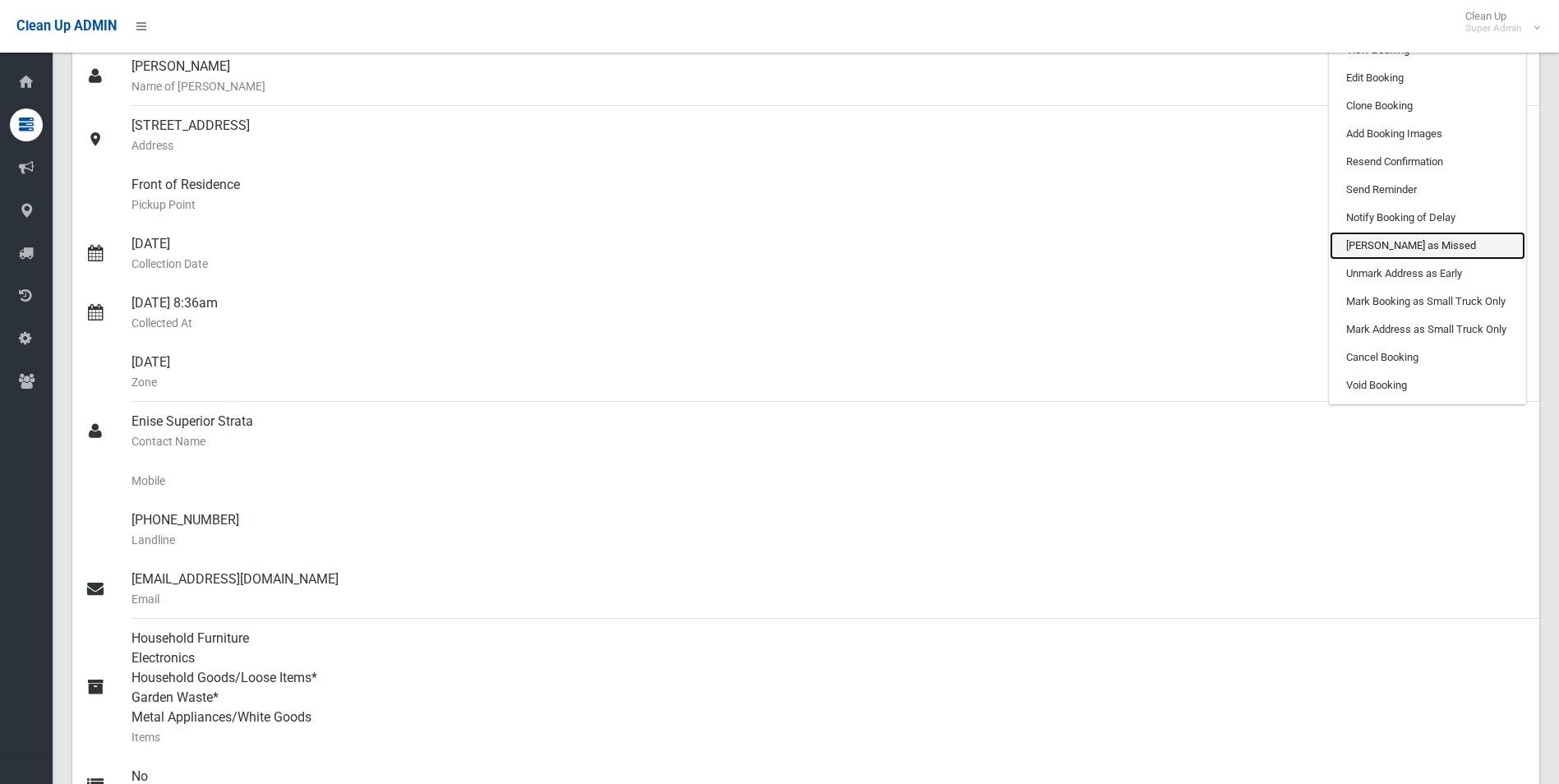
click at [1393, 240] on link "Mark as Missed" at bounding box center [1428, 246] width 195 height 28
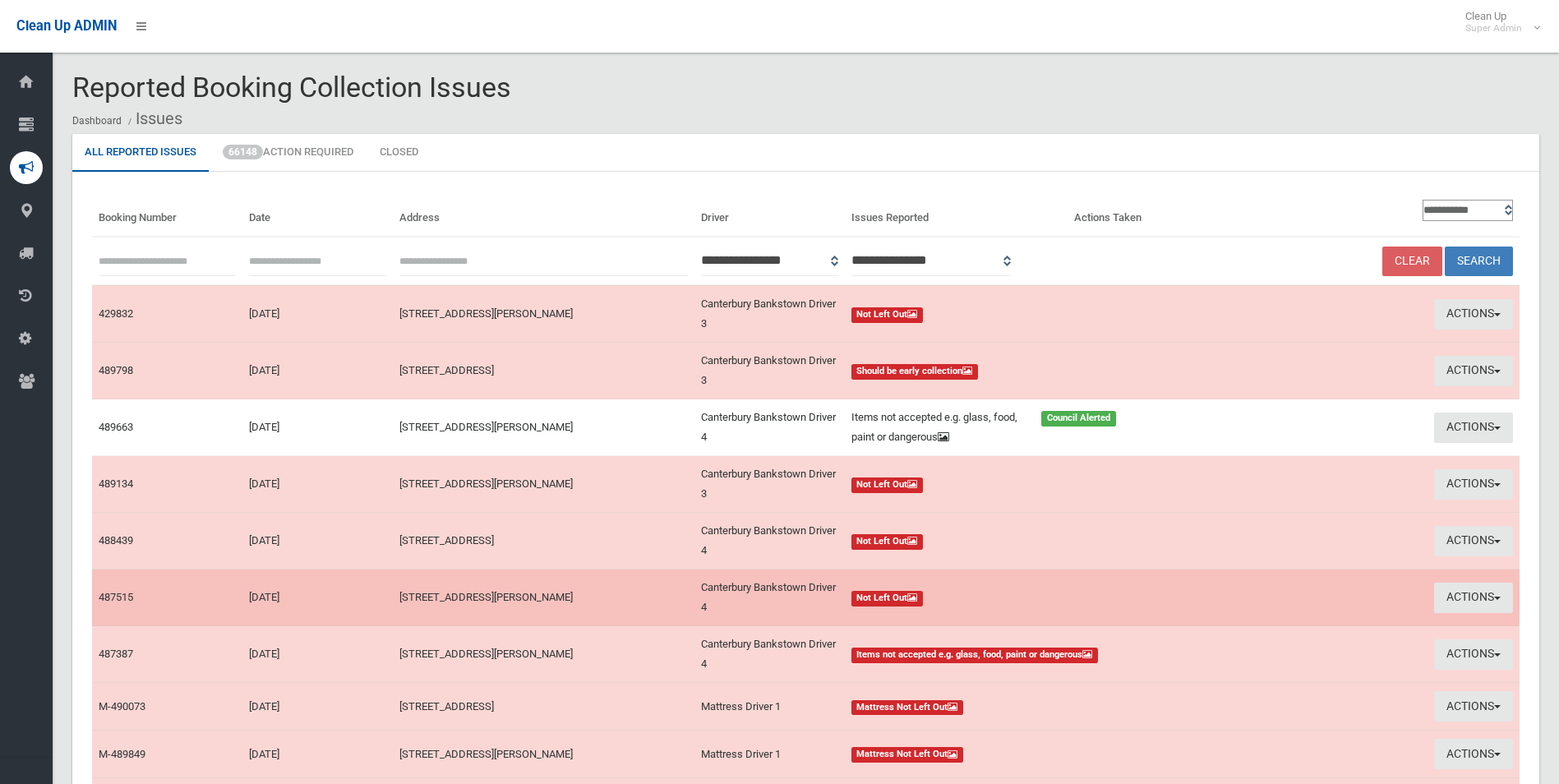
scroll to position [82, 0]
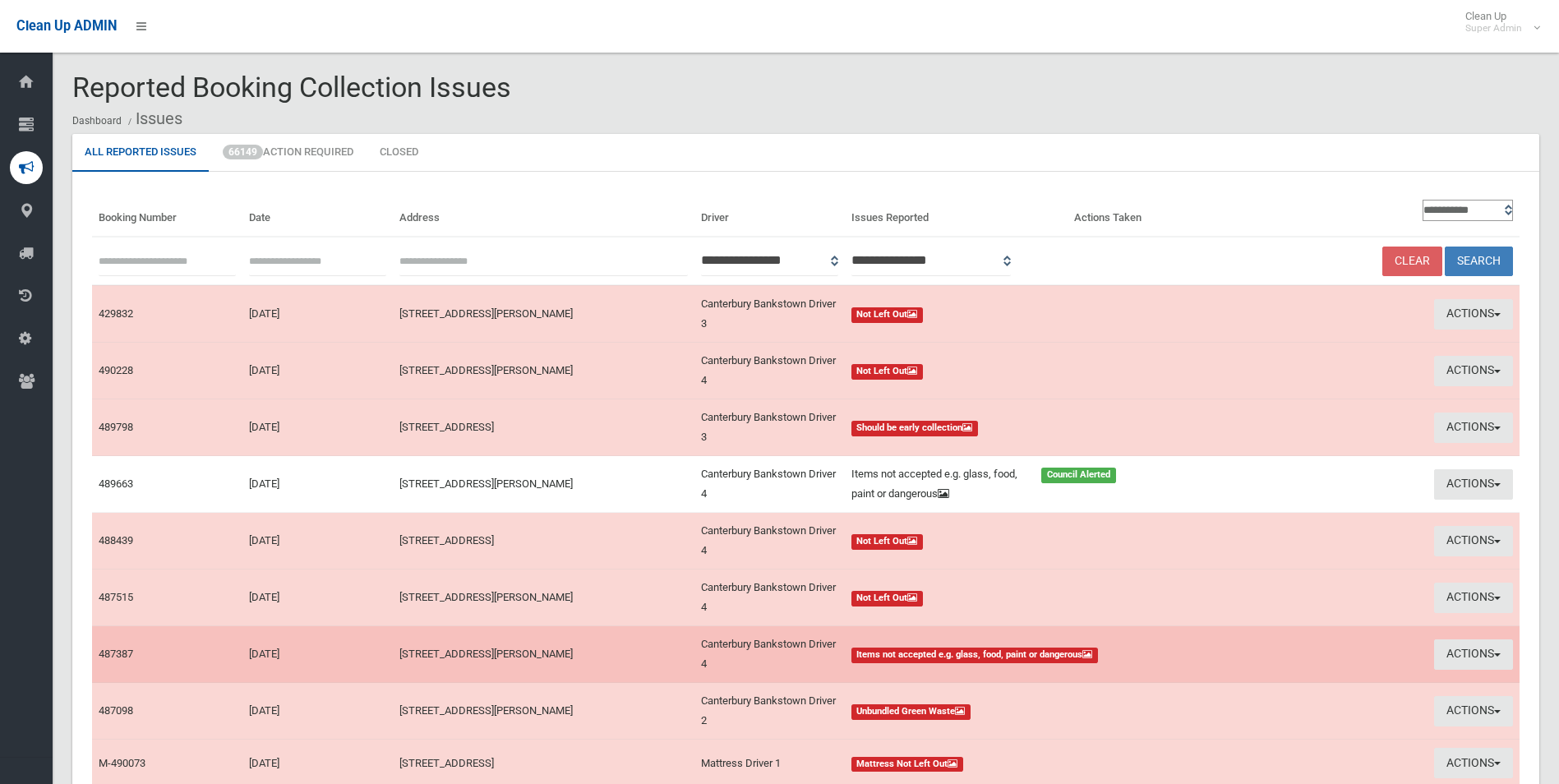
scroll to position [82, 0]
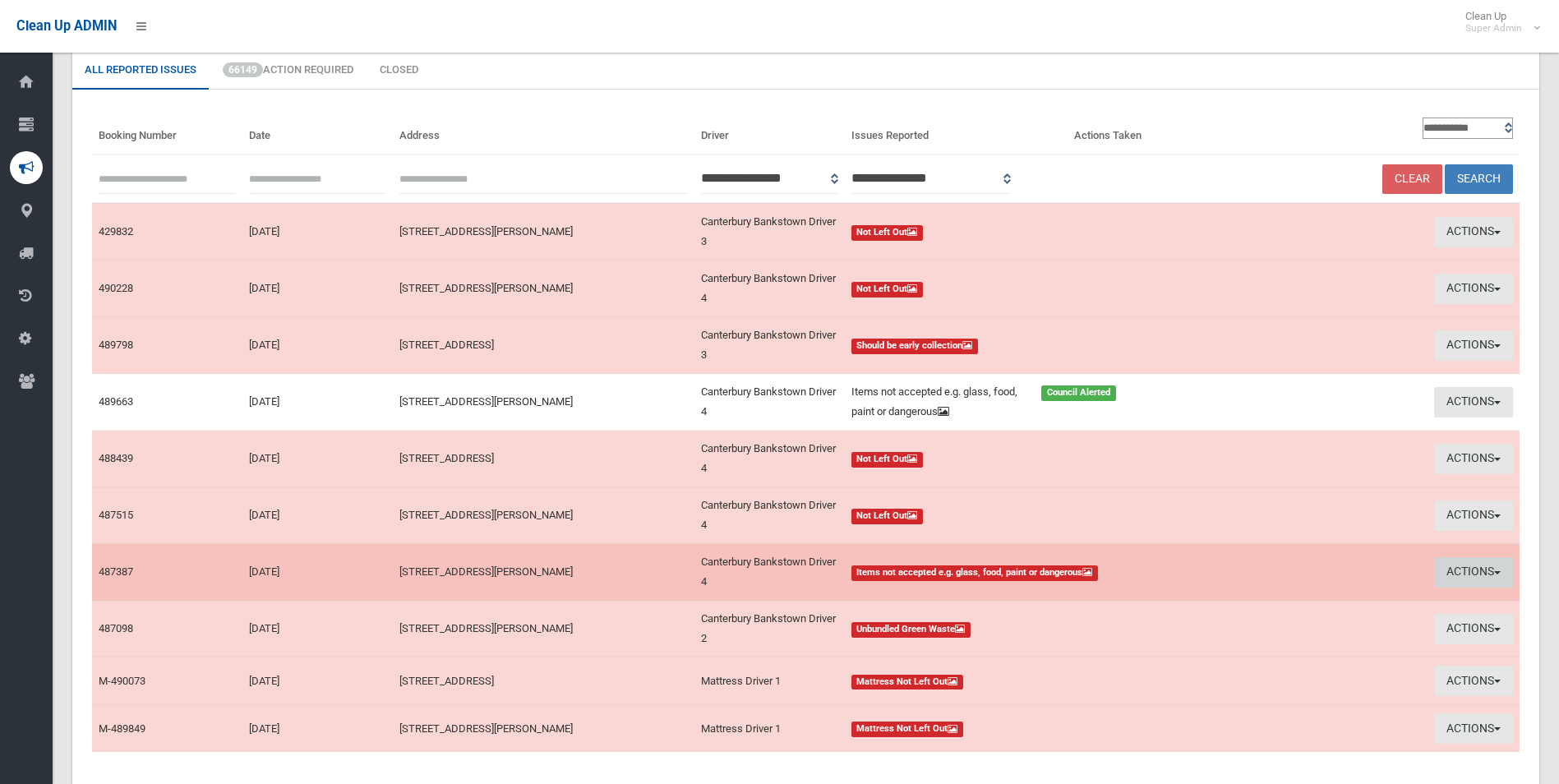
click at [1453, 572] on button "Actions" at bounding box center [1474, 572] width 79 height 31
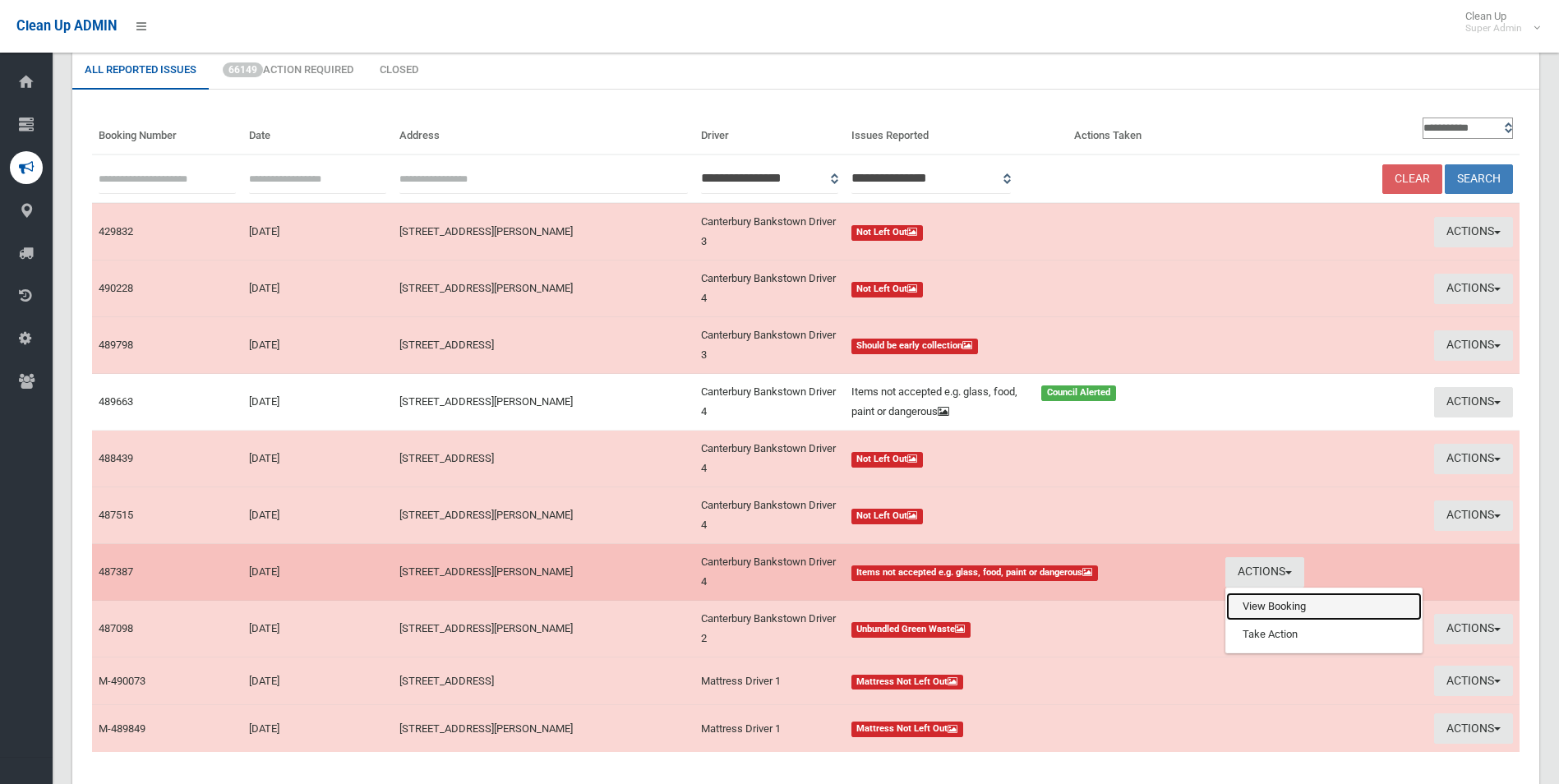
click at [1261, 607] on link "View Booking" at bounding box center [1324, 606] width 195 height 28
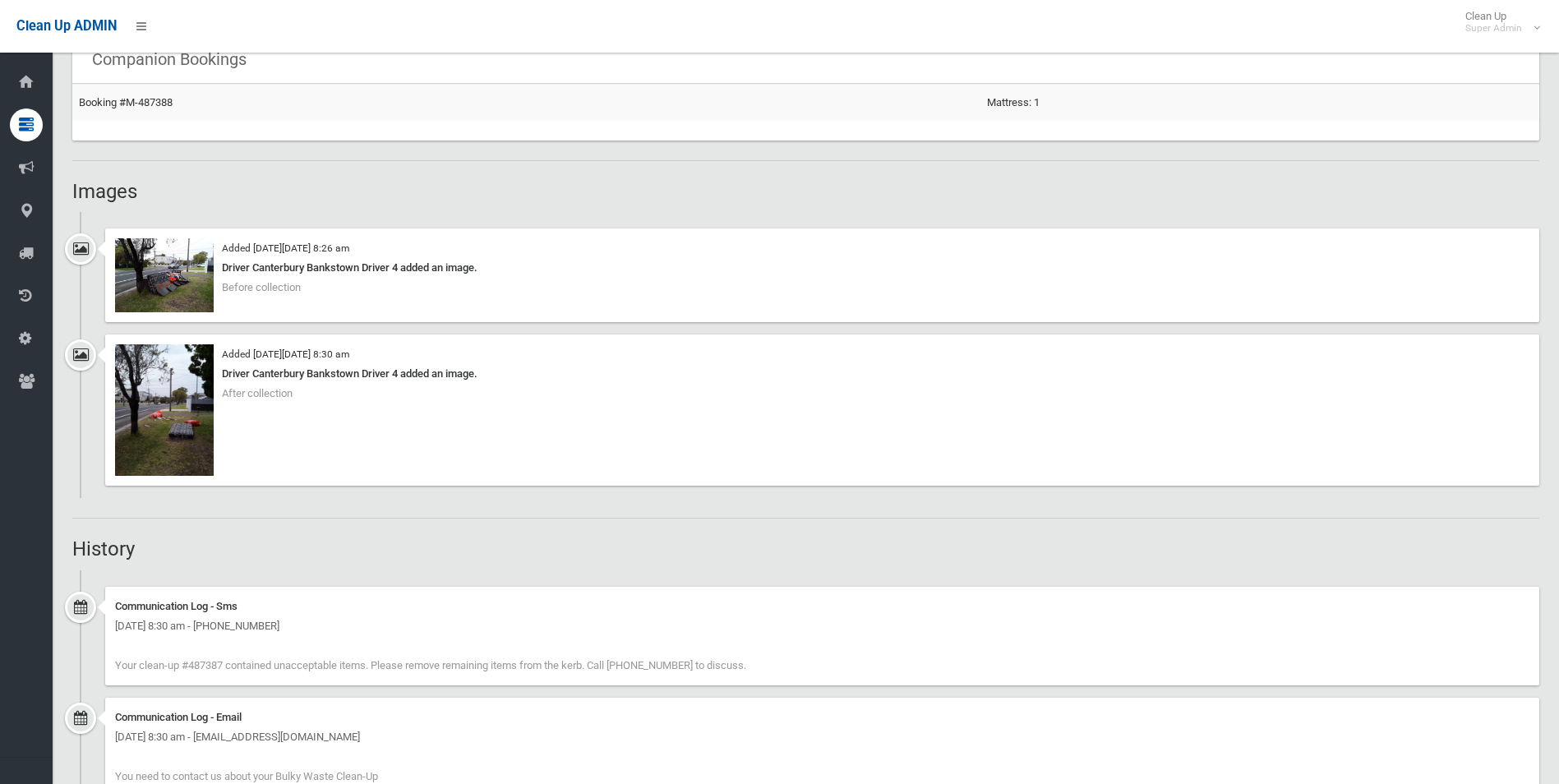
scroll to position [986, 0]
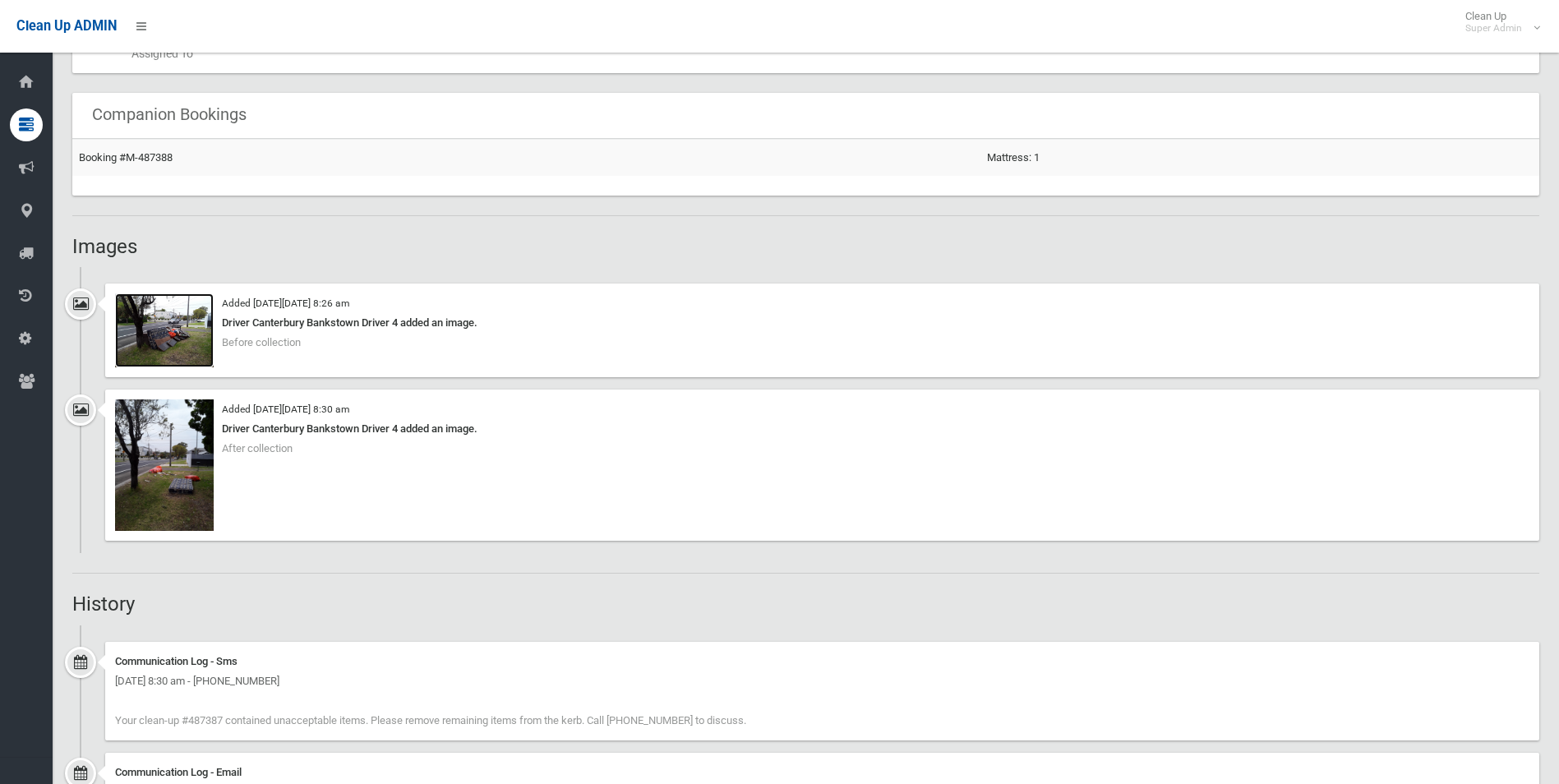
click at [182, 344] on img at bounding box center [164, 330] width 98 height 74
click at [188, 489] on img at bounding box center [164, 465] width 98 height 132
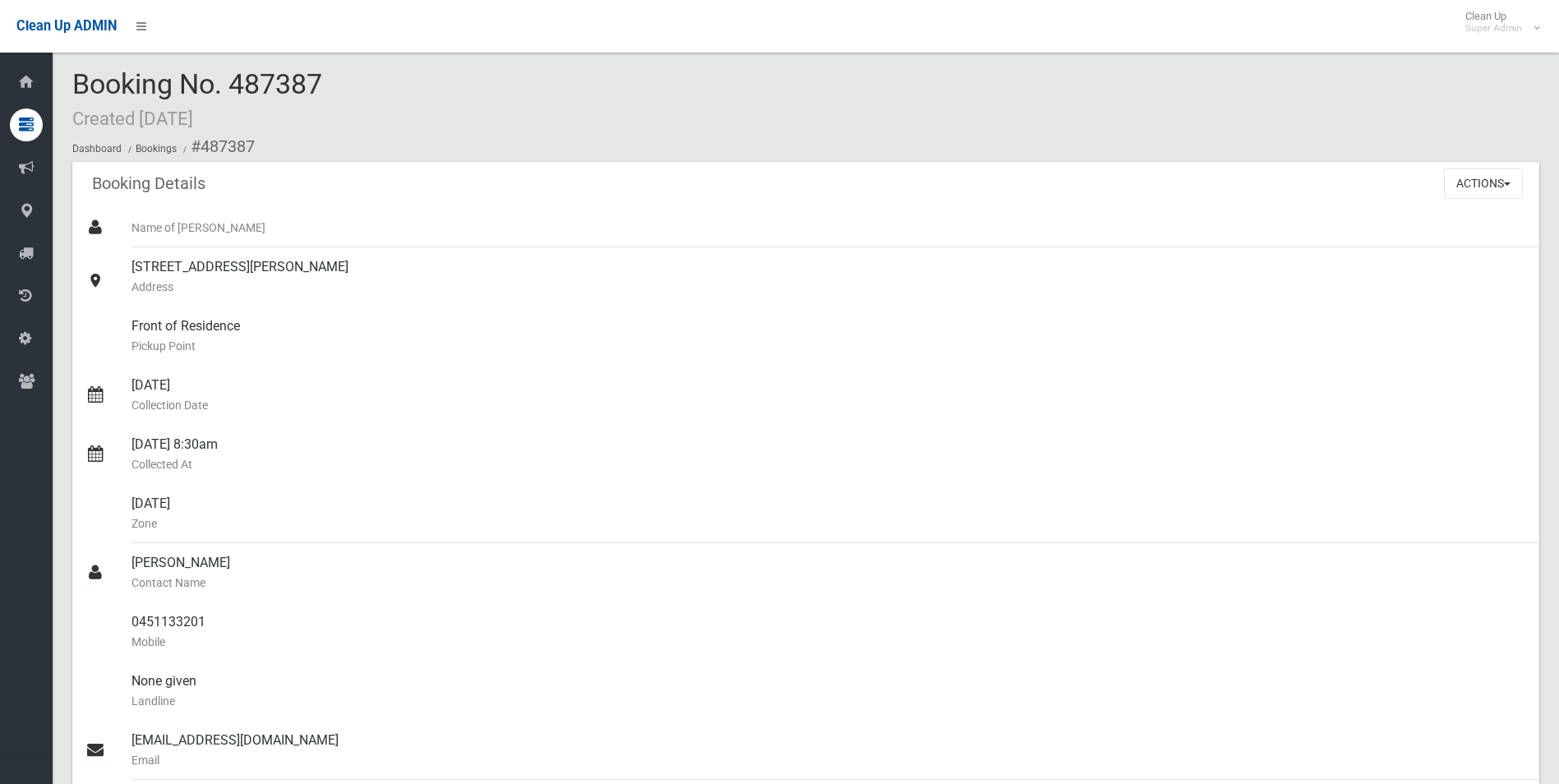
scroll to position [0, 0]
click at [133, 621] on div "0451133201 Mobile" at bounding box center [829, 635] width 1395 height 59
drag, startPoint x: 133, startPoint y: 621, endPoint x: 193, endPoint y: 624, distance: 60.1
click at [193, 624] on div "0451133201 Mobile" at bounding box center [829, 635] width 1395 height 59
copy div "0451133201"
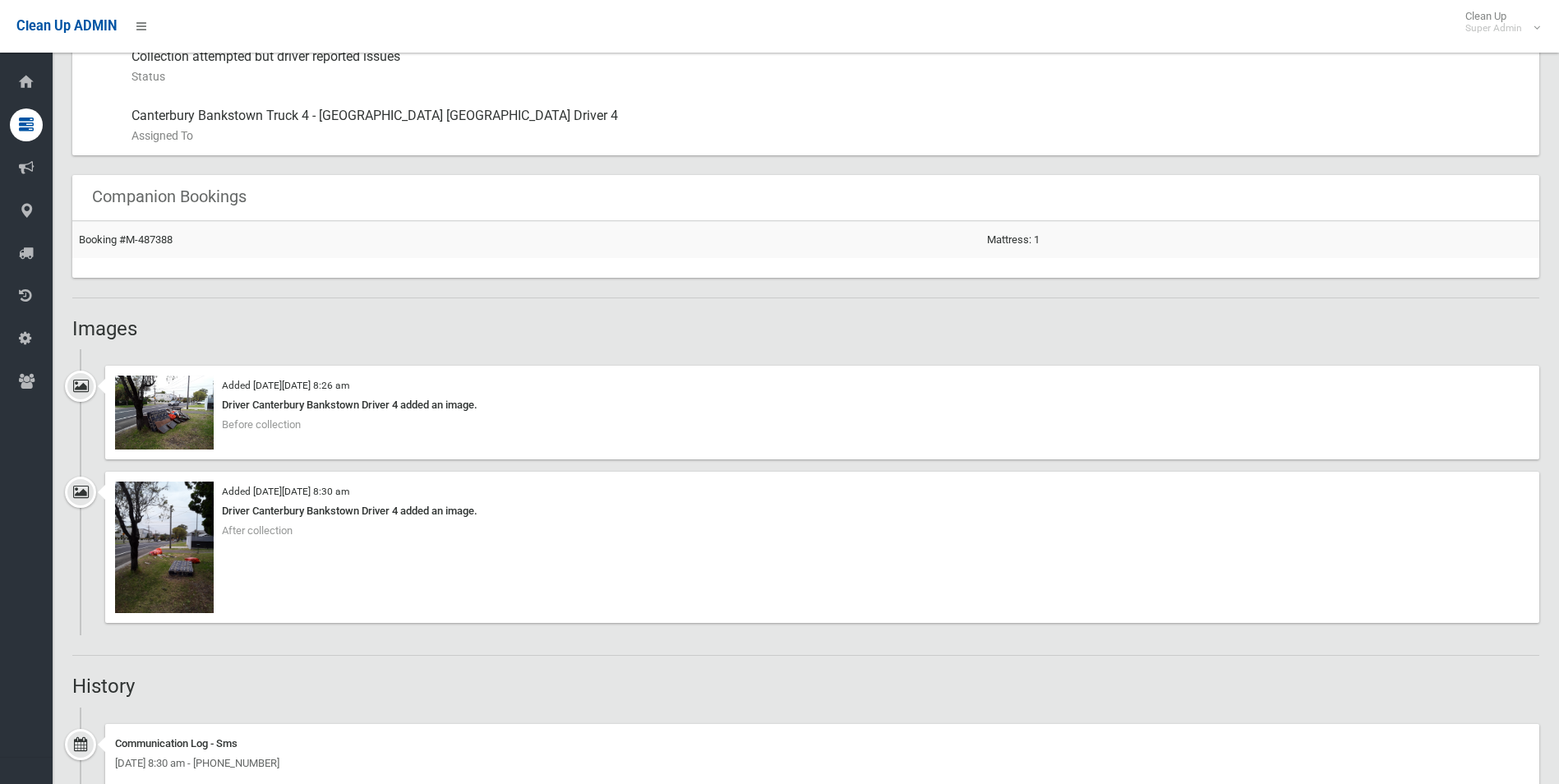
scroll to position [822, 0]
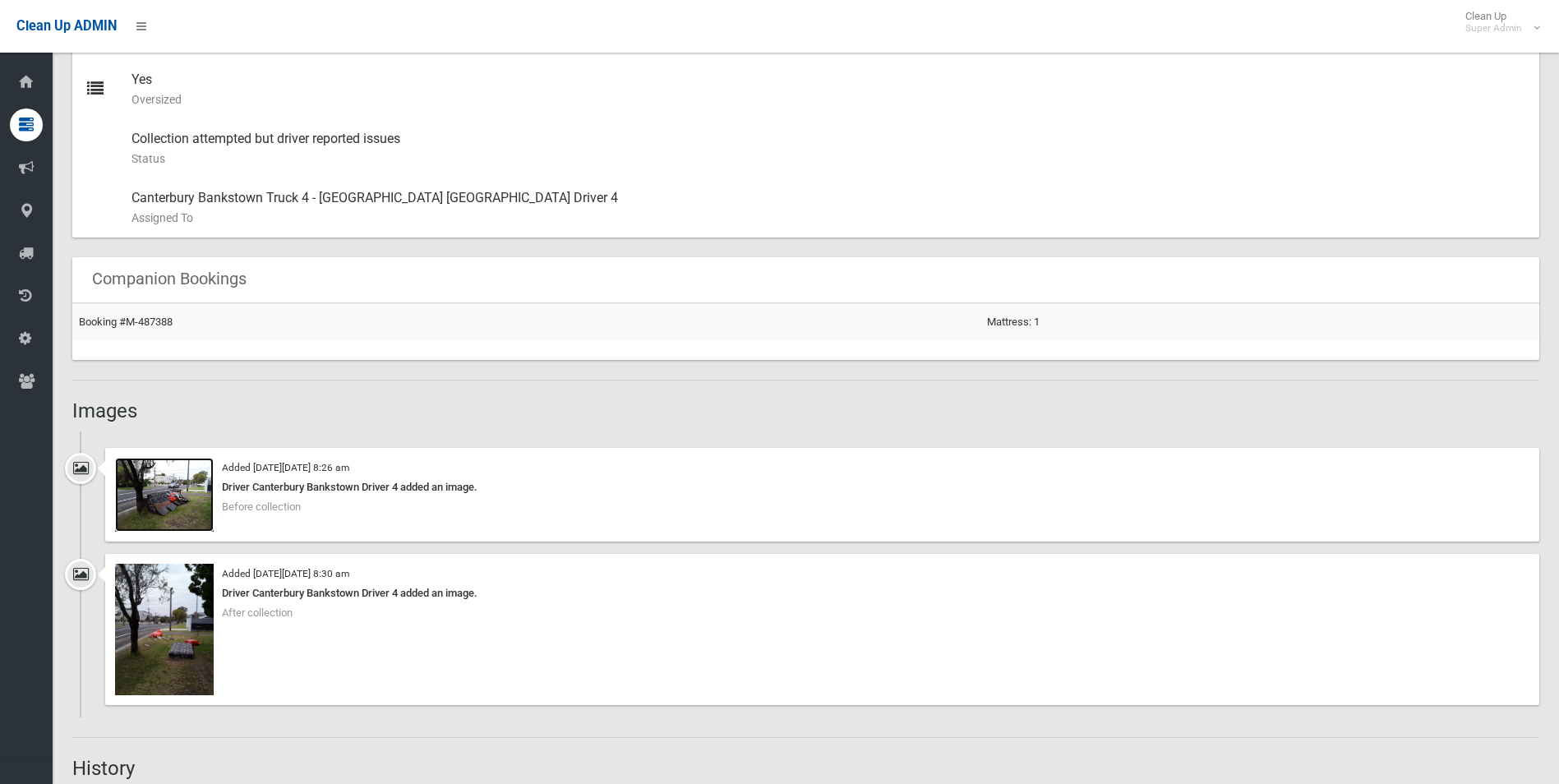
click at [193, 512] on img at bounding box center [164, 495] width 98 height 74
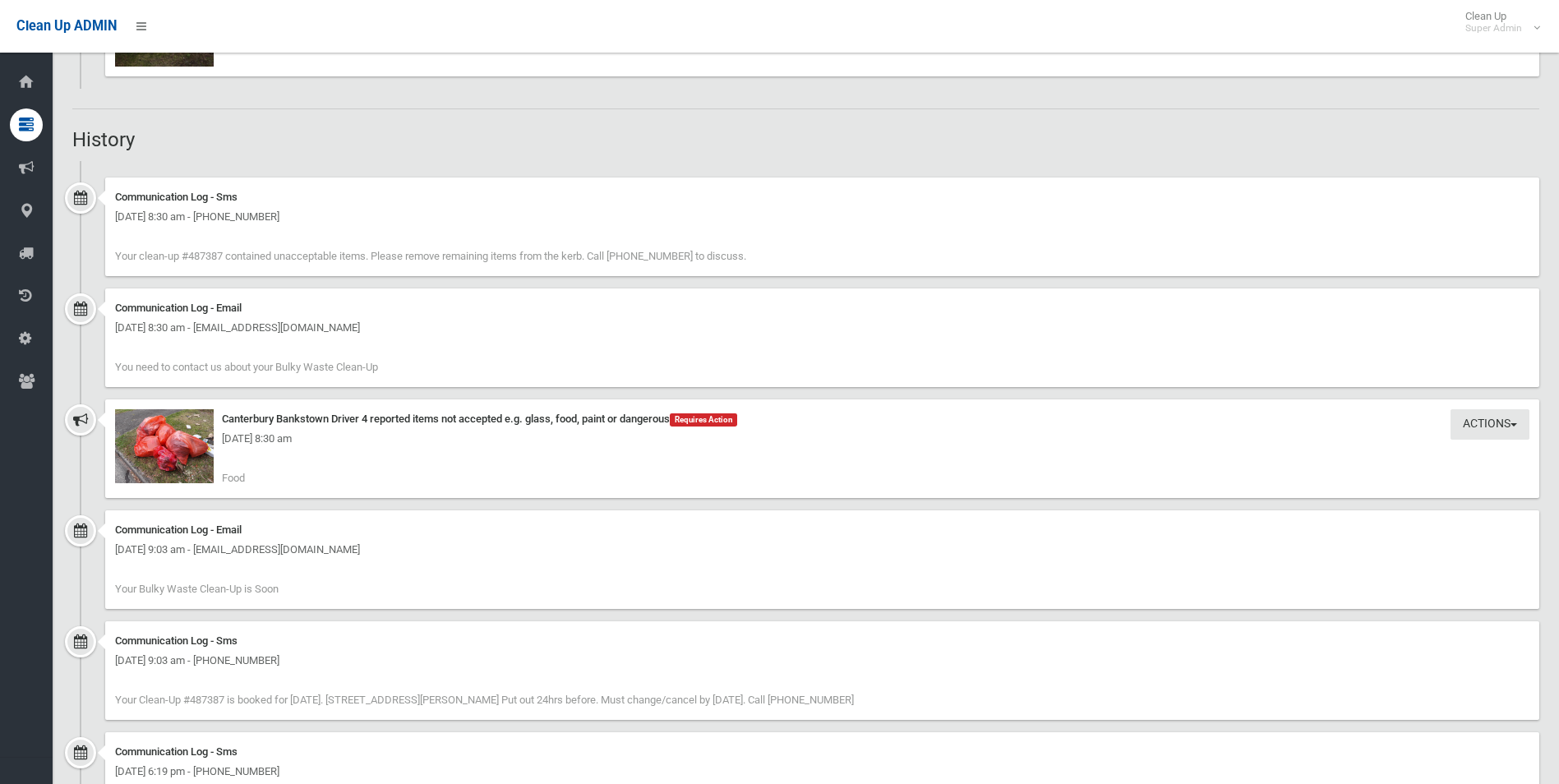
scroll to position [1479, 0]
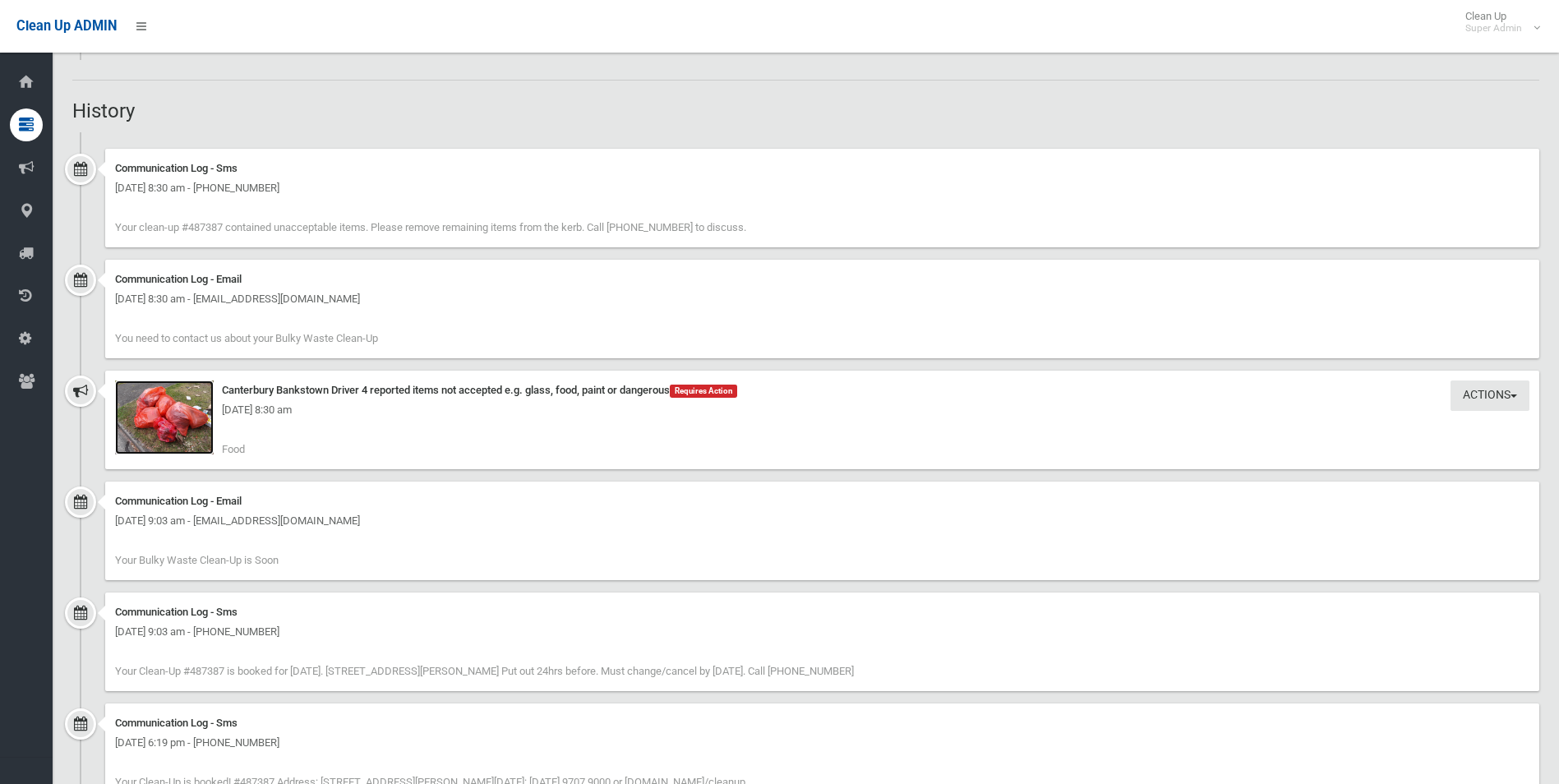
click at [177, 431] on img at bounding box center [164, 417] width 98 height 74
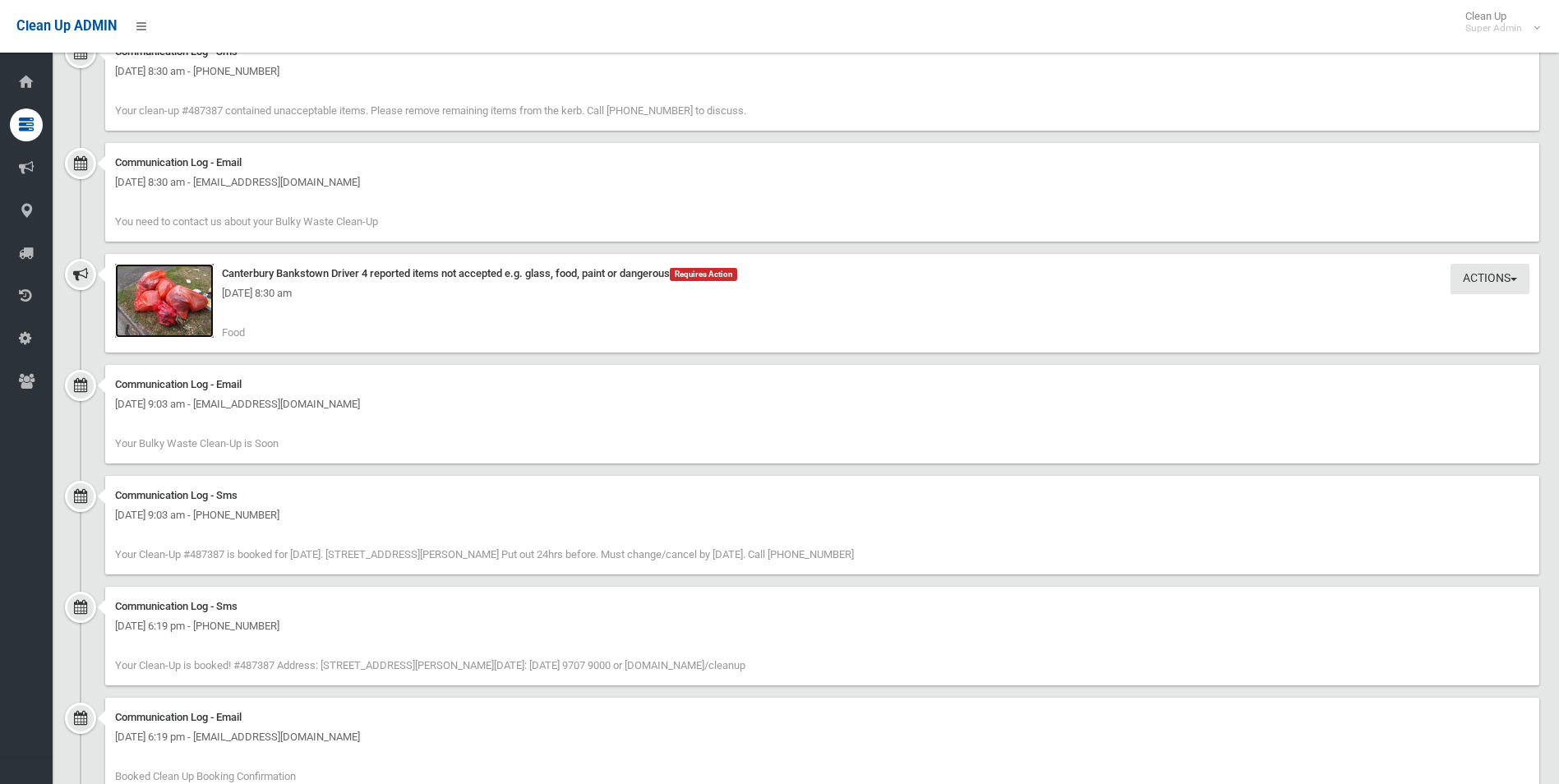
scroll to position [1568, 0]
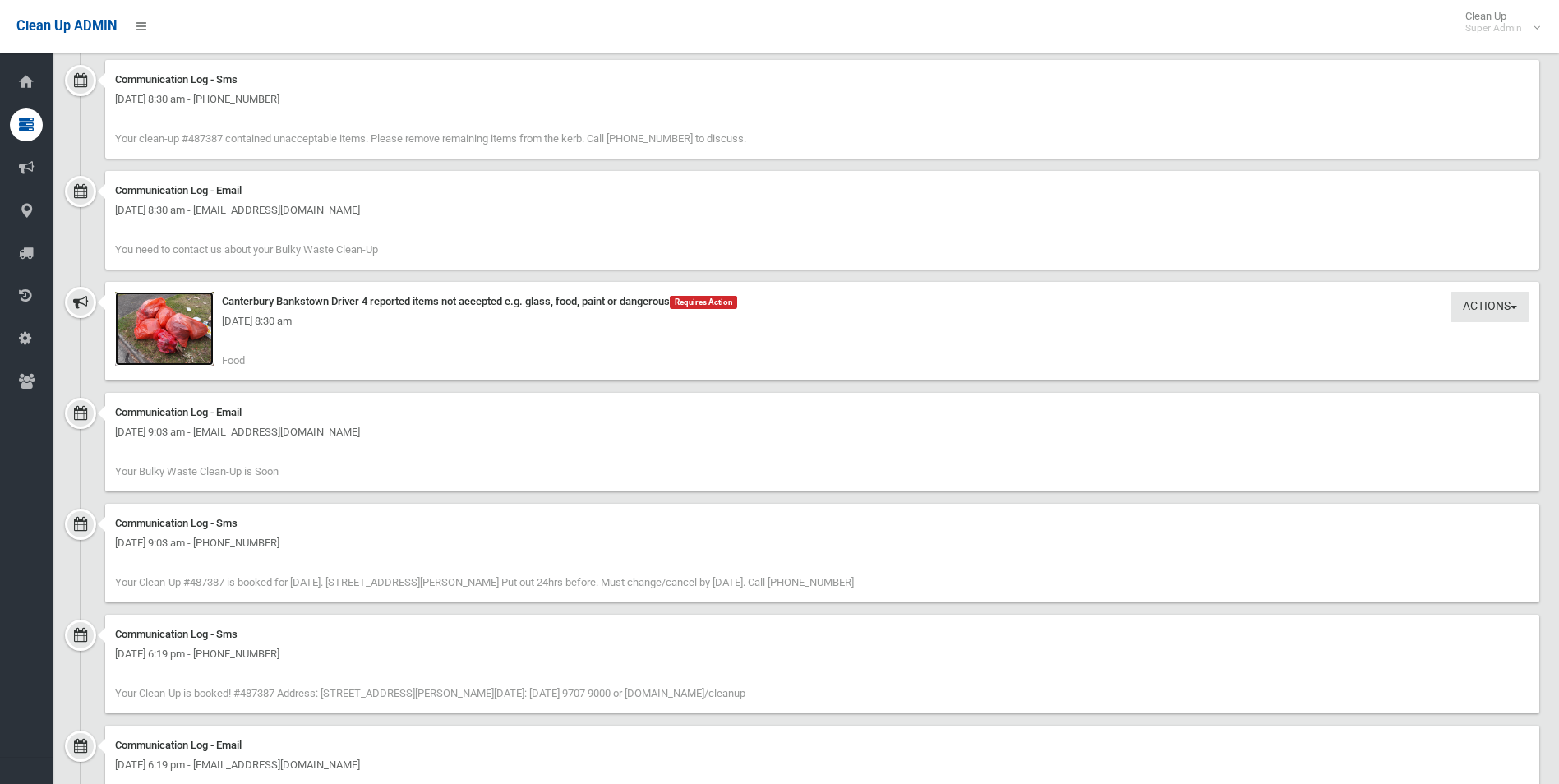
click at [191, 346] on img at bounding box center [164, 329] width 98 height 74
click at [164, 342] on img at bounding box center [164, 329] width 98 height 74
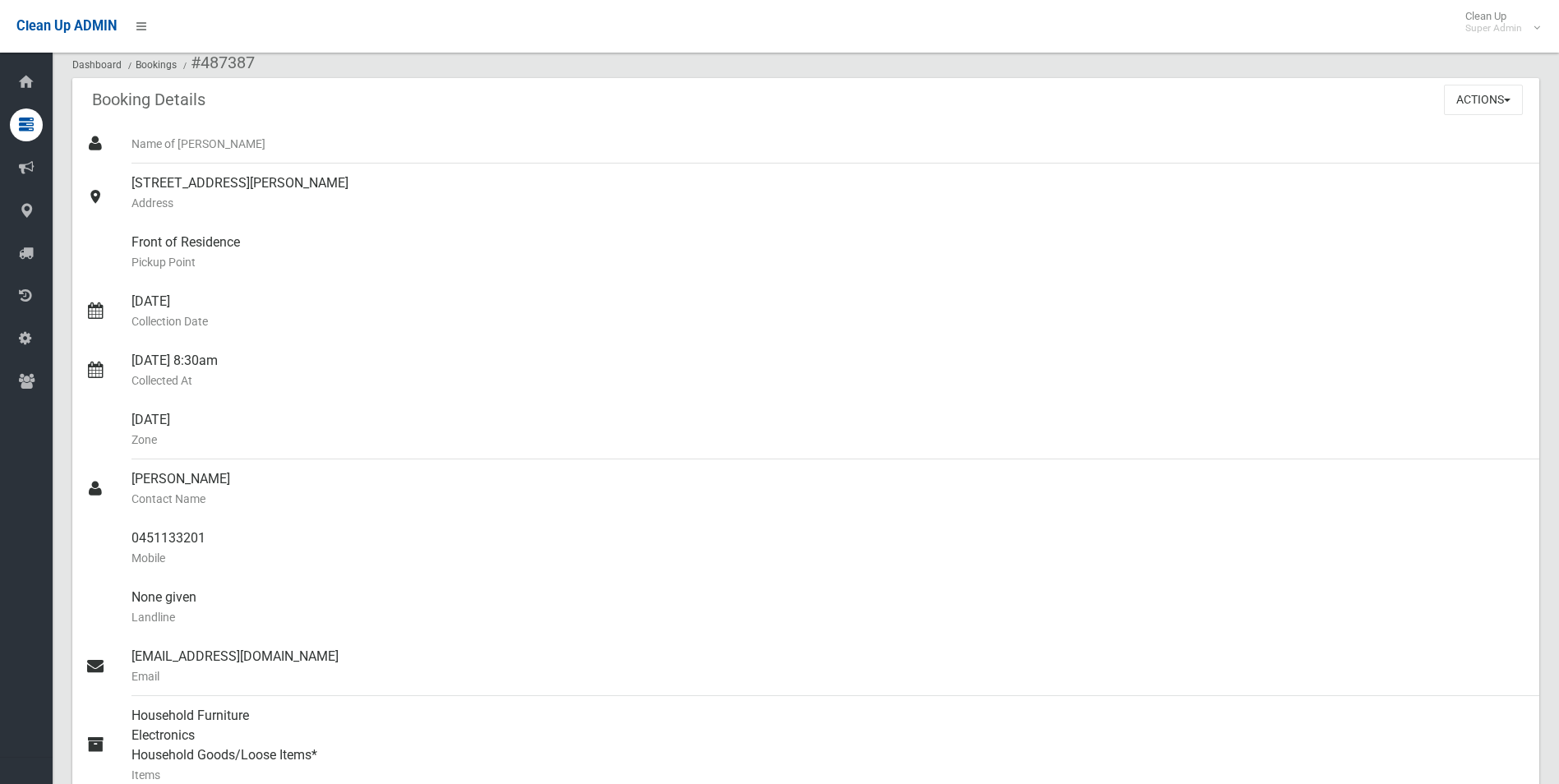
scroll to position [0, 0]
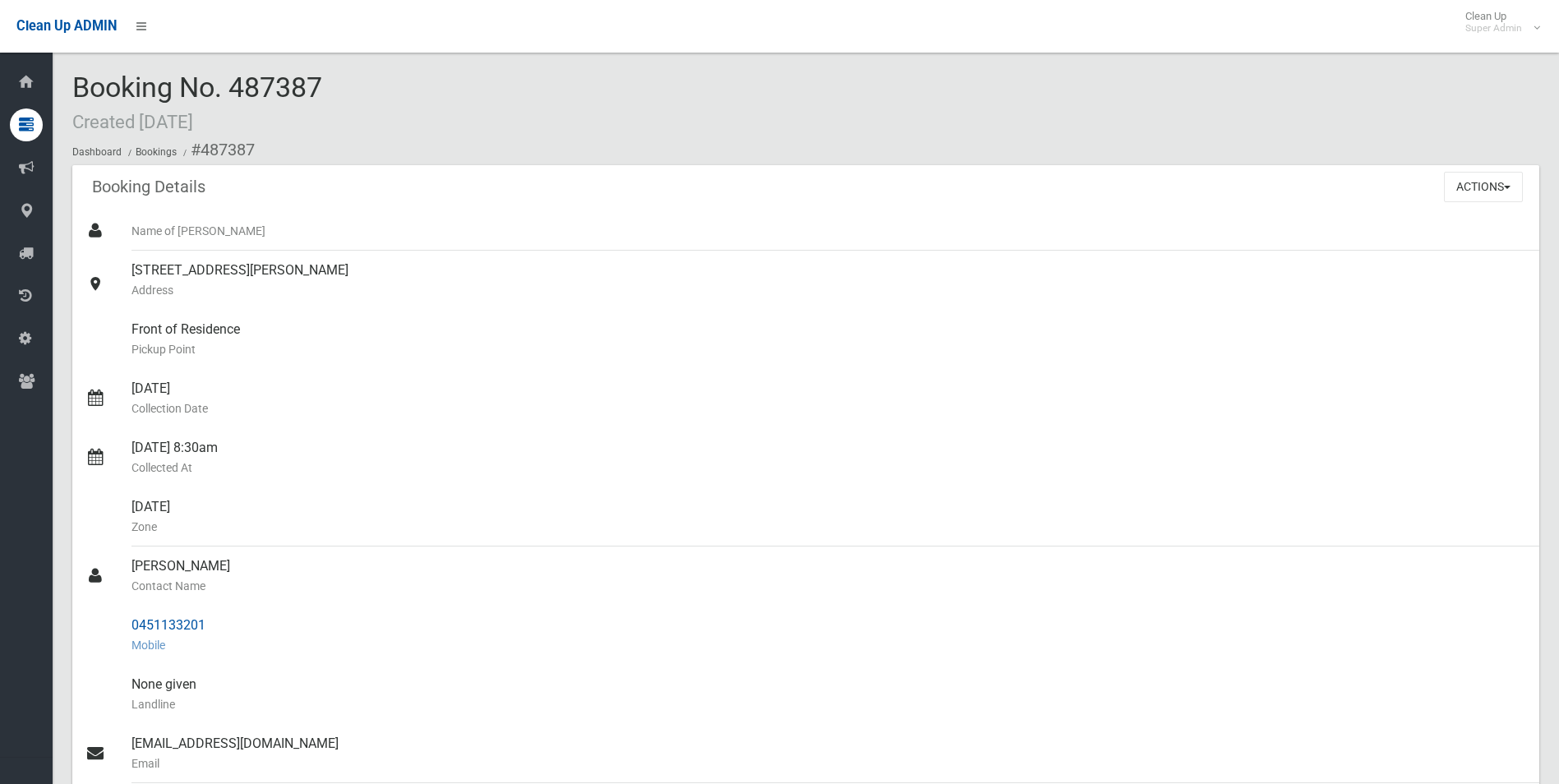
drag, startPoint x: 204, startPoint y: 147, endPoint x: 212, endPoint y: 618, distance: 471.1
copy section "87387 Booking Details Actions View Booking Edit Booking Clone Booking Add Booki…"
click at [699, 428] on div "09/10/2025 8:30am Collected At" at bounding box center [829, 457] width 1395 height 59
click at [1487, 190] on button "Actions" at bounding box center [1484, 186] width 79 height 31
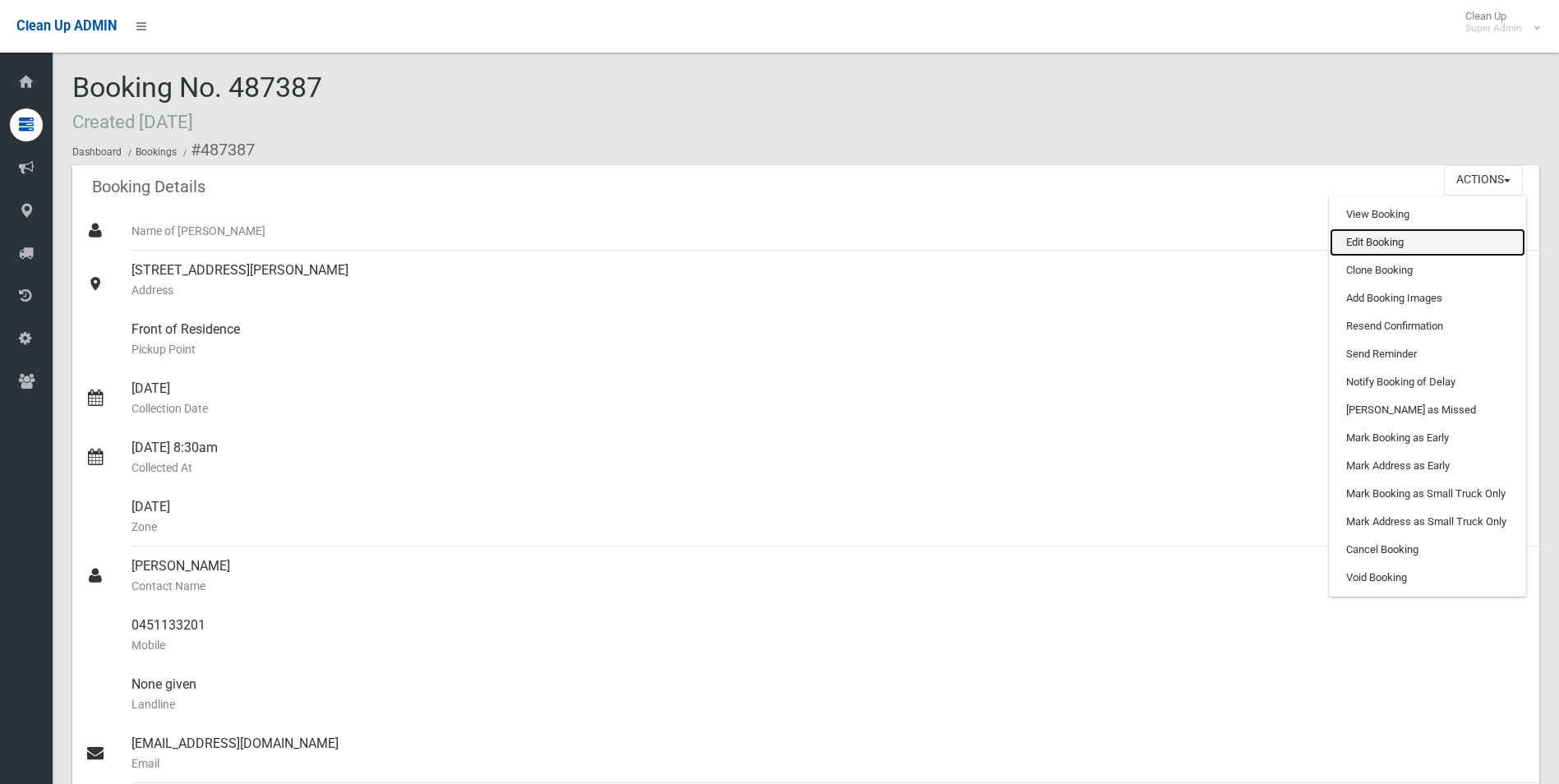
click at [1376, 239] on link "Edit Booking" at bounding box center [1428, 243] width 195 height 28
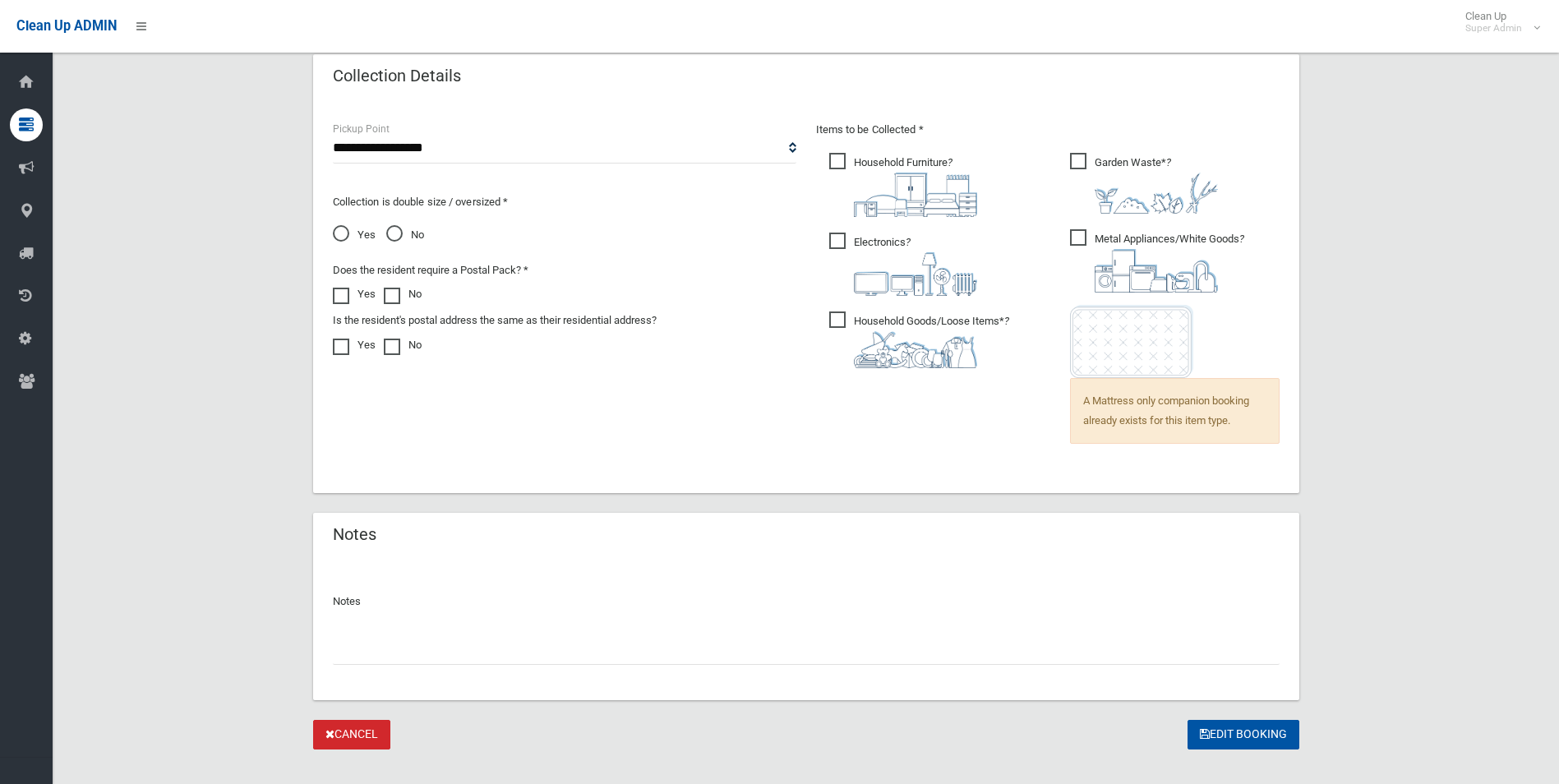
scroll to position [1107, 0]
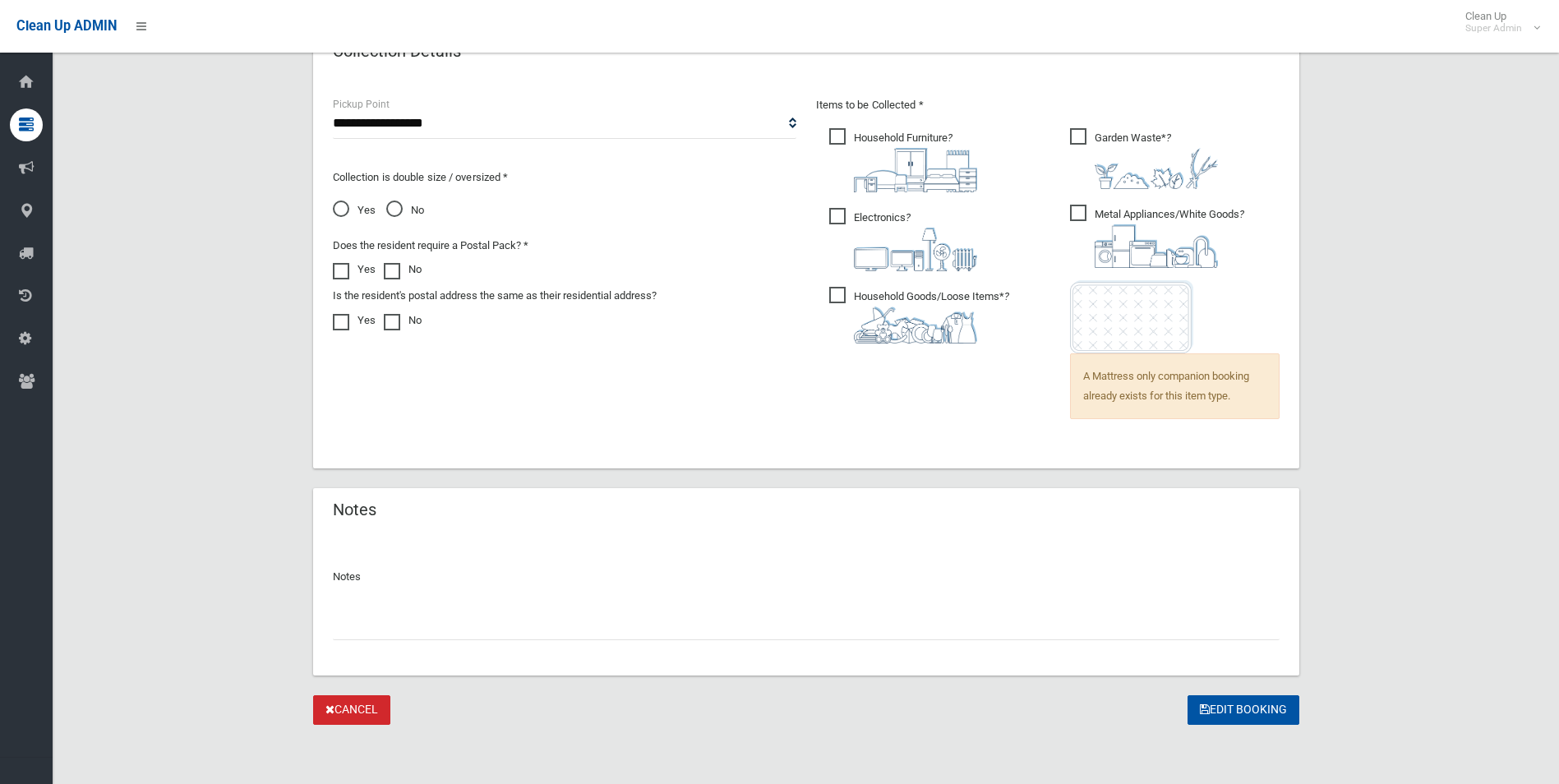
click at [469, 636] on input "text" at bounding box center [806, 625] width 947 height 31
type input "**********"
click at [1255, 712] on button "Edit Booking" at bounding box center [1243, 710] width 112 height 31
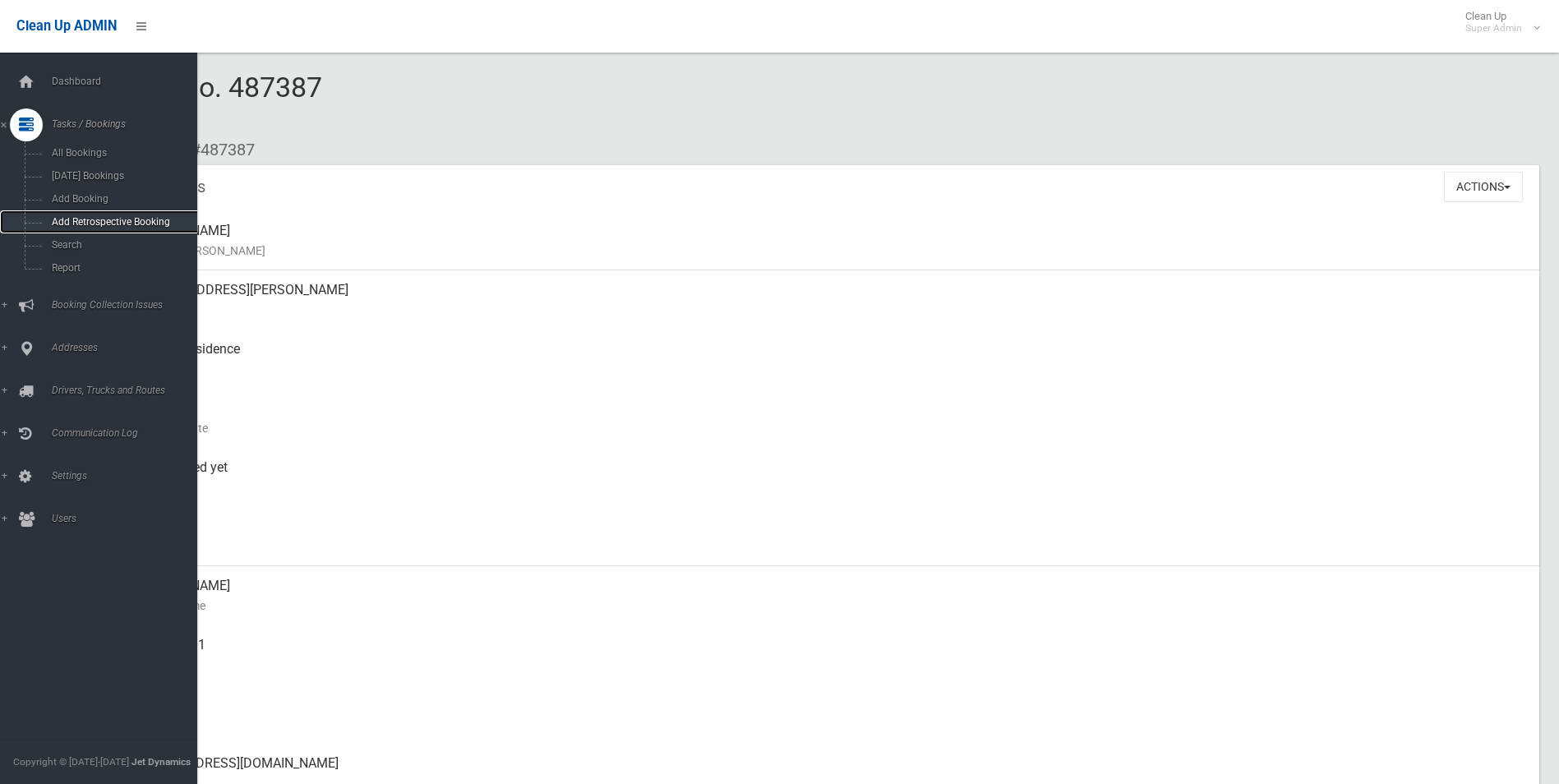
click at [68, 233] on link "Add Retrospective Booking" at bounding box center [105, 221] width 209 height 23
click at [76, 245] on span "Search" at bounding box center [120, 244] width 149 height 11
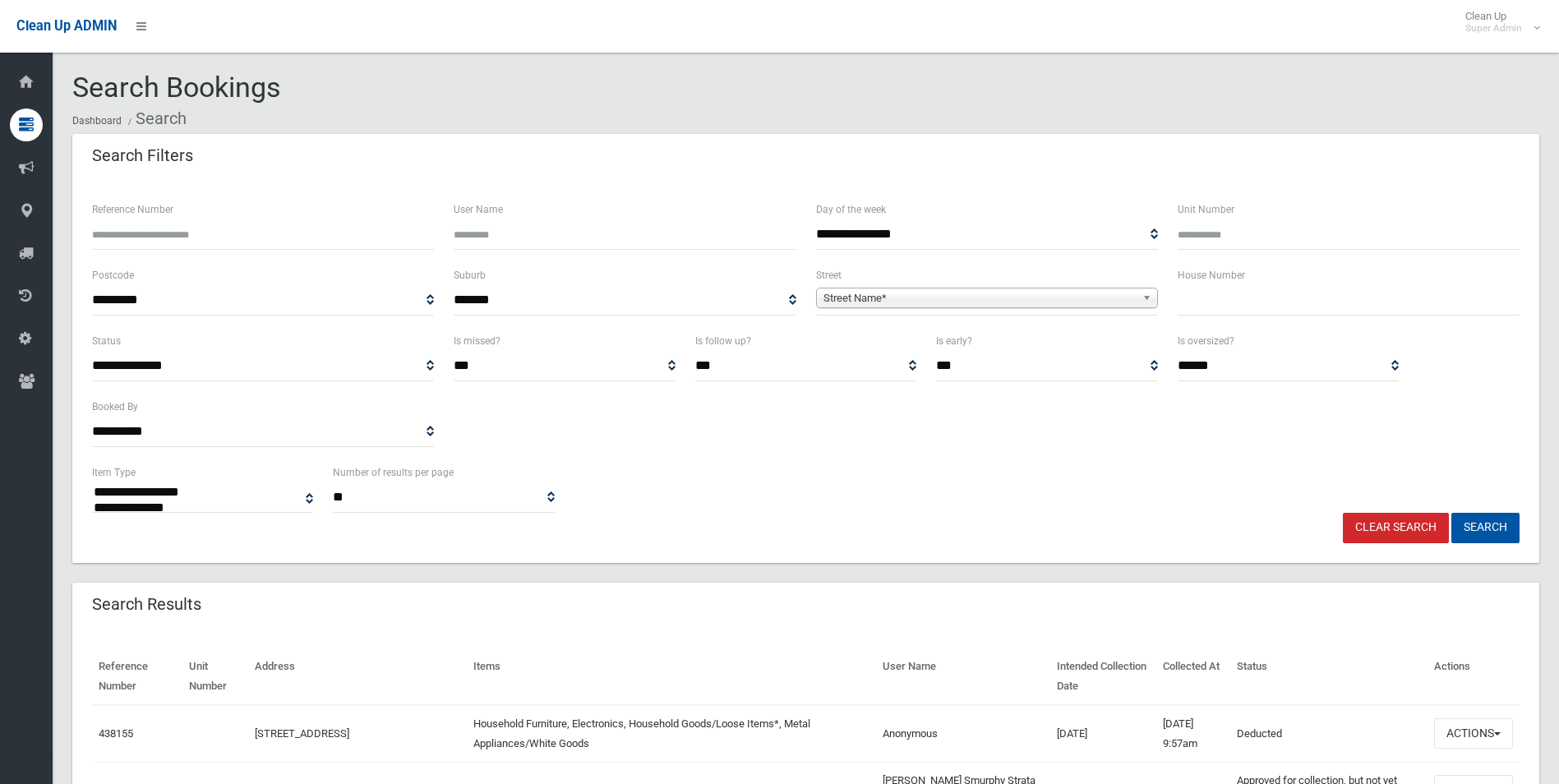
select select
click at [915, 302] on span "Street Name*" at bounding box center [980, 298] width 312 height 19
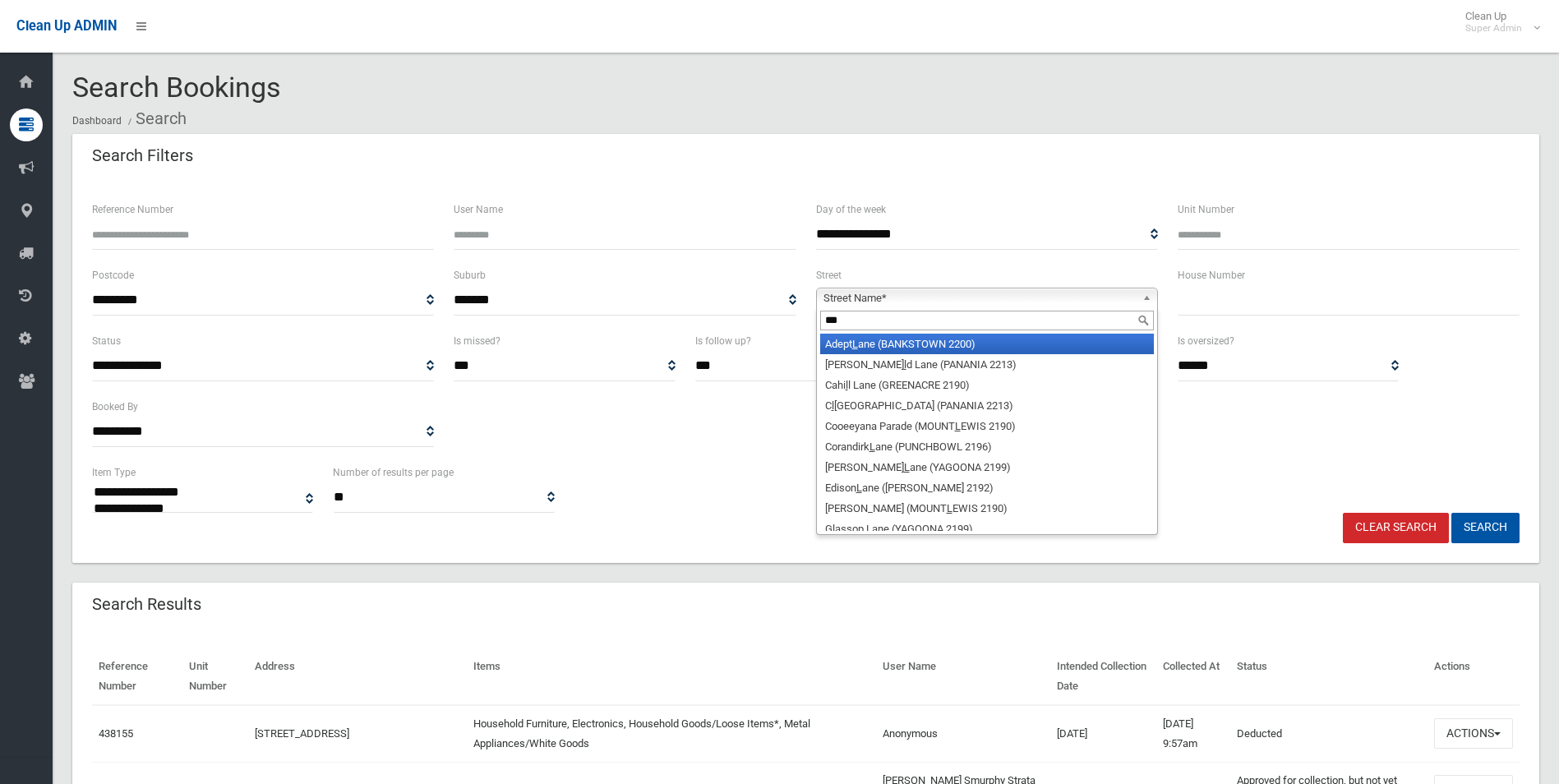
type input "****"
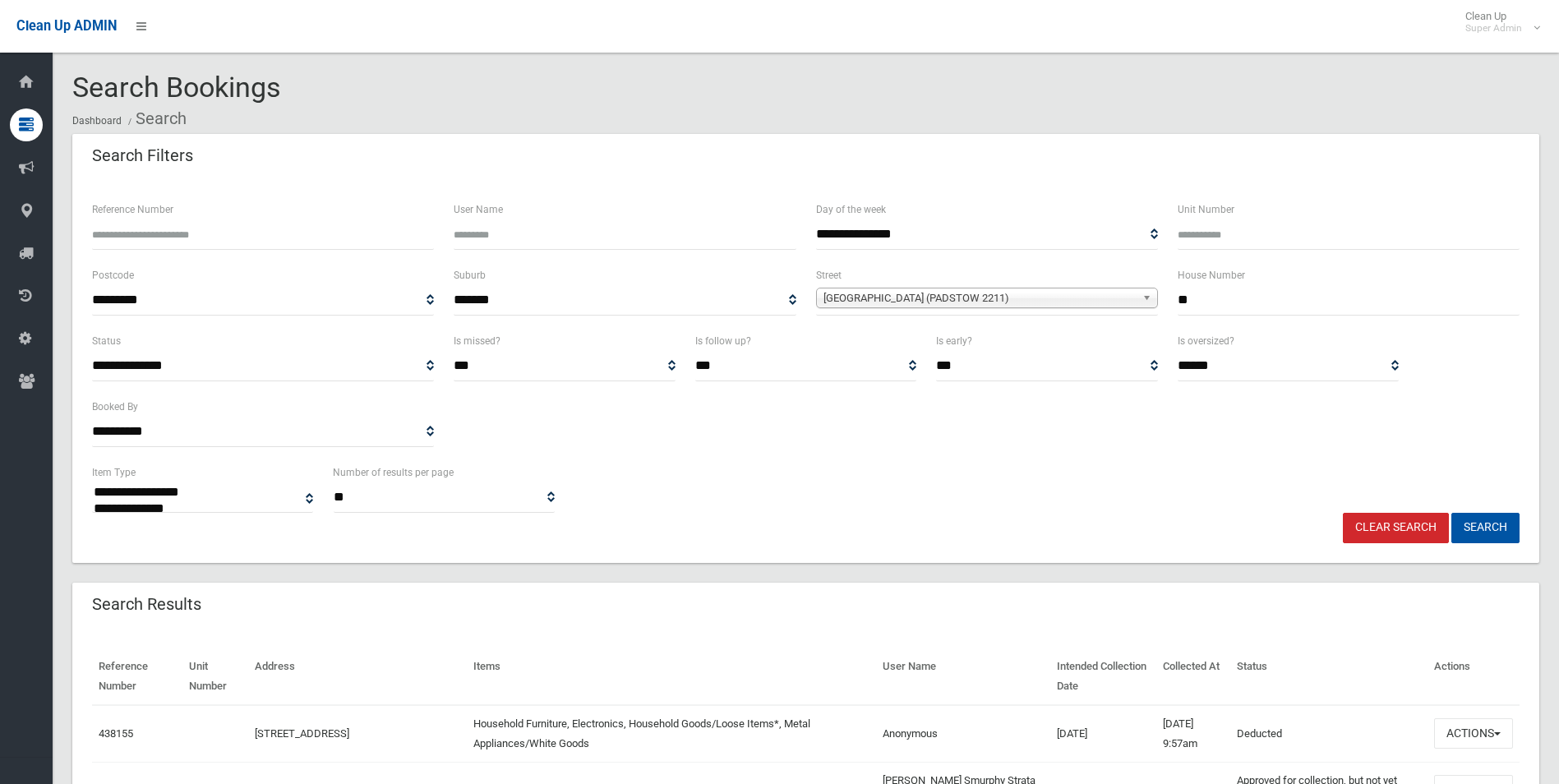
type input "**"
click at [1452, 512] on button "Search" at bounding box center [1486, 527] width 69 height 31
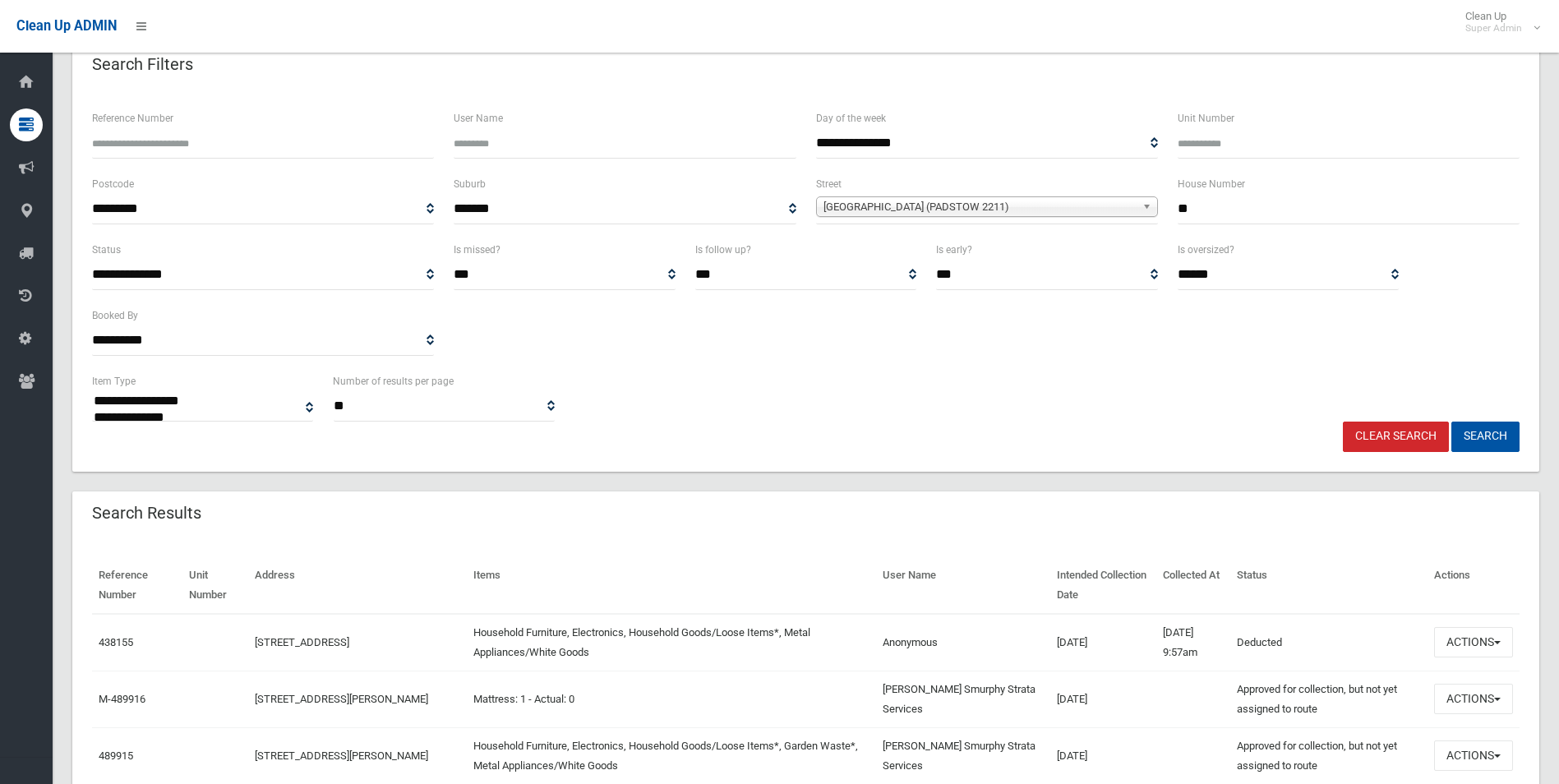
scroll to position [410, 0]
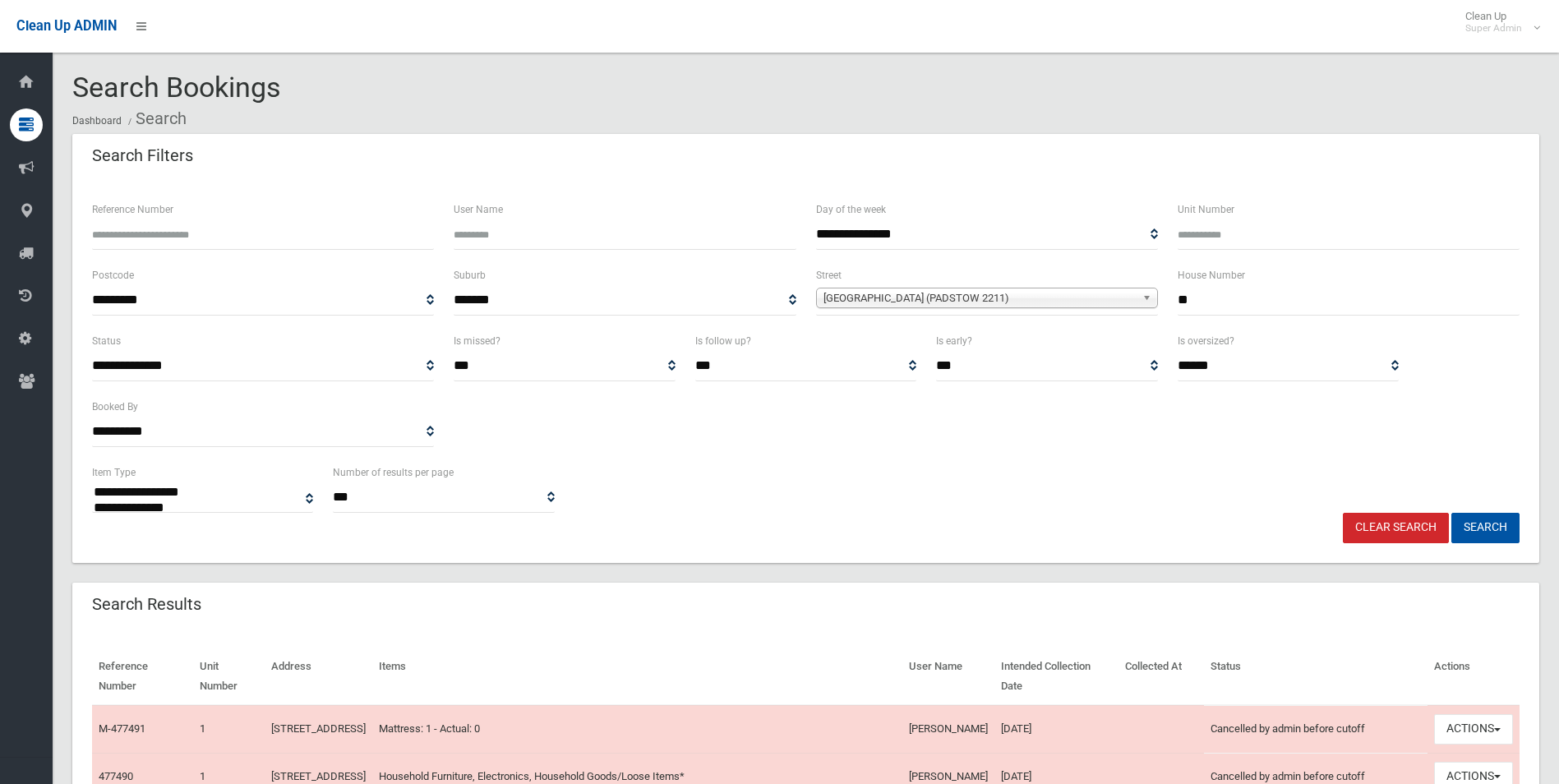
select select
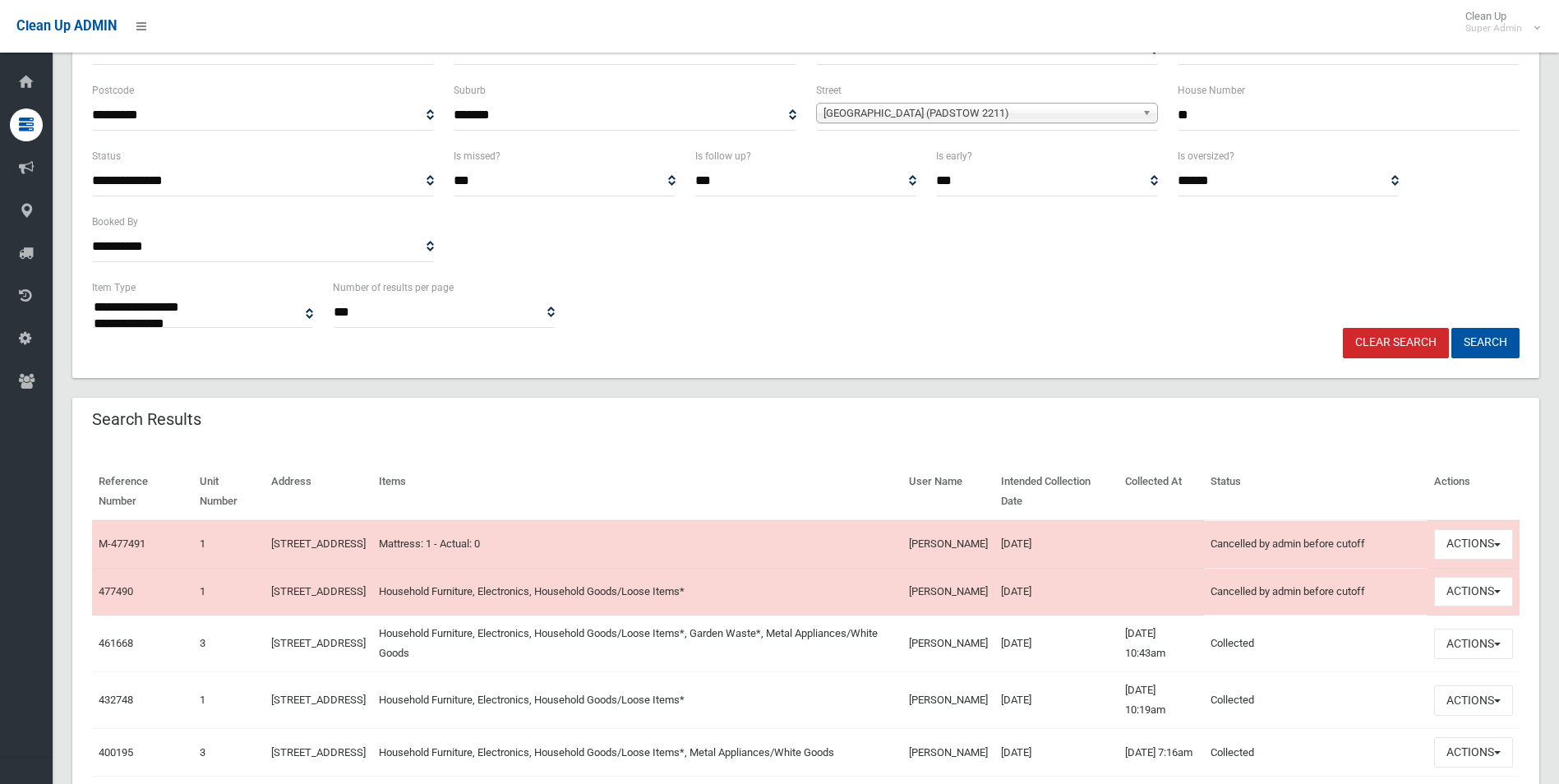
scroll to position [410, 0]
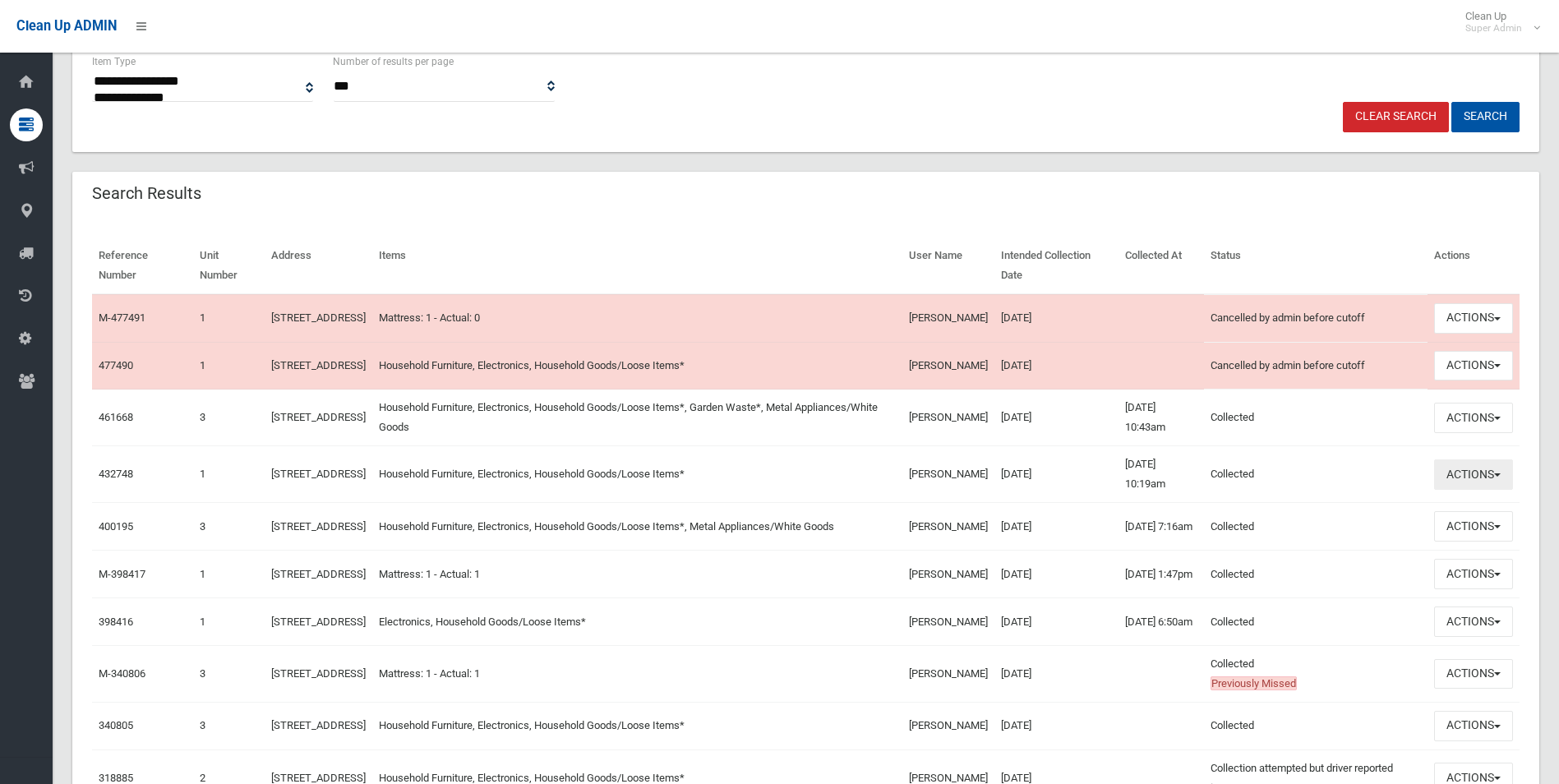
click at [1458, 490] on button "Actions" at bounding box center [1474, 475] width 79 height 31
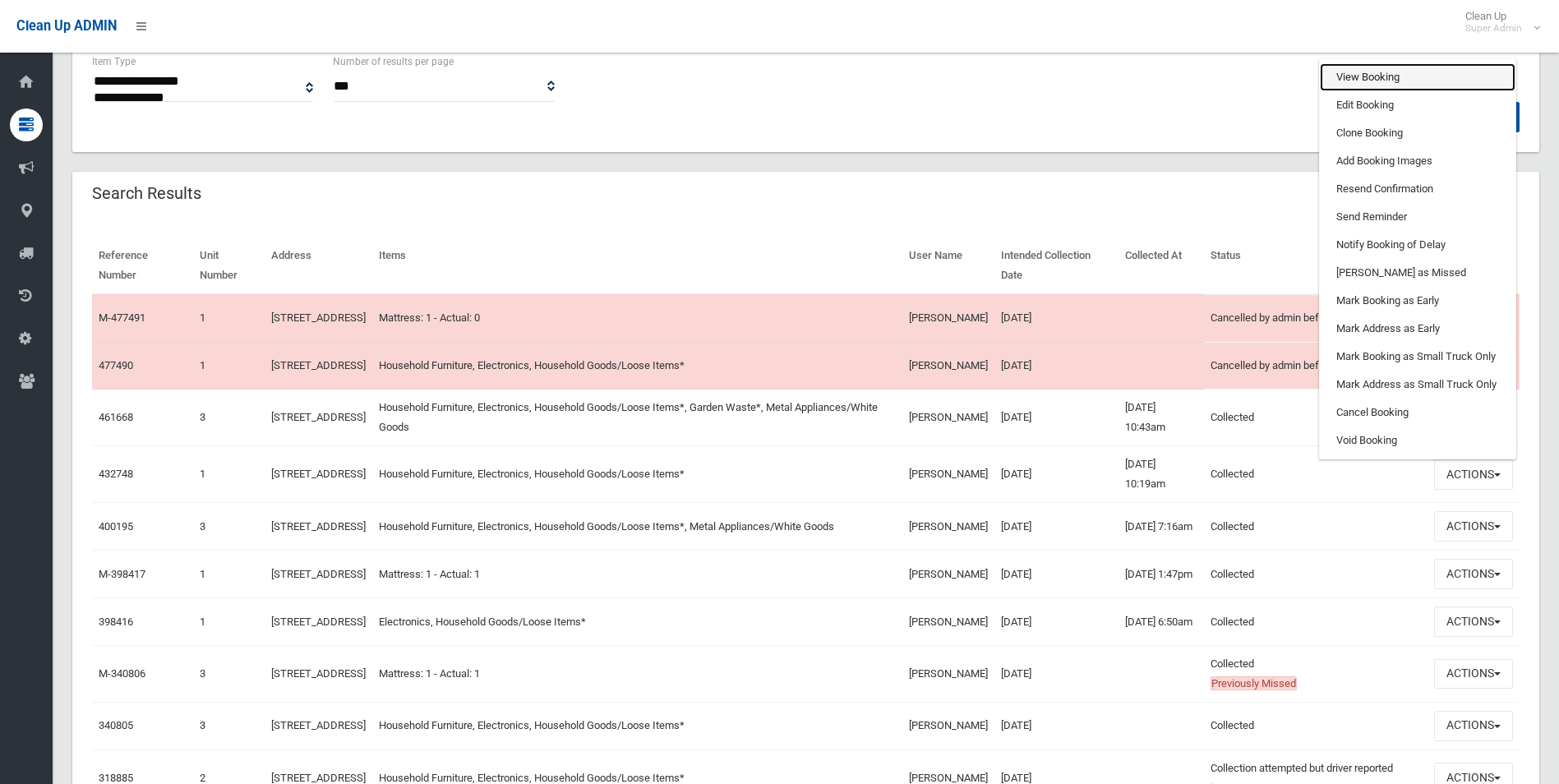
click at [1372, 91] on link "View Booking" at bounding box center [1417, 77] width 195 height 28
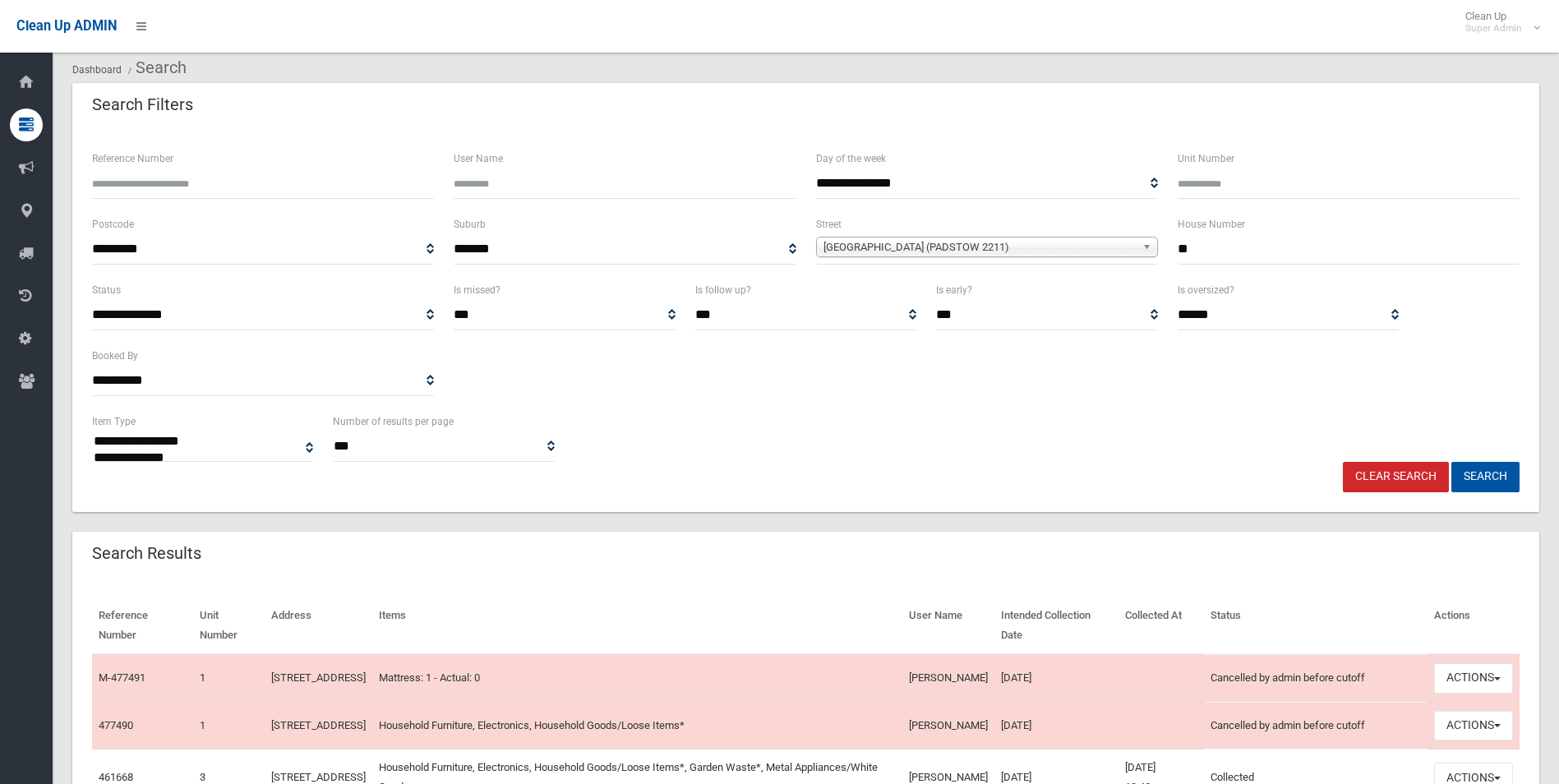
scroll to position [0, 0]
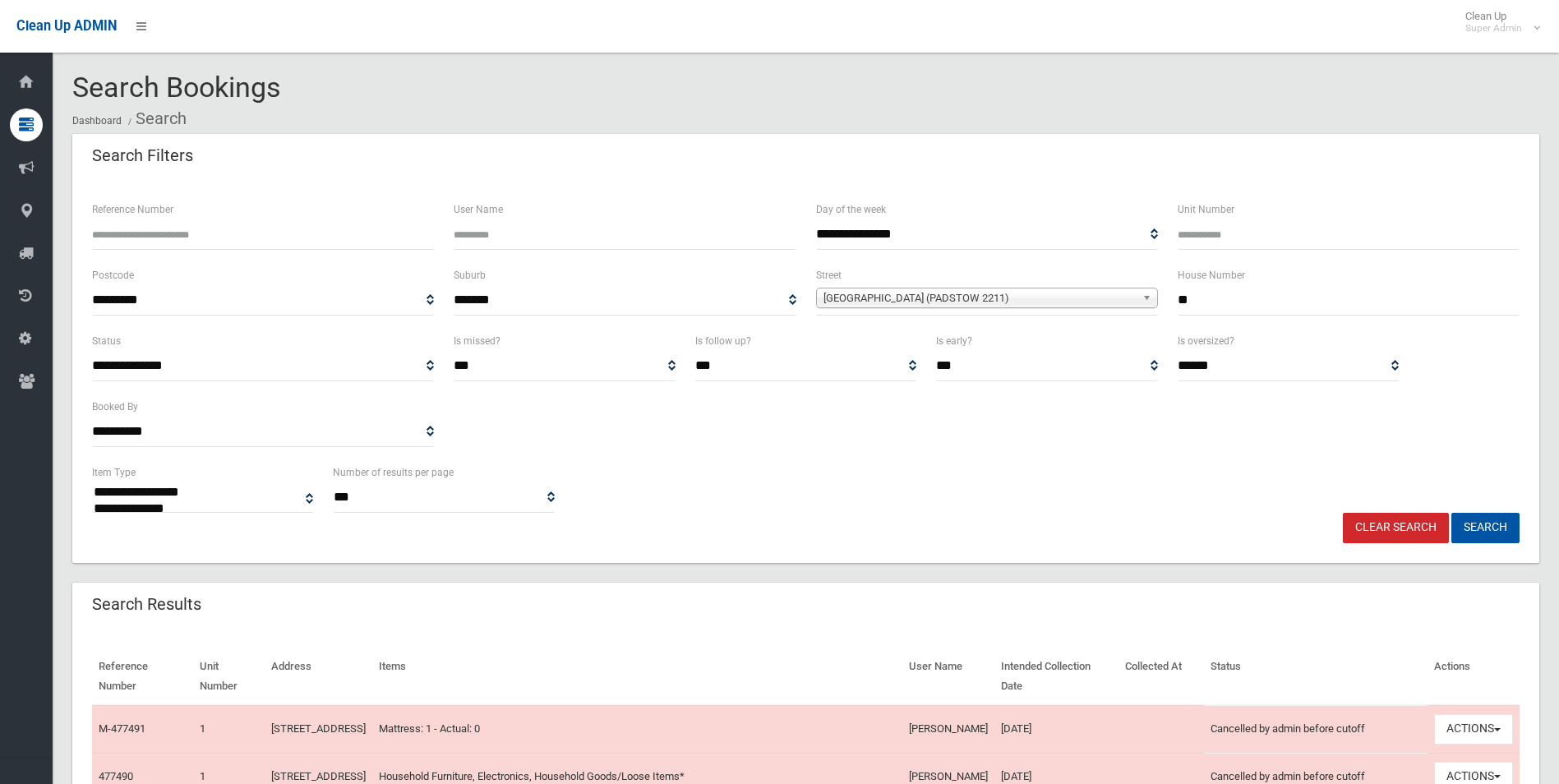
click at [1214, 299] on input "**" at bounding box center [1349, 300] width 342 height 31
type input "*"
click at [1452, 512] on button "Search" at bounding box center [1486, 527] width 69 height 31
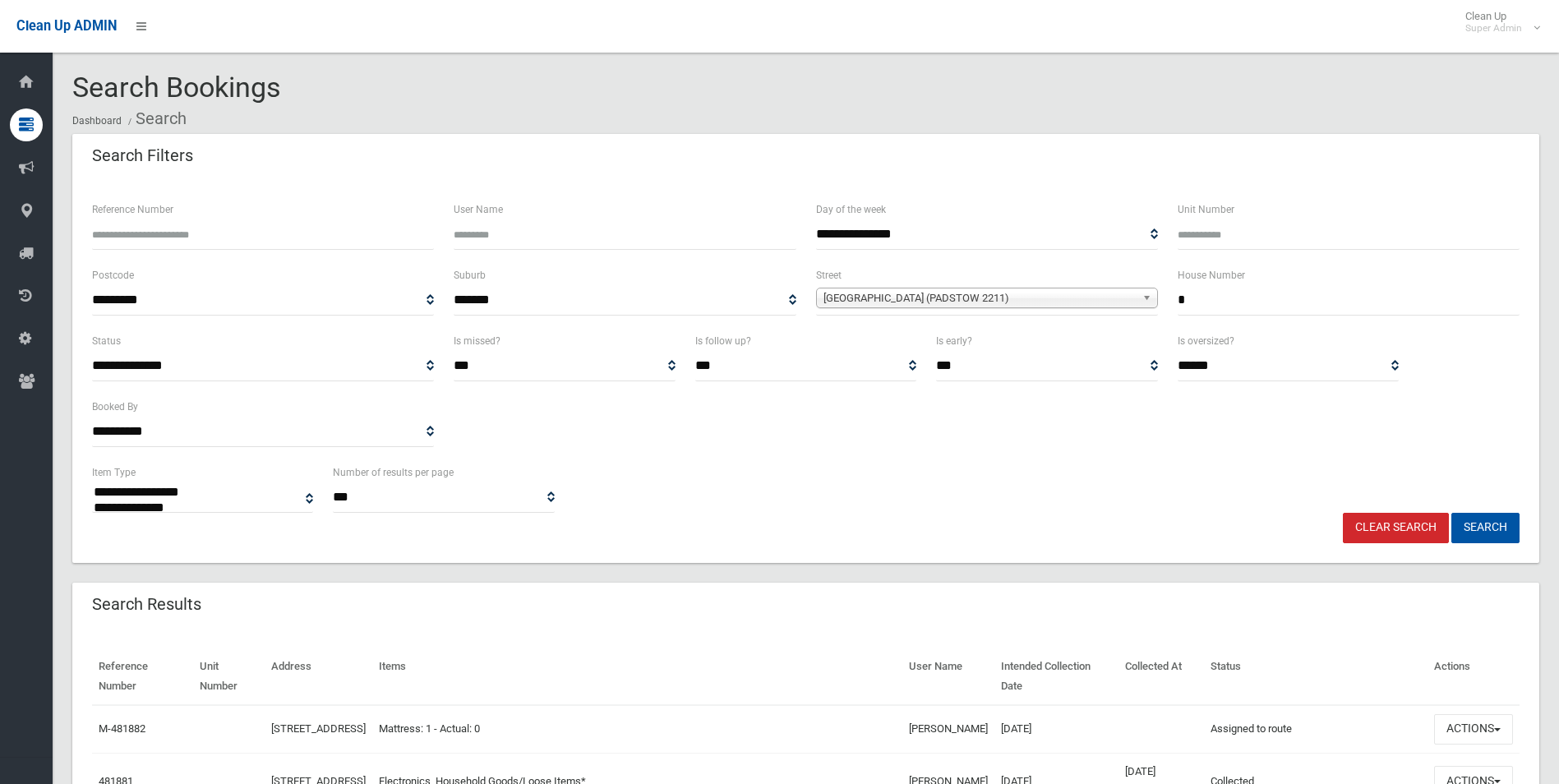
select select
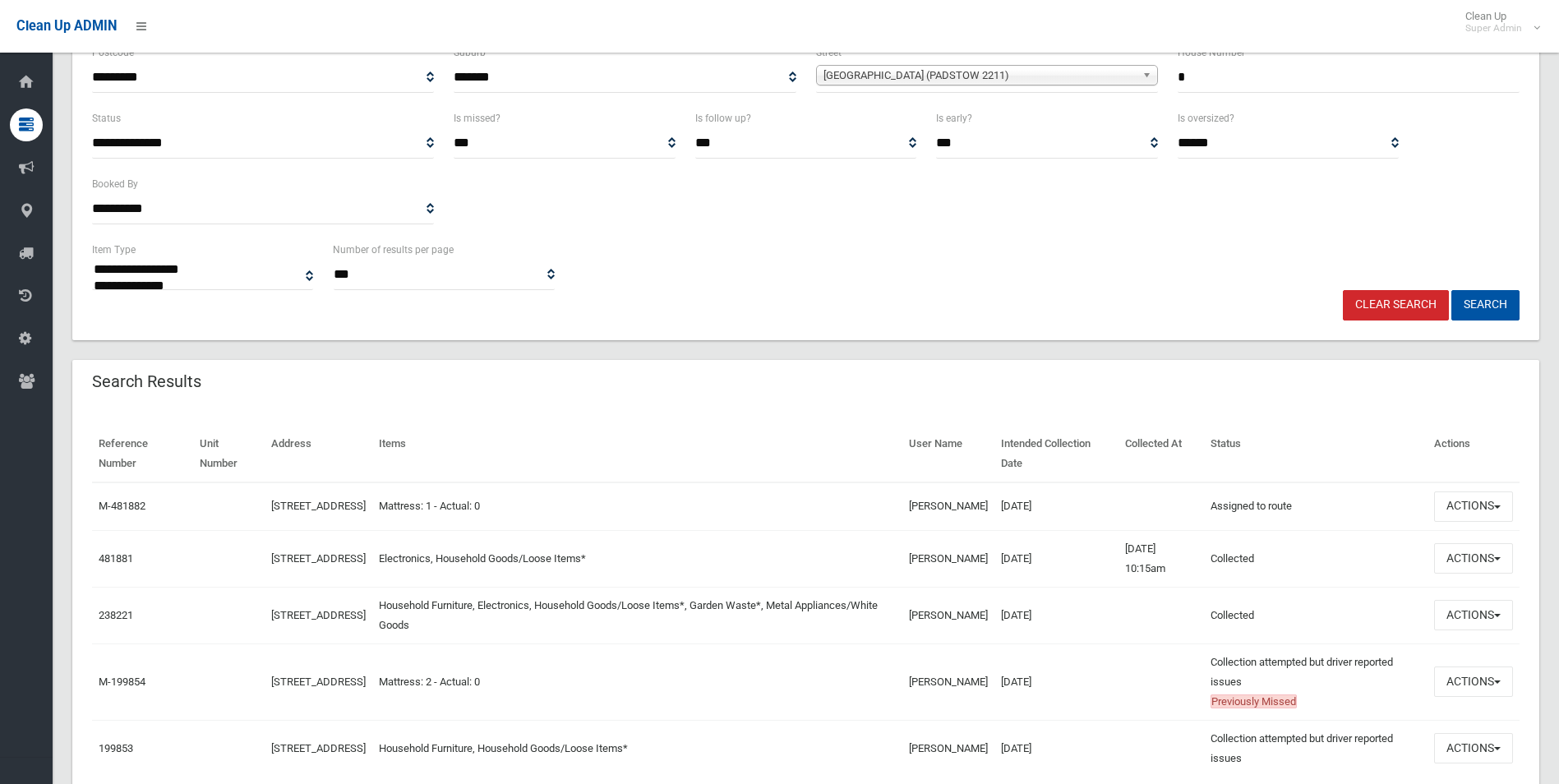
scroll to position [246, 0]
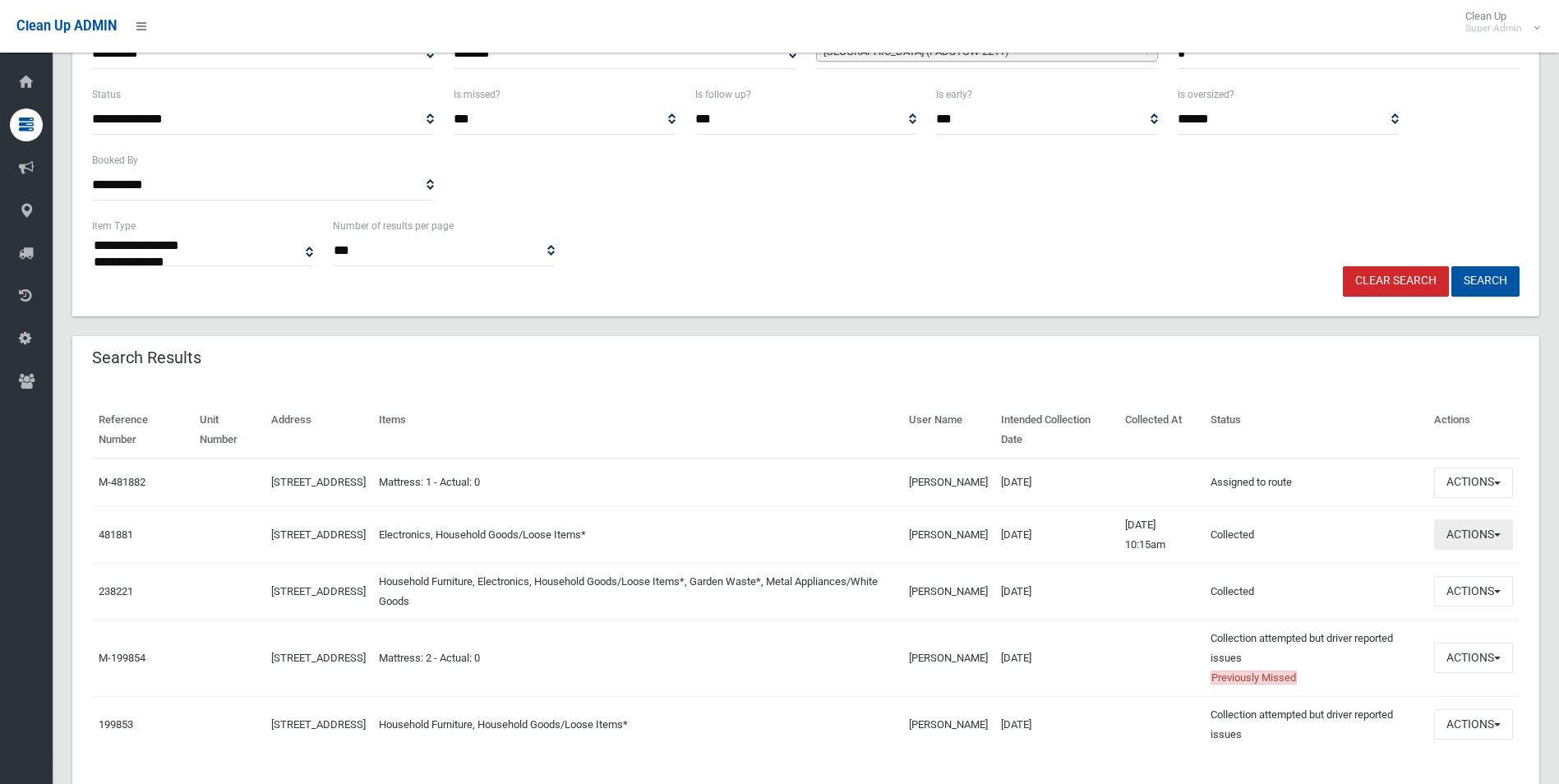
click at [1468, 543] on button "Actions" at bounding box center [1474, 534] width 79 height 31
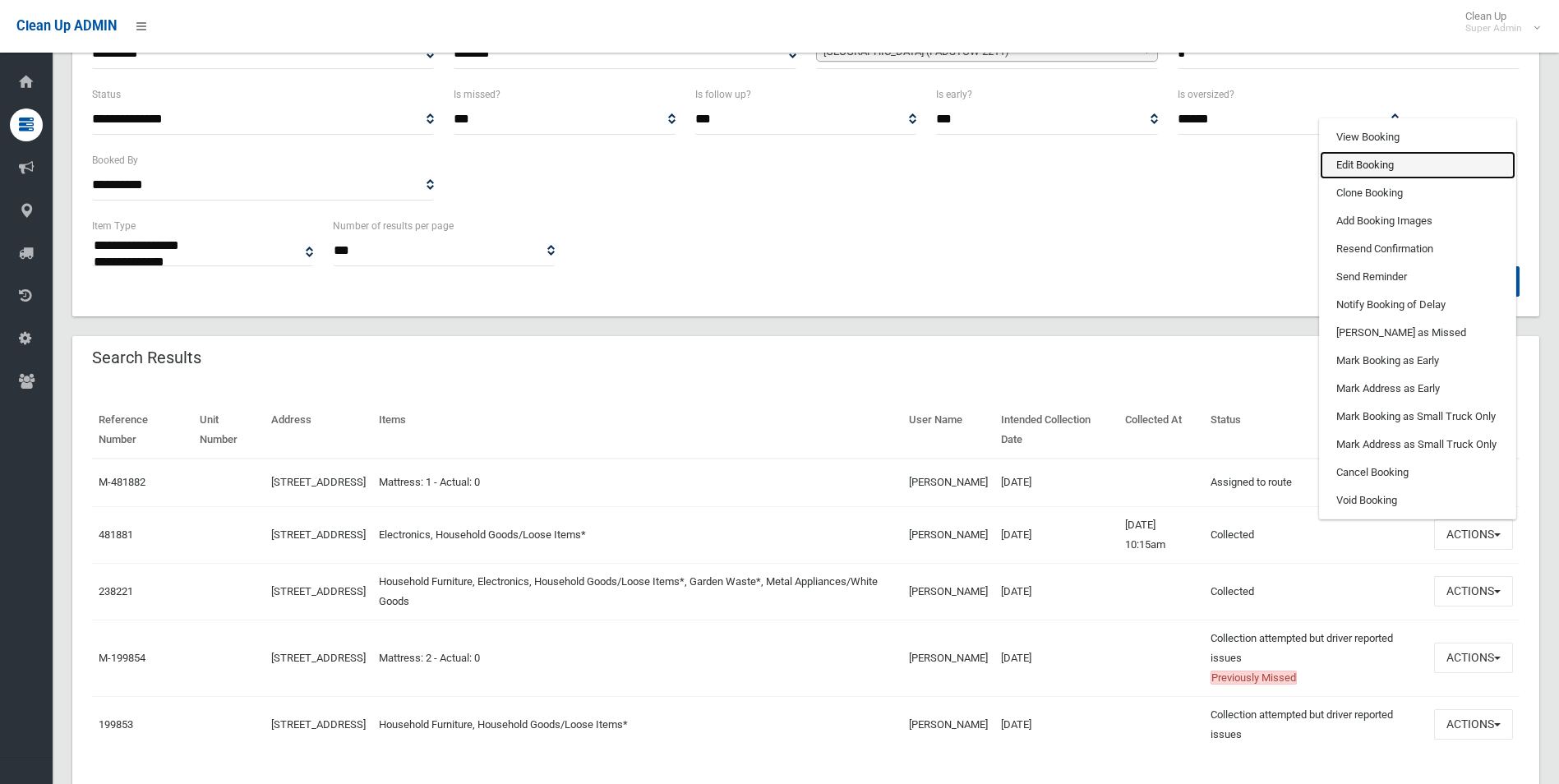
click at [1354, 171] on link "Edit Booking" at bounding box center [1417, 165] width 195 height 28
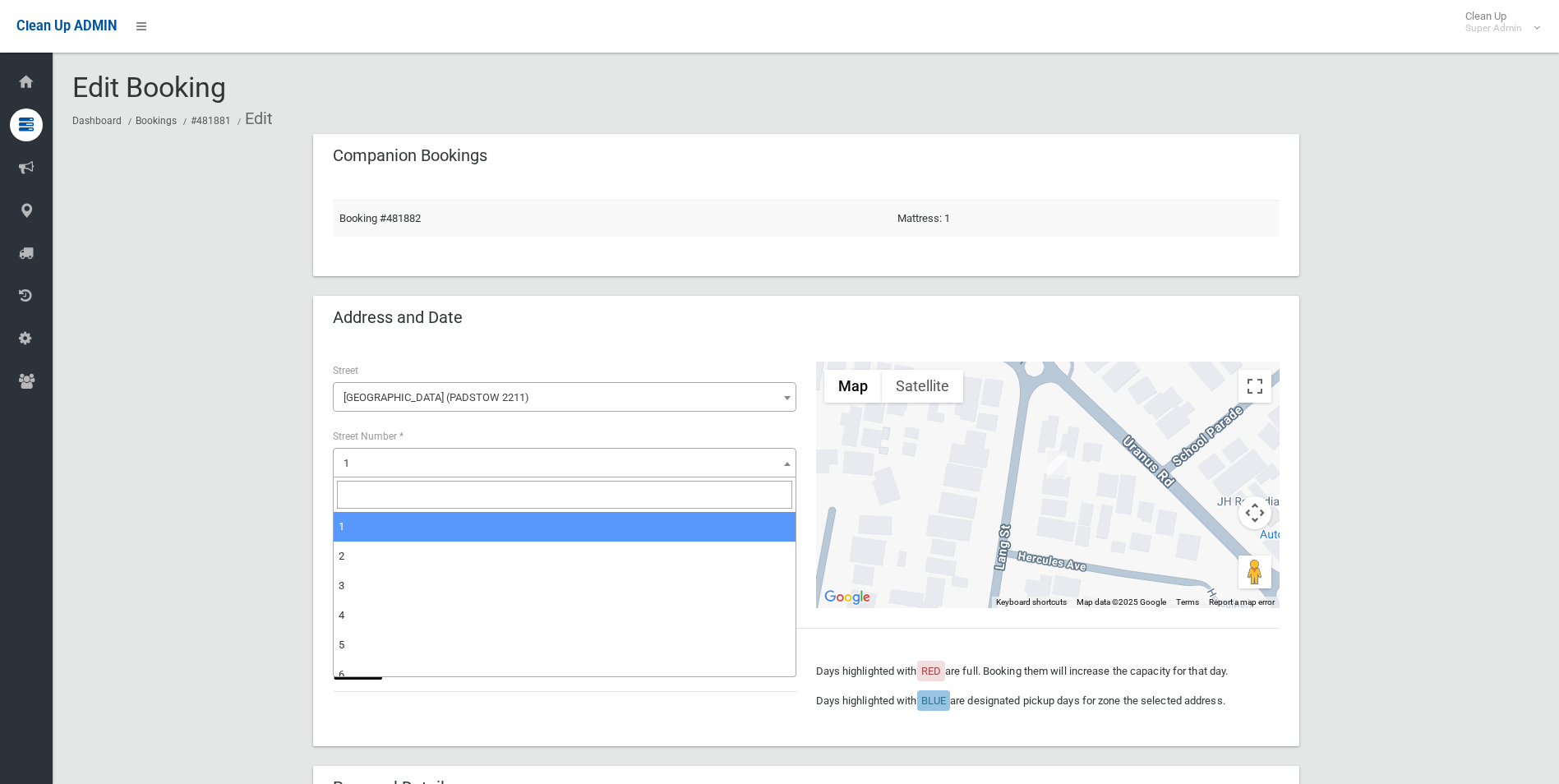
click at [483, 459] on span "1" at bounding box center [565, 463] width 455 height 23
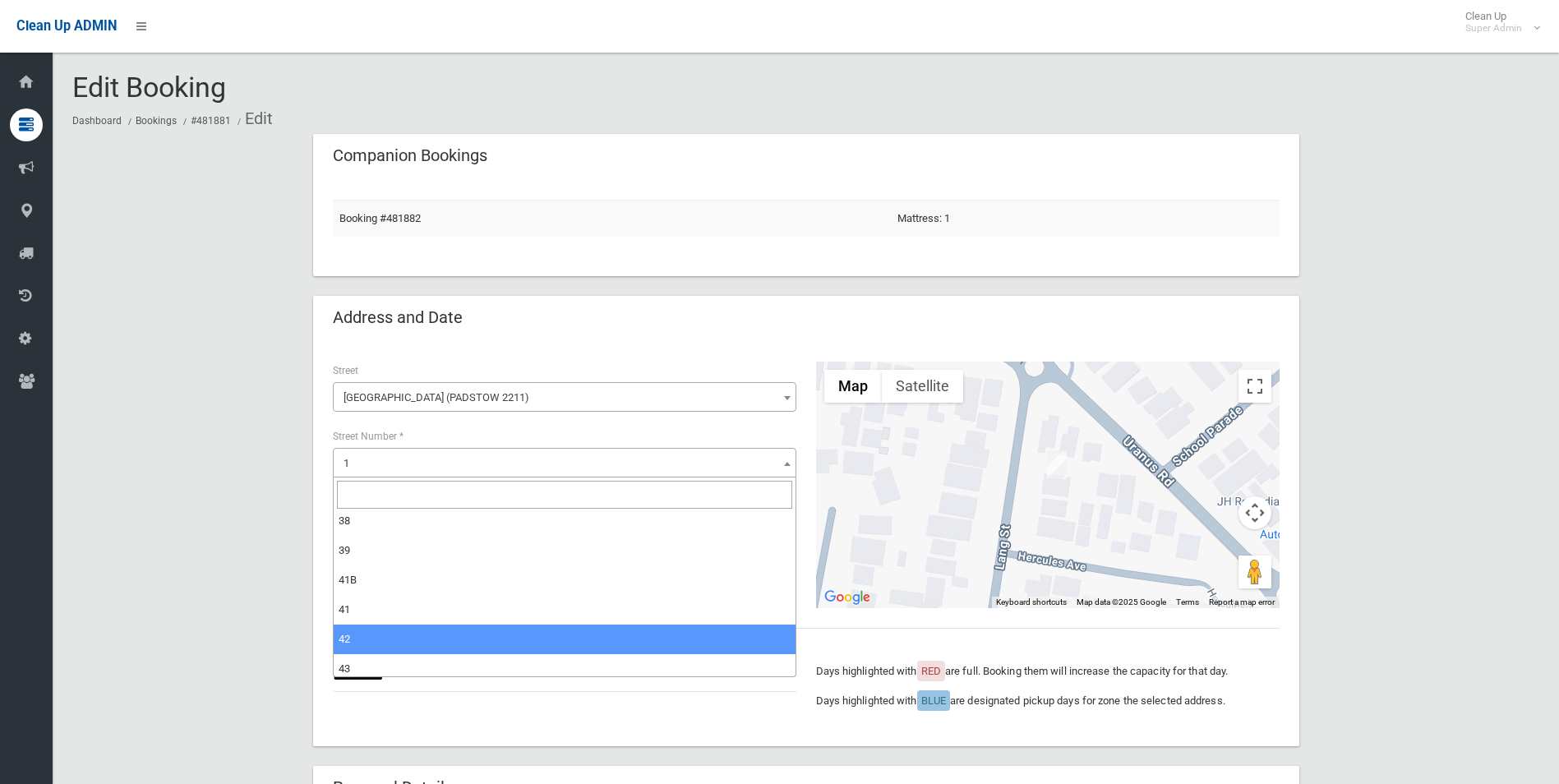
scroll to position [986, 0]
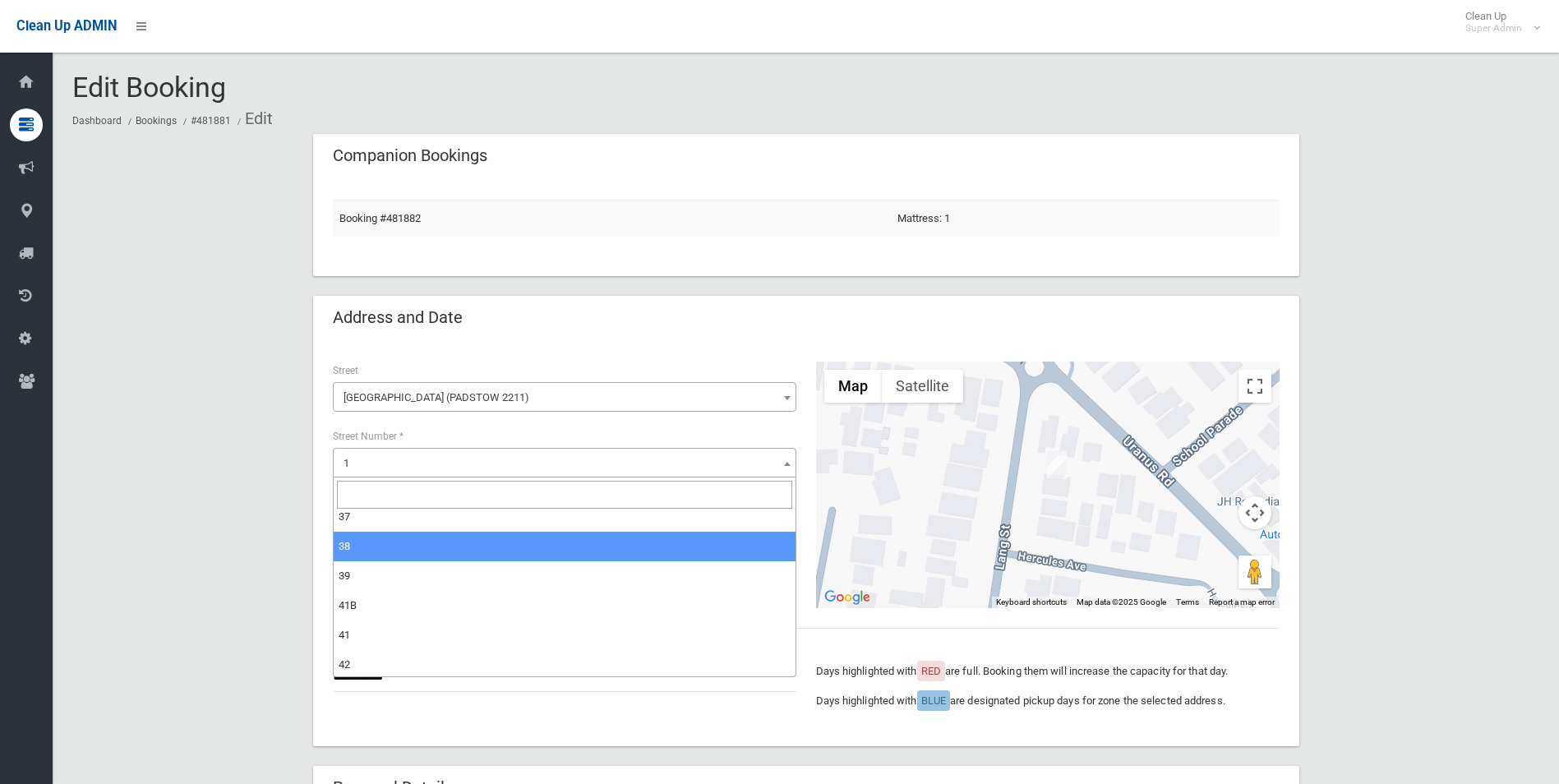
select select "**"
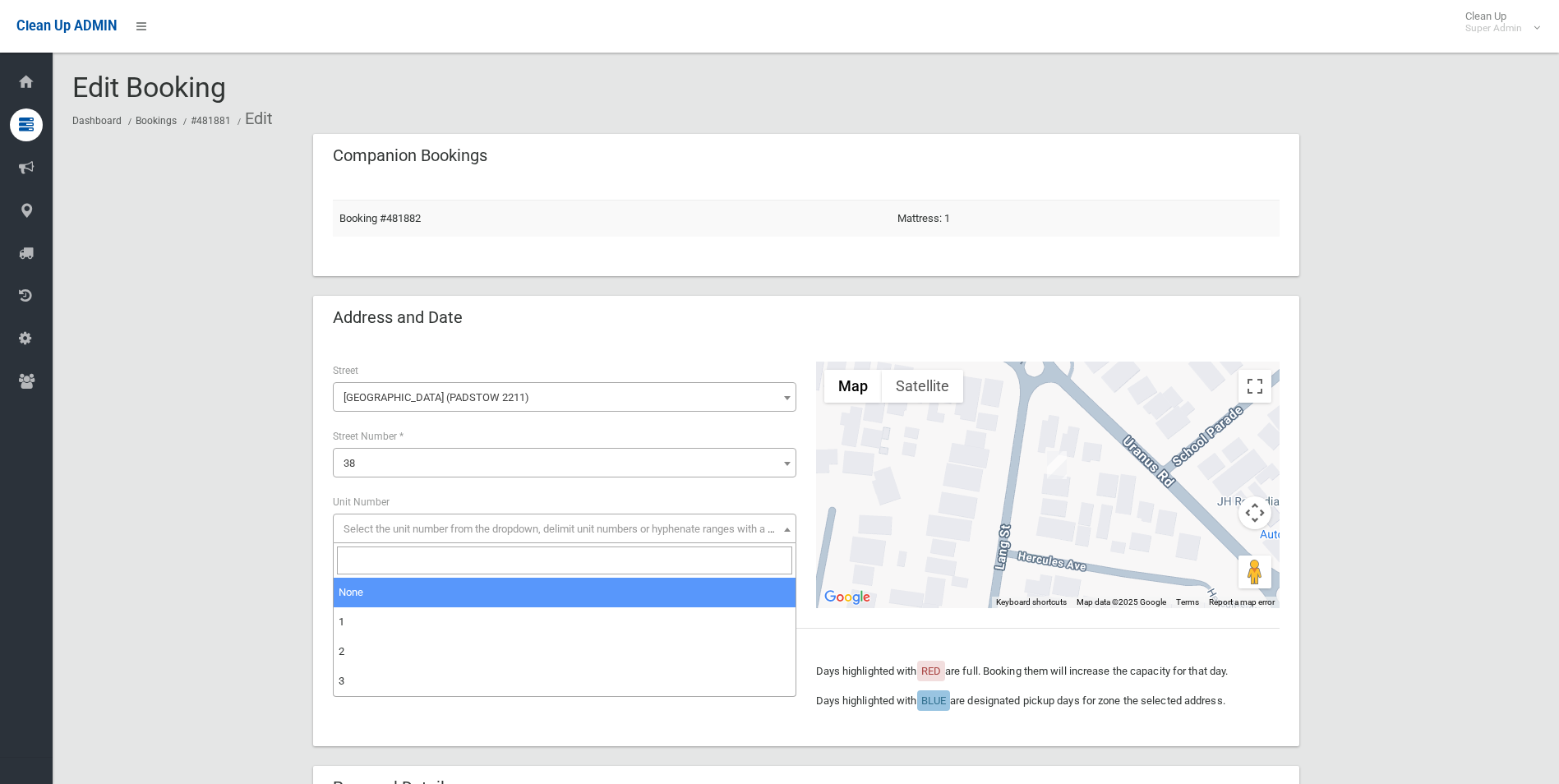
click at [422, 520] on span "Select the unit number from the dropdown, delimit unit numbers or hyphenate ran…" at bounding box center [565, 529] width 455 height 23
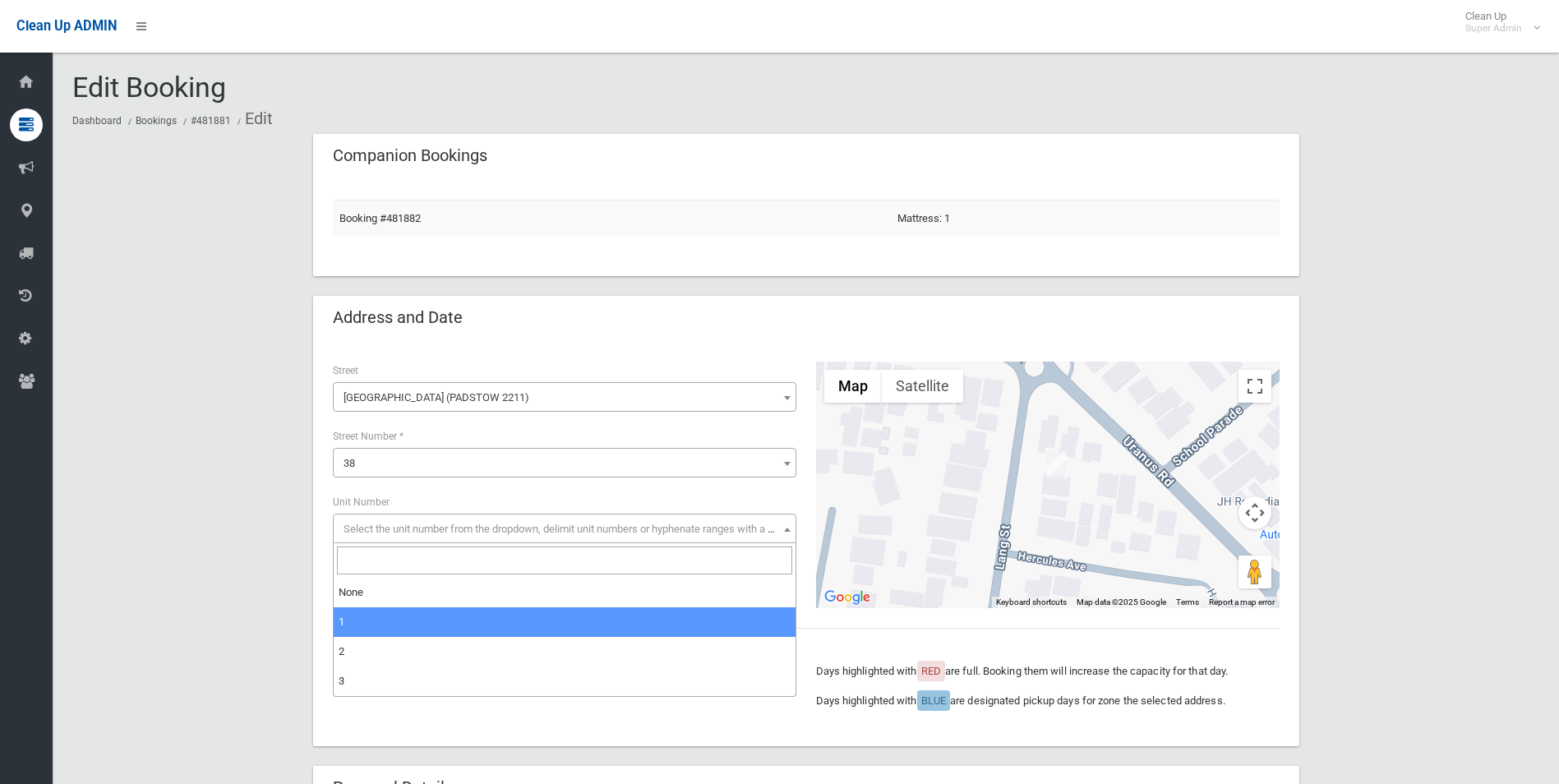
select select "*"
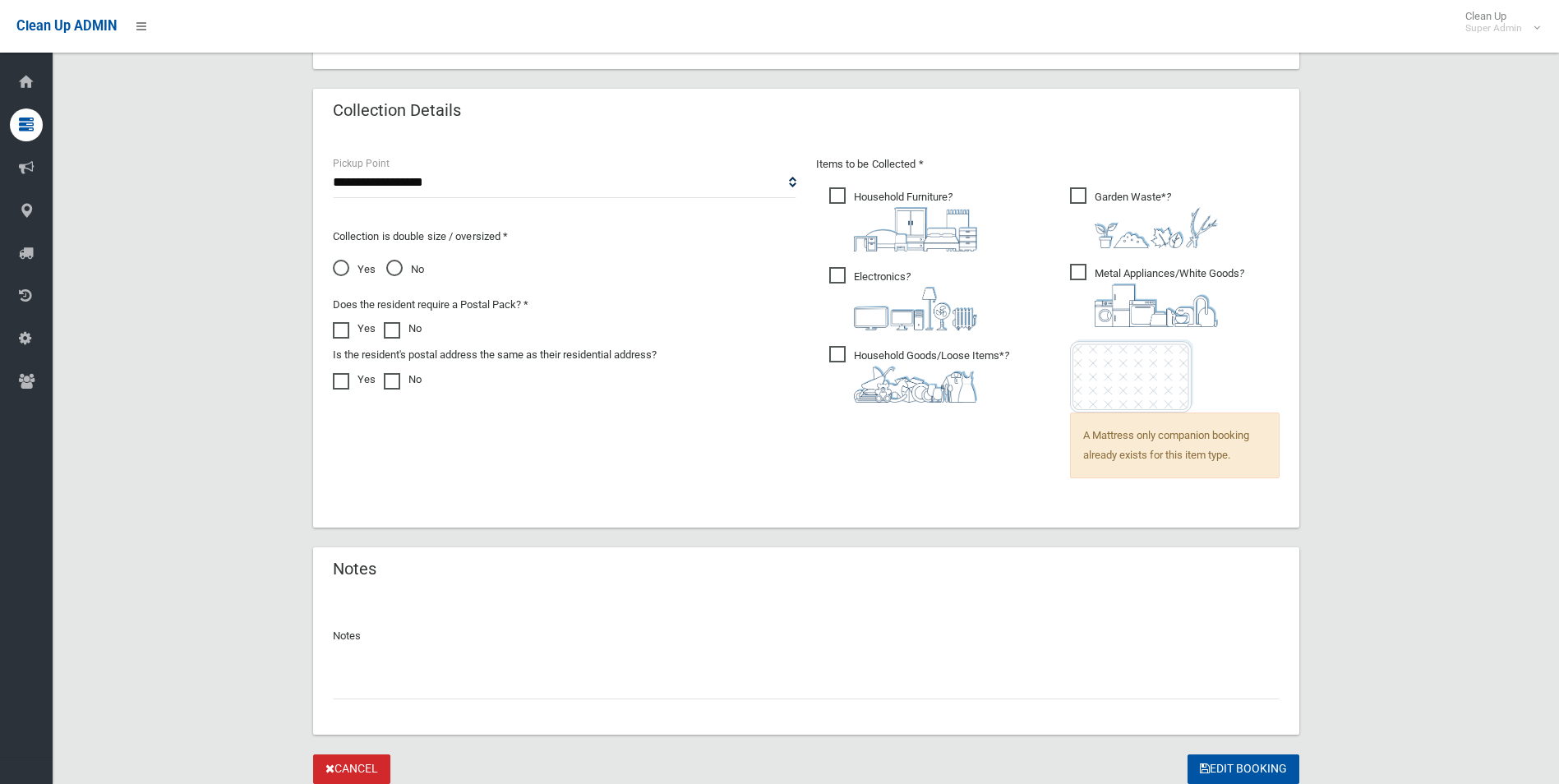
scroll to position [1107, 0]
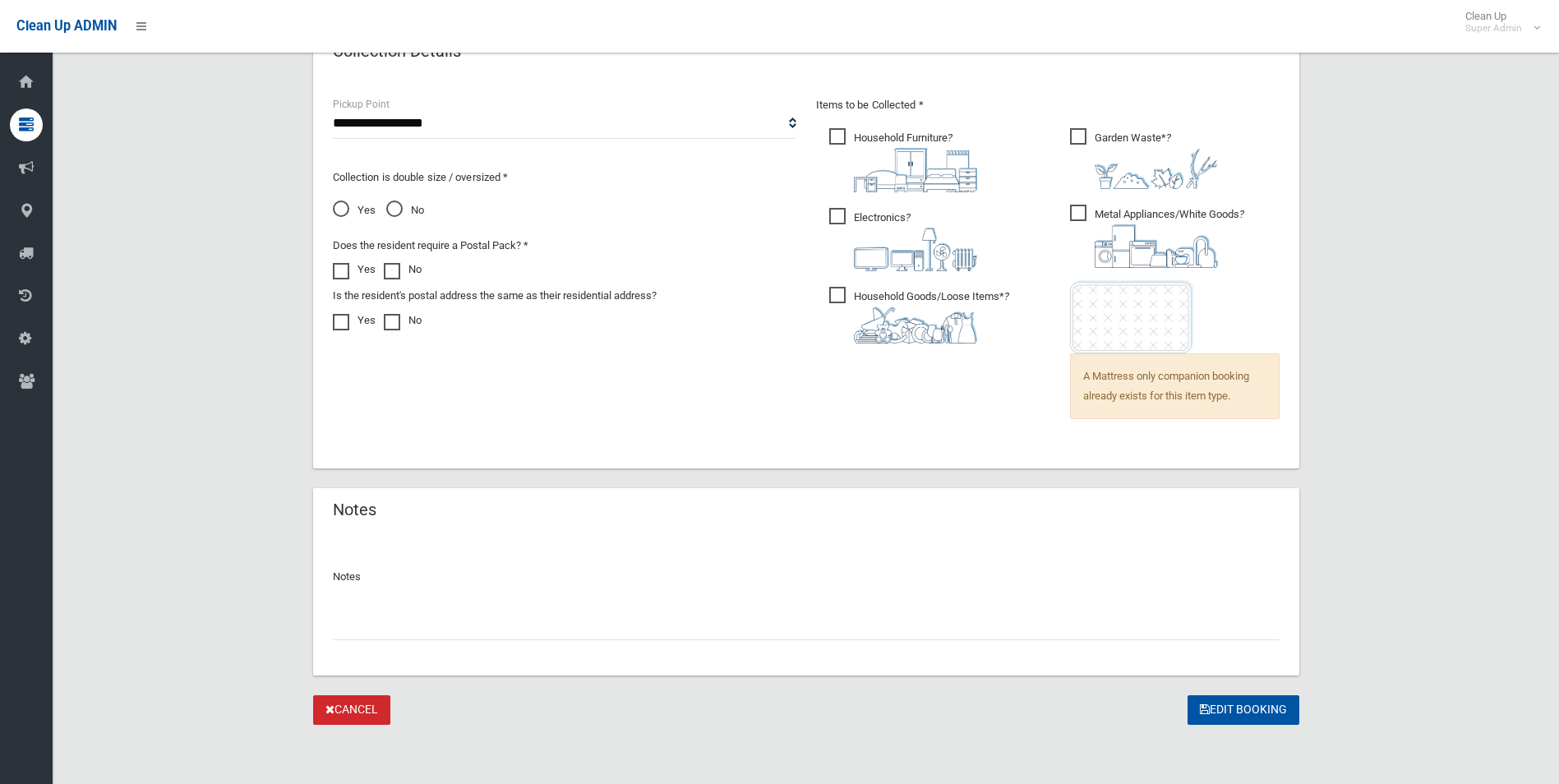
click at [493, 638] on input "text" at bounding box center [806, 625] width 947 height 31
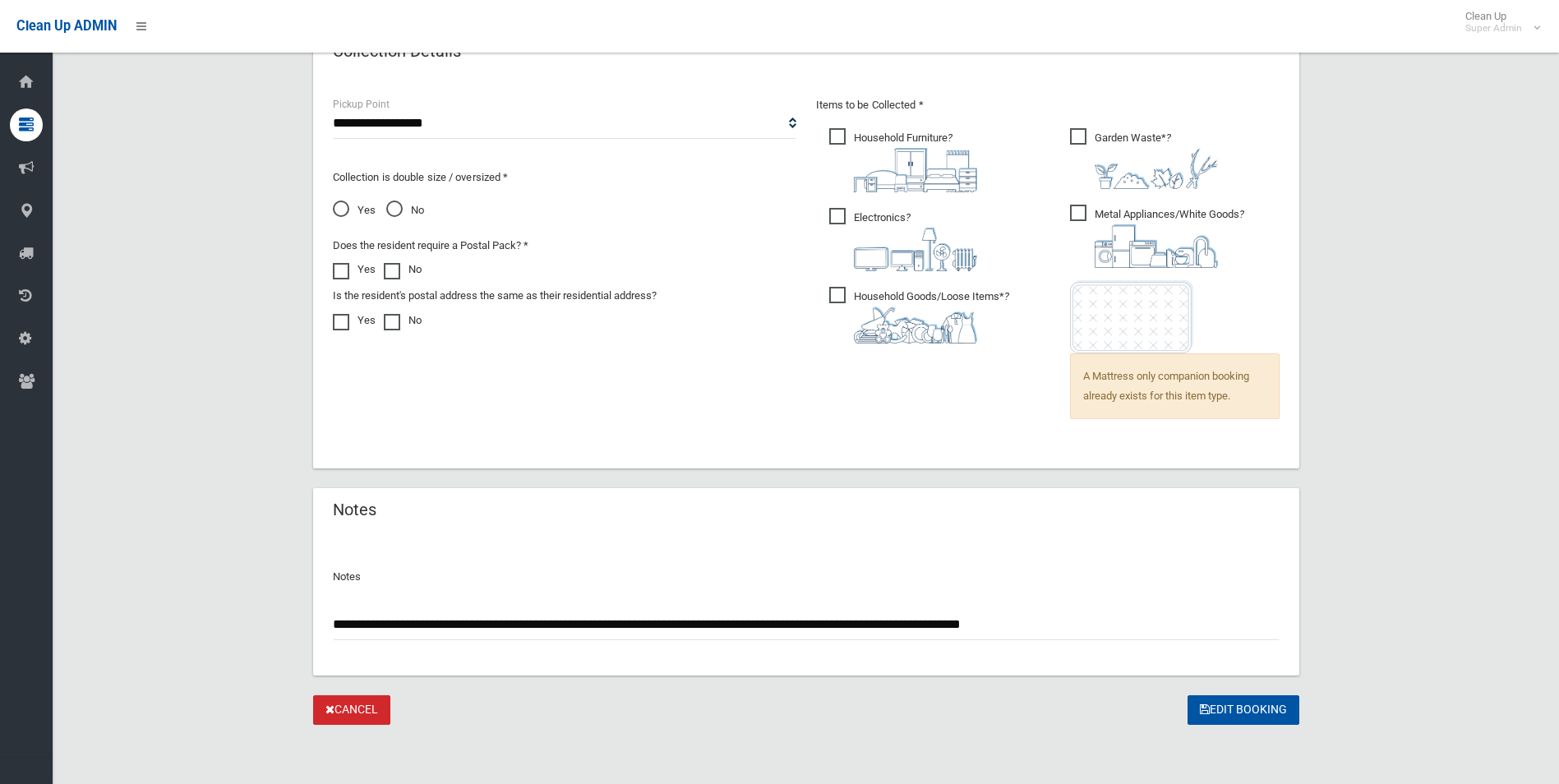
drag, startPoint x: 1080, startPoint y: 624, endPoint x: 993, endPoint y: 624, distance: 87.0
click at [1053, 624] on input "**********" at bounding box center [806, 625] width 947 height 31
drag, startPoint x: 993, startPoint y: 624, endPoint x: 841, endPoint y: 629, distance: 152.1
click at [859, 629] on input "**********" at bounding box center [806, 625] width 947 height 31
drag, startPoint x: 841, startPoint y: 629, endPoint x: 392, endPoint y: 625, distance: 449.0
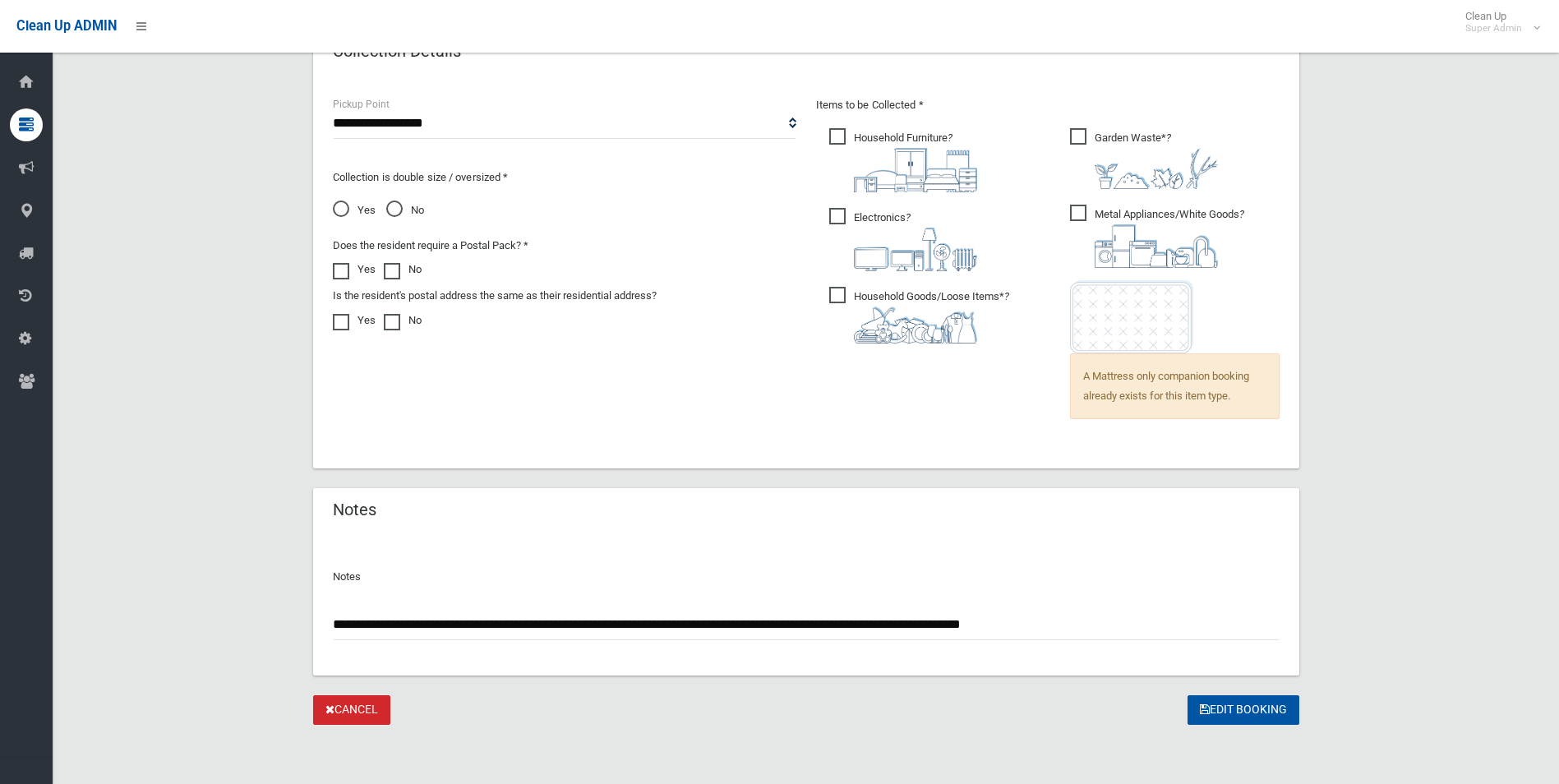
click at [392, 625] on input "**********" at bounding box center [806, 625] width 947 height 31
drag, startPoint x: 1096, startPoint y: 630, endPoint x: 331, endPoint y: 628, distance: 765.0
click at [331, 628] on div "**********" at bounding box center [806, 605] width 987 height 142
type input "**********"
click at [1251, 712] on button "Edit Booking" at bounding box center [1243, 710] width 112 height 31
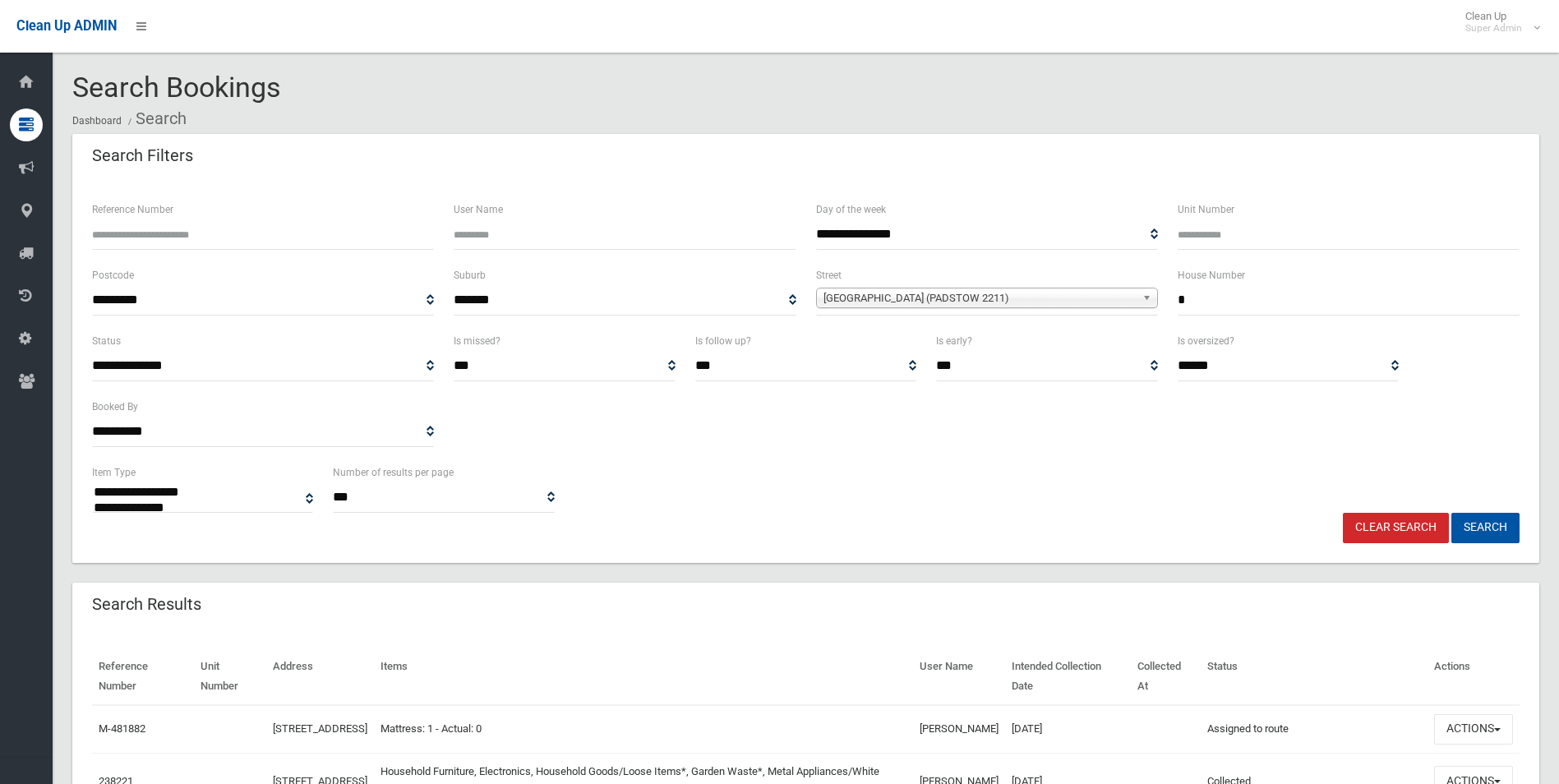
select select
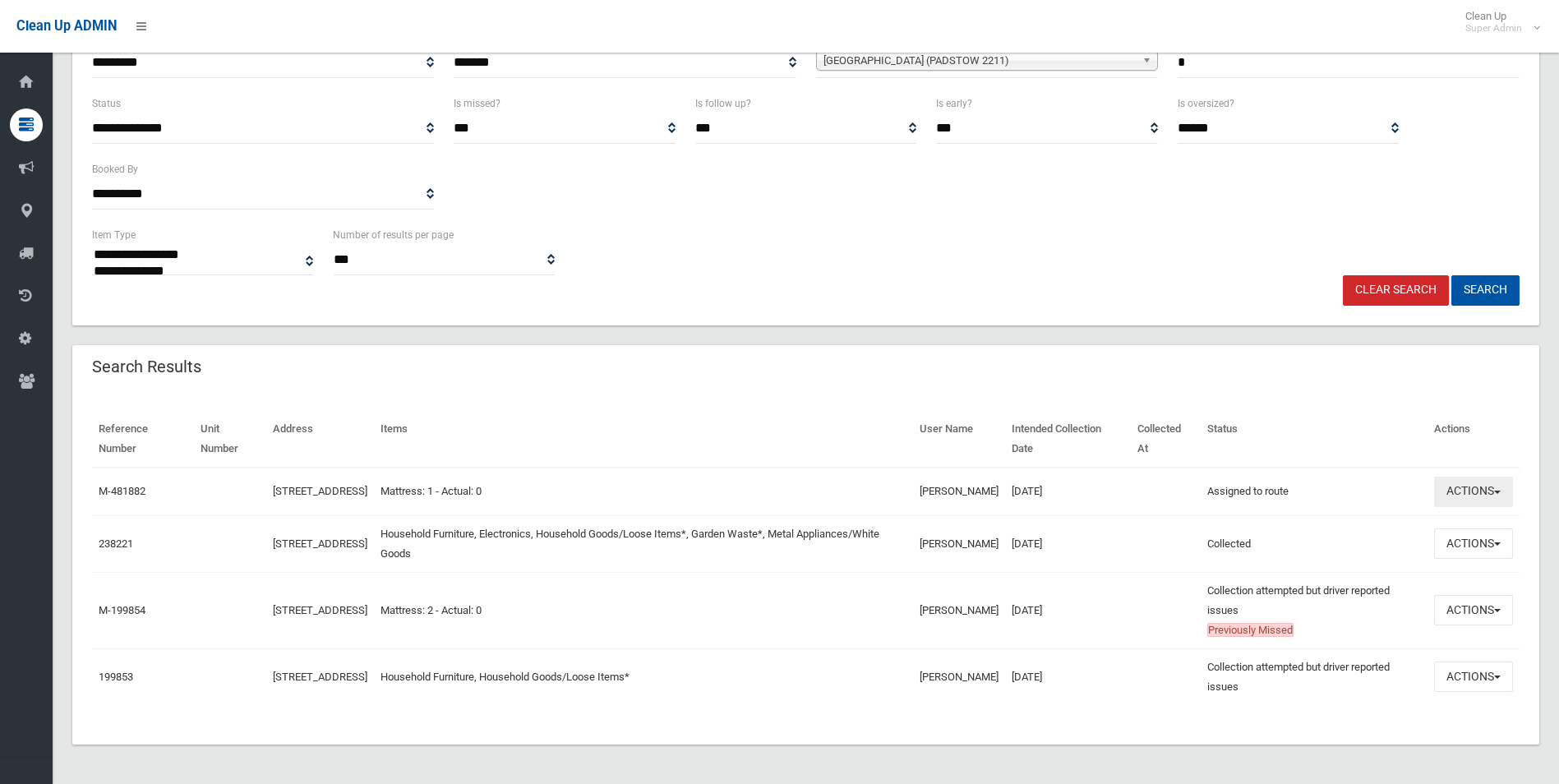
click at [1471, 485] on button "Actions" at bounding box center [1474, 491] width 79 height 31
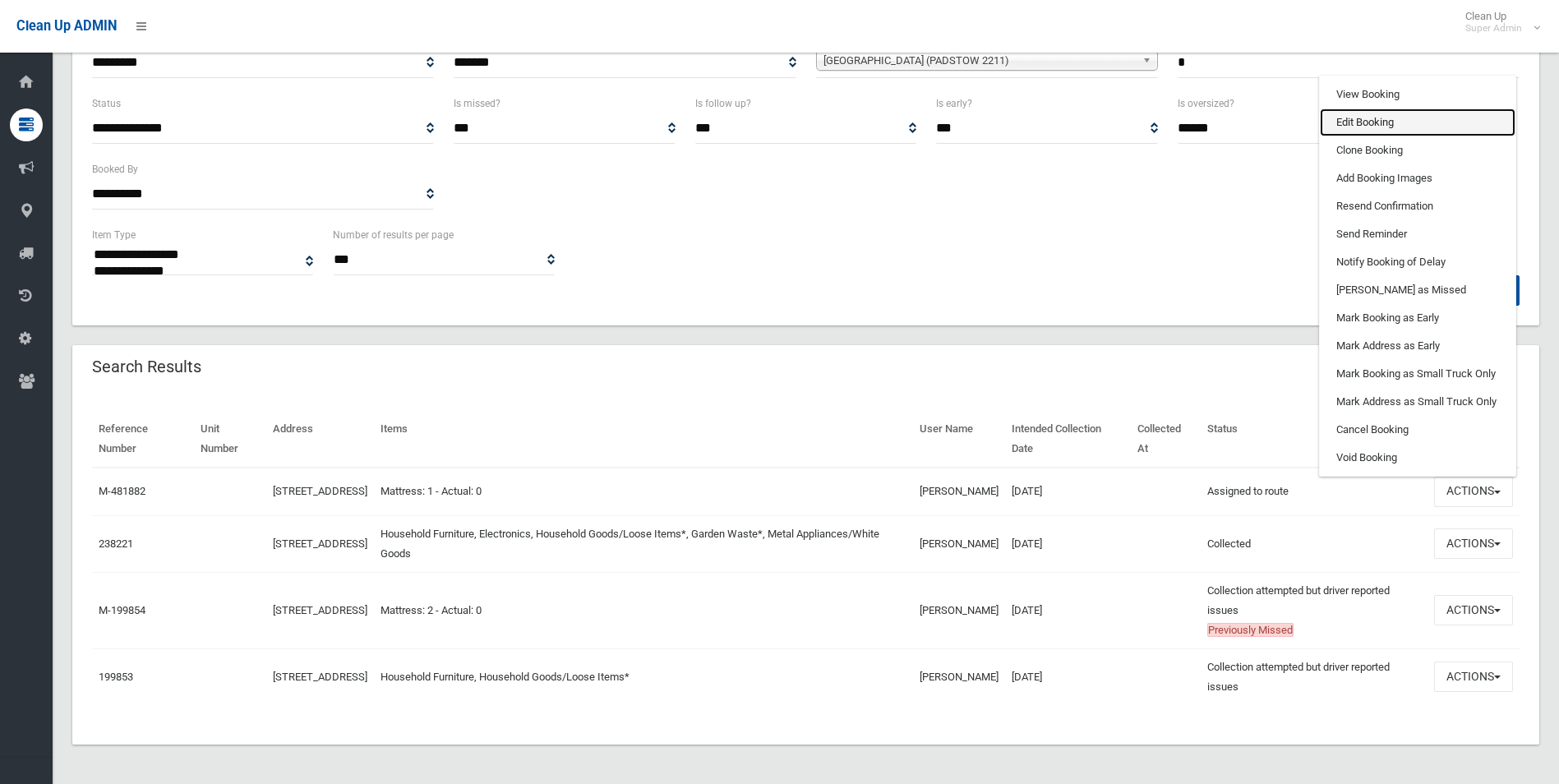
click at [1356, 117] on link "Edit Booking" at bounding box center [1417, 122] width 195 height 28
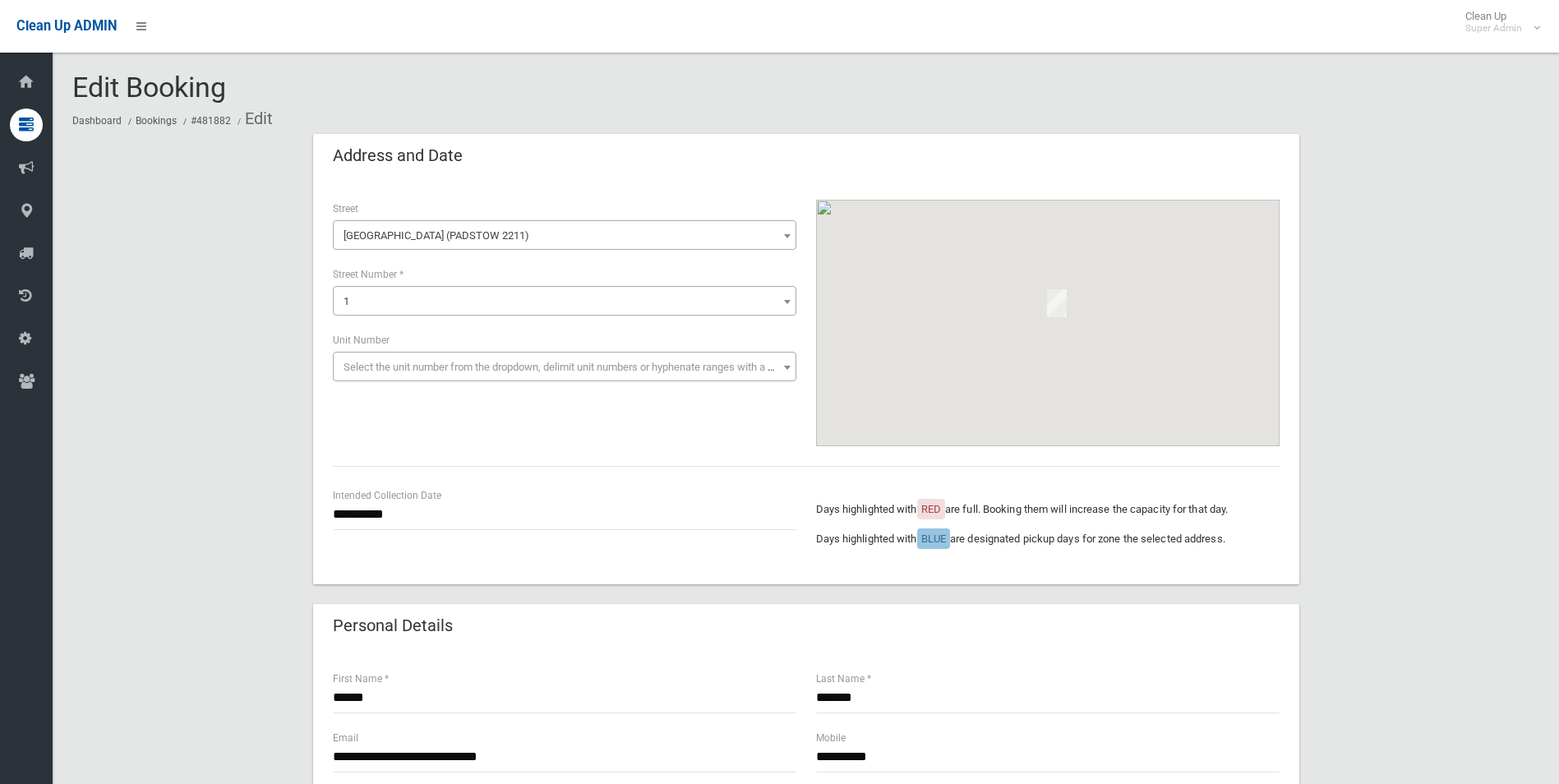
click at [461, 297] on span "1" at bounding box center [565, 301] width 455 height 23
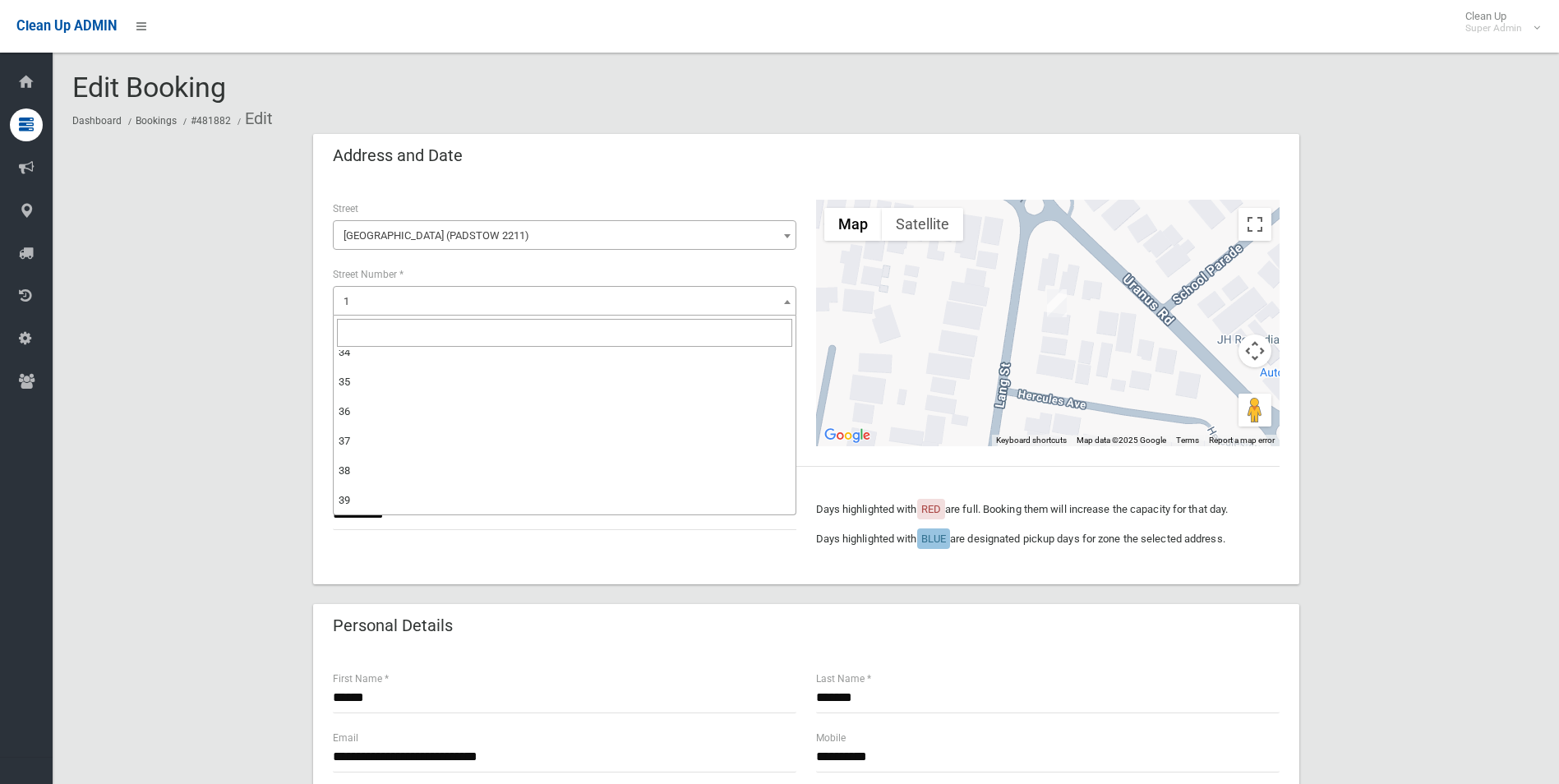
scroll to position [904, 0]
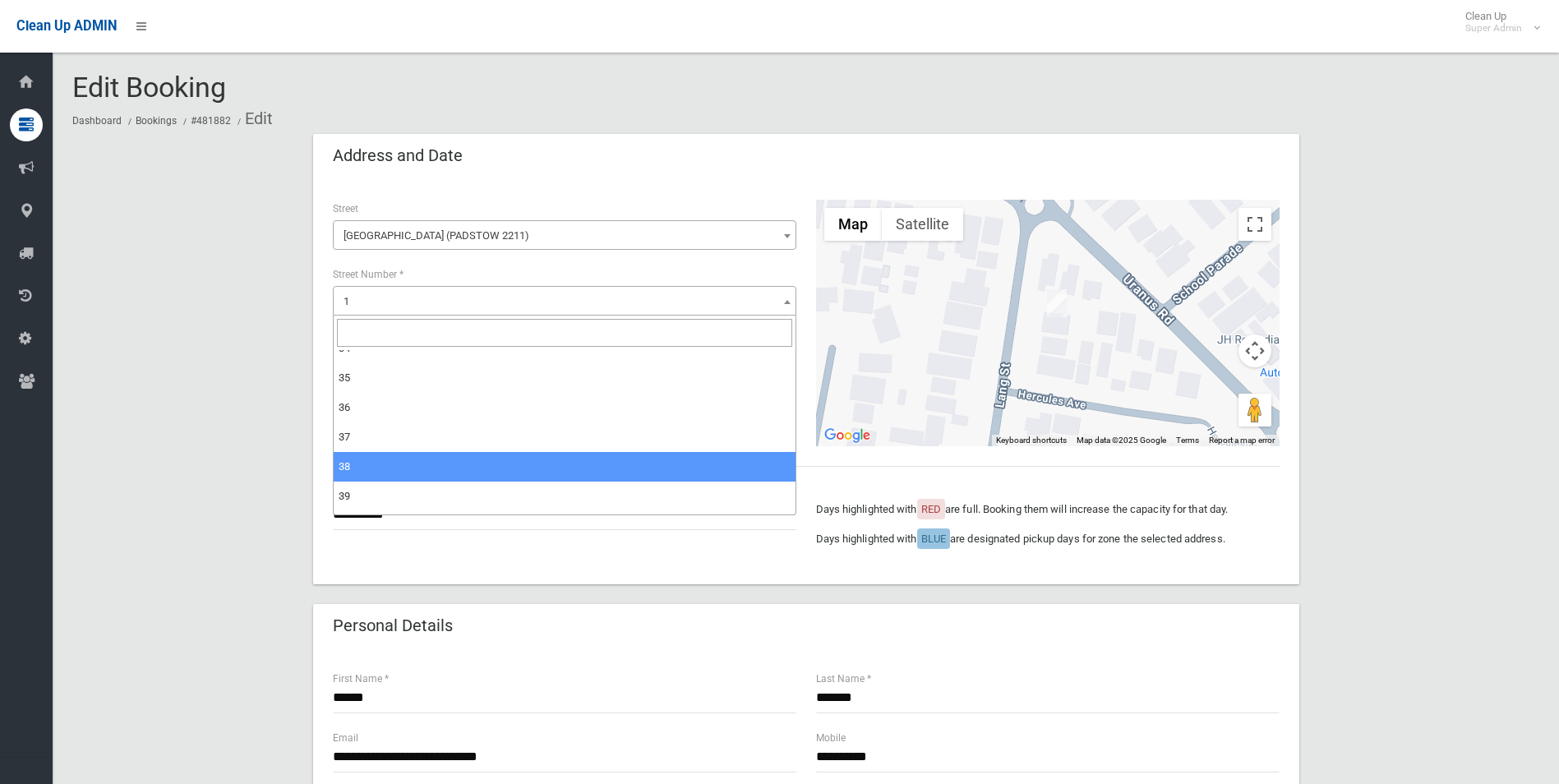
select select "**"
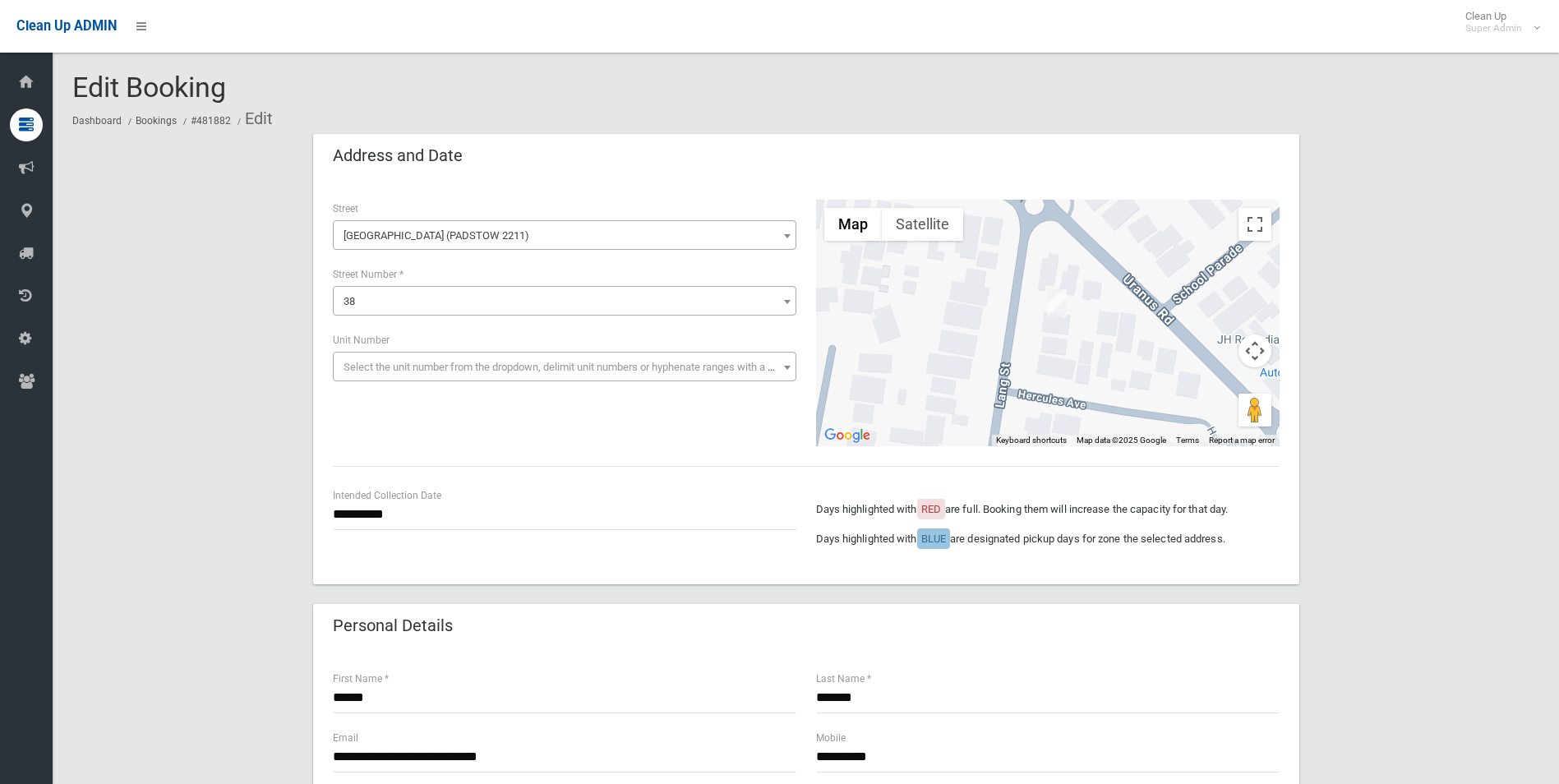
click at [402, 366] on span "Select the unit number from the dropdown, delimit unit numbers or hyphenate ran…" at bounding box center [573, 367] width 460 height 12
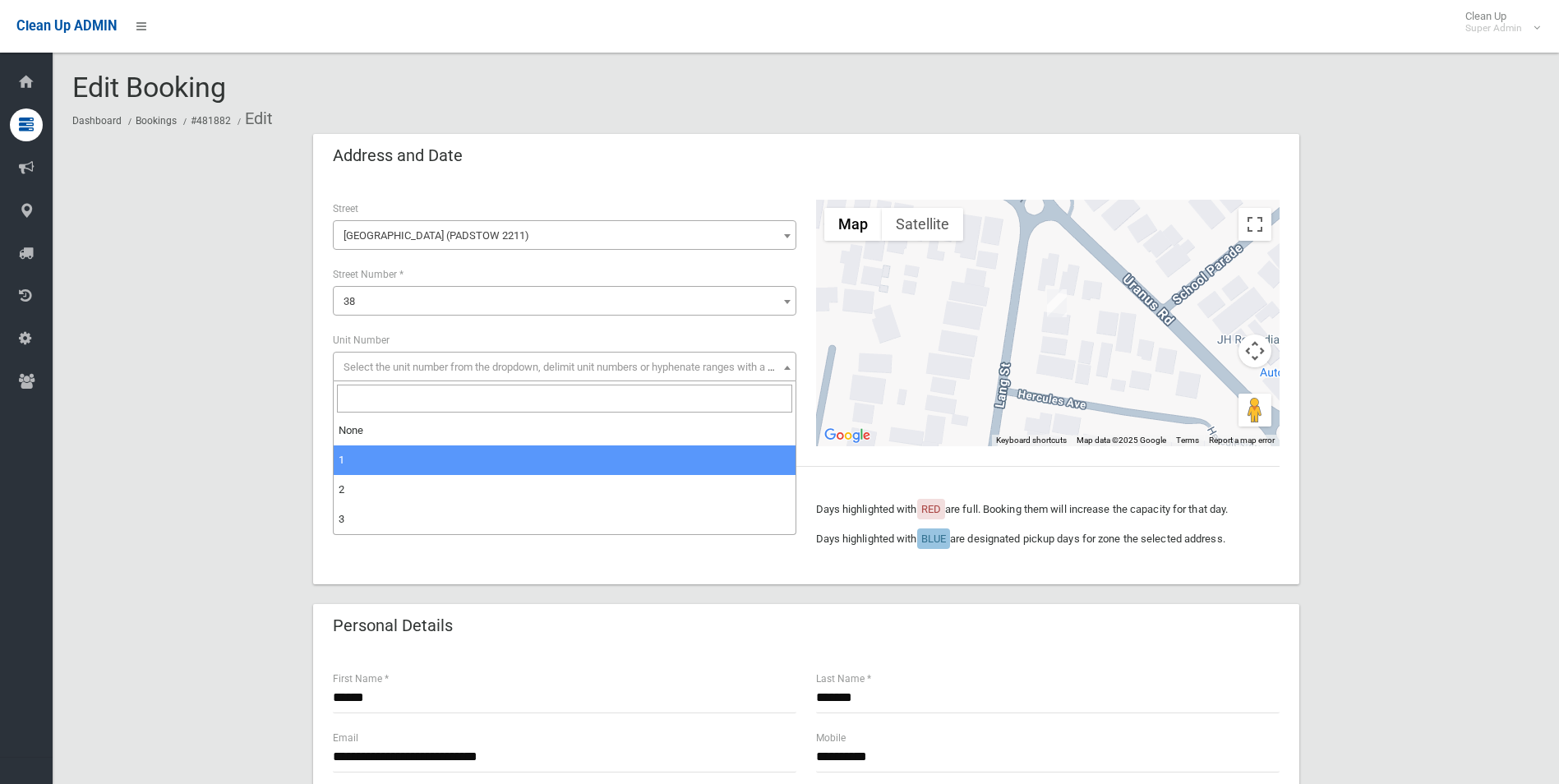
select select "*"
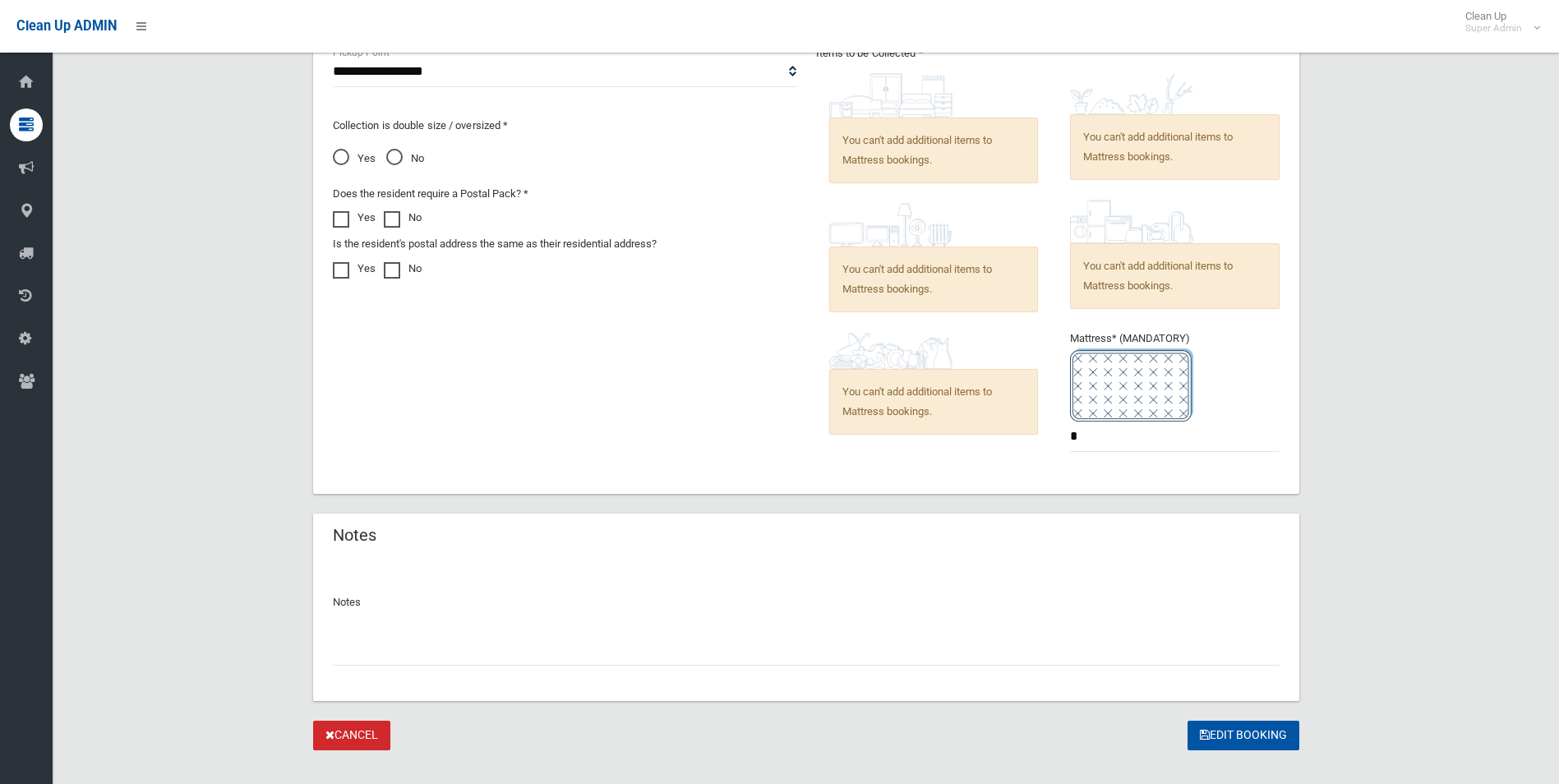
scroll to position [934, 0]
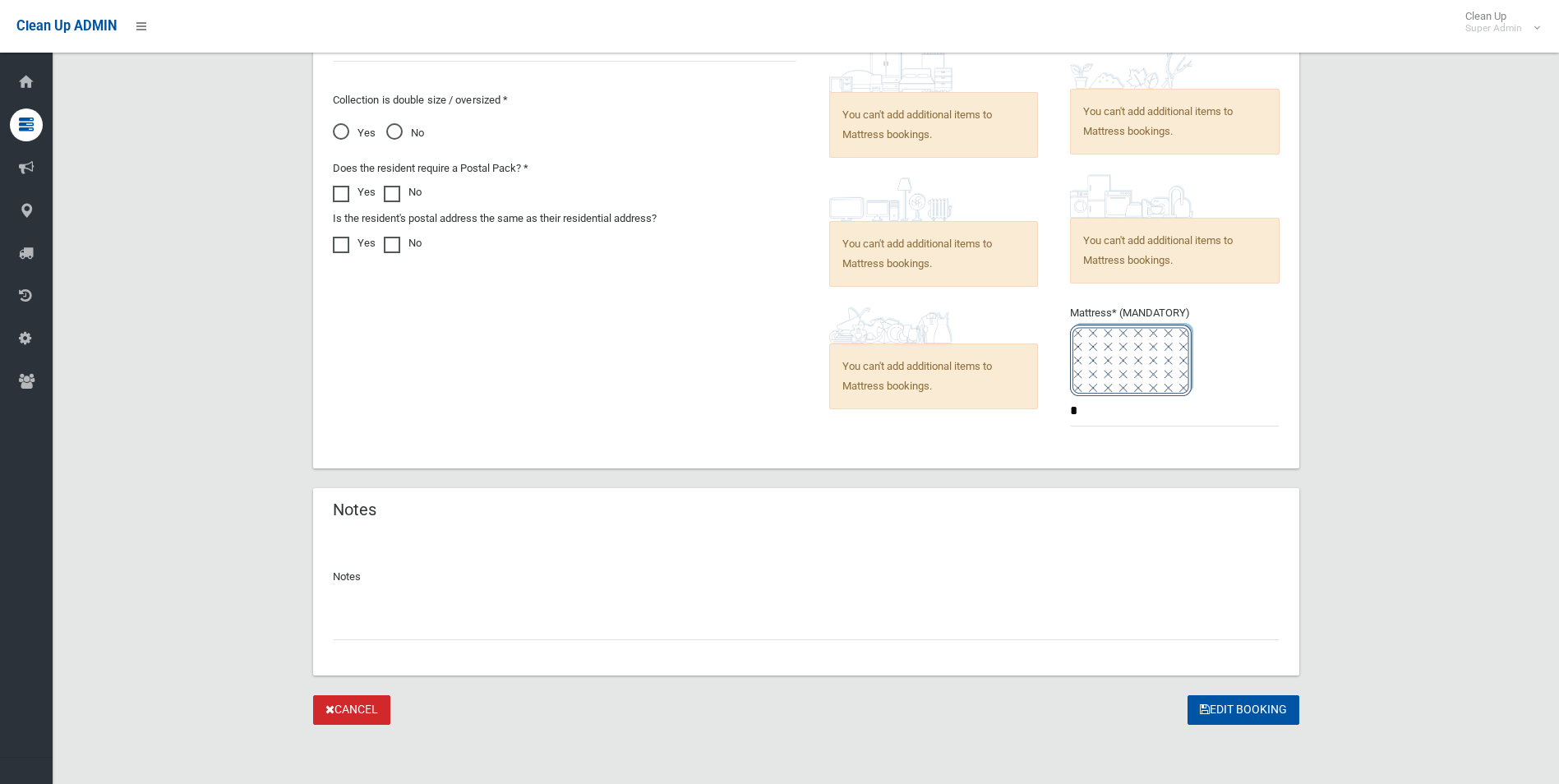
click at [416, 633] on input "text" at bounding box center [806, 625] width 947 height 31
paste input "**********"
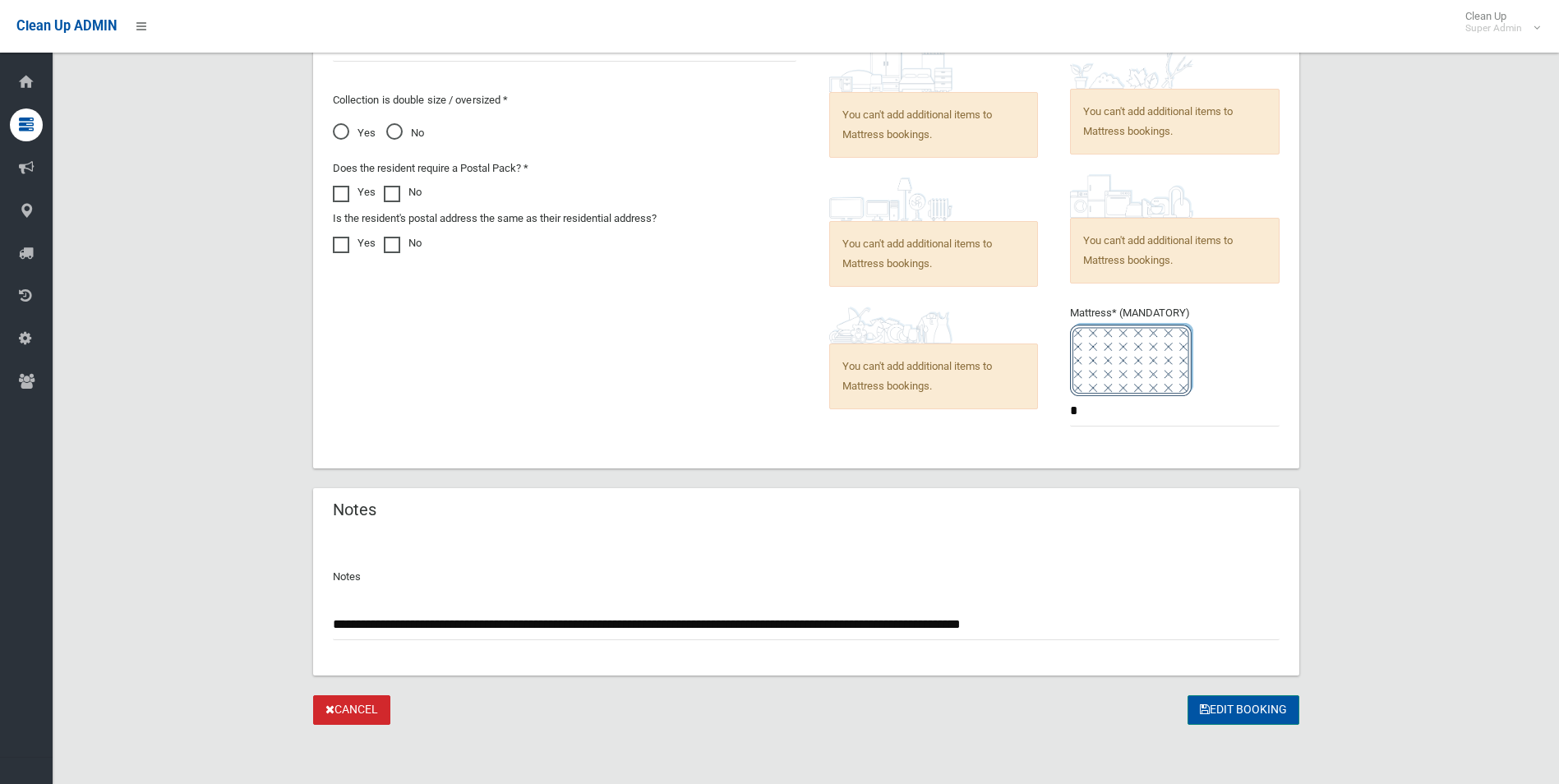
type input "**********"
click at [1230, 708] on button "Edit Booking" at bounding box center [1243, 710] width 112 height 31
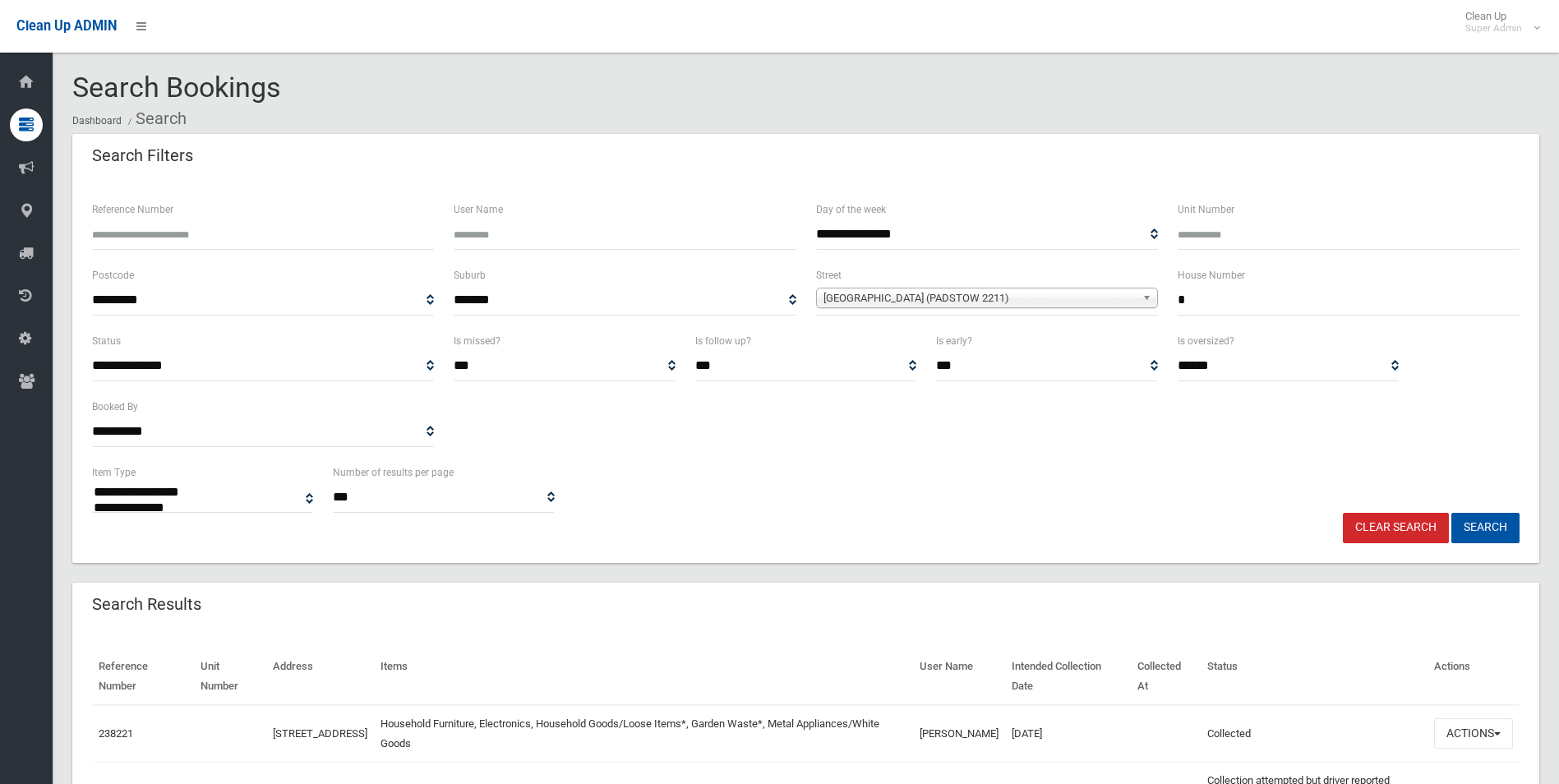
select select
click at [1230, 292] on input "*" at bounding box center [1349, 300] width 342 height 31
type input "**"
click at [1452, 512] on button "Search" at bounding box center [1486, 527] width 69 height 31
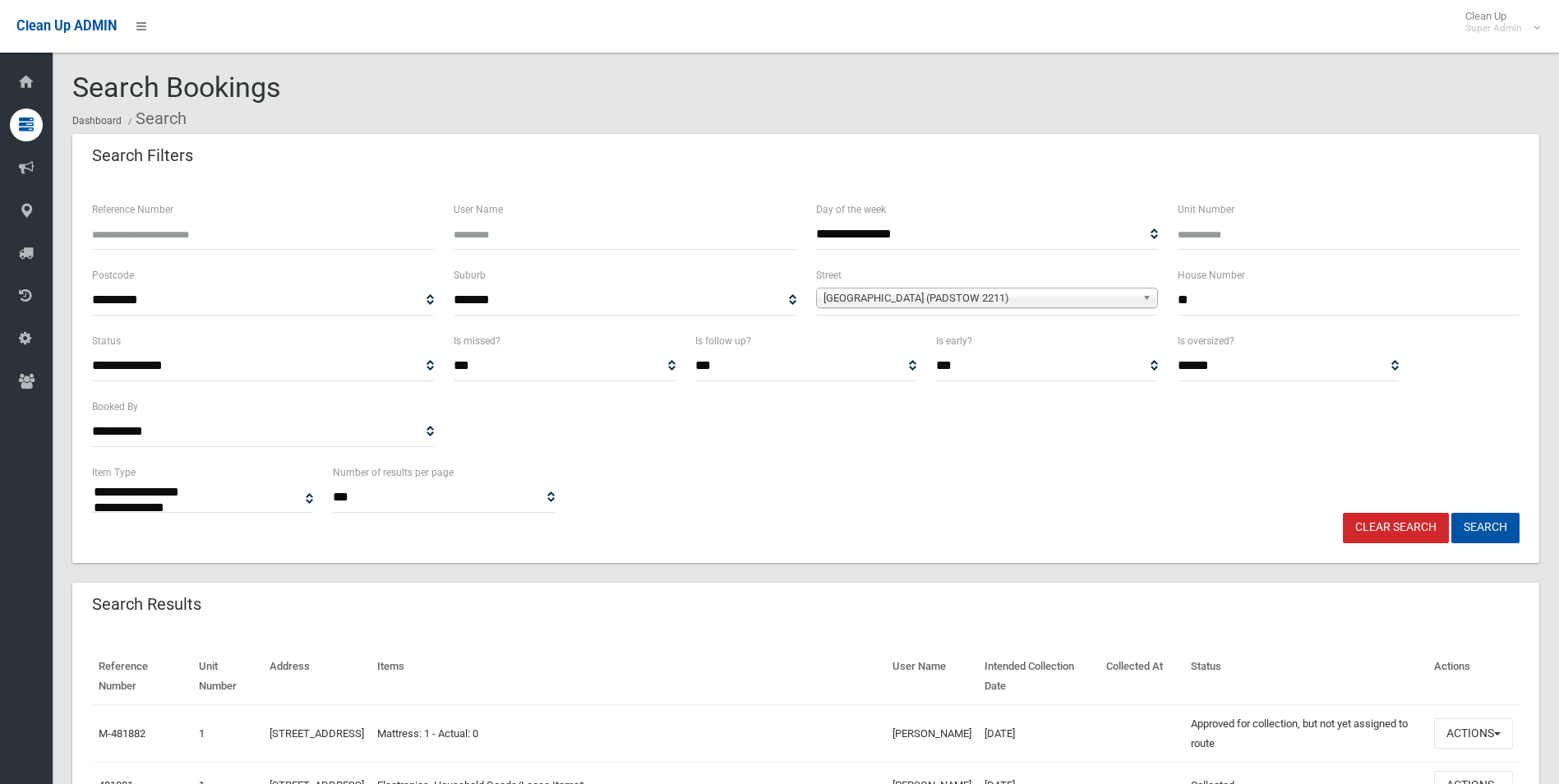
select select
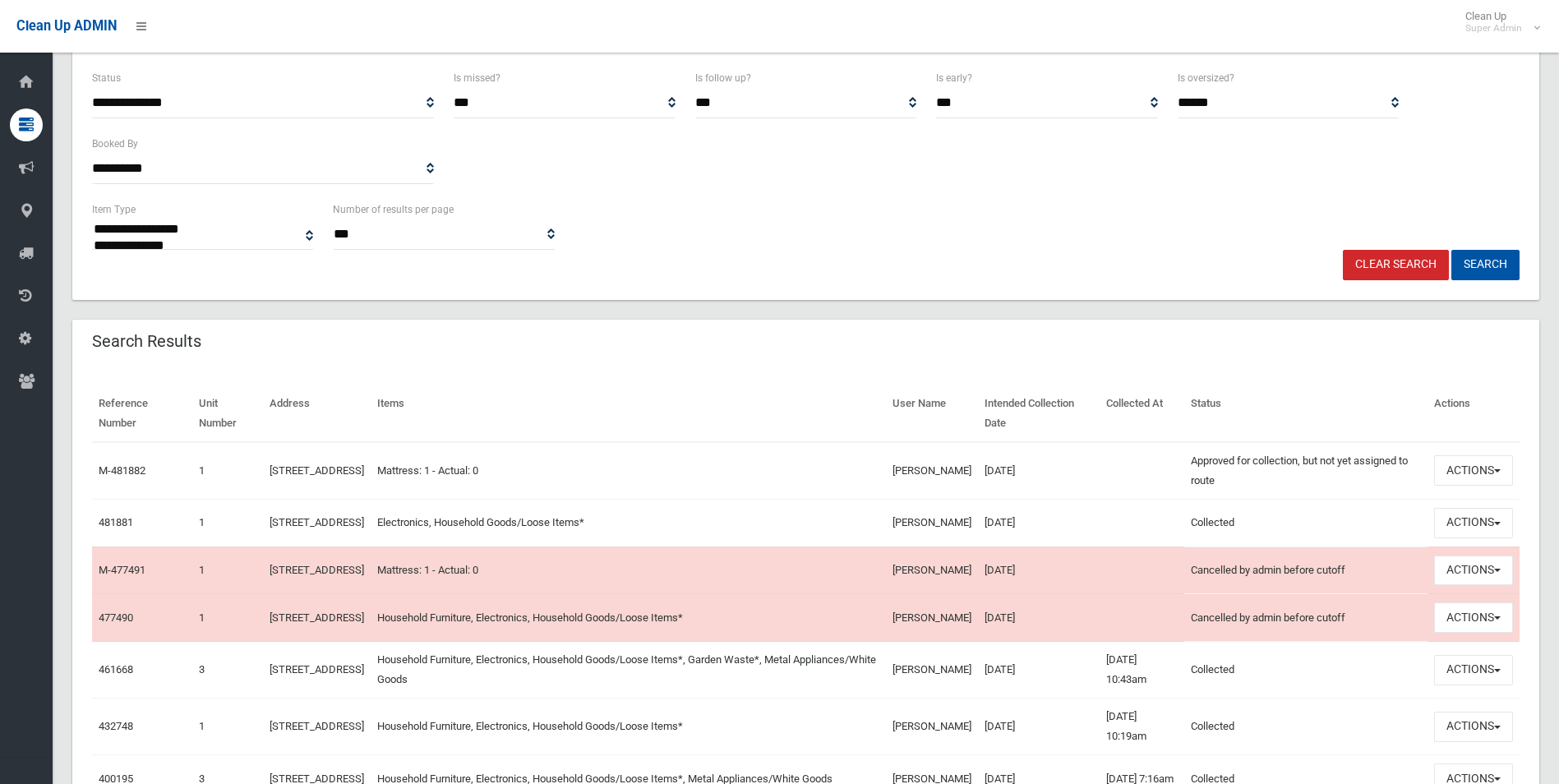
scroll to position [329, 0]
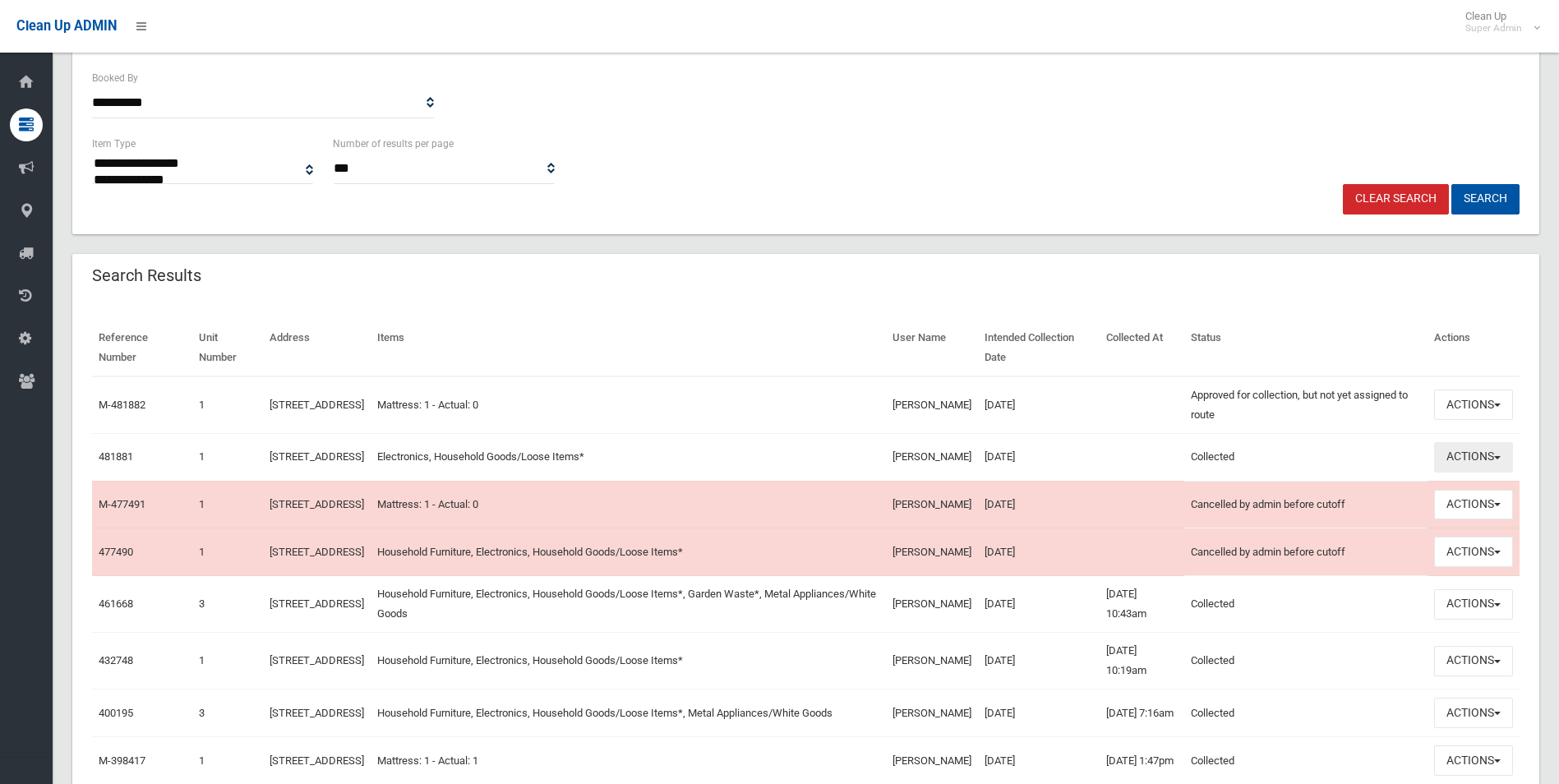
click at [1459, 457] on button "Actions" at bounding box center [1474, 457] width 79 height 31
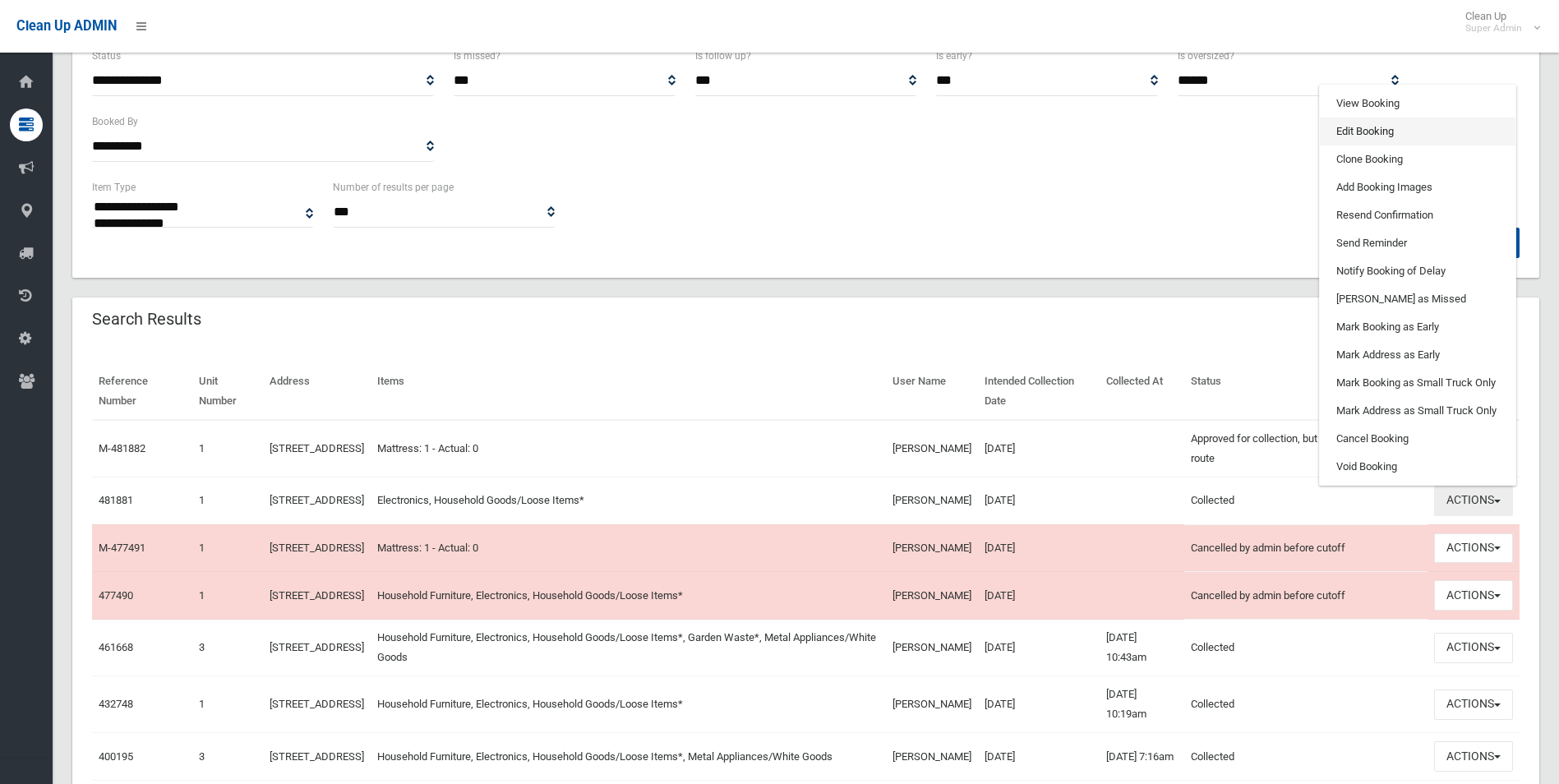
scroll to position [246, 0]
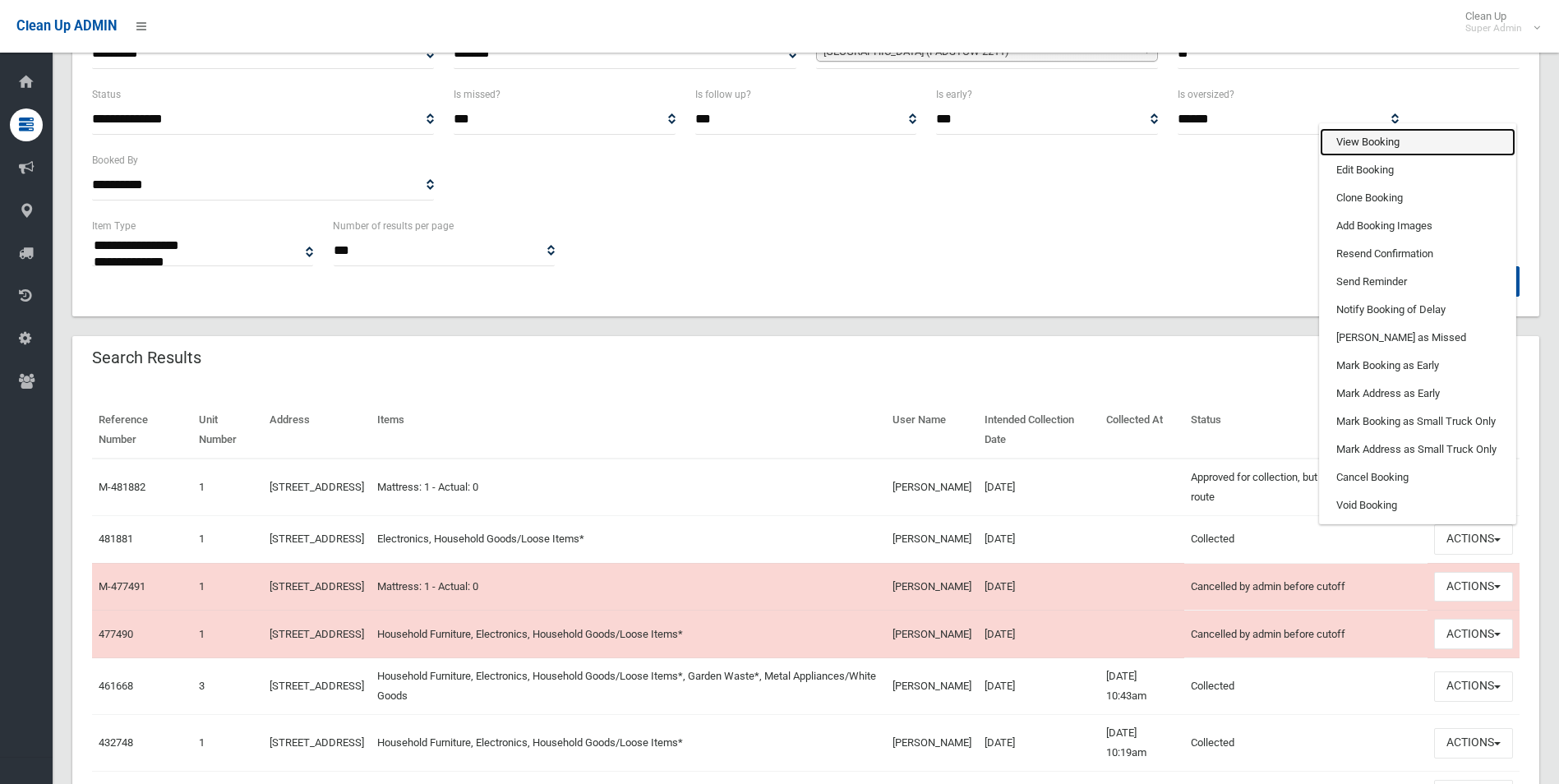
click at [1351, 144] on link "View Booking" at bounding box center [1417, 142] width 195 height 28
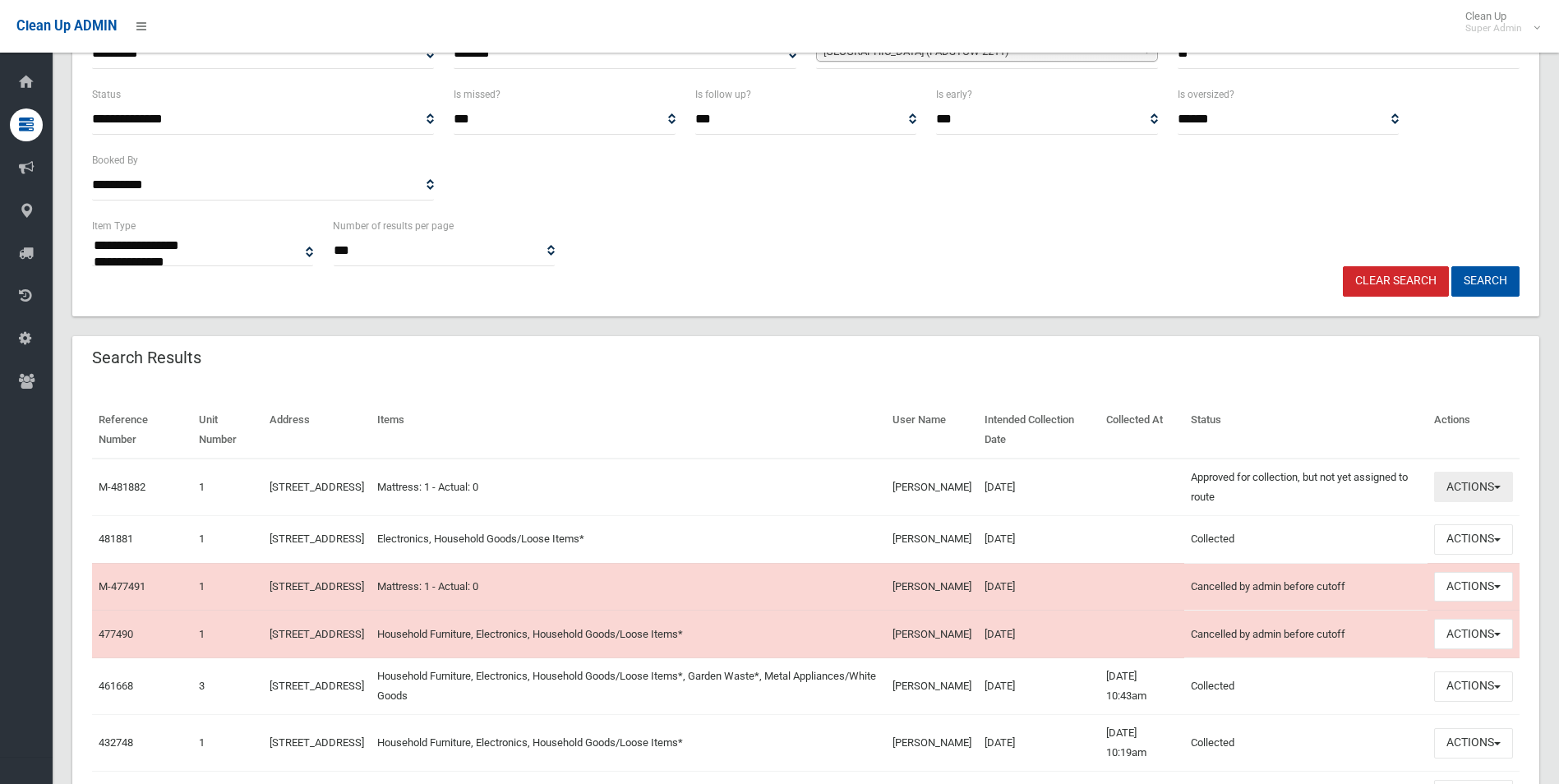
click at [1479, 484] on button "Actions" at bounding box center [1474, 487] width 79 height 31
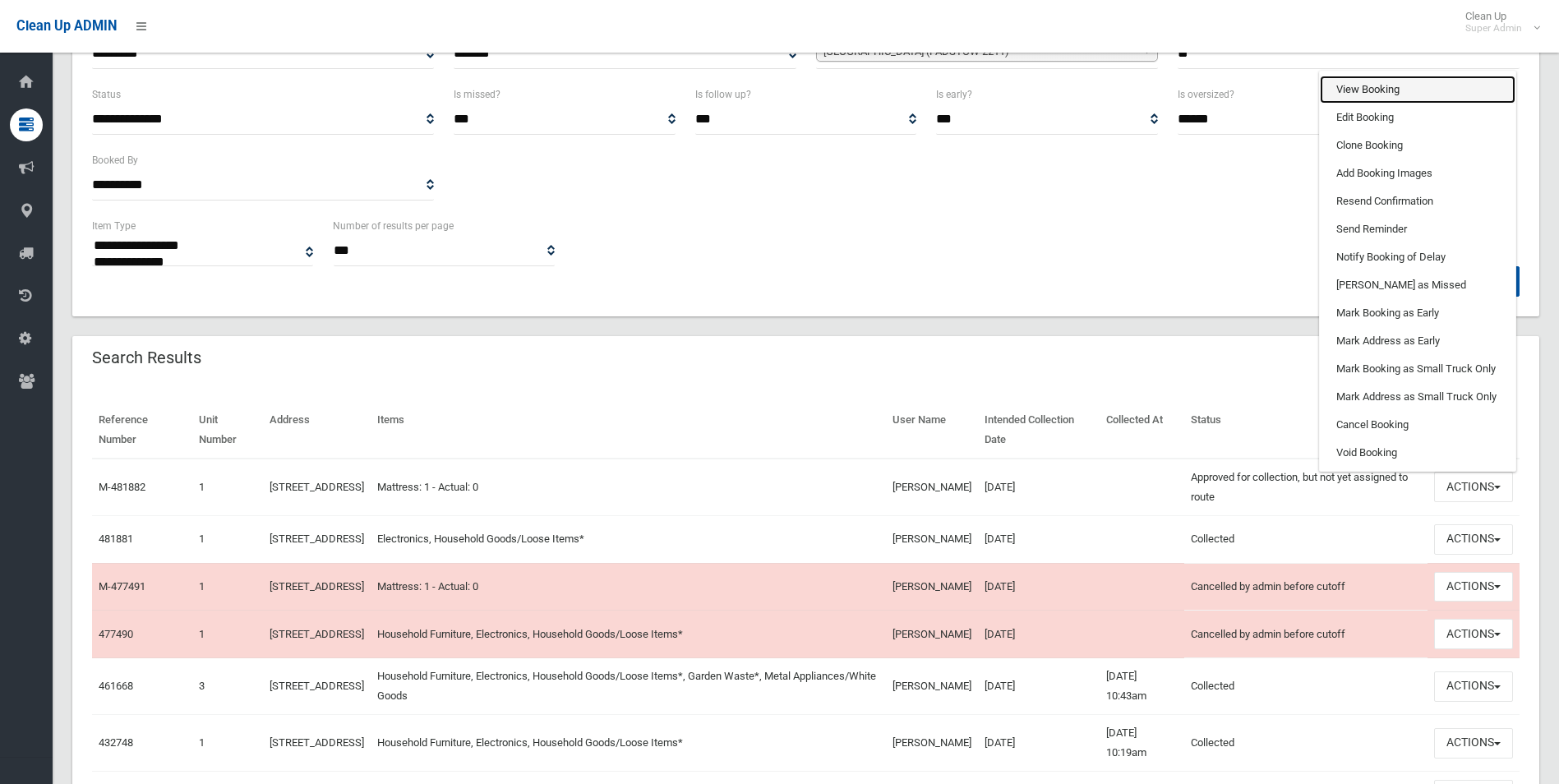
click at [1370, 82] on link "View Booking" at bounding box center [1417, 90] width 195 height 28
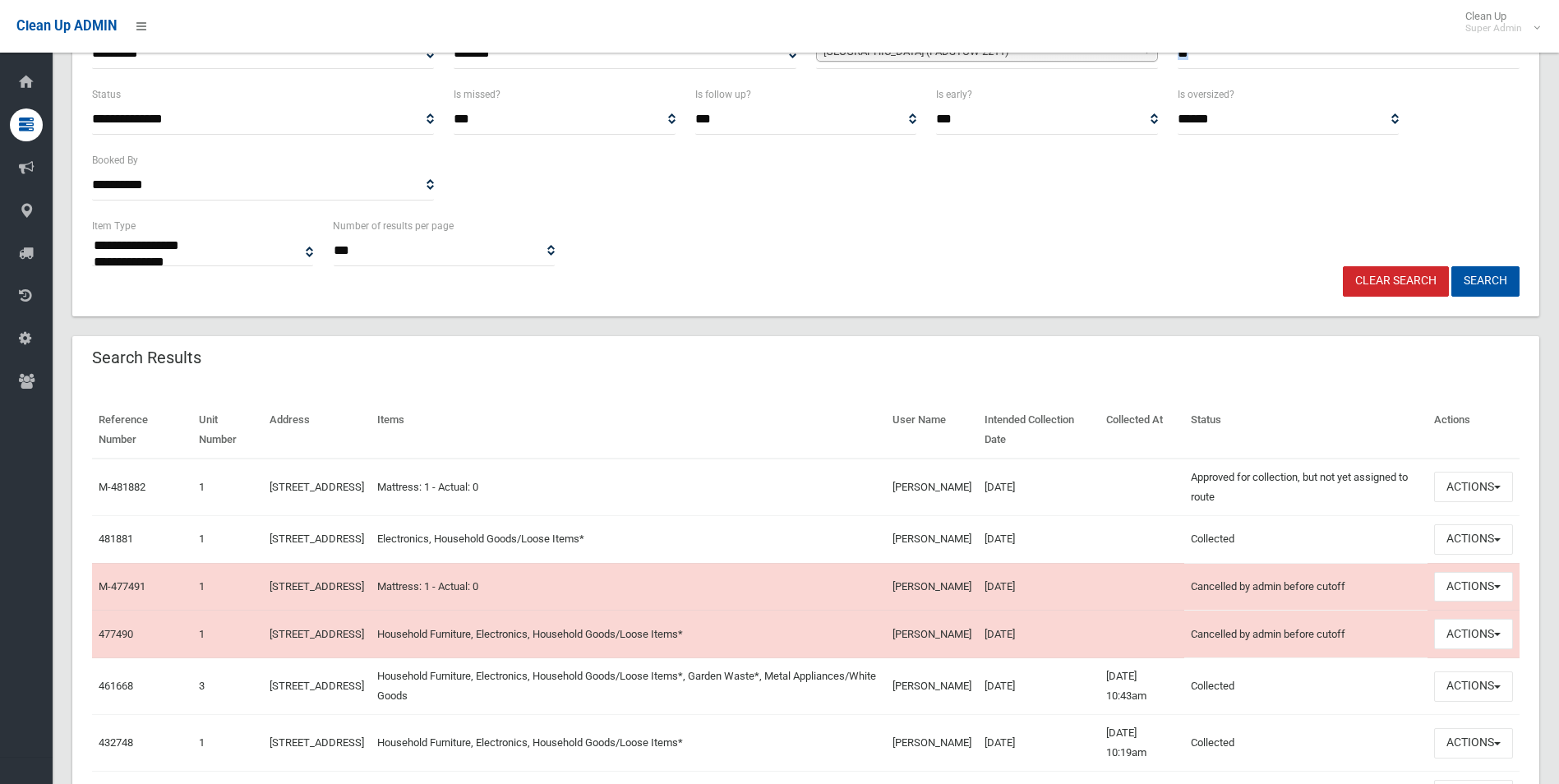
click at [1370, 82] on div "House Number **" at bounding box center [1348, 52] width 361 height 66
click at [1476, 541] on button "Actions" at bounding box center [1474, 539] width 79 height 31
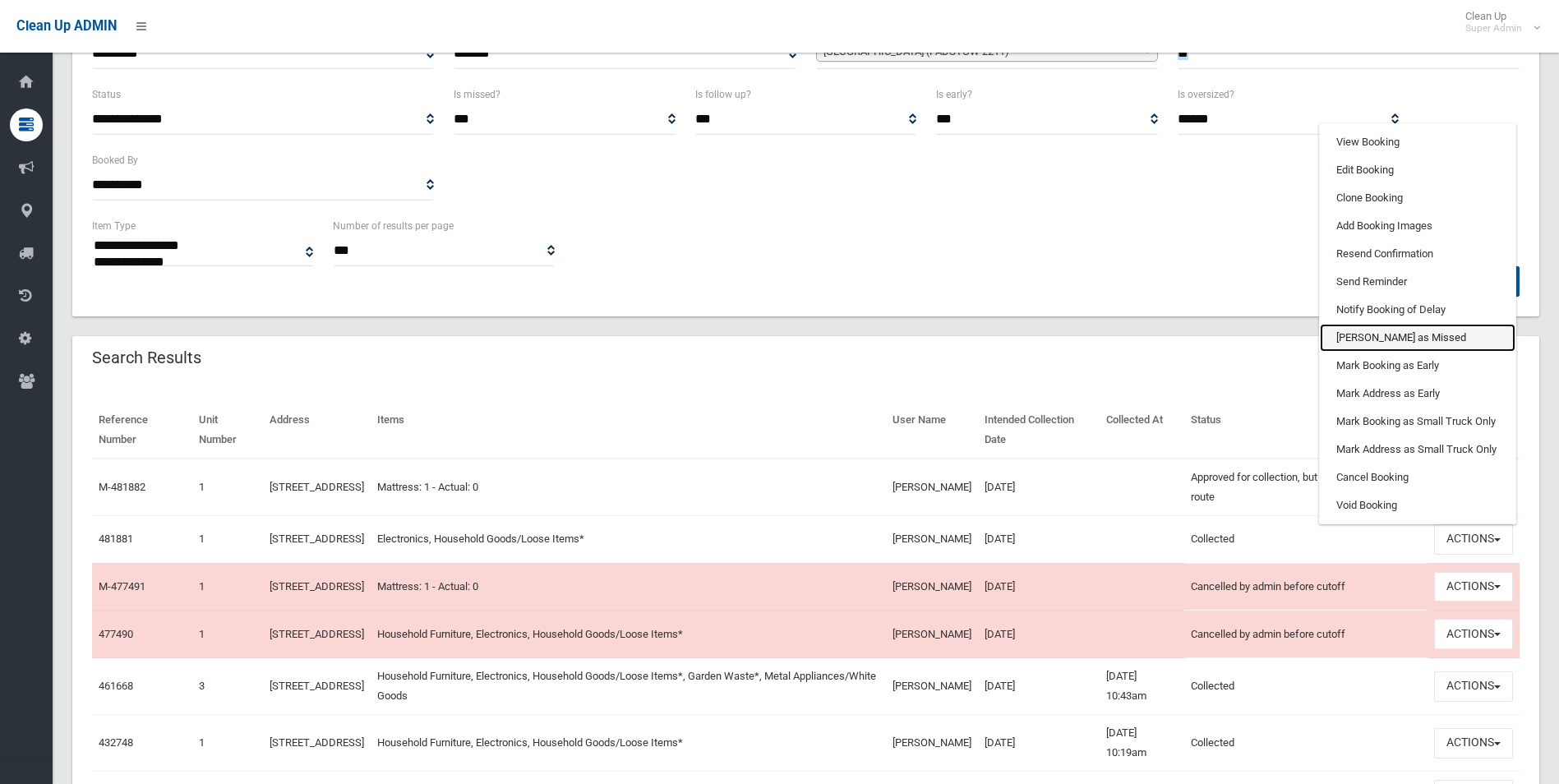
click at [1376, 345] on link "Mark as Missed" at bounding box center [1417, 338] width 195 height 28
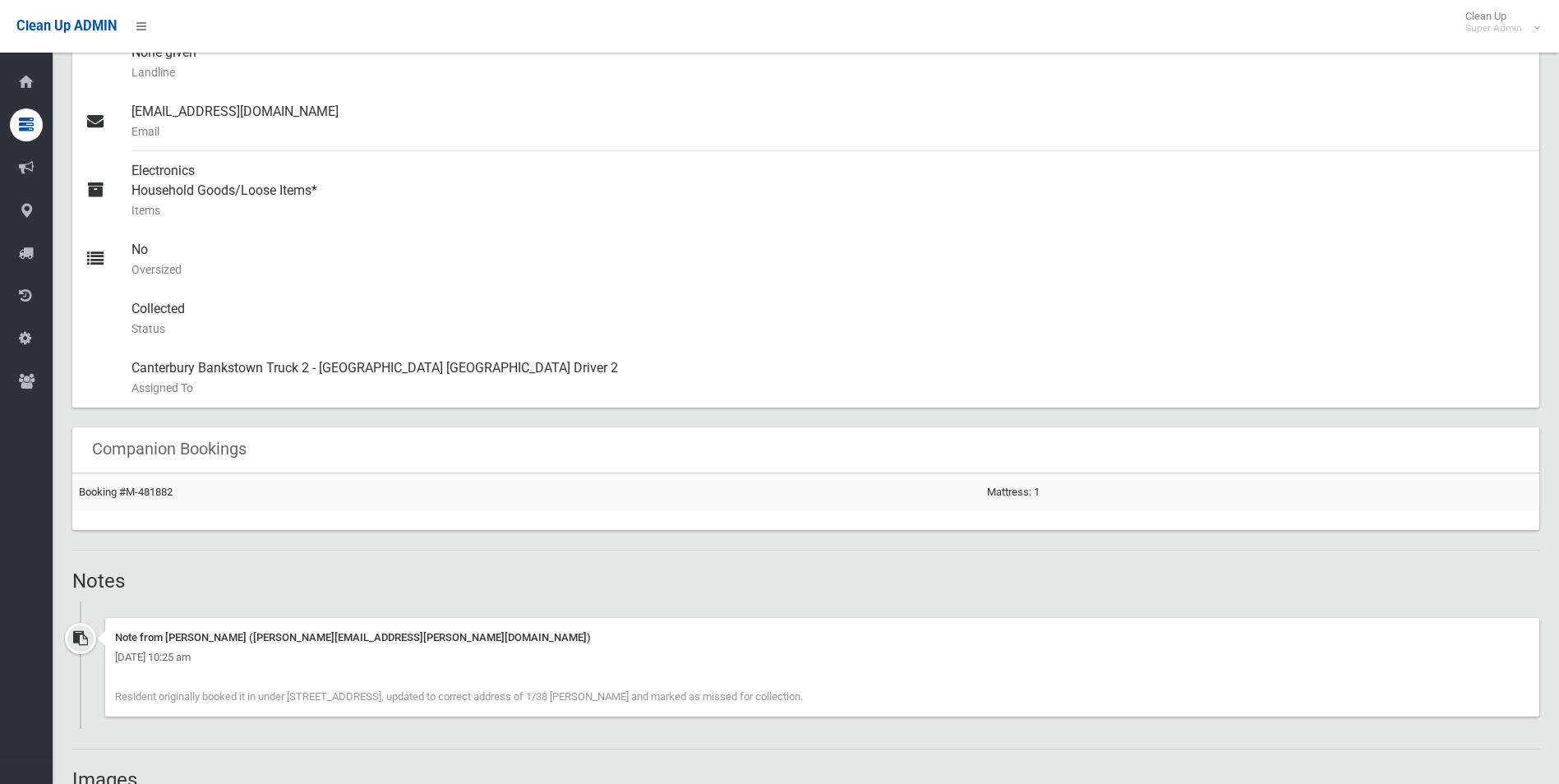
scroll to position [859, 0]
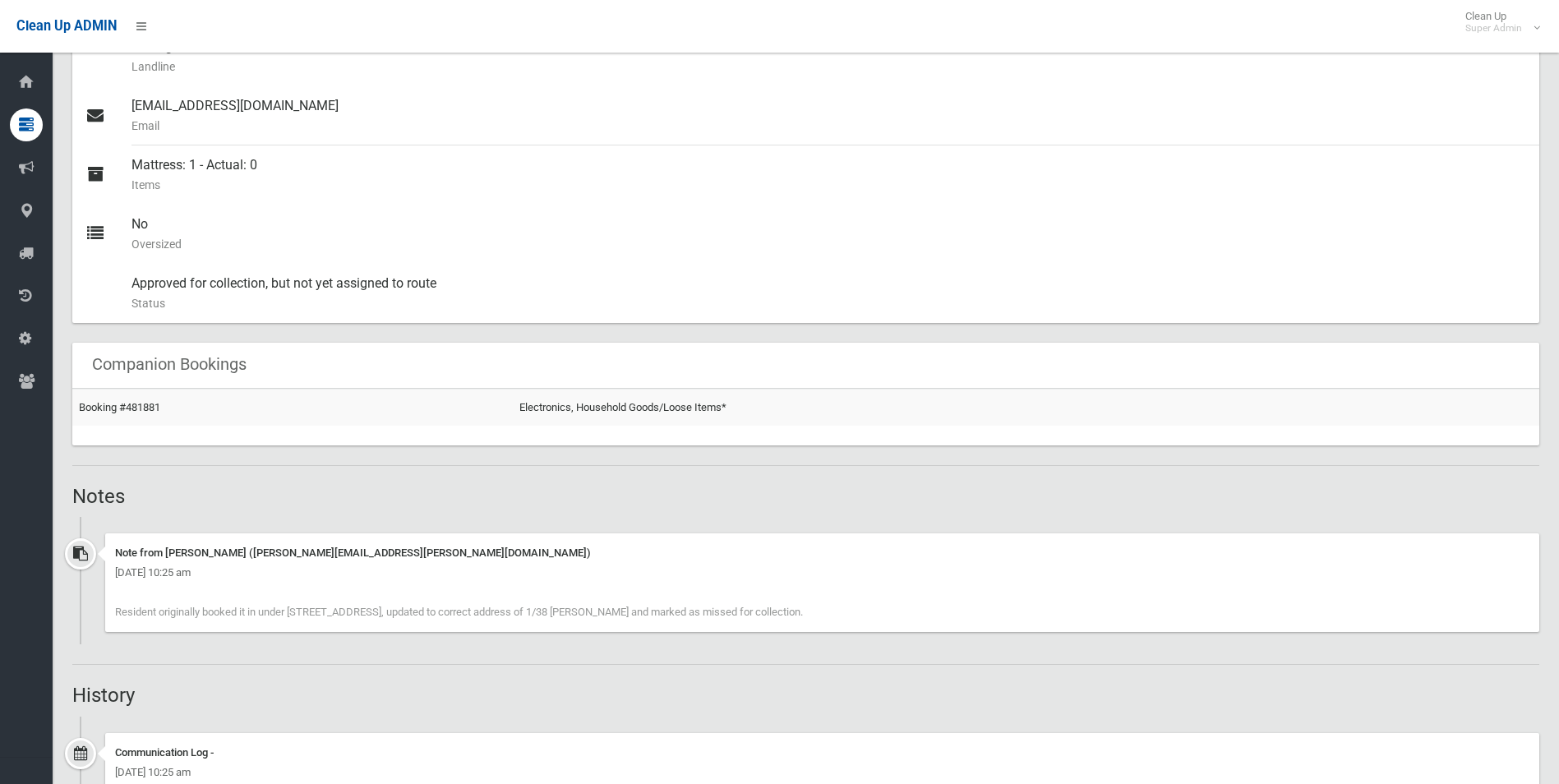
scroll to position [822, 0]
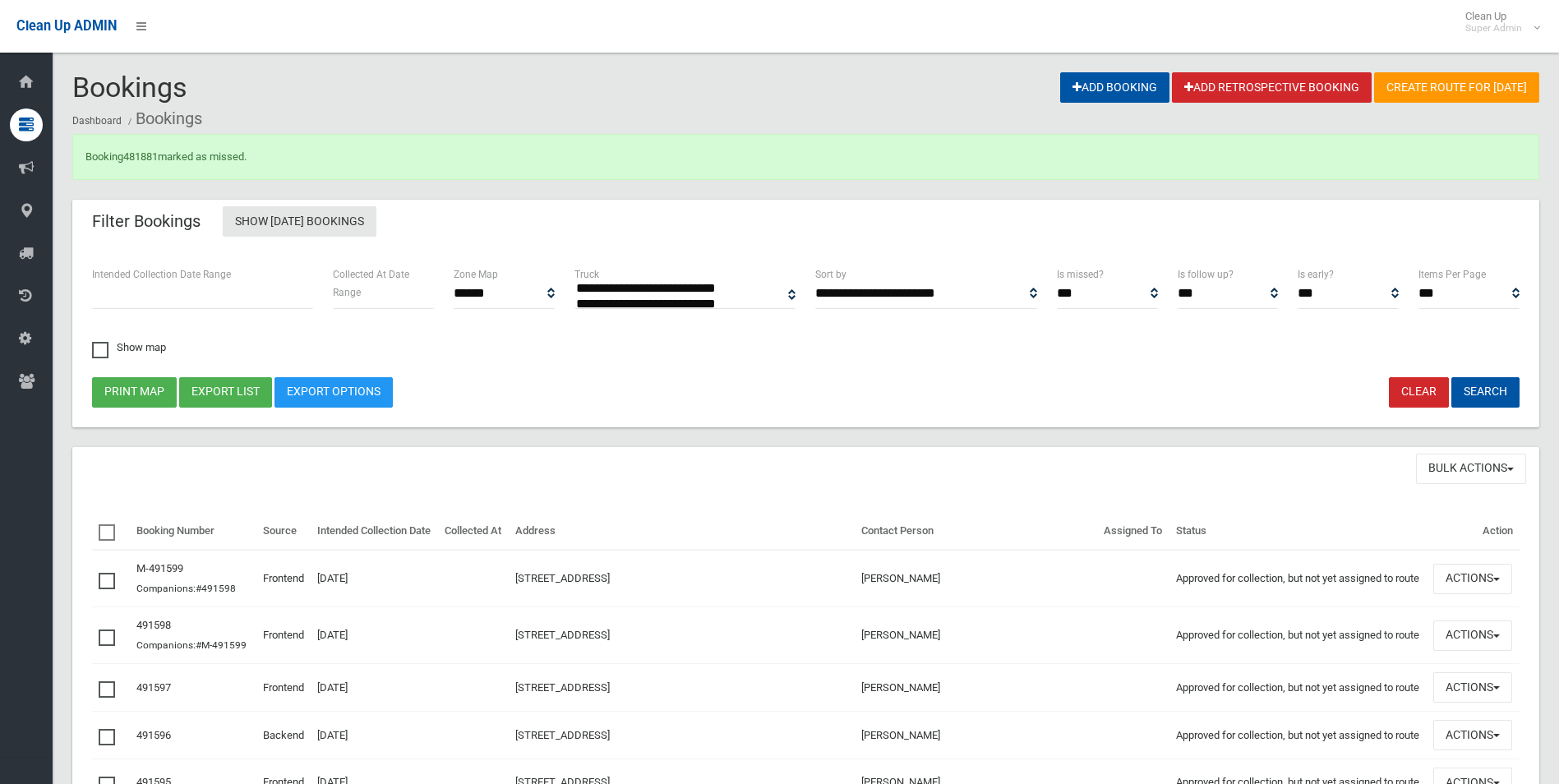
select select
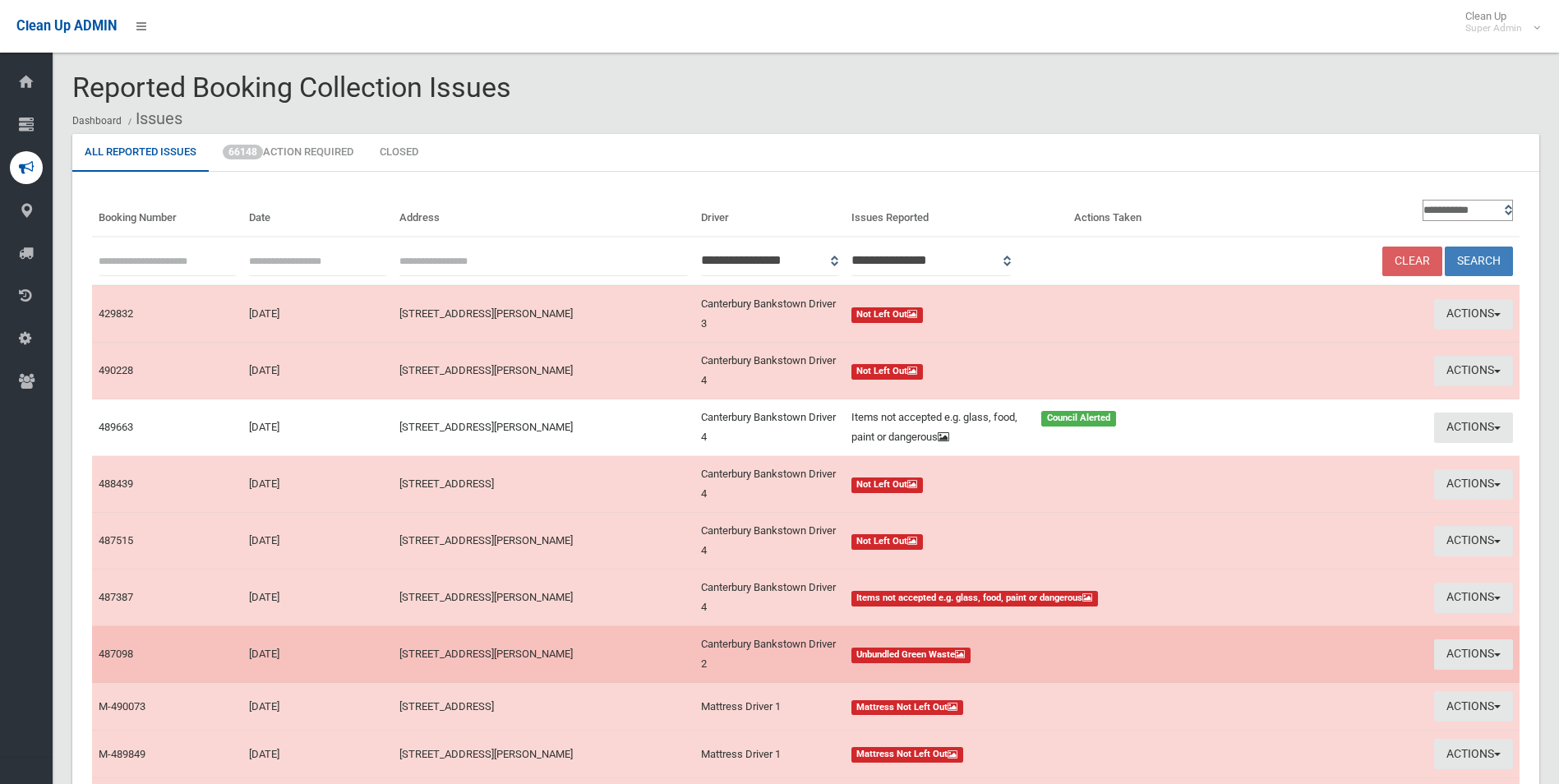
scroll to position [82, 0]
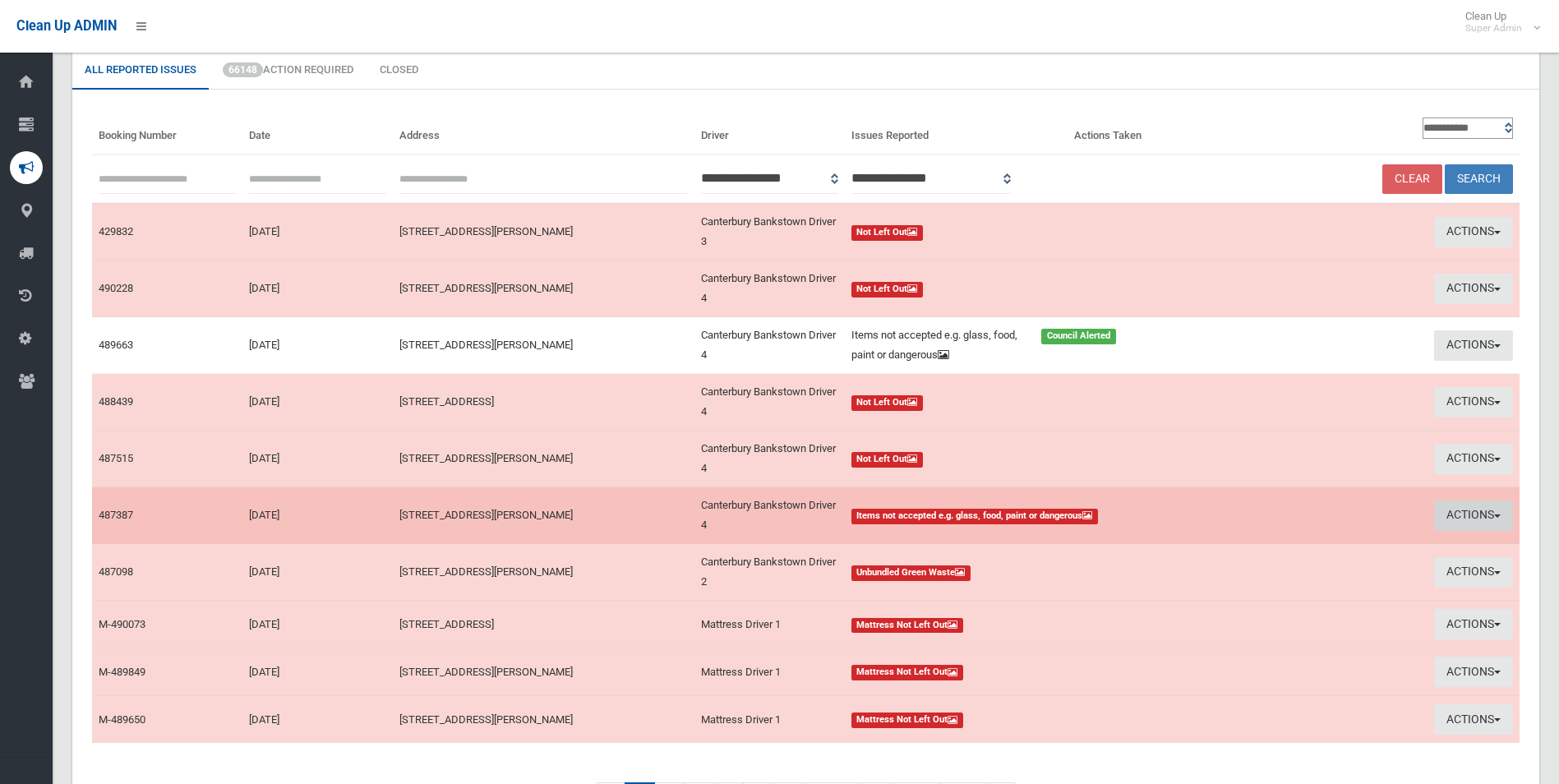
click at [1460, 511] on button "Actions" at bounding box center [1474, 515] width 79 height 31
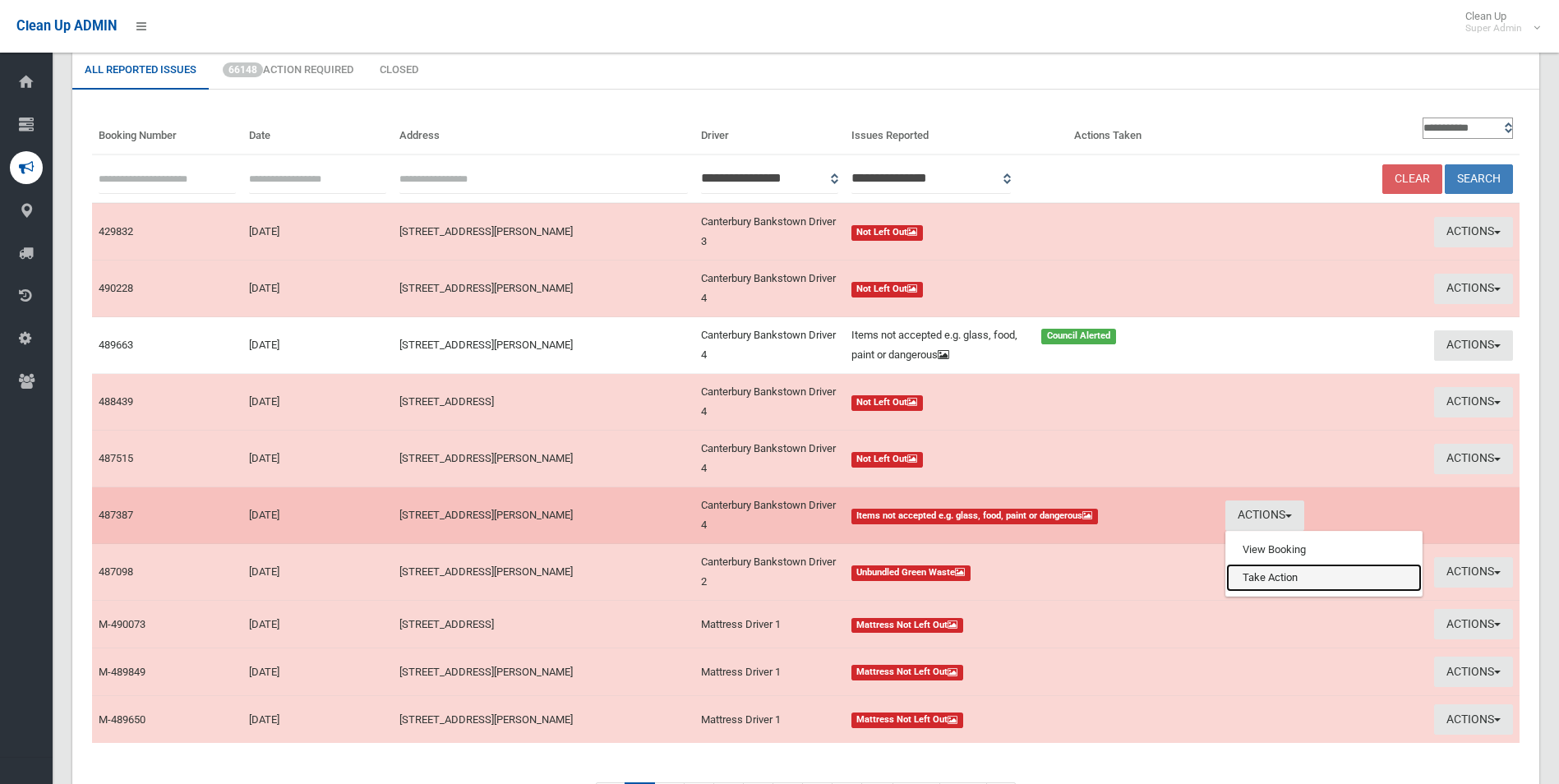
click at [1253, 584] on link "Take Action" at bounding box center [1324, 577] width 195 height 28
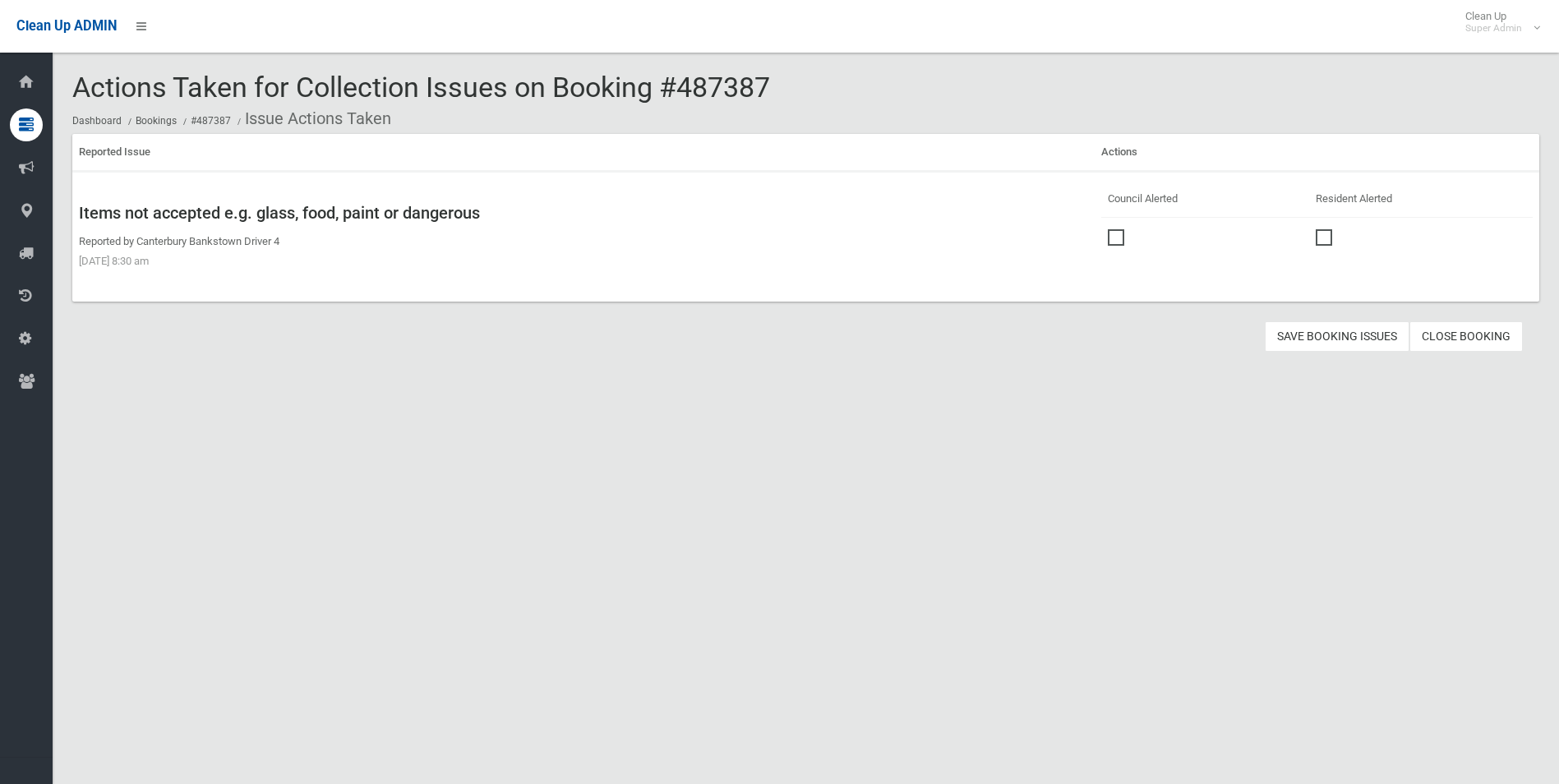
click at [1110, 229] on span at bounding box center [1120, 229] width 25 height 0
click at [1339, 334] on button "Save Booking Issues" at bounding box center [1337, 337] width 145 height 31
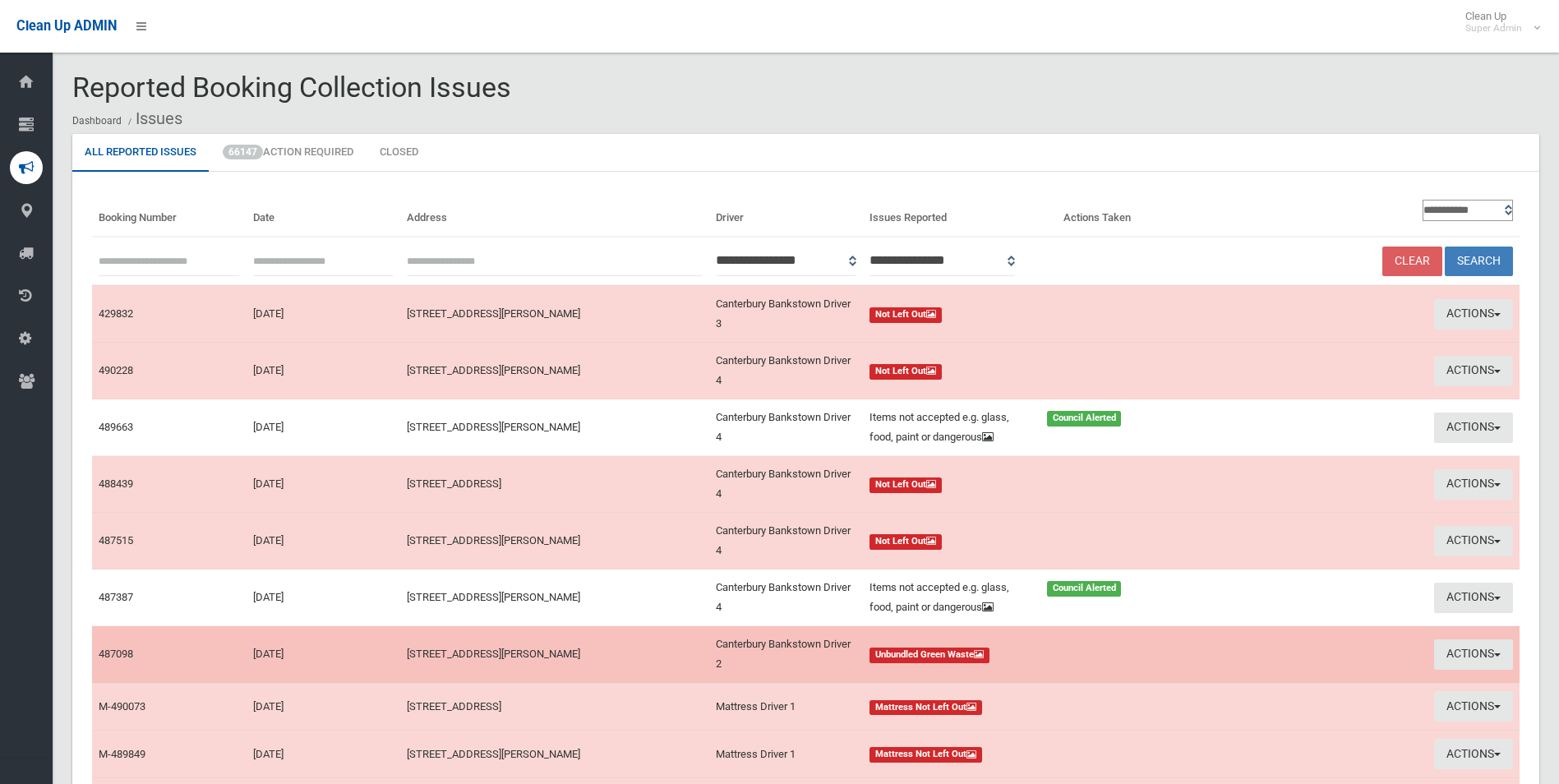
scroll to position [82, 0]
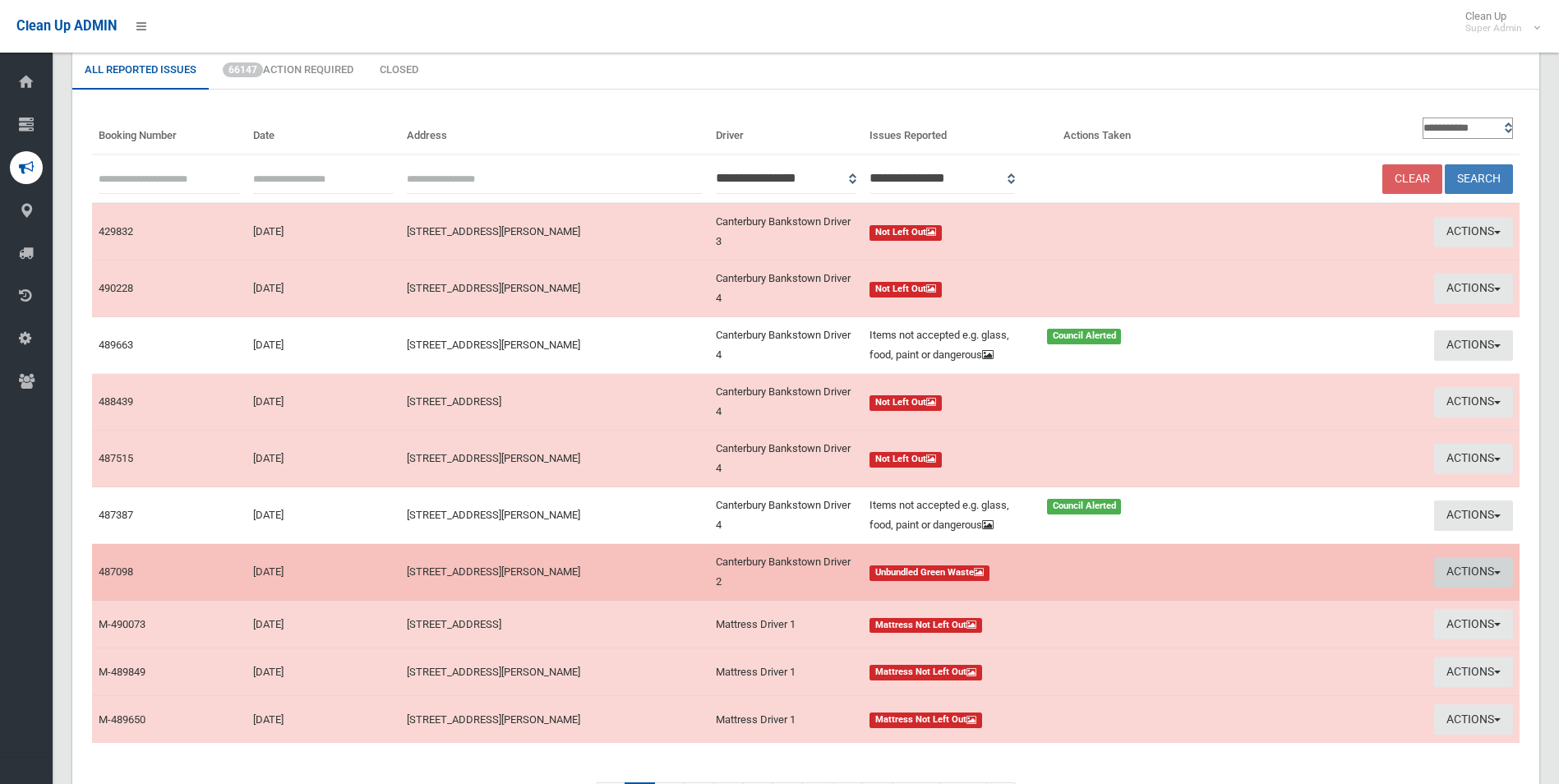
click at [1443, 567] on button "Actions" at bounding box center [1474, 572] width 79 height 31
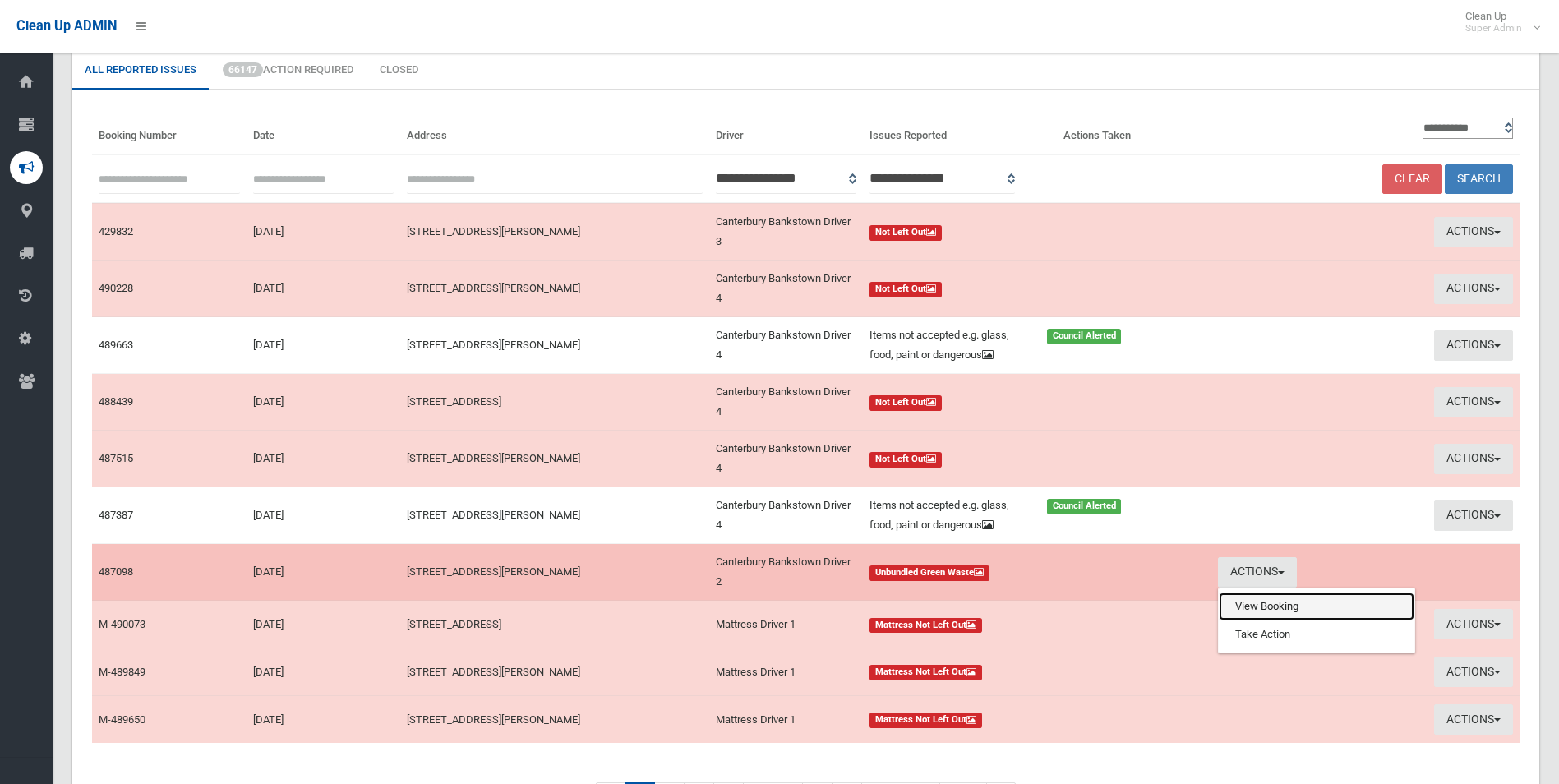
click at [1249, 607] on link "View Booking" at bounding box center [1316, 606] width 195 height 28
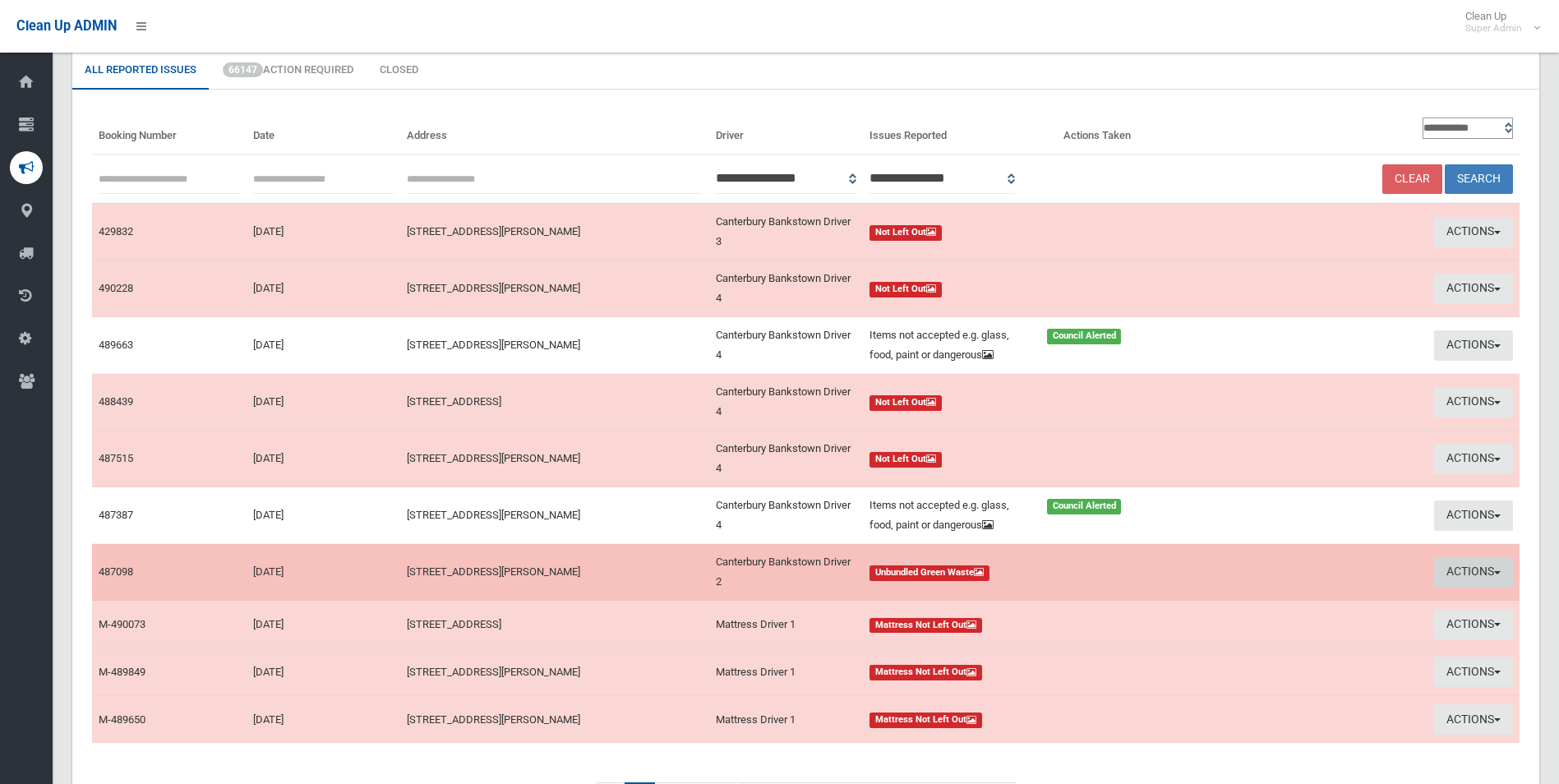
drag, startPoint x: 1469, startPoint y: 564, endPoint x: 1450, endPoint y: 574, distance: 21.5
click at [1469, 564] on button "Actions" at bounding box center [1474, 572] width 79 height 31
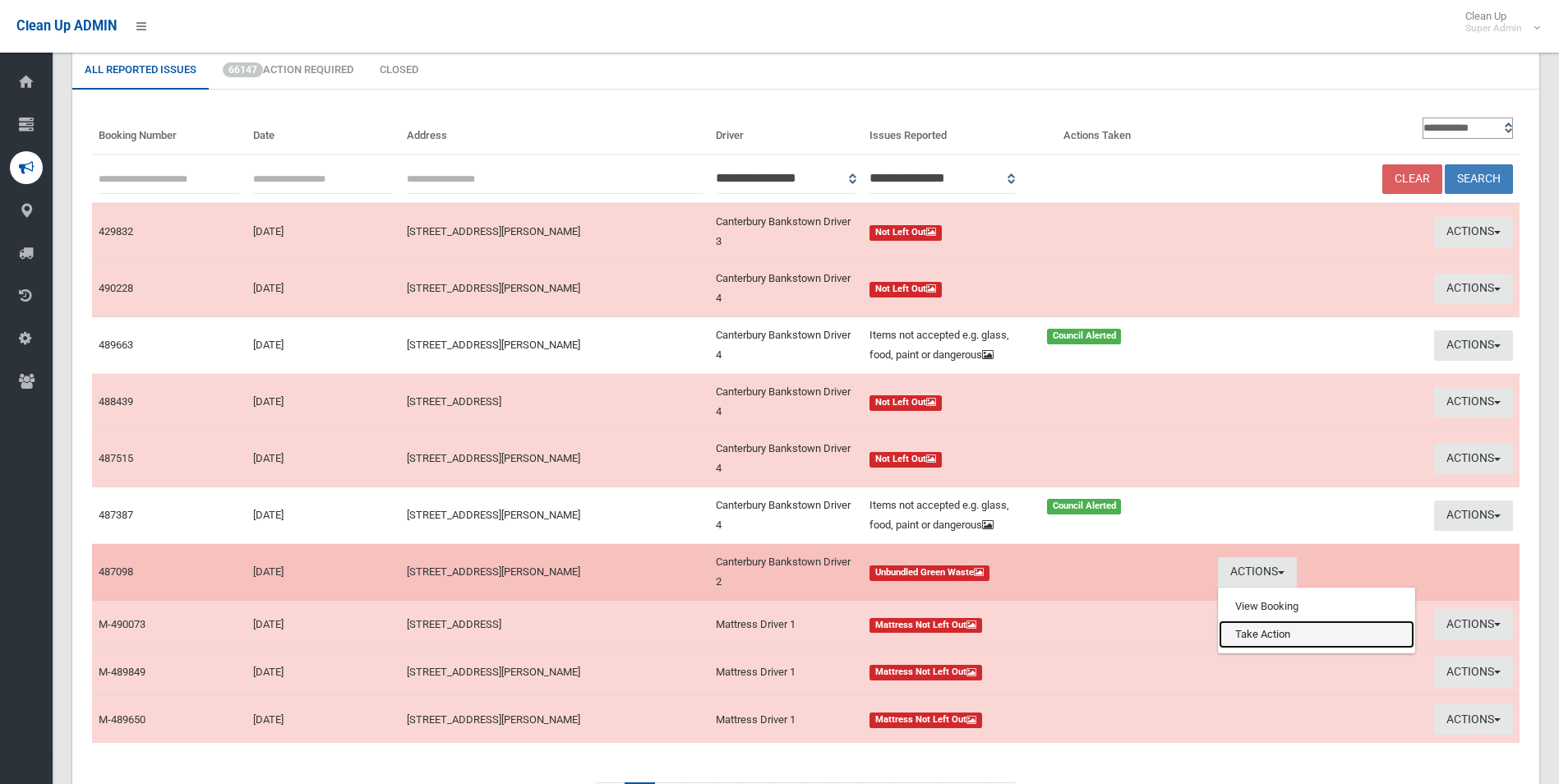
click at [1245, 643] on link "Take Action" at bounding box center [1316, 635] width 195 height 28
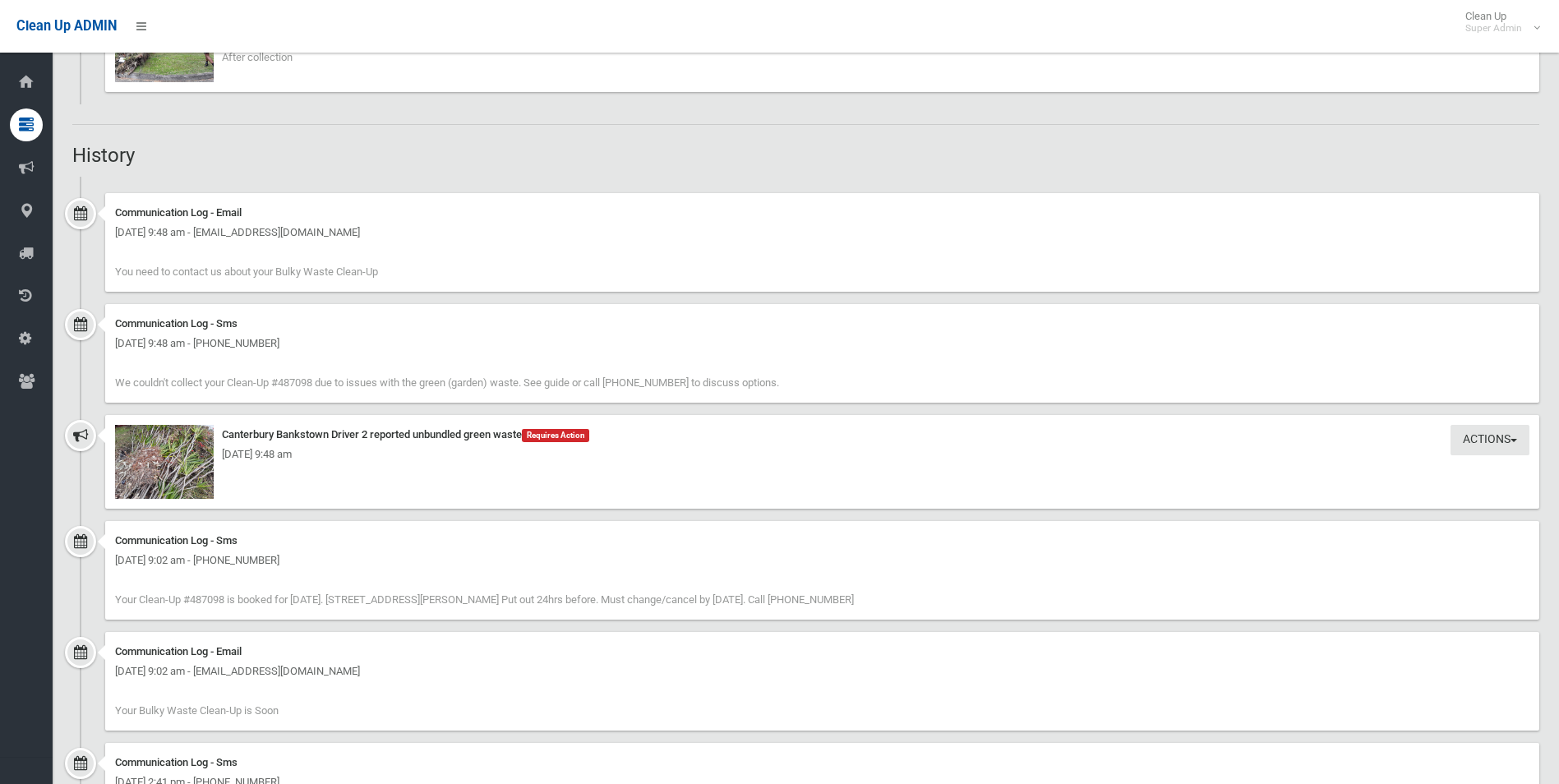
scroll to position [1315, 0]
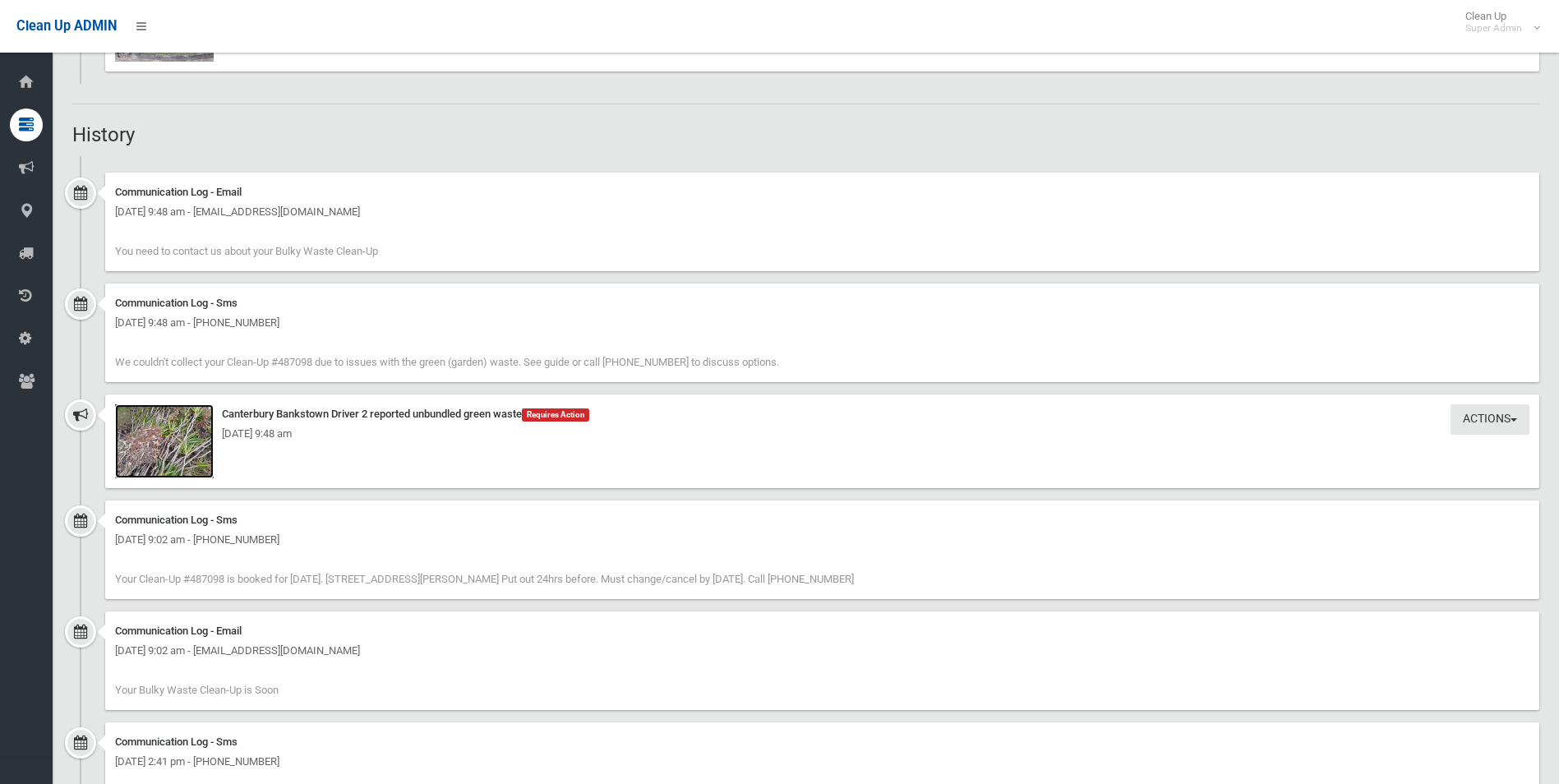
click at [189, 449] on img at bounding box center [164, 441] width 98 height 74
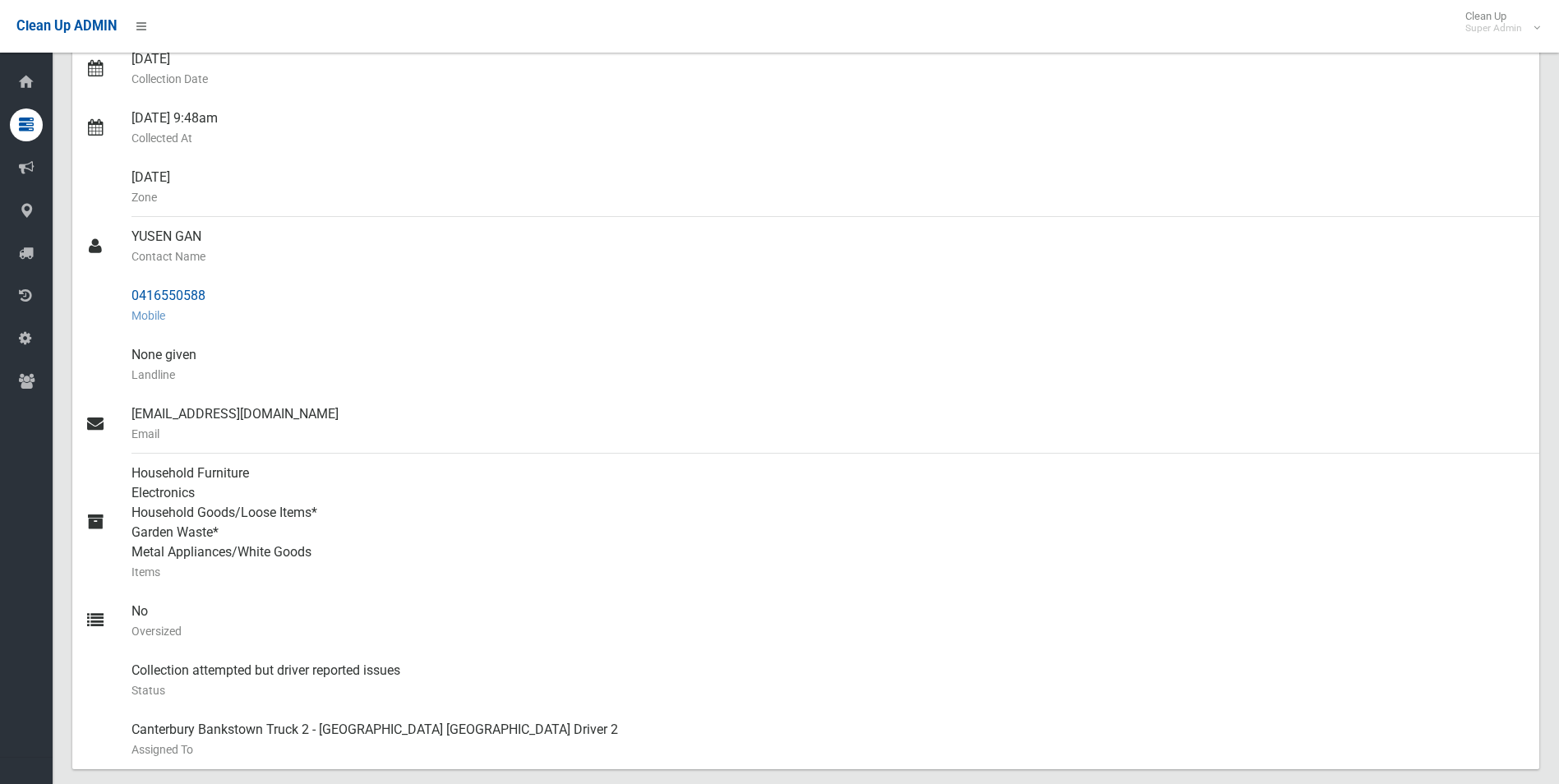
scroll to position [329, 0]
drag, startPoint x: 131, startPoint y: 296, endPoint x: 225, endPoint y: 298, distance: 94.0
click at [225, 298] on link "0416550588 Mobile" at bounding box center [805, 306] width 1468 height 59
drag, startPoint x: 225, startPoint y: 298, endPoint x: 189, endPoint y: 296, distance: 36.1
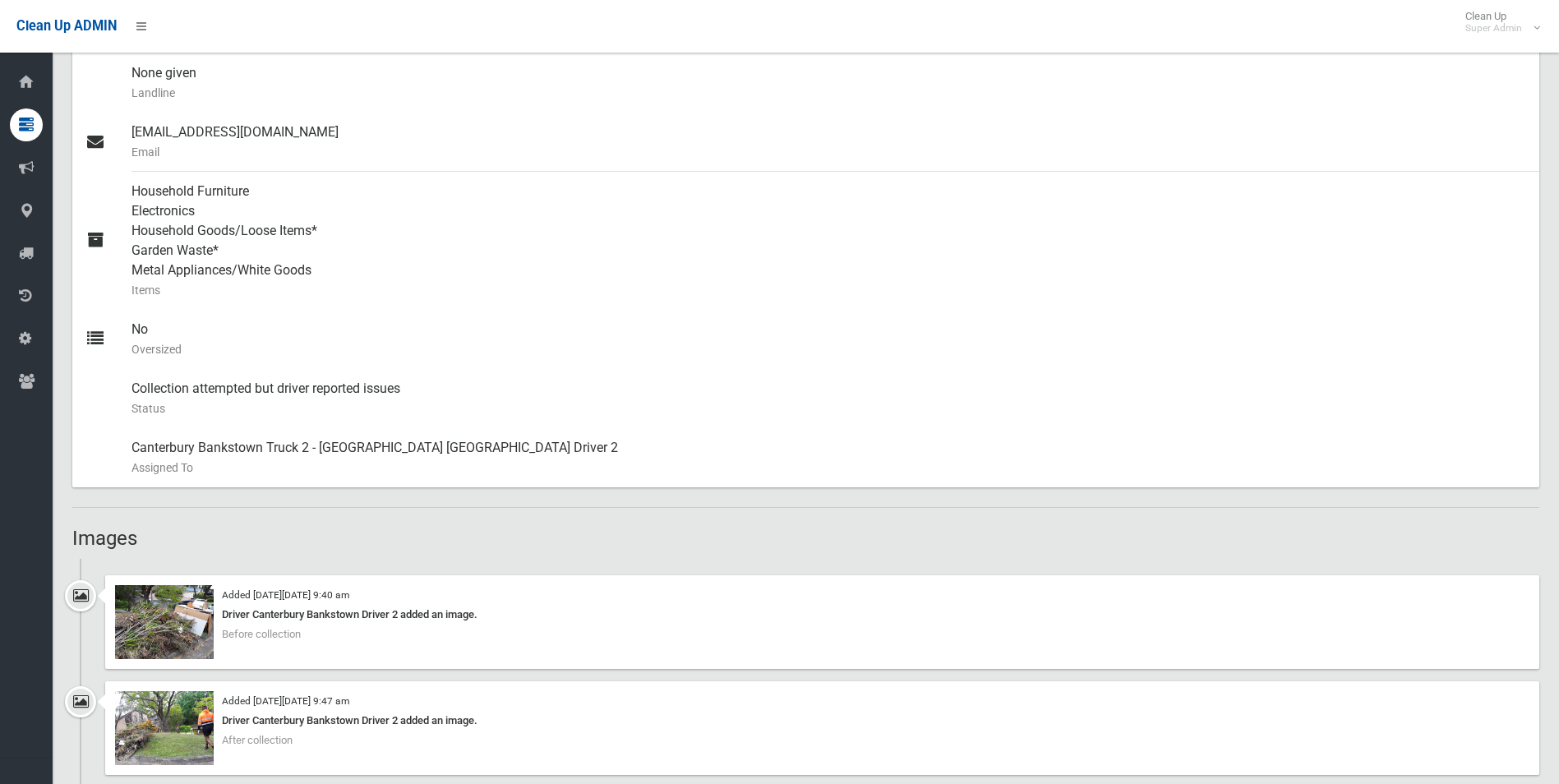
scroll to position [822, 0]
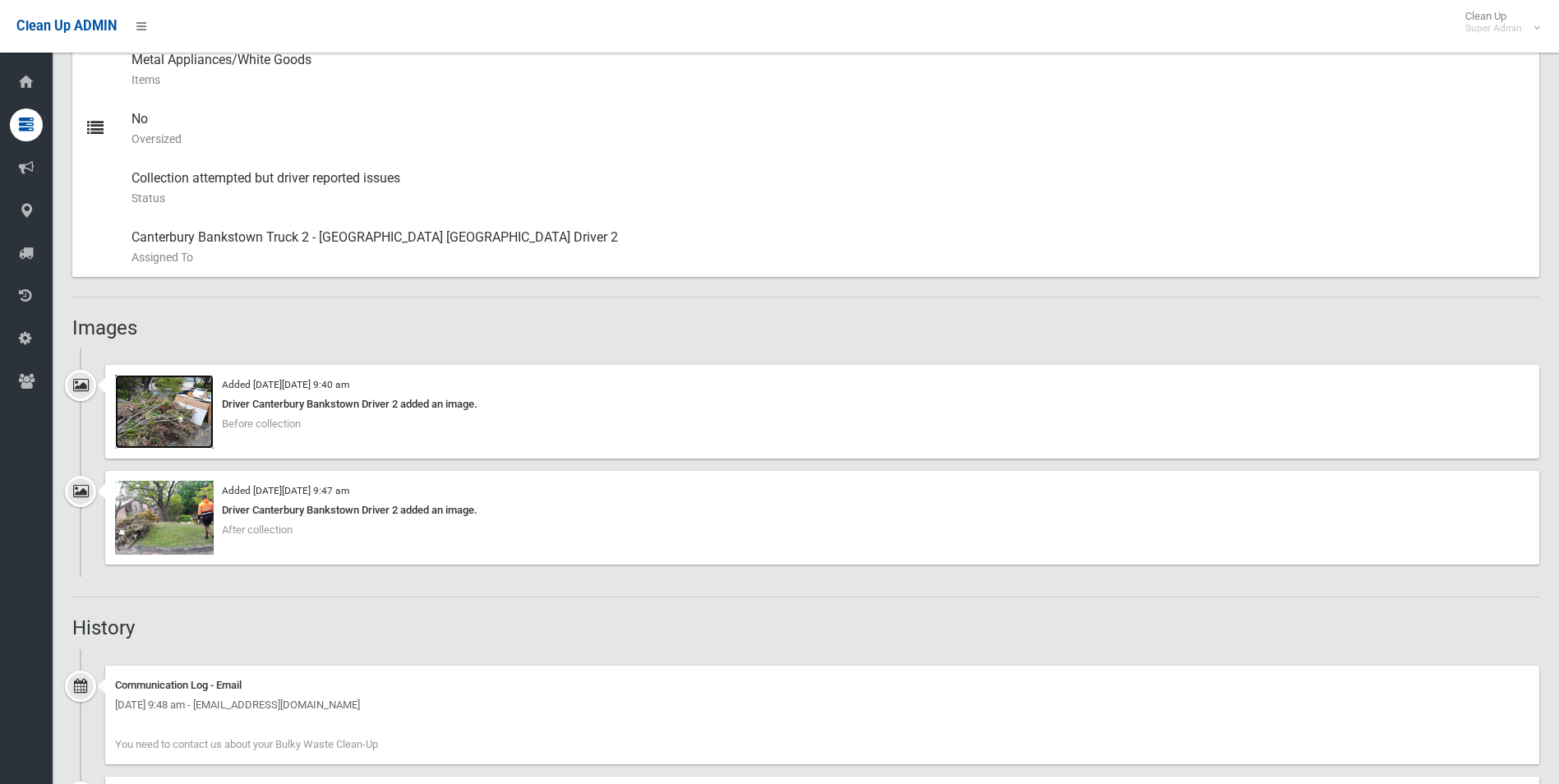
click at [190, 430] on img at bounding box center [164, 411] width 98 height 74
click at [172, 534] on img at bounding box center [164, 518] width 98 height 74
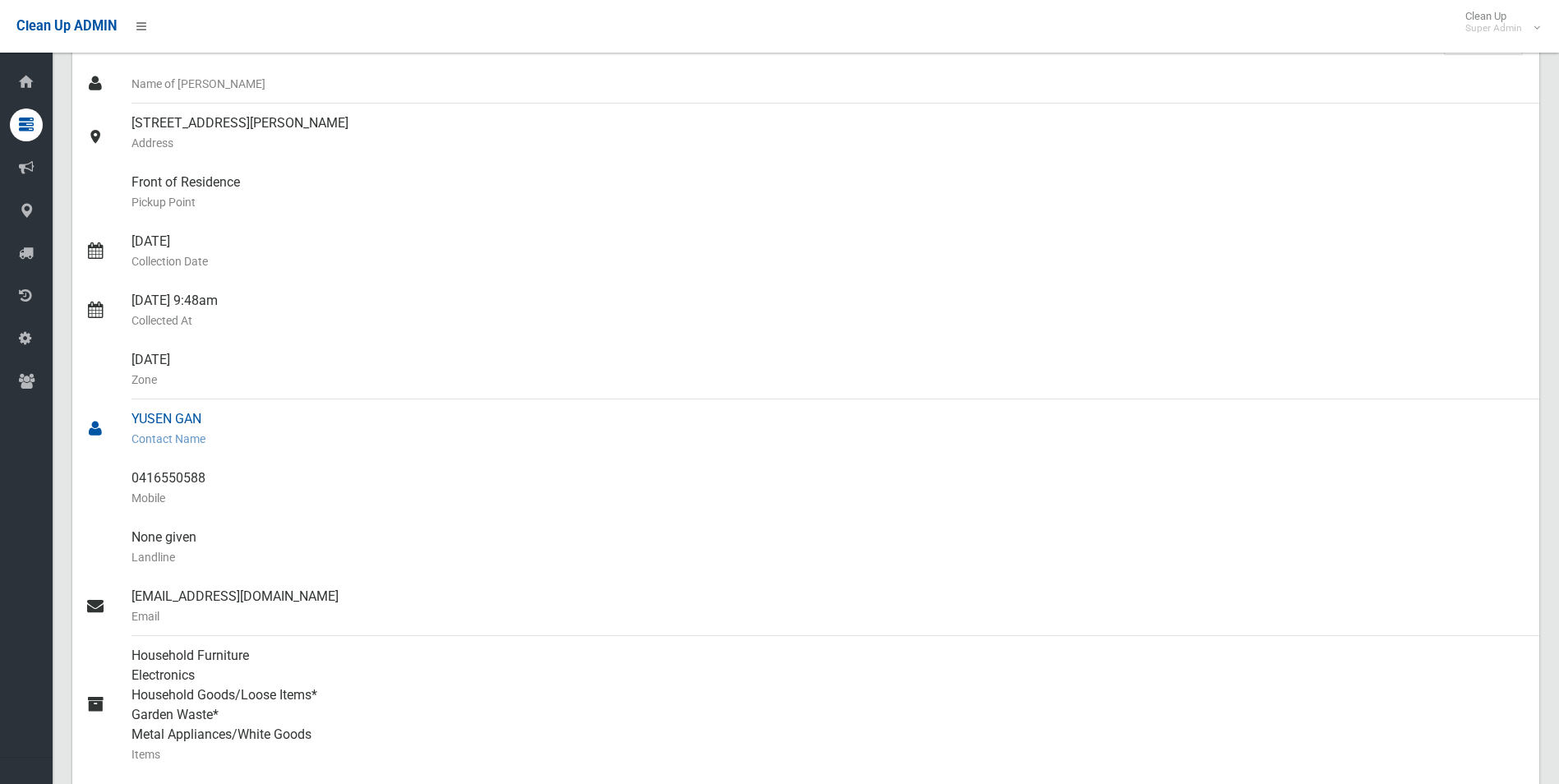
scroll to position [0, 0]
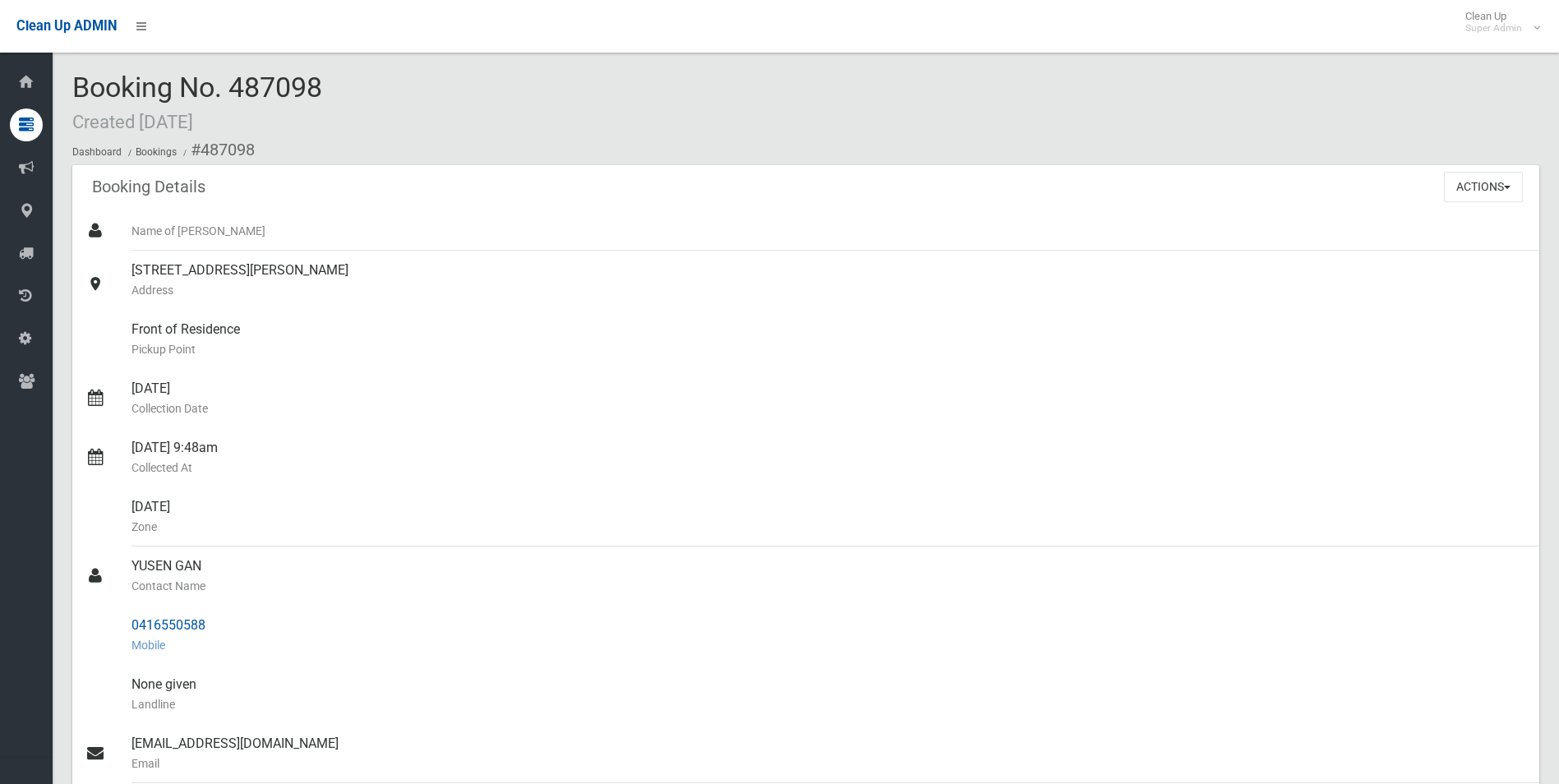
drag, startPoint x: 202, startPoint y: 148, endPoint x: 211, endPoint y: 626, distance: 478.1
copy section "487098 Booking Details Actions View Booking Edit Booking Clone Booking Add Book…"
click at [599, 285] on small "Address" at bounding box center [829, 290] width 1395 height 19
drag, startPoint x: 1053, startPoint y: 309, endPoint x: 1064, endPoint y: 303, distance: 12.5
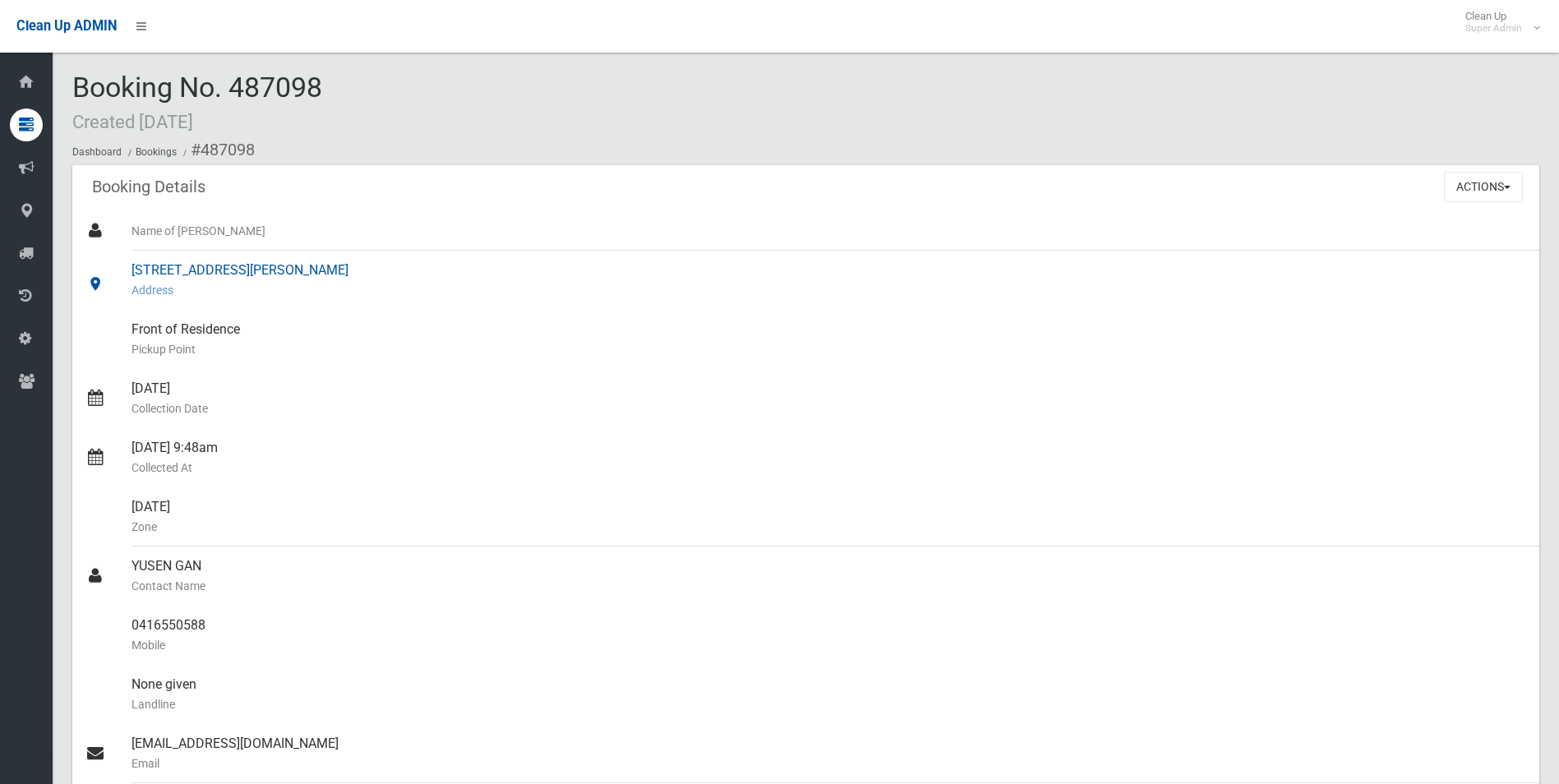
click at [1053, 309] on div "1 Fiona Close, PADSTOW HEIGHTS NSW 2211 Address" at bounding box center [829, 279] width 1395 height 59
click at [1244, 221] on small "Name of Booker" at bounding box center [829, 230] width 1395 height 19
click at [1455, 184] on button "Actions" at bounding box center [1484, 186] width 79 height 31
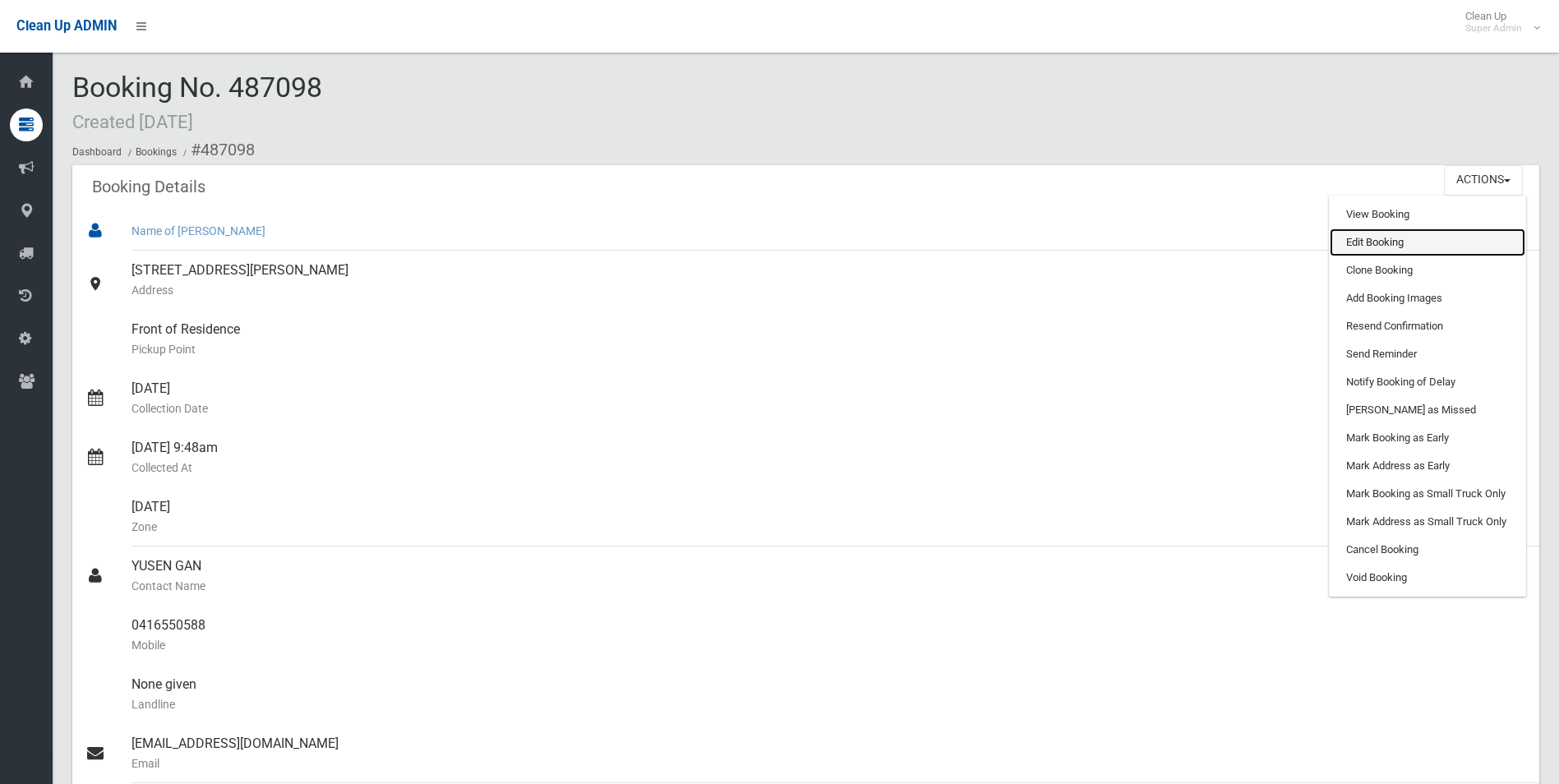
drag, startPoint x: 1361, startPoint y: 239, endPoint x: 1350, endPoint y: 244, distance: 12.1
click at [1361, 239] on link "Edit Booking" at bounding box center [1428, 243] width 195 height 28
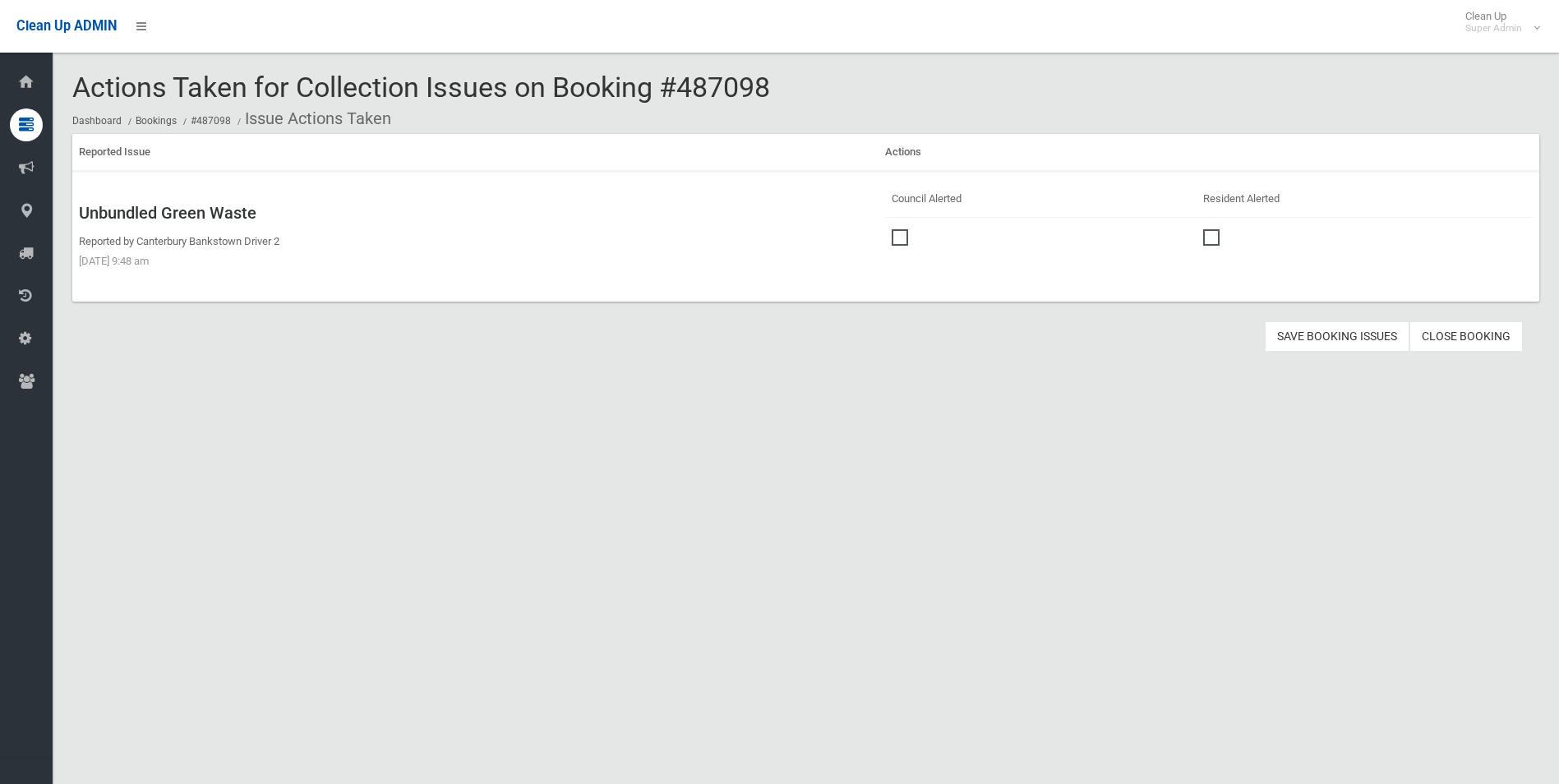
click at [896, 229] on span at bounding box center [904, 229] width 25 height 0
click at [1330, 341] on button "Save Booking Issues" at bounding box center [1337, 337] width 145 height 31
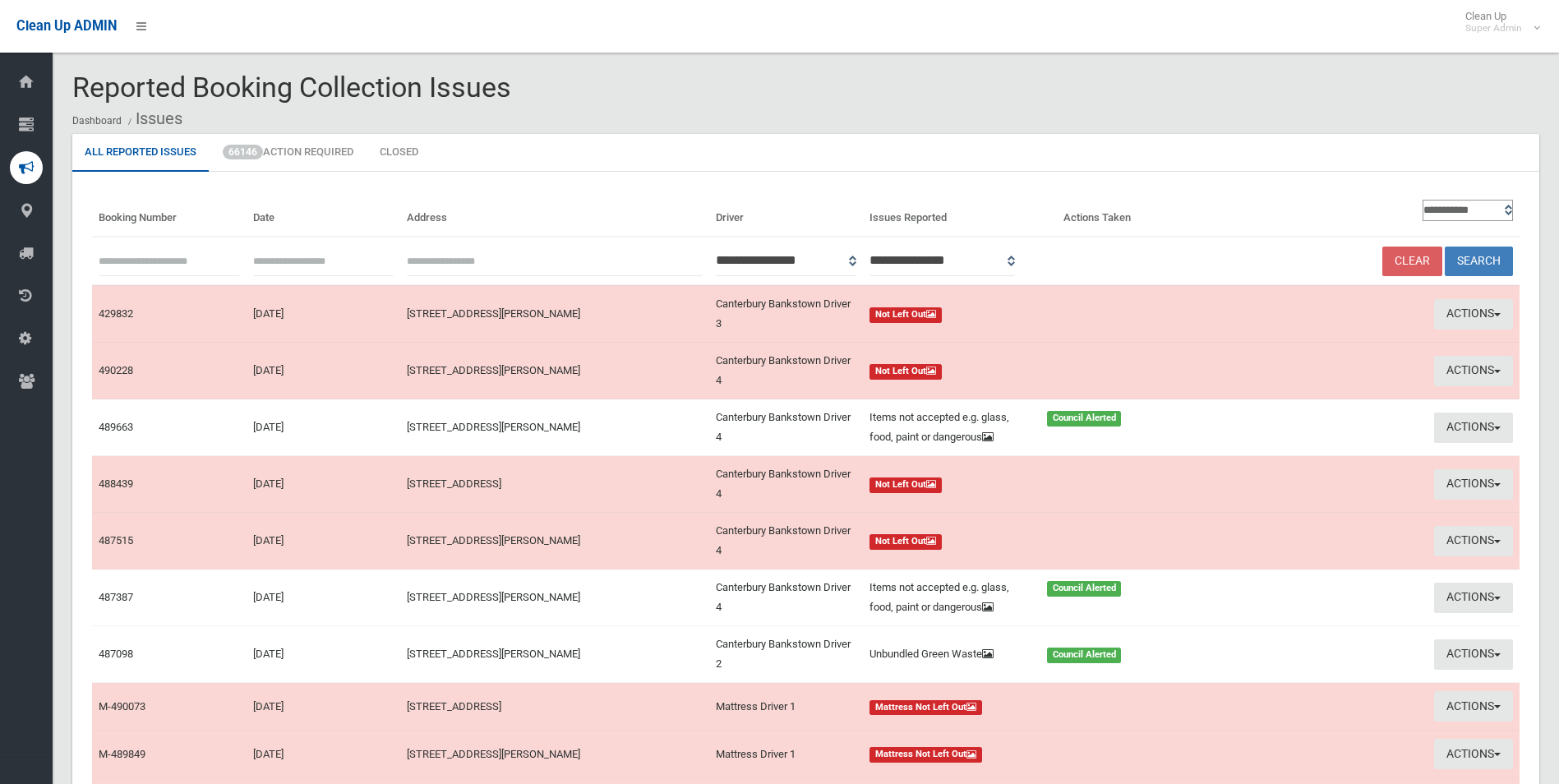
scroll to position [82, 0]
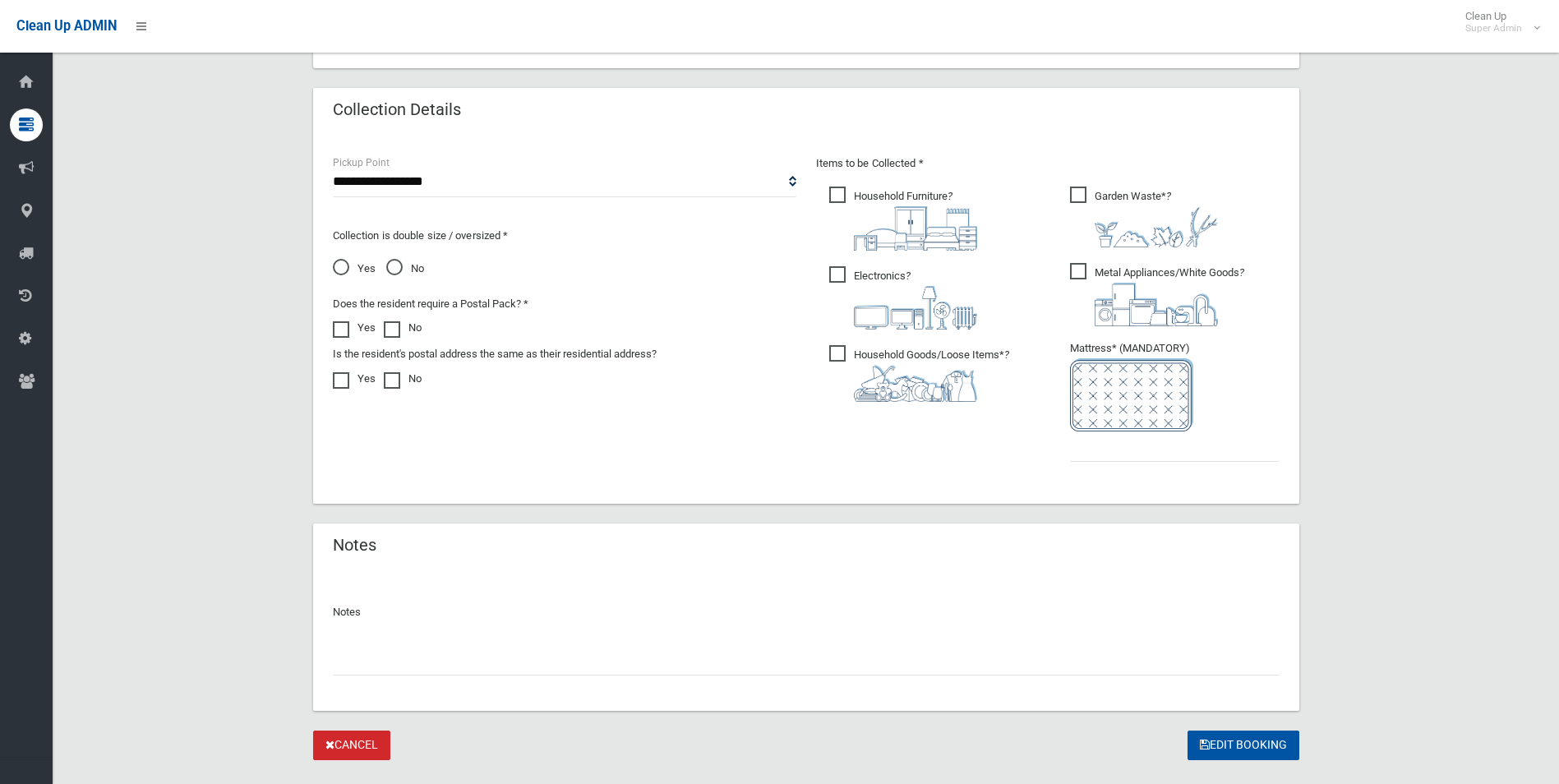
scroll to position [834, 0]
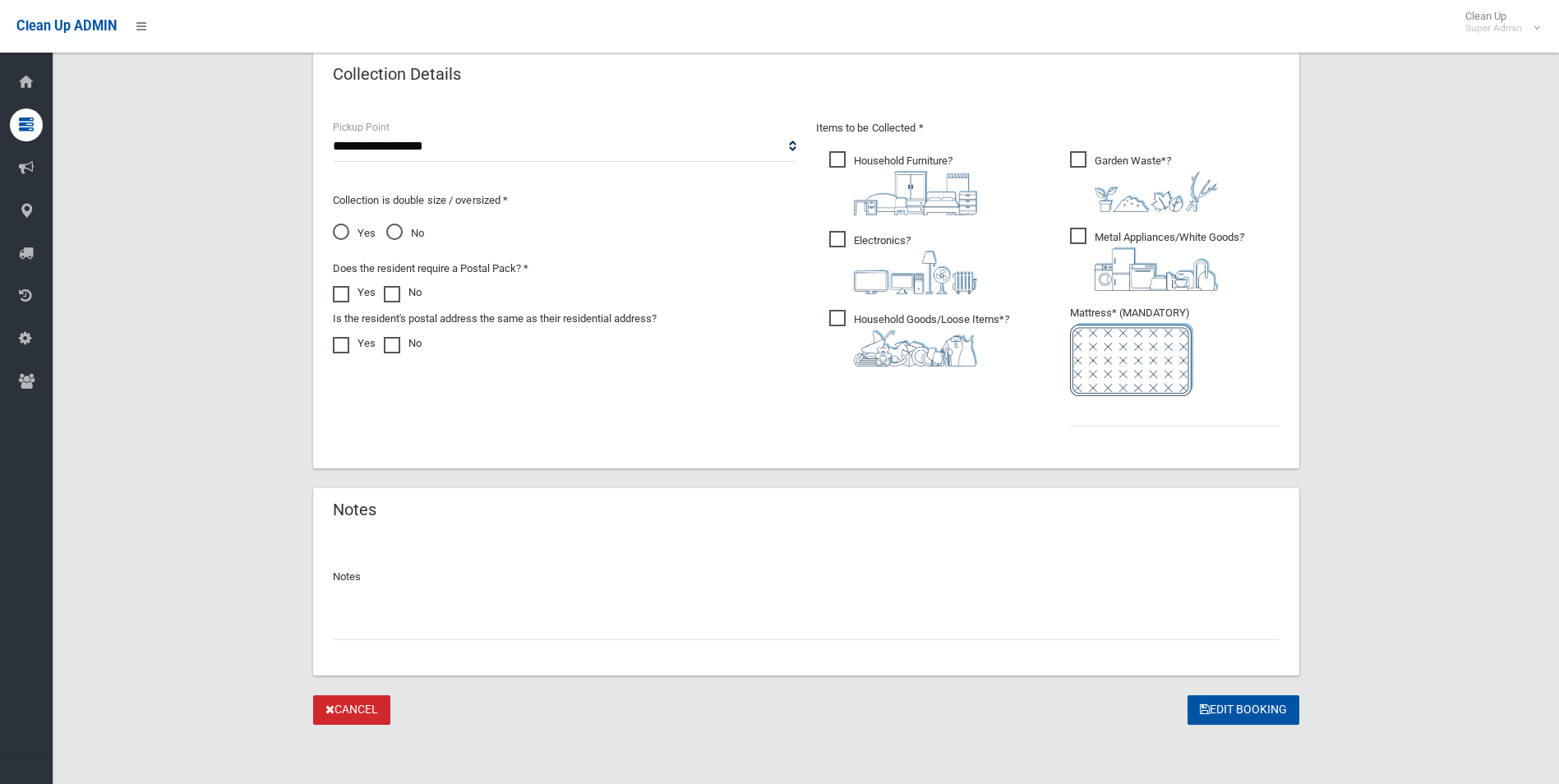
click at [415, 633] on input "text" at bounding box center [806, 625] width 947 height 31
paste input "********"
type input "**********"
click at [1135, 420] on input "text" at bounding box center [1175, 411] width 209 height 31
type input "*"
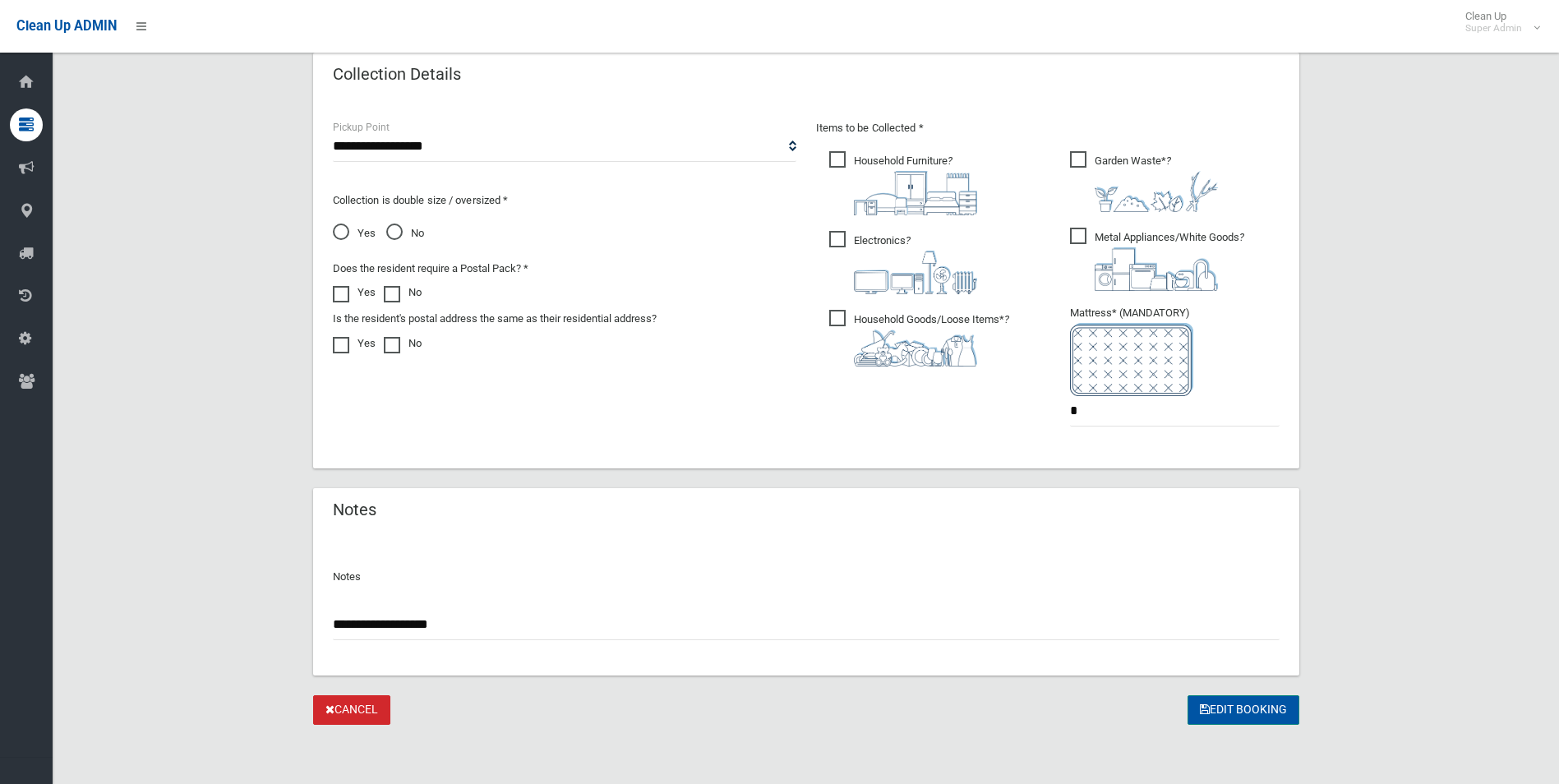
click at [1242, 709] on button "Edit Booking" at bounding box center [1243, 710] width 112 height 31
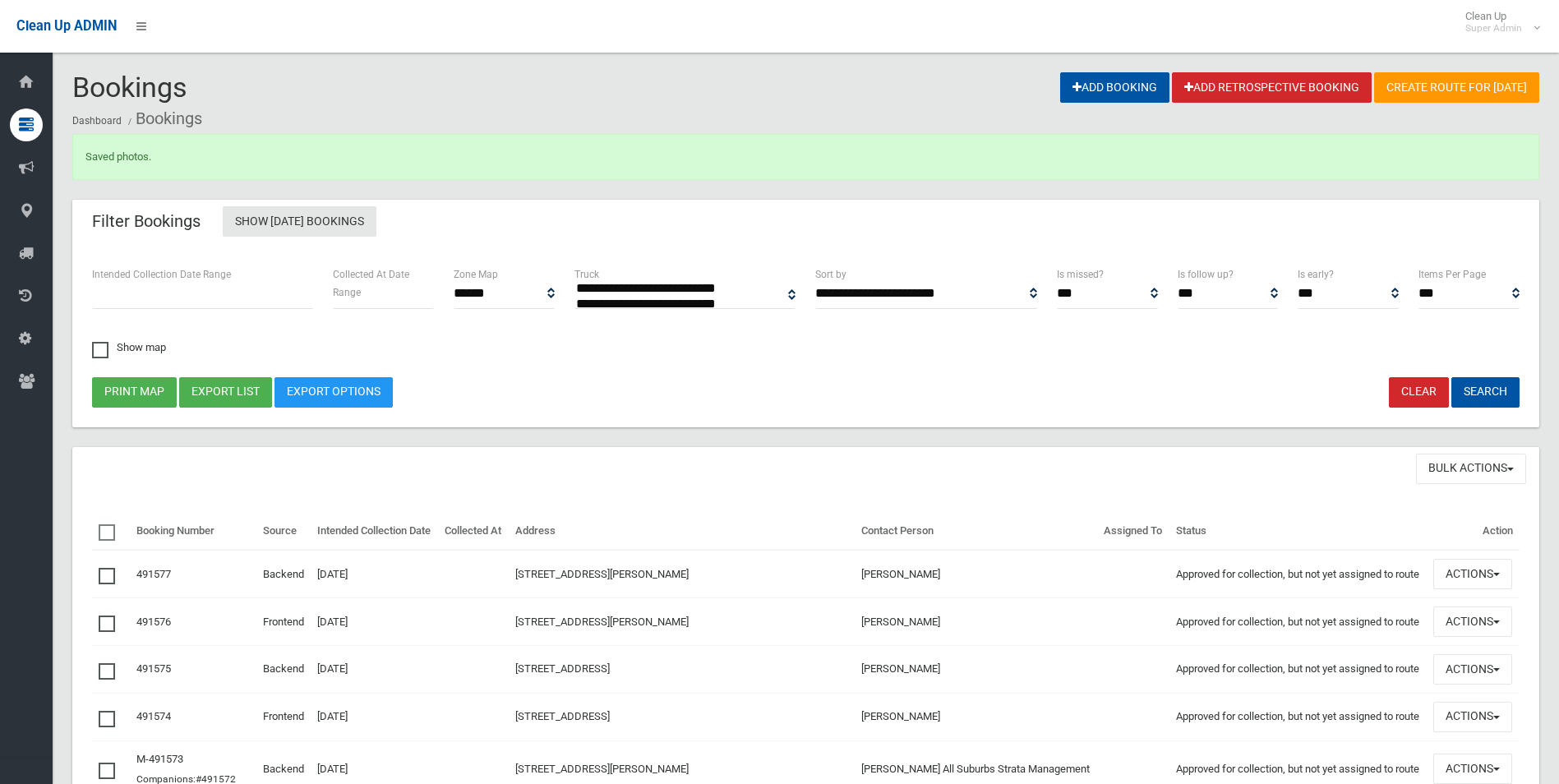
select select
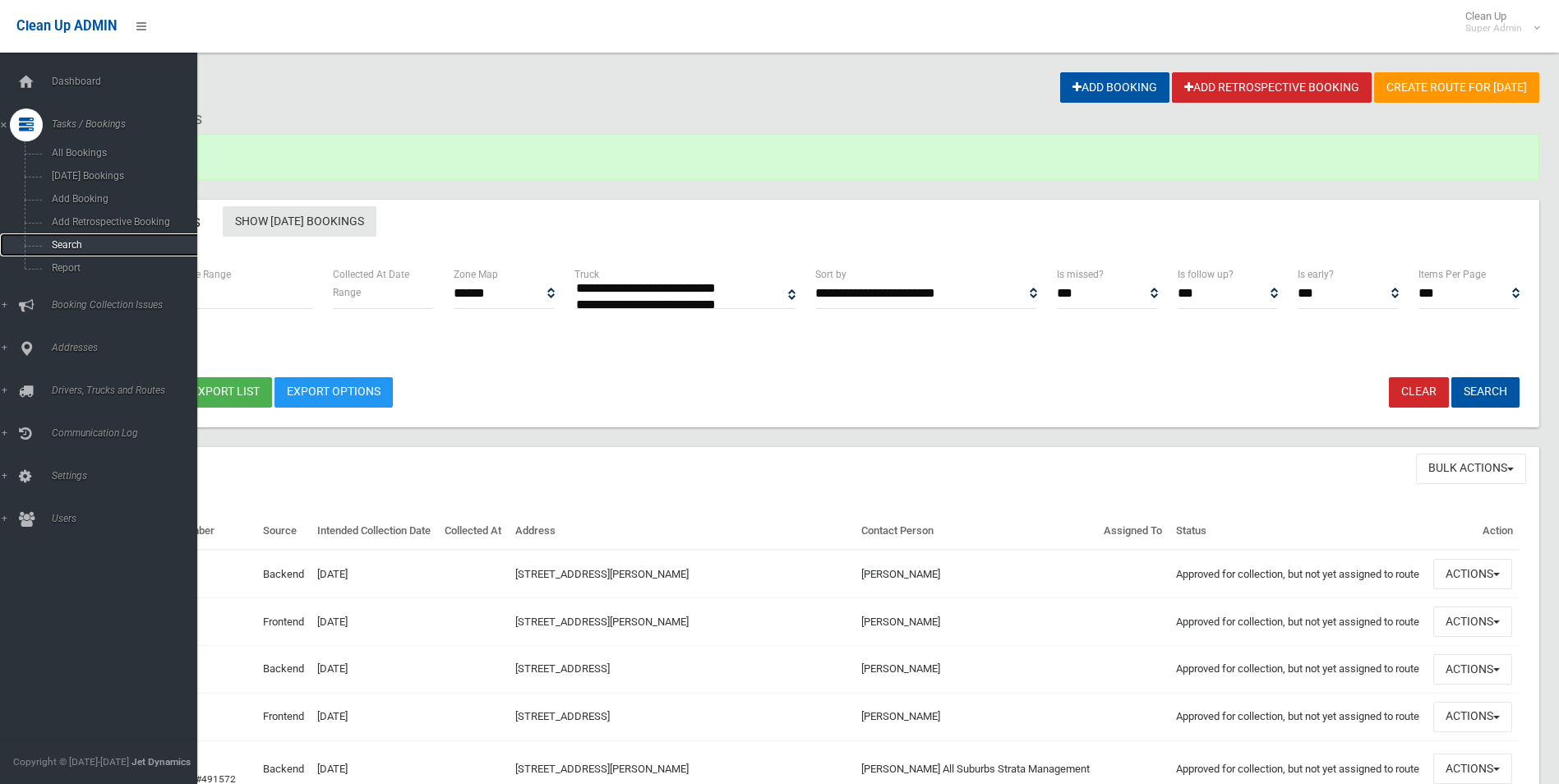
click at [69, 245] on span "Search" at bounding box center [120, 244] width 149 height 11
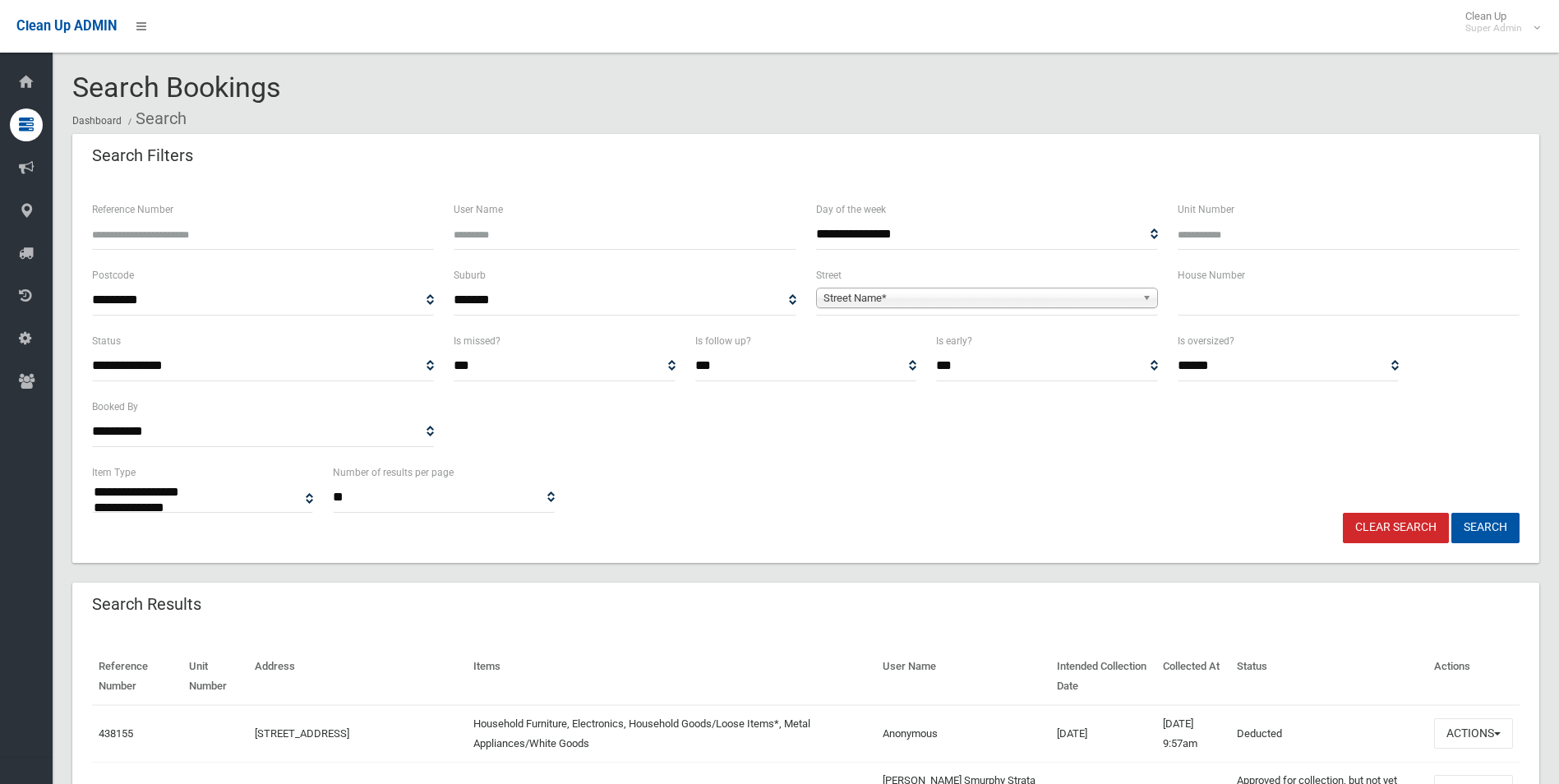
select select
click at [982, 298] on span "Street Name*" at bounding box center [980, 298] width 312 height 19
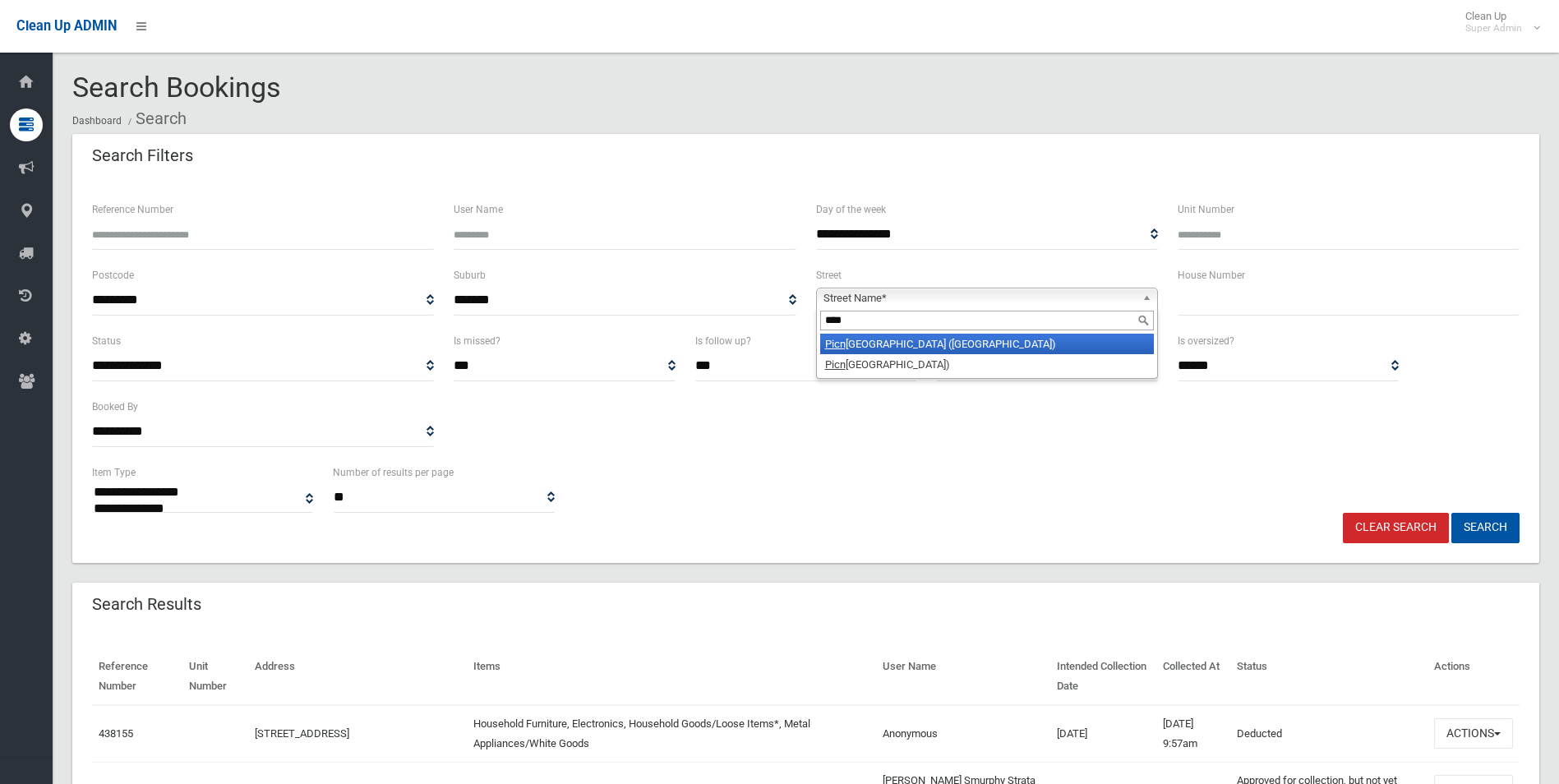
type input "****"
drag, startPoint x: 990, startPoint y: 347, endPoint x: 1154, endPoint y: 304, distance: 169.5
click at [1002, 341] on li "Picn ic Point Road (PICNIC POINT 2213)" at bounding box center [987, 344] width 334 height 20
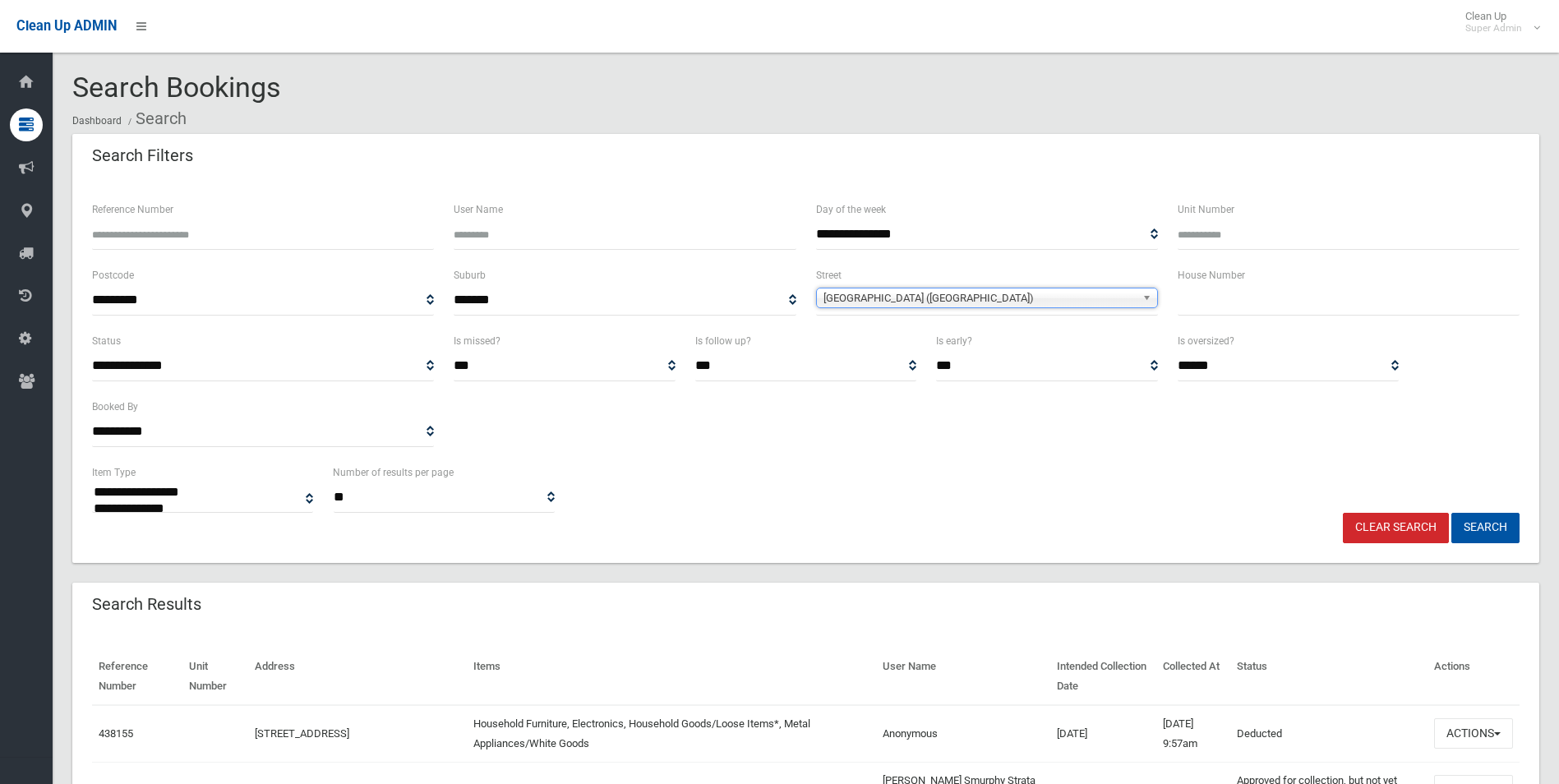
click at [1242, 296] on input "text" at bounding box center [1349, 300] width 342 height 31
type input "**"
click at [1452, 512] on button "Search" at bounding box center [1486, 527] width 69 height 31
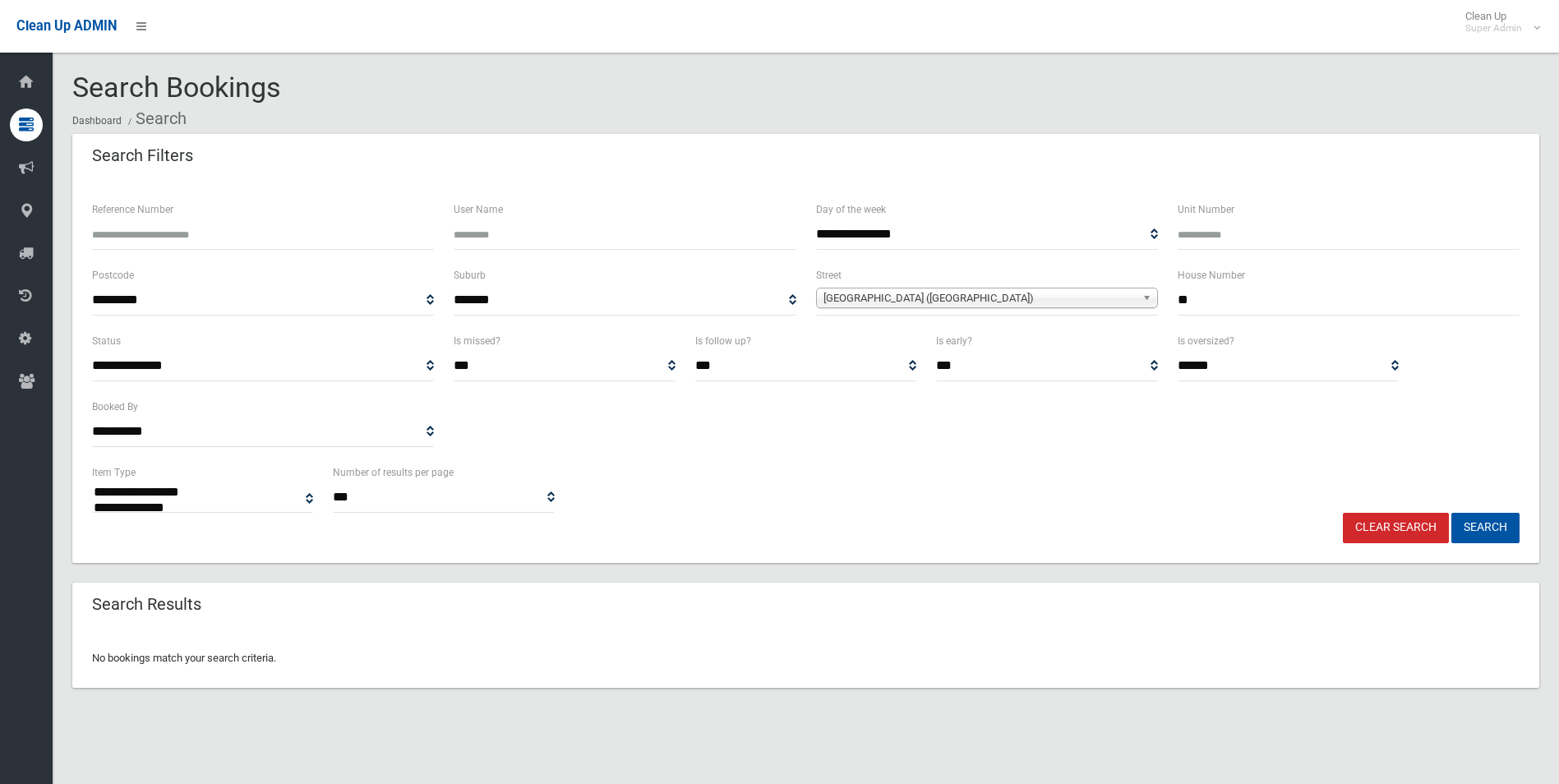
select select
click at [1395, 523] on link "Clear Search" at bounding box center [1396, 527] width 106 height 31
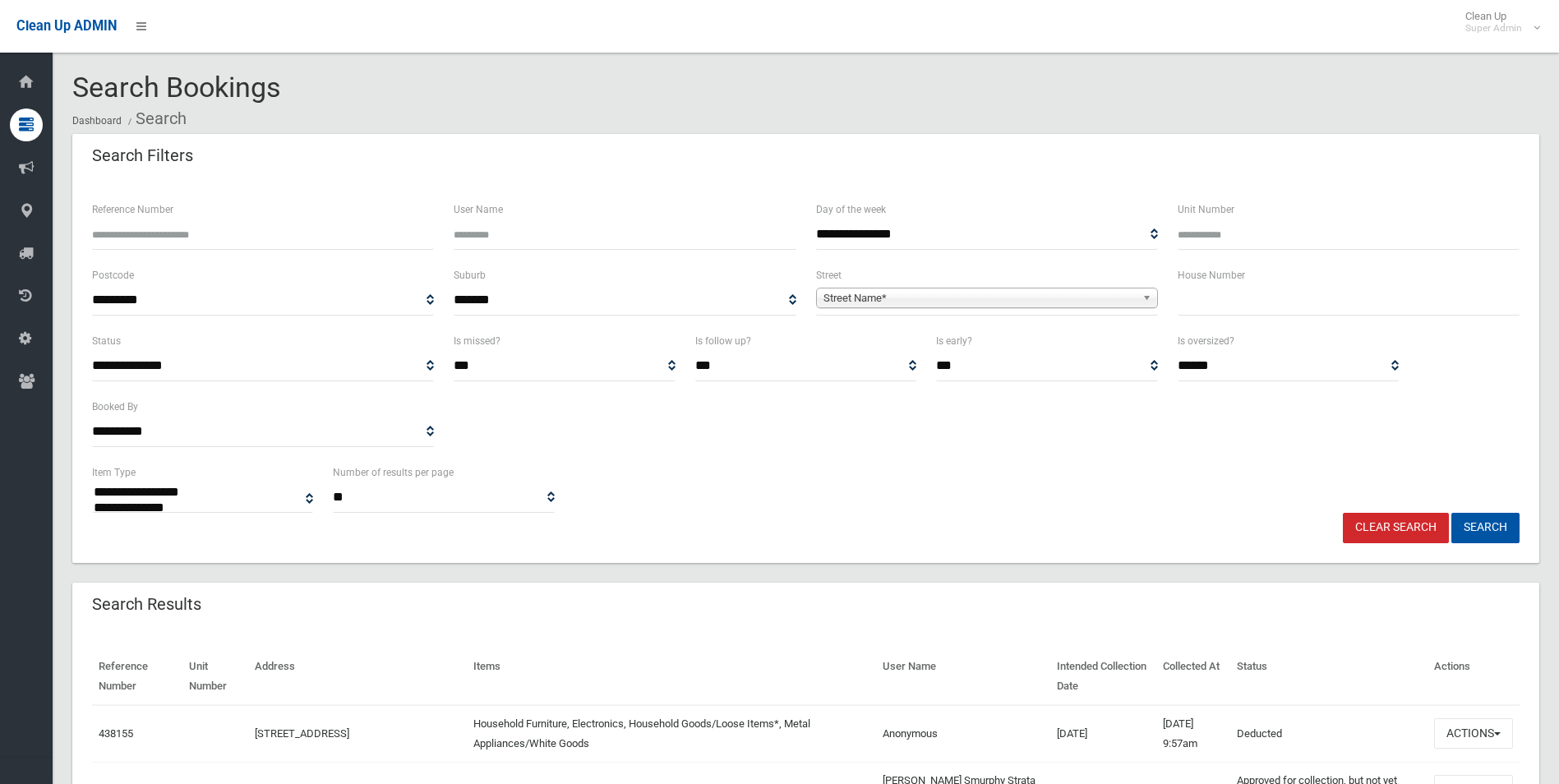
select select
type input "******"
click at [1452, 512] on button "Search" at bounding box center [1486, 527] width 69 height 31
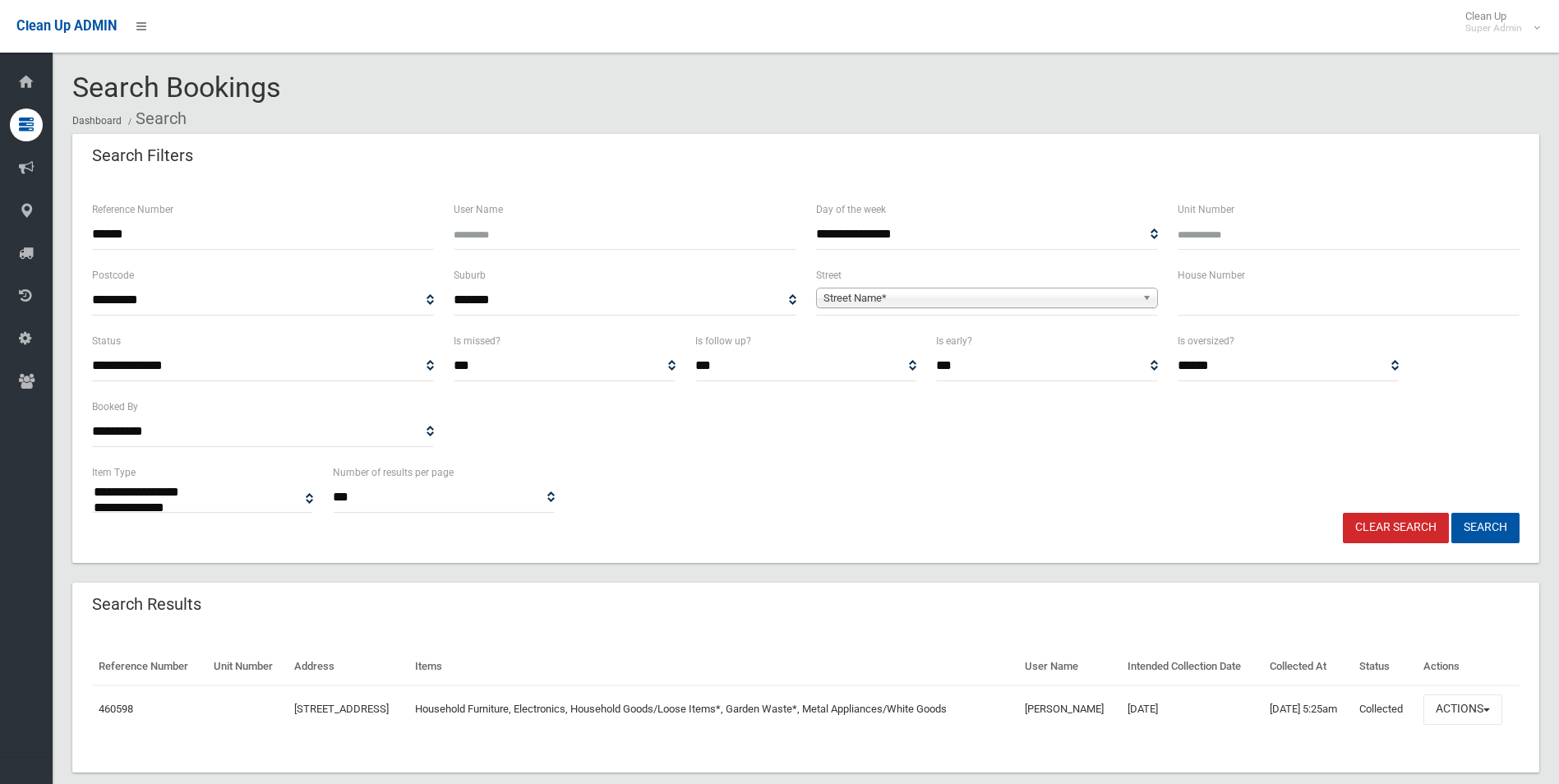
select select
click at [1476, 708] on button "Actions" at bounding box center [1463, 709] width 79 height 31
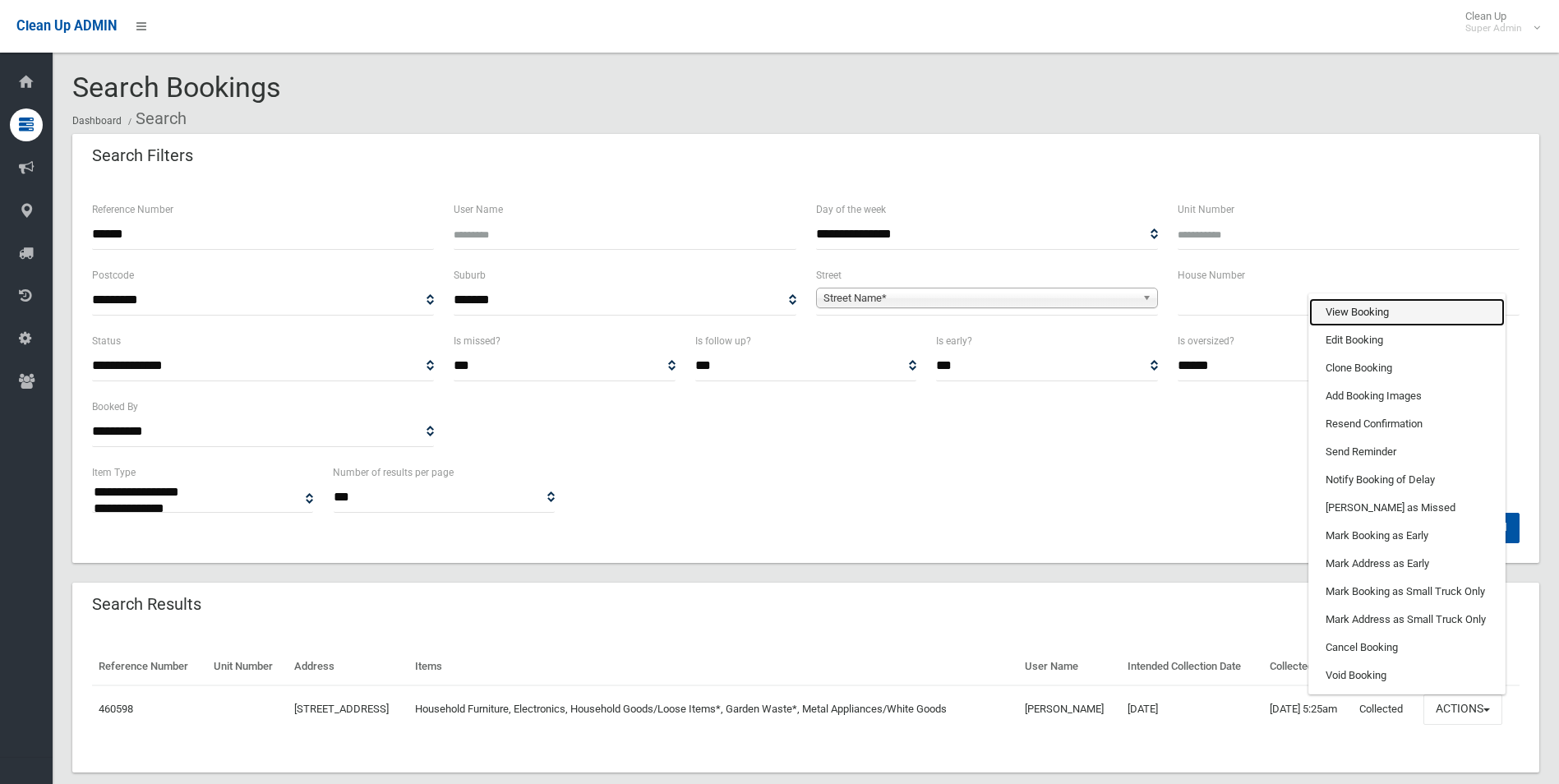
click at [1355, 310] on link "View Booking" at bounding box center [1407, 312] width 195 height 28
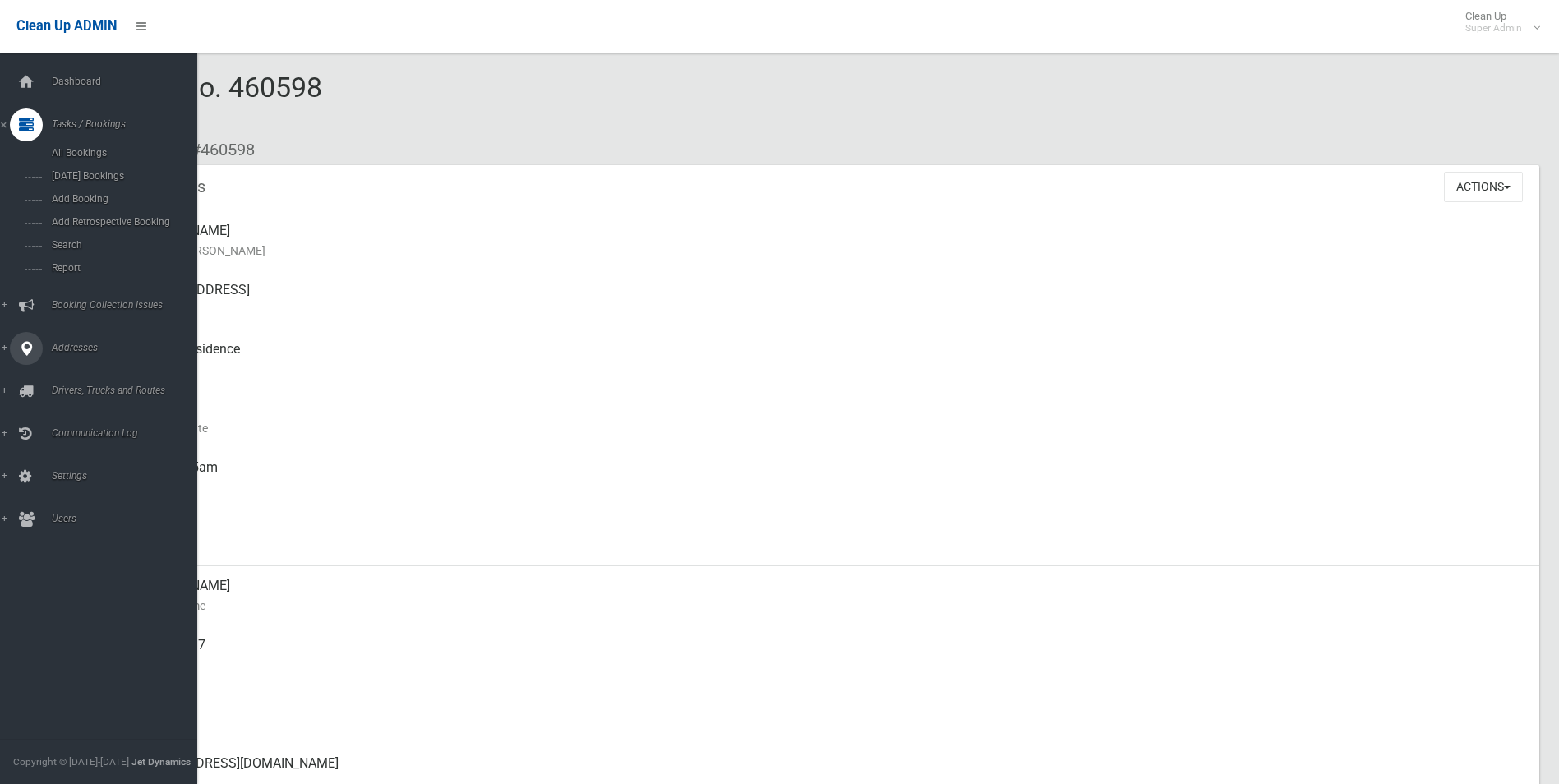
click at [69, 343] on span "Addresses" at bounding box center [127, 347] width 163 height 11
click at [73, 234] on span "All Addresses" at bounding box center [120, 238] width 149 height 11
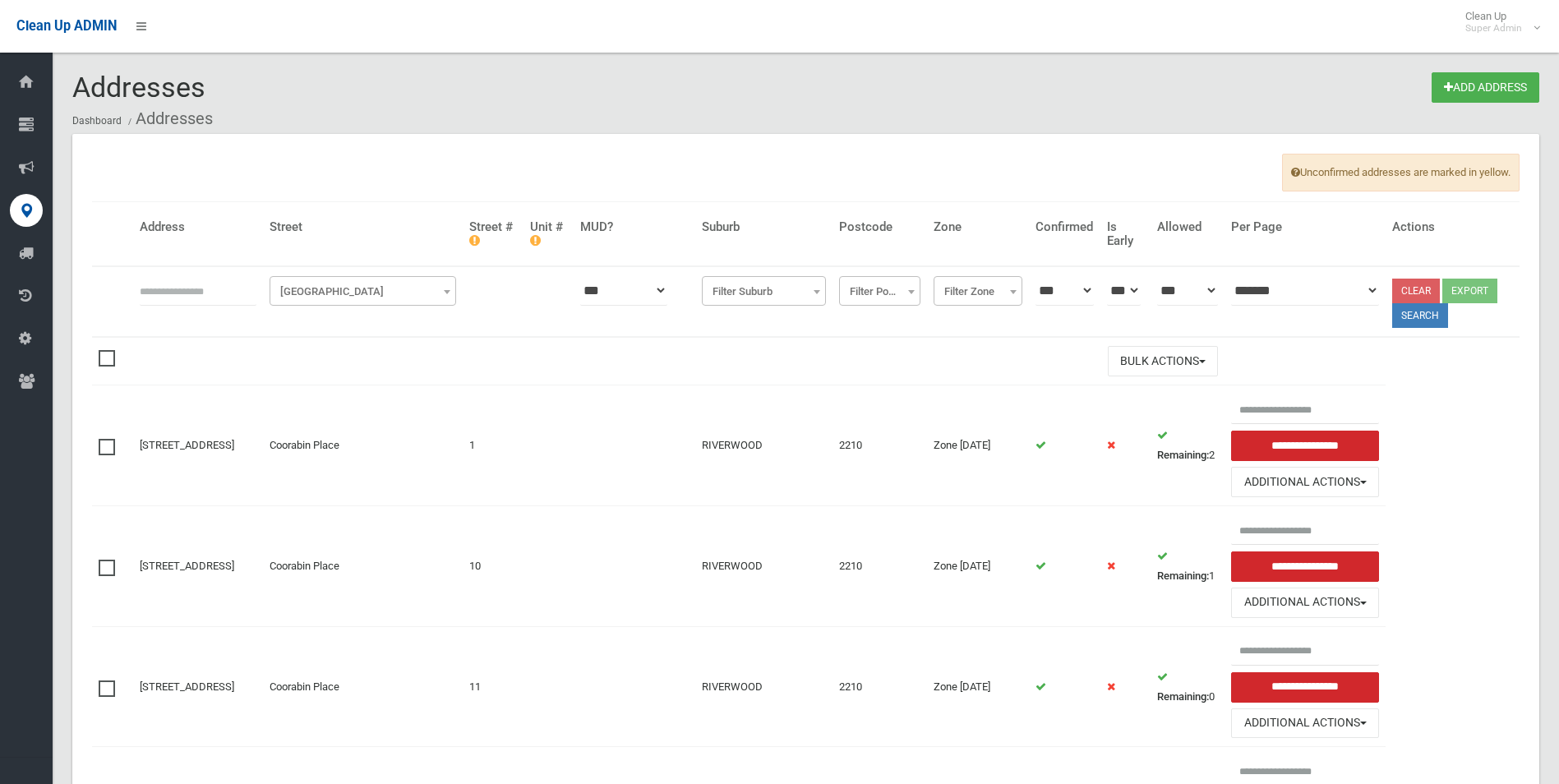
drag, startPoint x: 191, startPoint y: 287, endPoint x: 198, endPoint y: 283, distance: 8.1
click at [190, 287] on input "text" at bounding box center [198, 290] width 117 height 31
type input "**********"
click button at bounding box center [0, 0] width 0 height 0
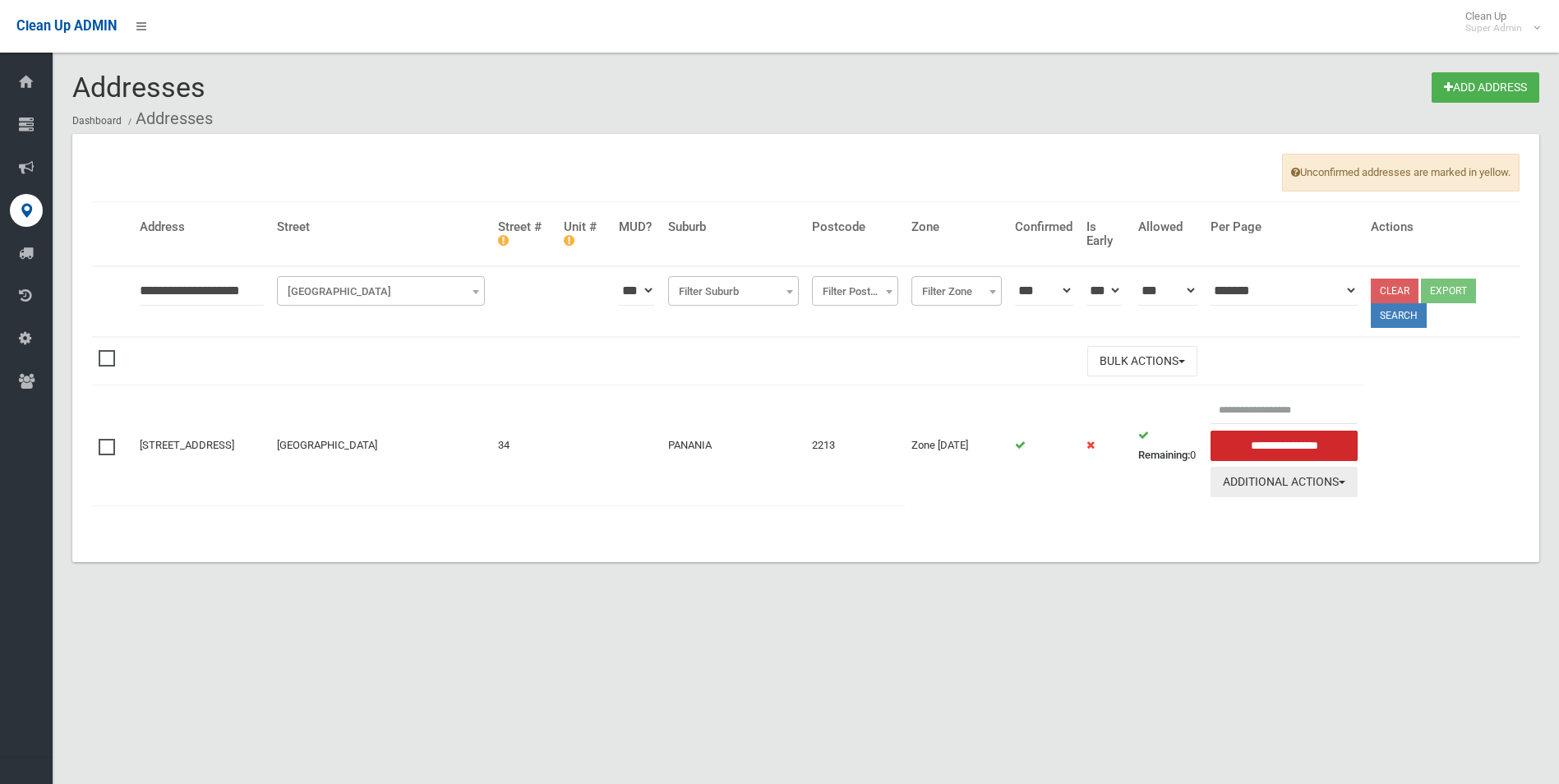
click at [1269, 481] on button "Additional Actions" at bounding box center [1285, 482] width 148 height 31
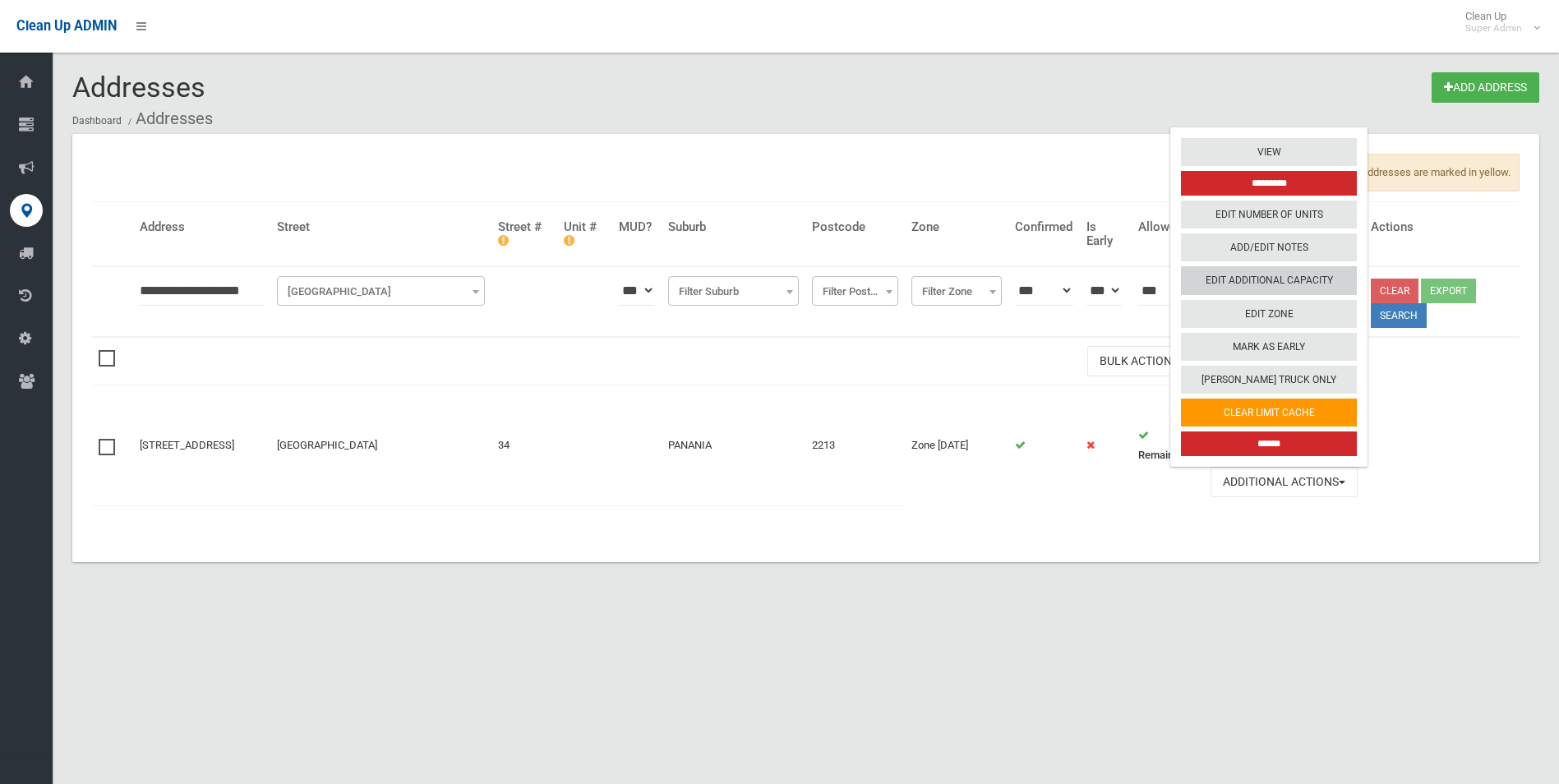
click at [1260, 284] on link "Edit Additional Capacity" at bounding box center [1269, 281] width 176 height 28
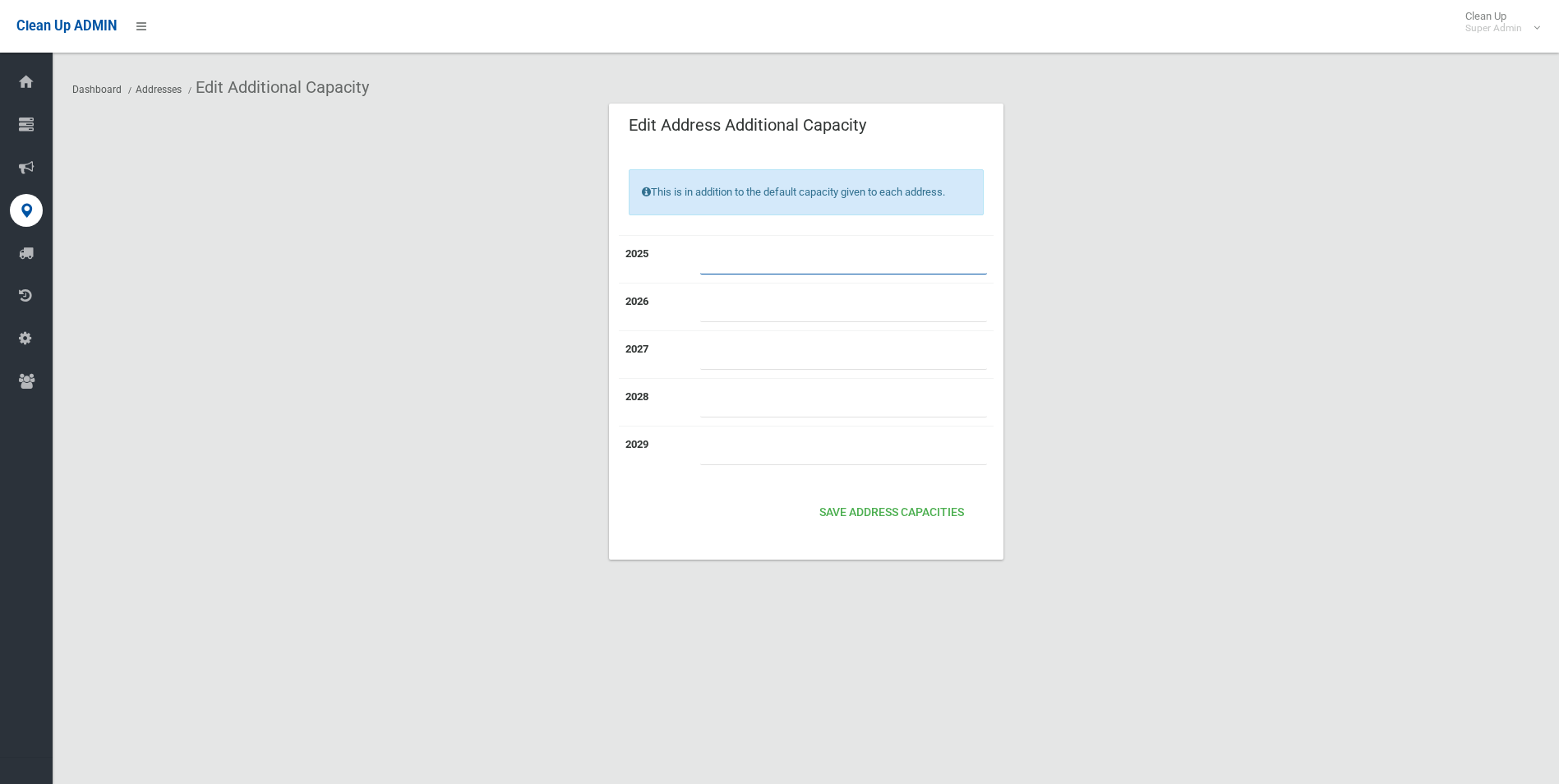
click at [736, 260] on input "number" at bounding box center [843, 259] width 287 height 31
type input "*"
click at [892, 508] on button "Save Address capacities" at bounding box center [892, 513] width 157 height 31
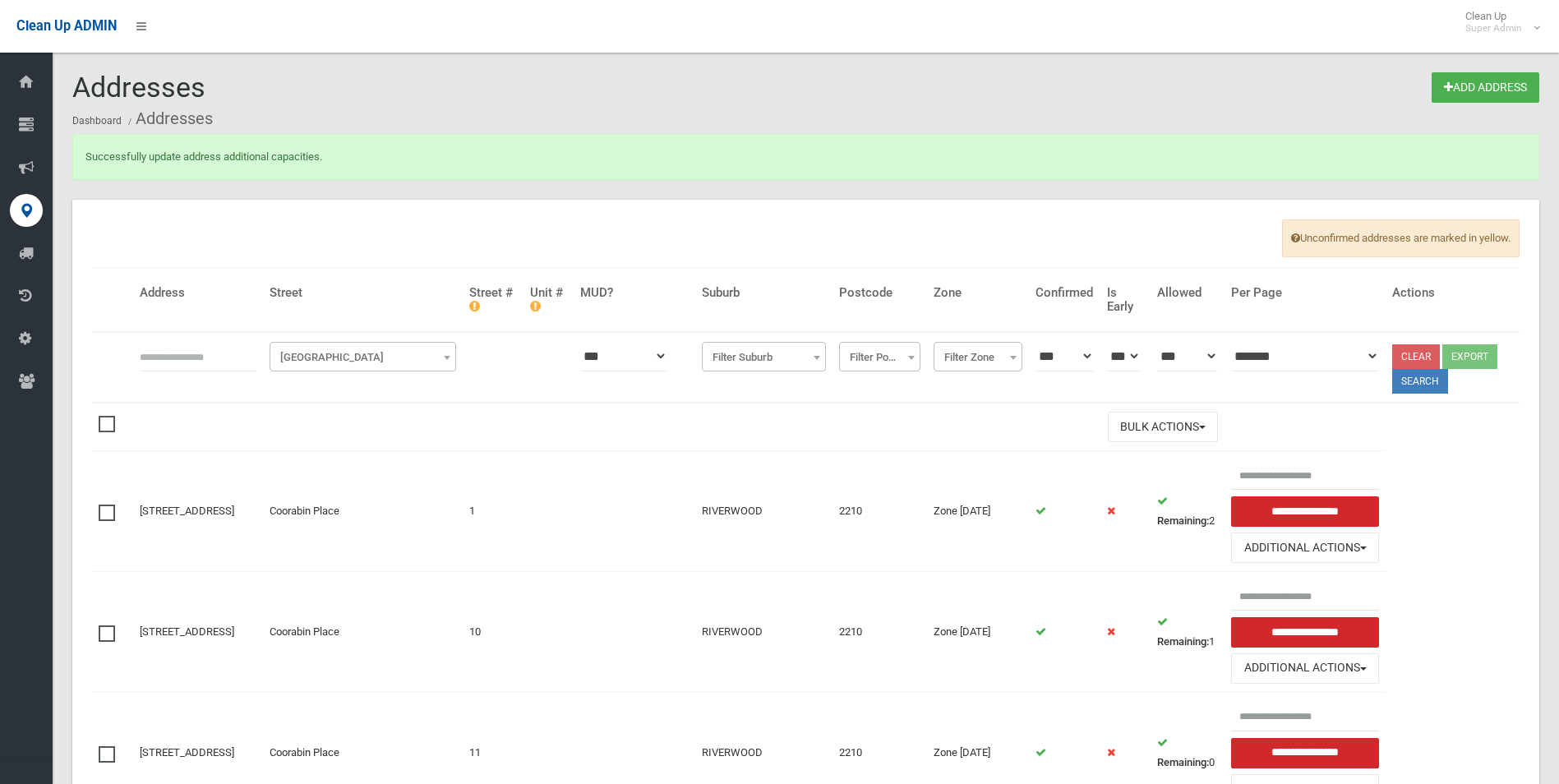
click at [223, 355] on input "text" at bounding box center [198, 356] width 117 height 31
type input "**********"
click button at bounding box center [0, 0] width 0 height 0
